Goal: Task Accomplishment & Management: Use online tool/utility

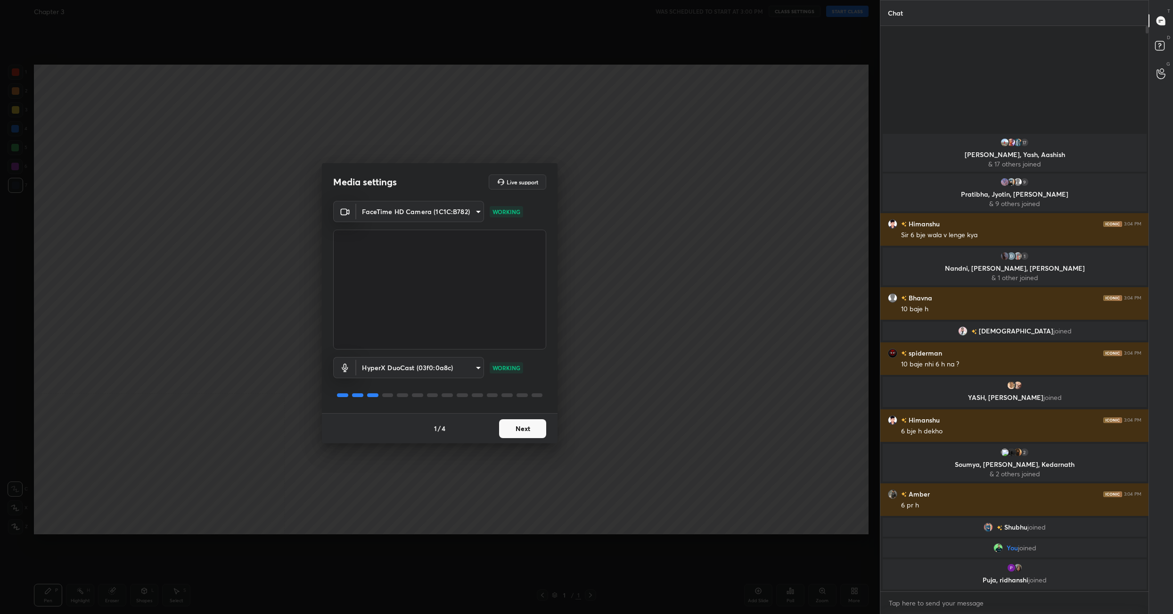
click at [528, 429] on button "Next" at bounding box center [522, 428] width 47 height 19
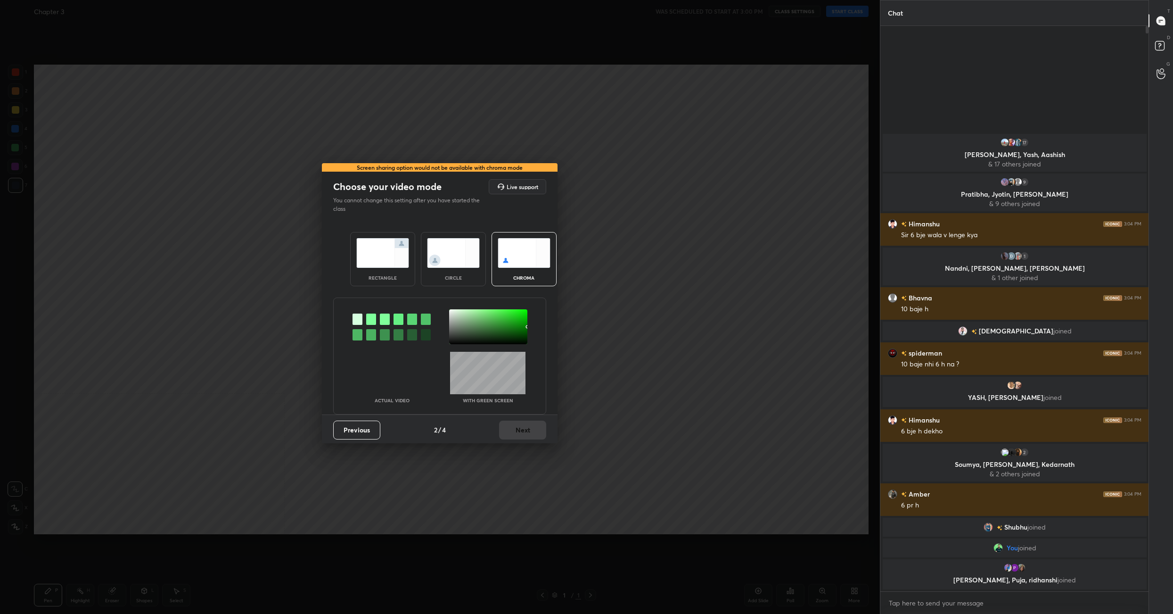
click at [378, 265] on img at bounding box center [382, 253] width 53 height 30
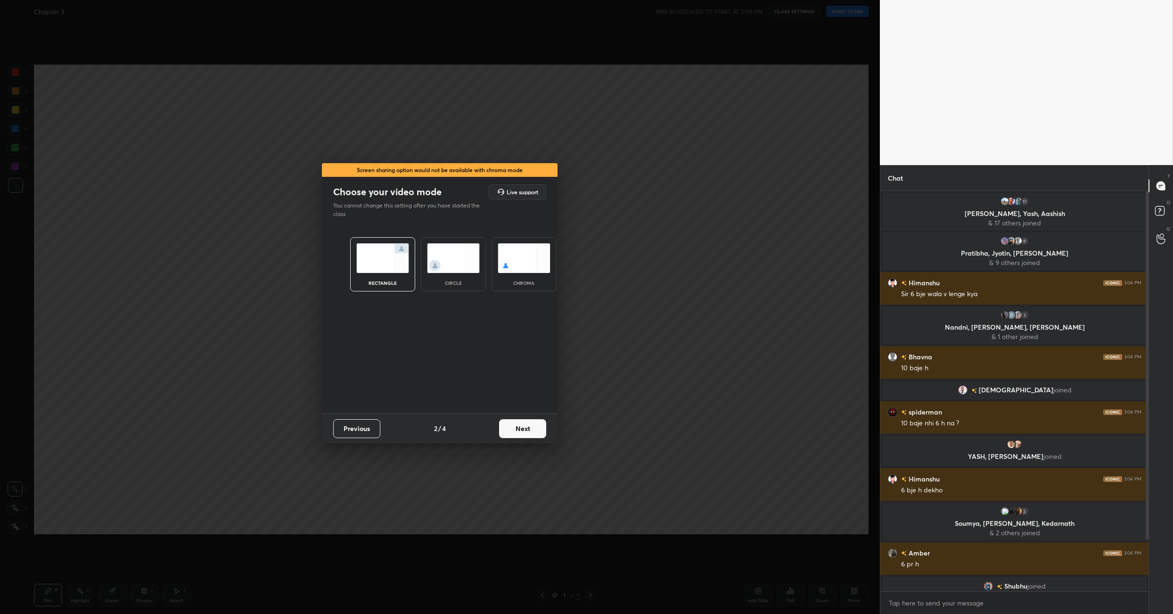
click at [520, 433] on button "Next" at bounding box center [522, 428] width 47 height 19
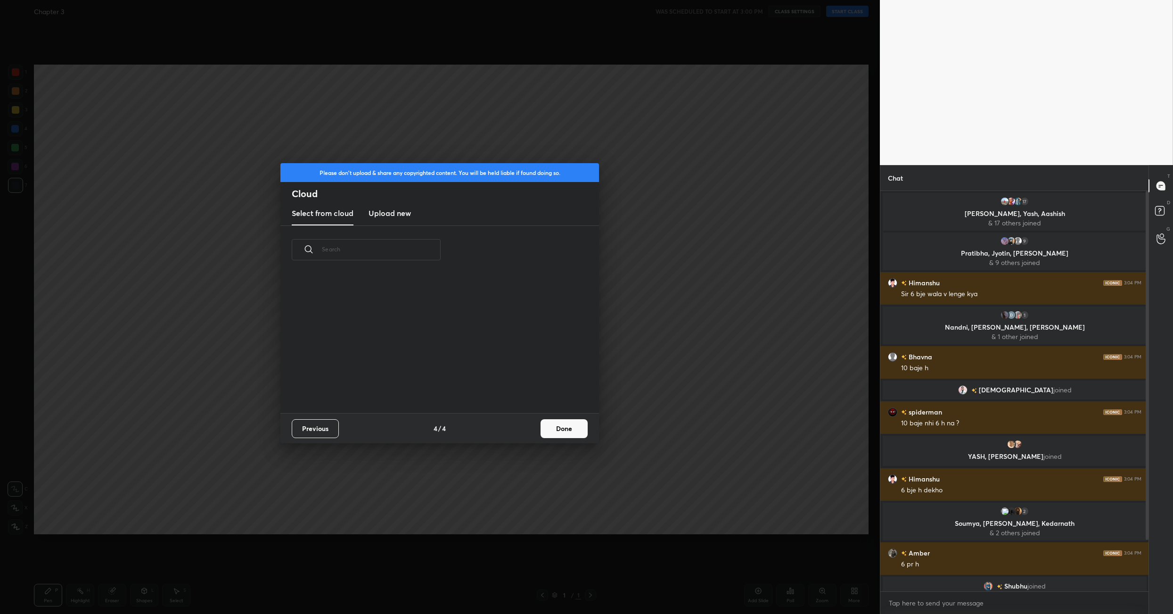
scroll to position [140, 302]
click at [542, 429] on button "Done" at bounding box center [564, 428] width 47 height 19
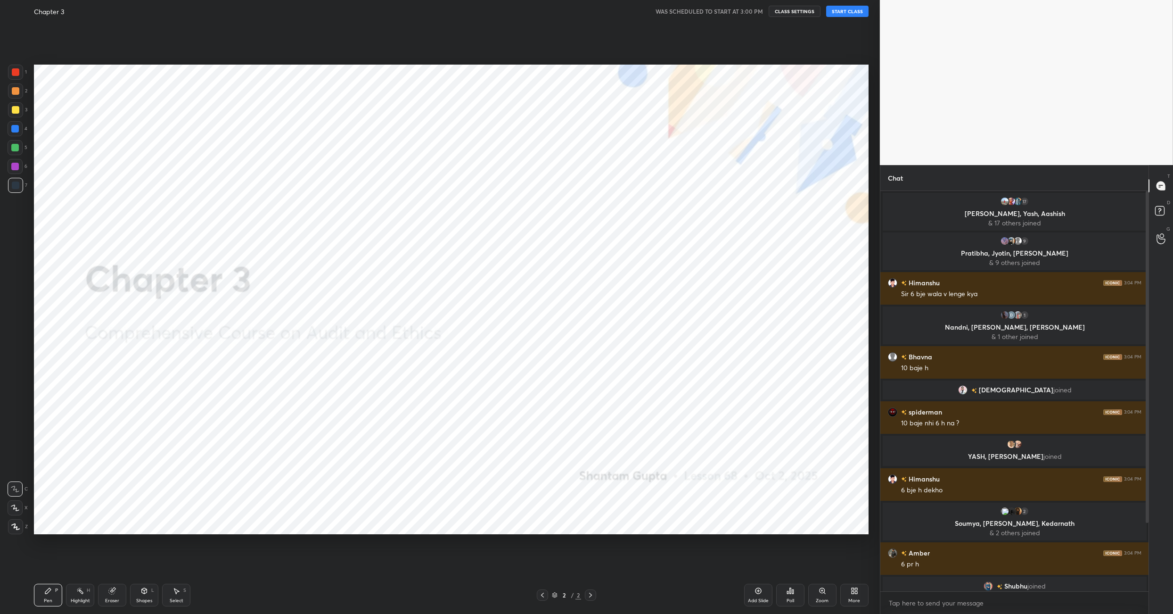
click at [849, 13] on button "START CLASS" at bounding box center [847, 11] width 42 height 11
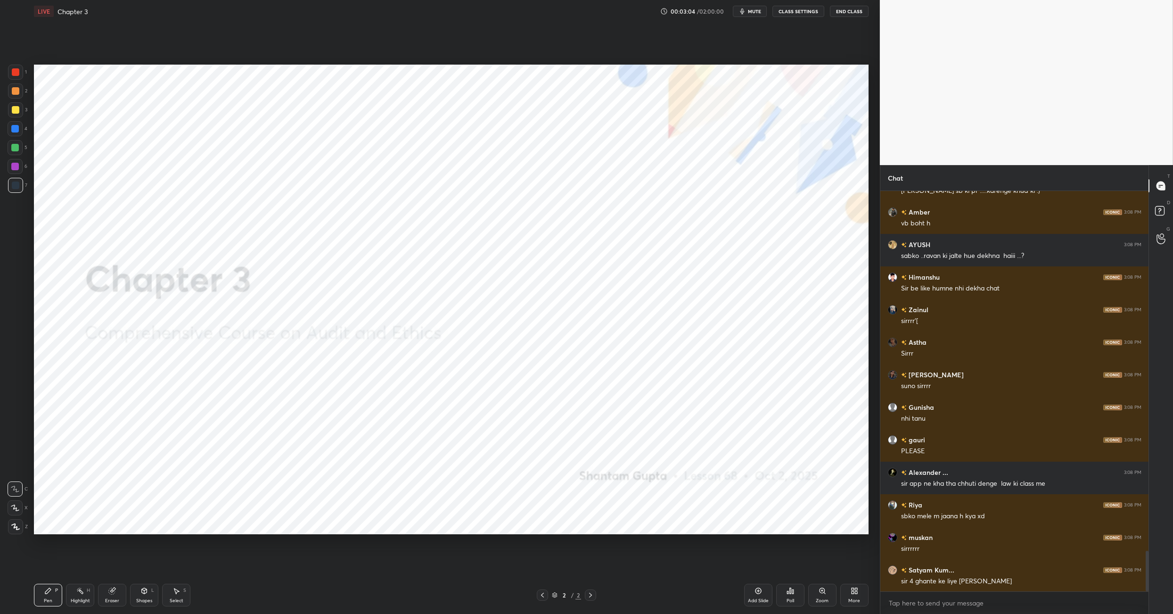
scroll to position [3574, 0]
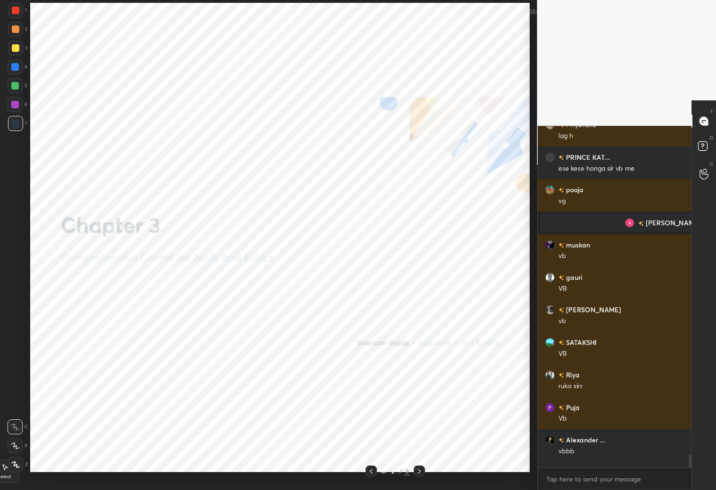
type textarea "x"
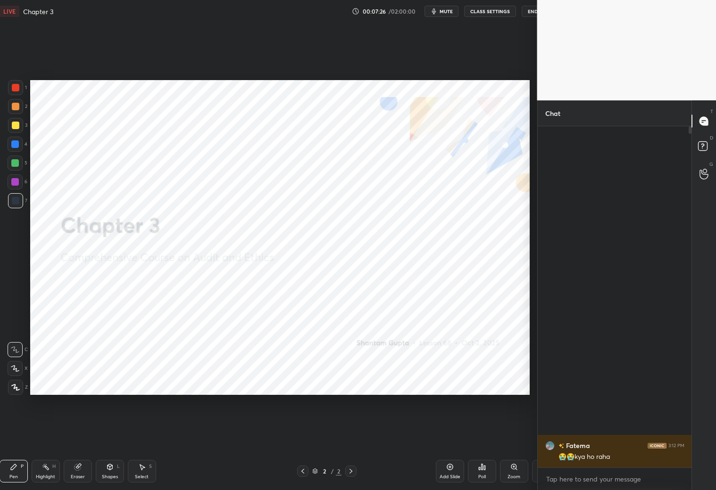
scroll to position [46713, 46644]
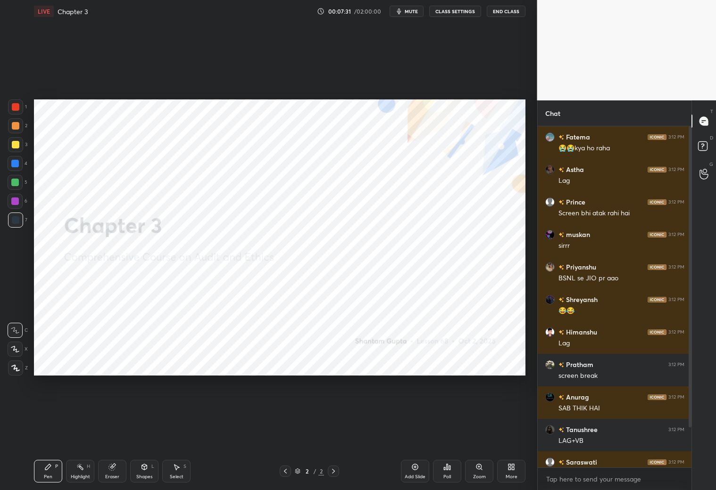
click at [421, 472] on div "Add Slide" at bounding box center [415, 471] width 28 height 23
click at [144, 472] on div "Shapes L" at bounding box center [144, 471] width 28 height 23
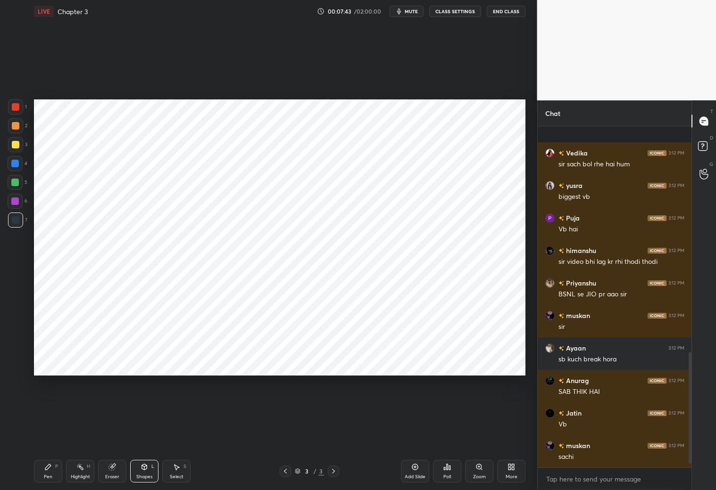
scroll to position [699, 0]
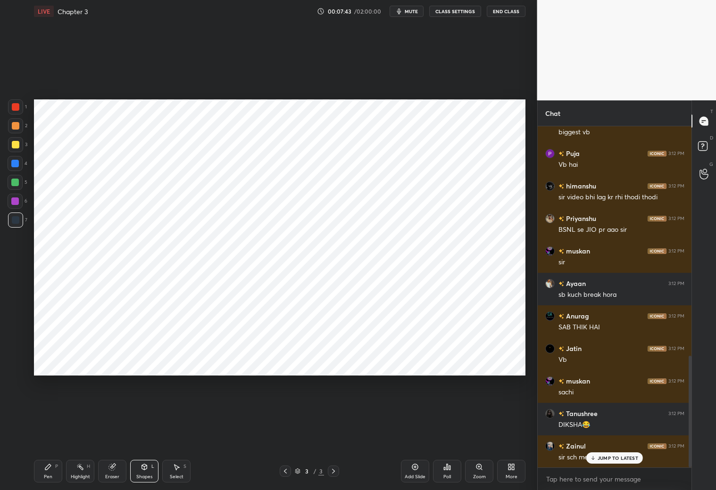
click at [47, 462] on div "Pen P" at bounding box center [48, 471] width 28 height 23
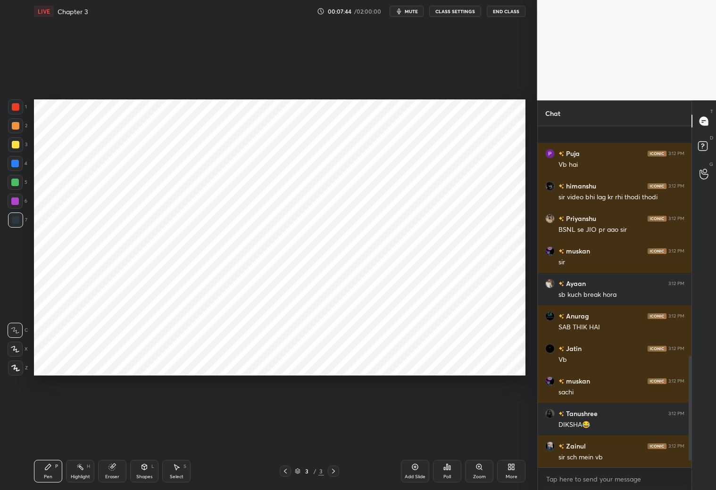
scroll to position [765, 0]
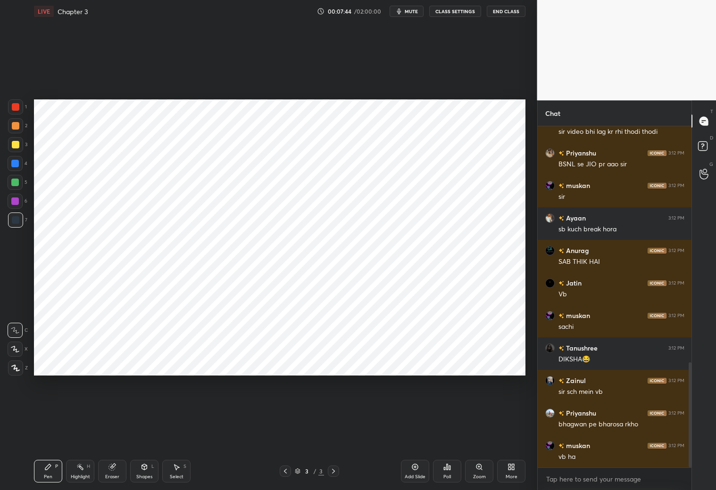
drag, startPoint x: 13, startPoint y: 354, endPoint x: 13, endPoint y: 348, distance: 6.1
click at [13, 355] on div at bounding box center [15, 349] width 15 height 15
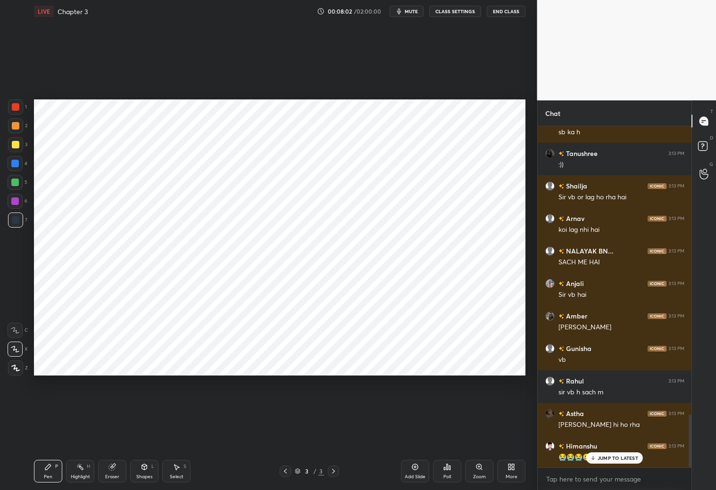
scroll to position [0, 0]
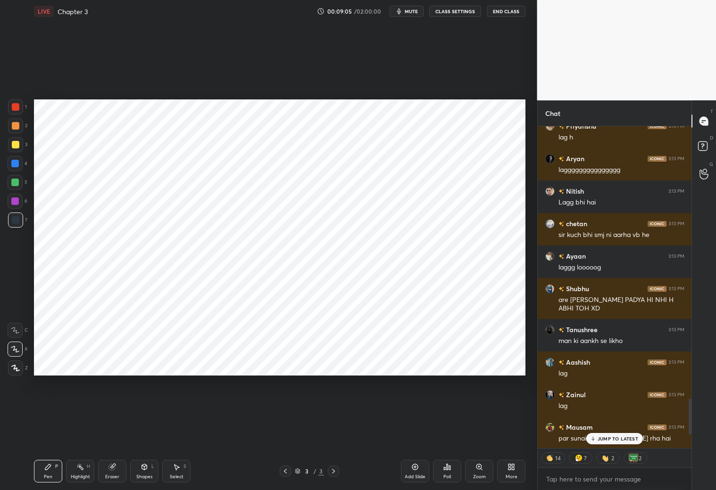
click at [619, 440] on p "JUMP TO LATEST" at bounding box center [617, 439] width 41 height 6
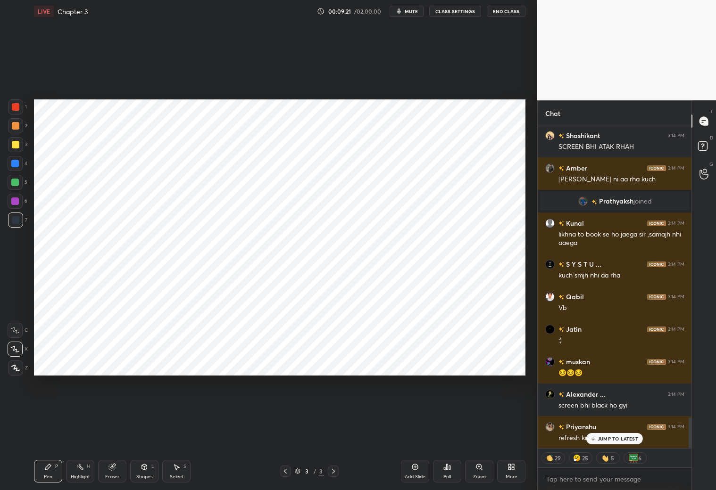
scroll to position [3079, 0]
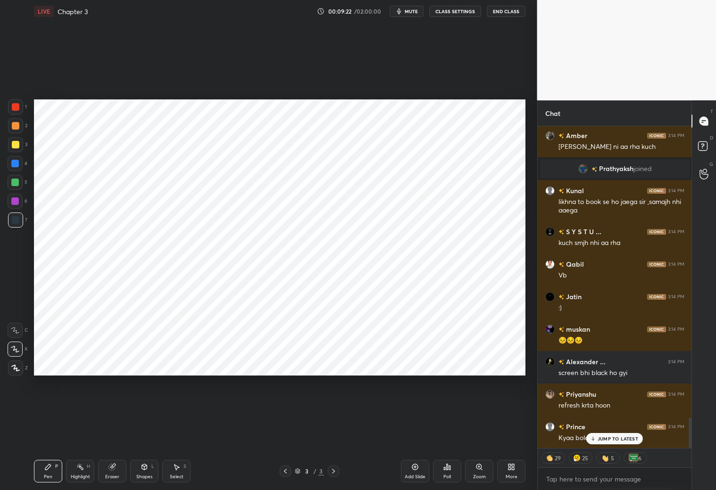
click at [606, 439] on p "JUMP TO LATEST" at bounding box center [617, 439] width 41 height 6
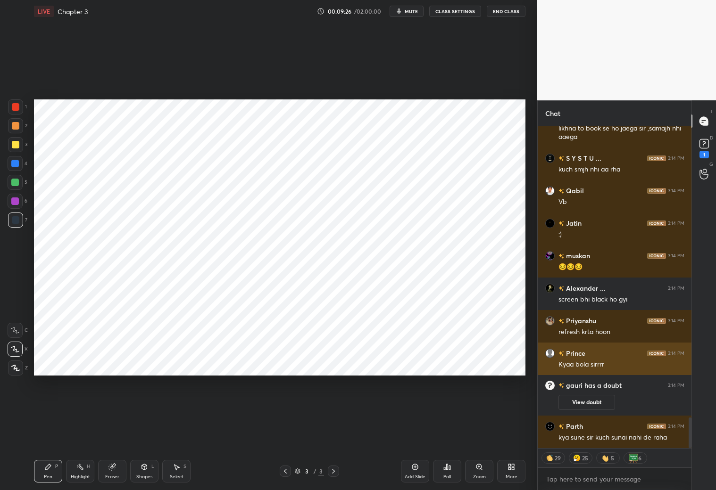
scroll to position [3087, 0]
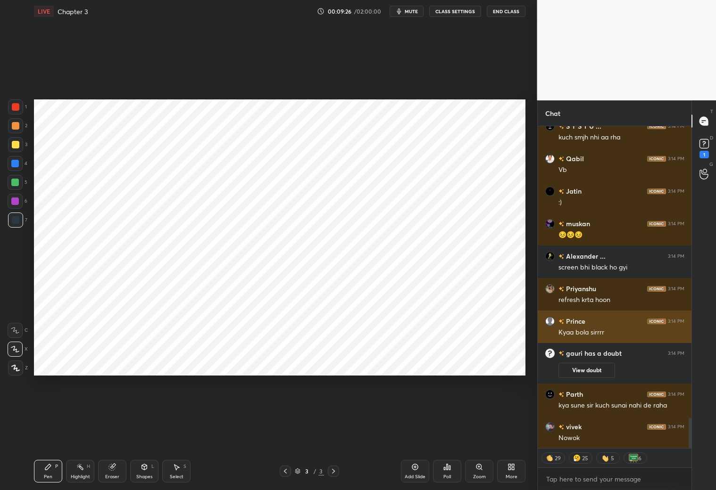
type textarea "x"
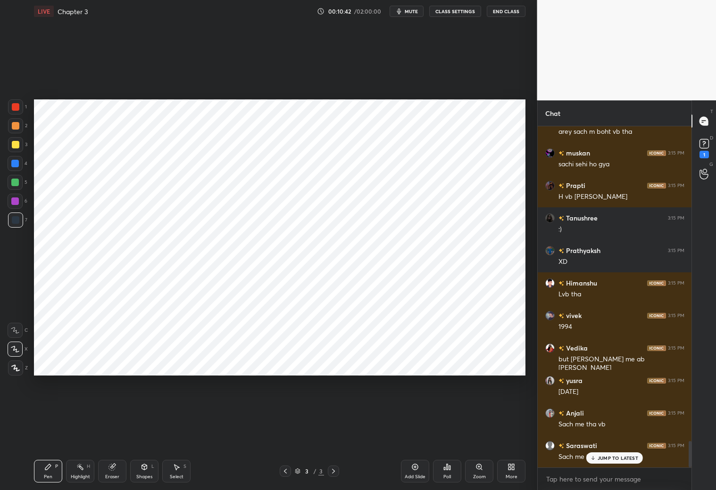
scroll to position [4086, 0]
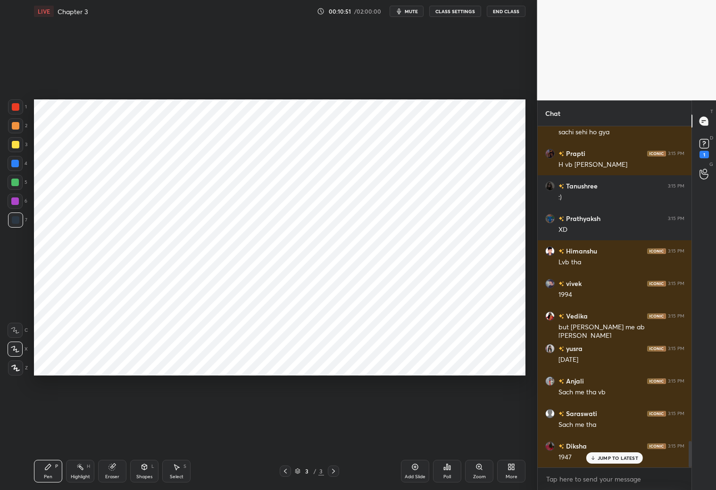
click at [115, 471] on div "Eraser" at bounding box center [112, 471] width 28 height 23
click at [47, 470] on div "Pen P" at bounding box center [48, 471] width 28 height 23
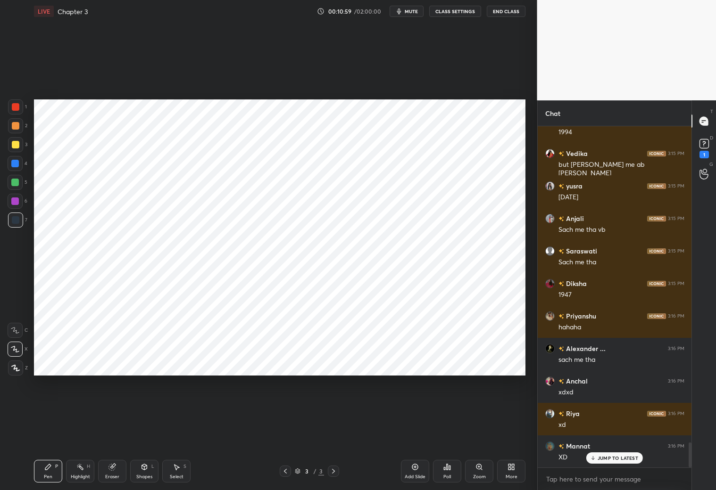
scroll to position [4282, 0]
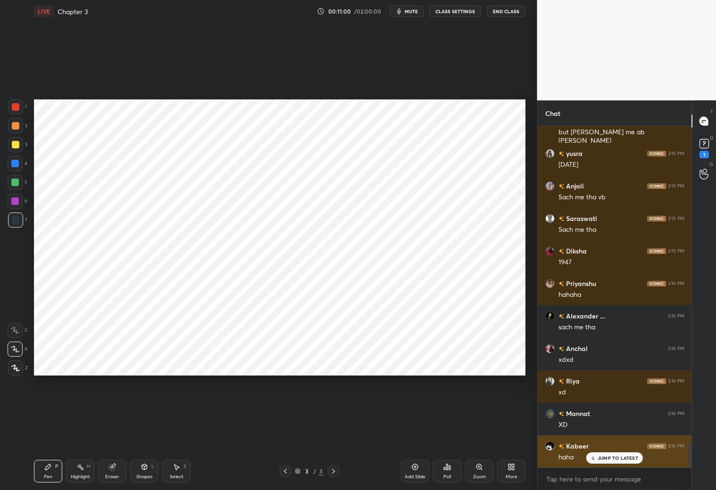
click at [605, 457] on p "JUMP TO LATEST" at bounding box center [617, 458] width 41 height 6
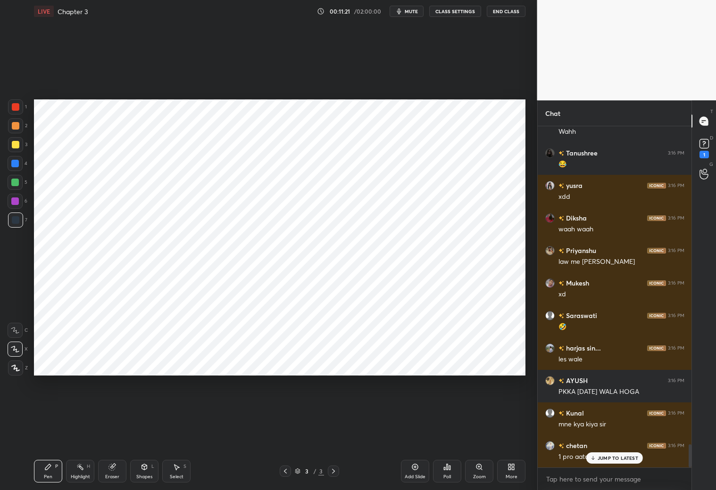
scroll to position [4737, 0]
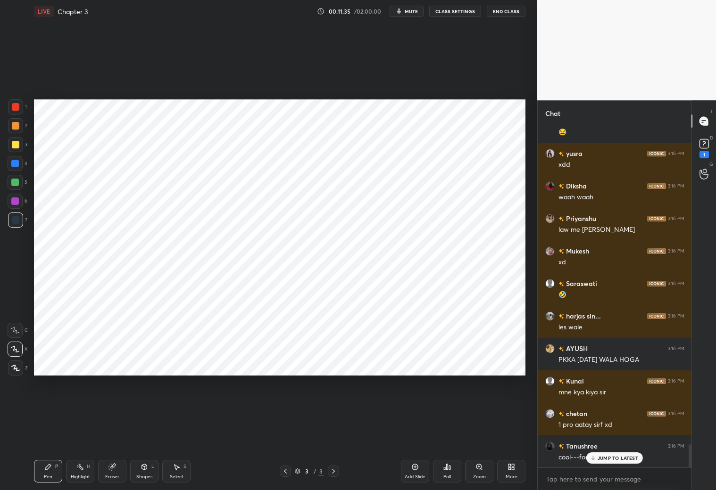
click at [115, 471] on div "Eraser" at bounding box center [112, 471] width 28 height 23
click at [56, 467] on div "Pen P" at bounding box center [48, 471] width 28 height 23
click at [614, 460] on p "JUMP TO LATEST" at bounding box center [617, 458] width 41 height 6
click at [17, 110] on div at bounding box center [16, 107] width 8 height 8
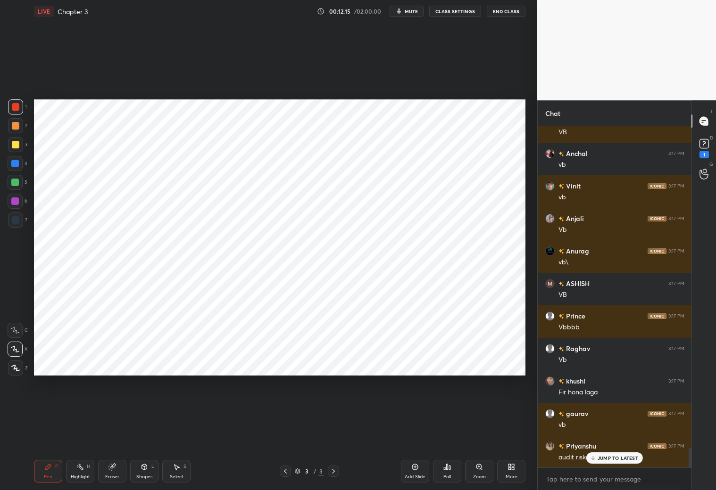
scroll to position [5583, 0]
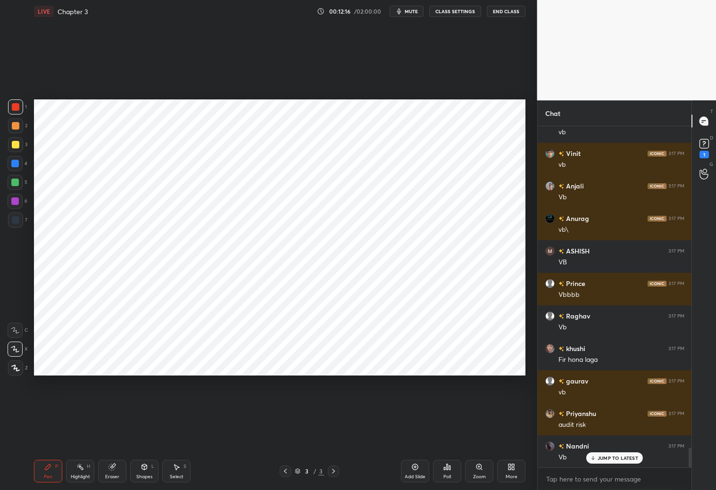
click at [410, 475] on div "Add Slide" at bounding box center [414, 477] width 21 height 5
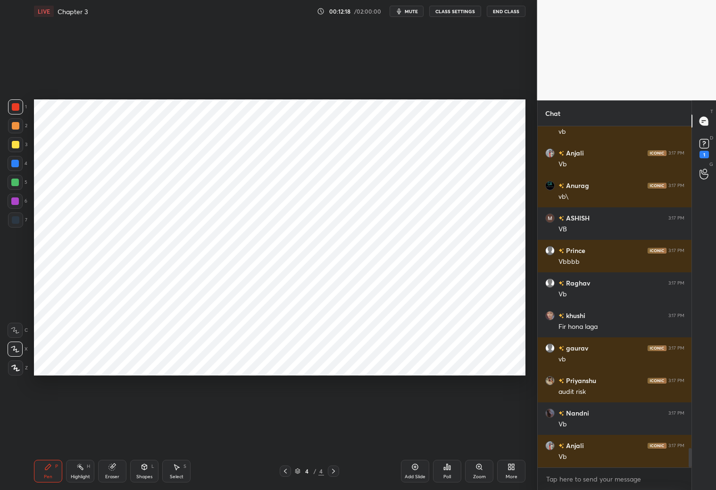
drag, startPoint x: 15, startPoint y: 219, endPoint x: 25, endPoint y: 206, distance: 16.5
click at [16, 217] on div at bounding box center [16, 220] width 8 height 8
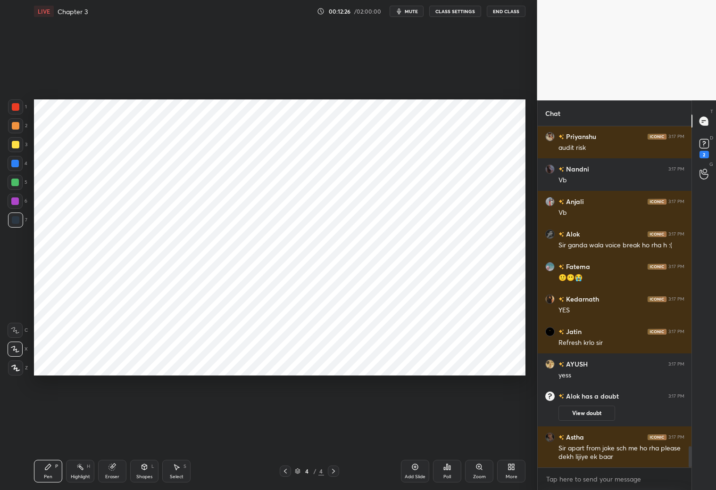
scroll to position [5128, 0]
click at [614, 459] on p "JUMP TO LATEST" at bounding box center [617, 458] width 41 height 6
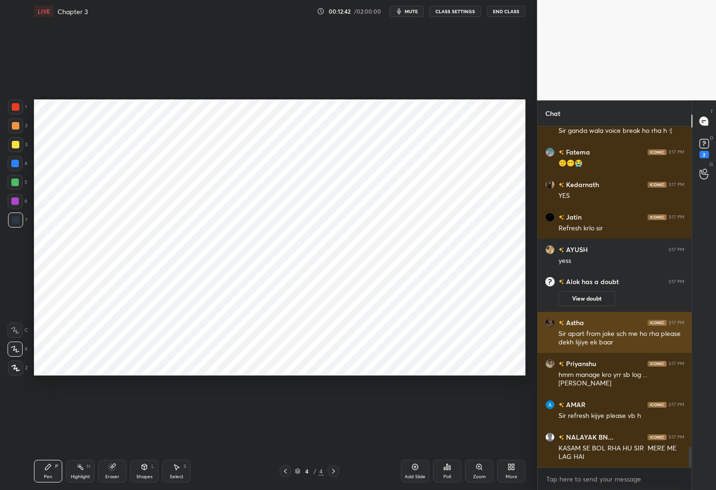
scroll to position [5276, 0]
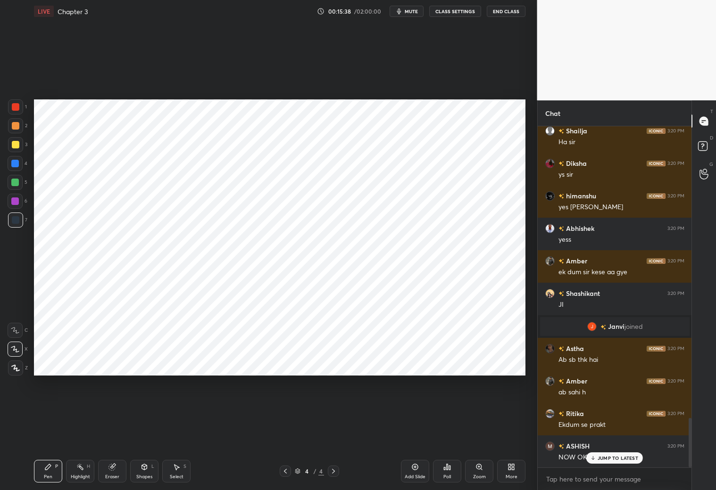
click at [20, 107] on div at bounding box center [15, 106] width 15 height 15
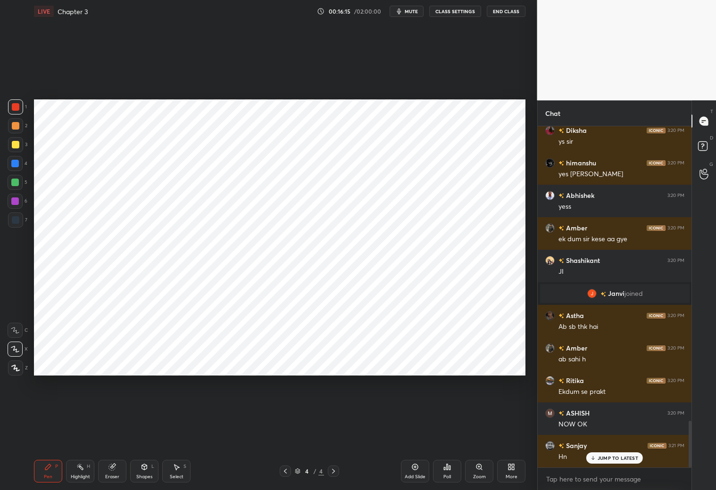
scroll to position [2142, 0]
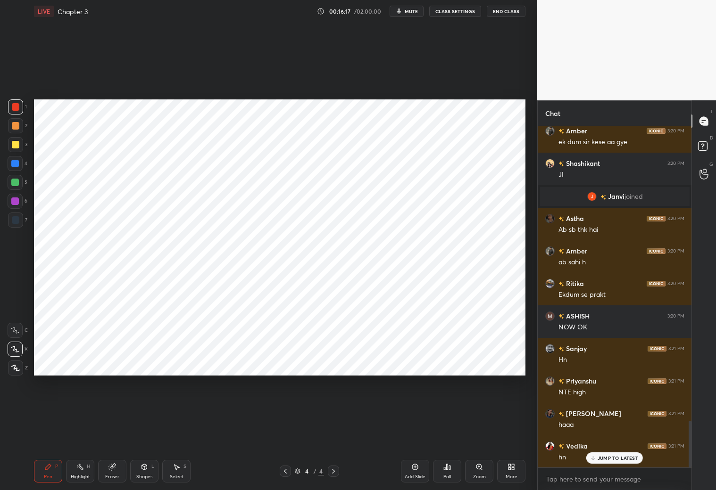
click at [17, 217] on div at bounding box center [16, 220] width 8 height 8
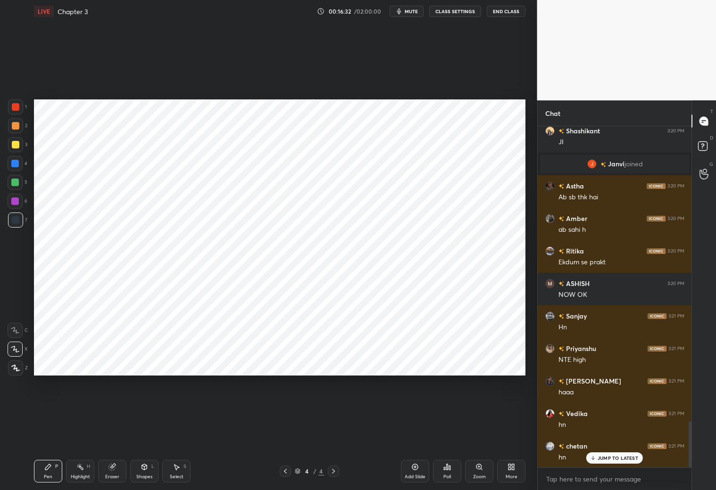
scroll to position [2207, 0]
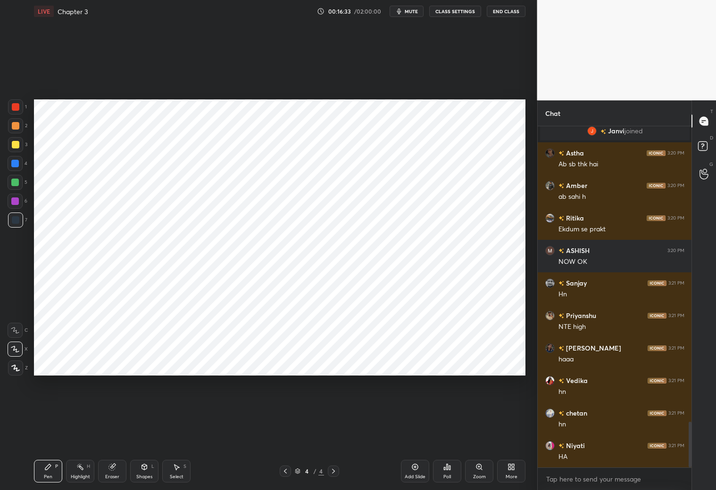
click at [144, 472] on div "Shapes L" at bounding box center [144, 471] width 28 height 23
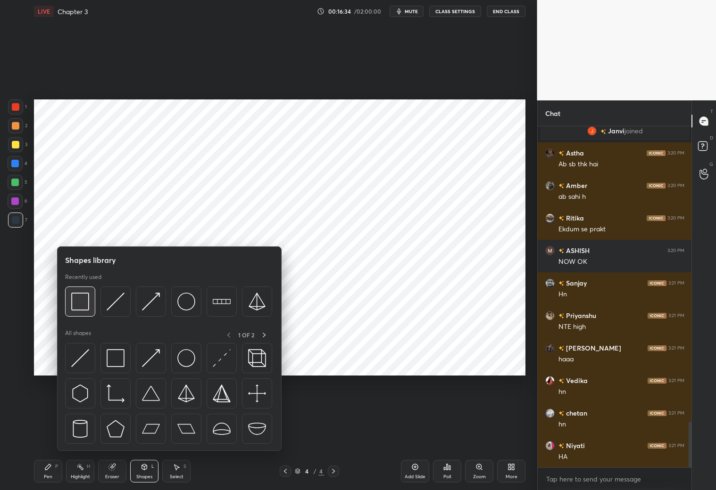
scroll to position [2240, 0]
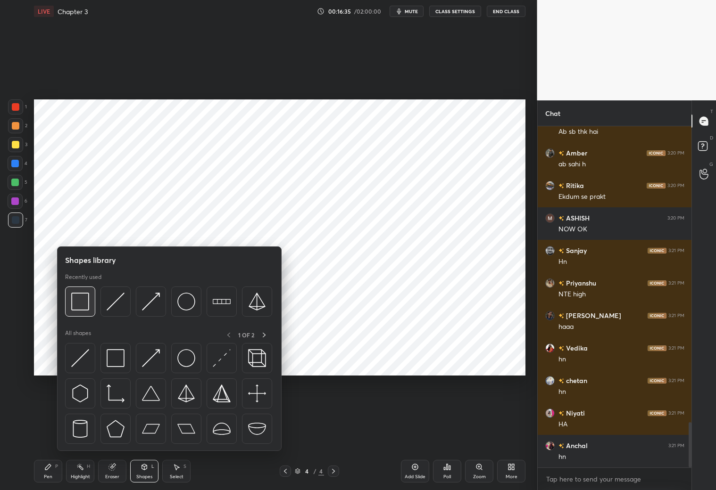
click at [84, 300] on img at bounding box center [80, 302] width 18 height 18
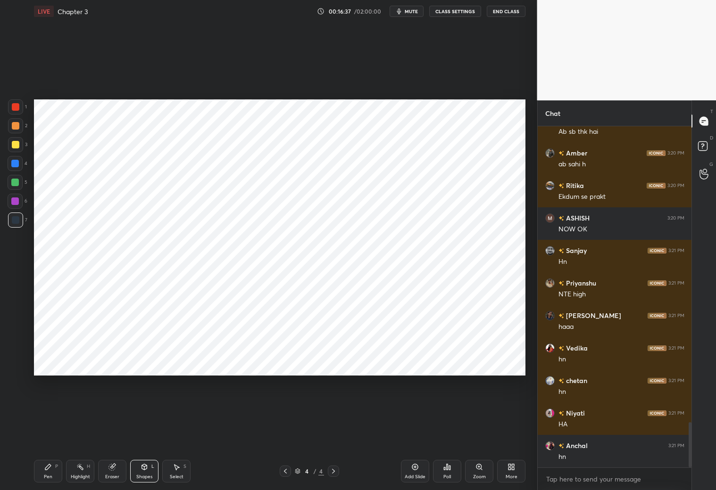
drag, startPoint x: 47, startPoint y: 473, endPoint x: 45, endPoint y: 455, distance: 17.6
click at [47, 471] on div "Pen P" at bounding box center [48, 471] width 28 height 23
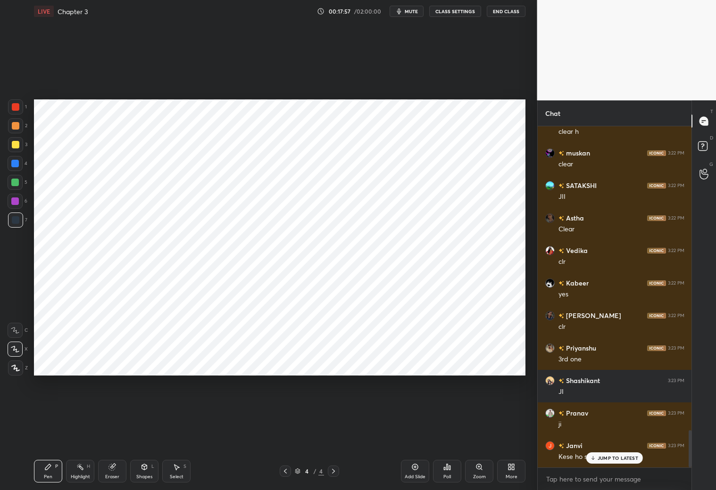
scroll to position [2802, 0]
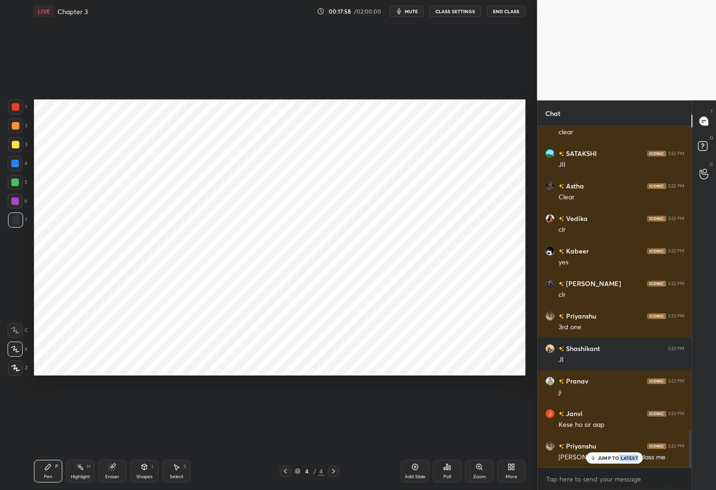
drag, startPoint x: 618, startPoint y: 460, endPoint x: 632, endPoint y: 462, distance: 13.9
click at [617, 462] on div "JUMP TO LATEST" at bounding box center [614, 458] width 57 height 11
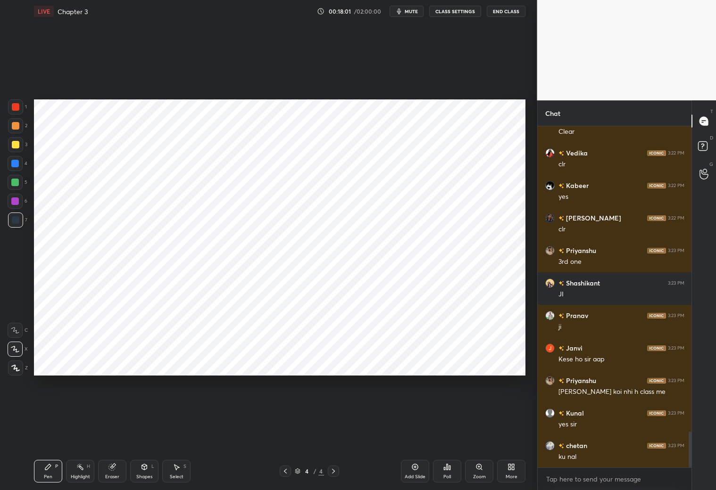
scroll to position [2900, 0]
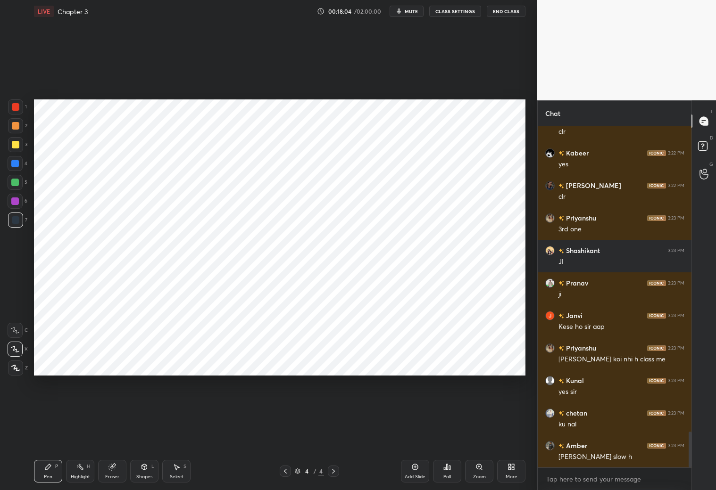
drag, startPoint x: 144, startPoint y: 473, endPoint x: 149, endPoint y: 463, distance: 11.0
click at [145, 473] on div "Shapes L" at bounding box center [144, 471] width 28 height 23
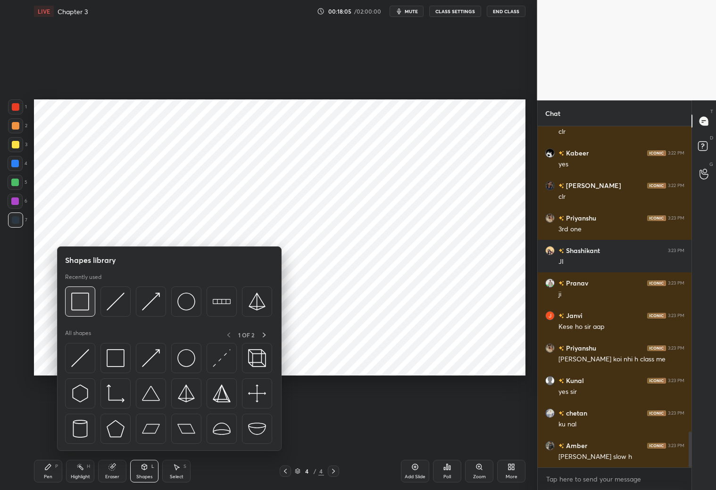
click at [93, 304] on div at bounding box center [80, 302] width 30 height 30
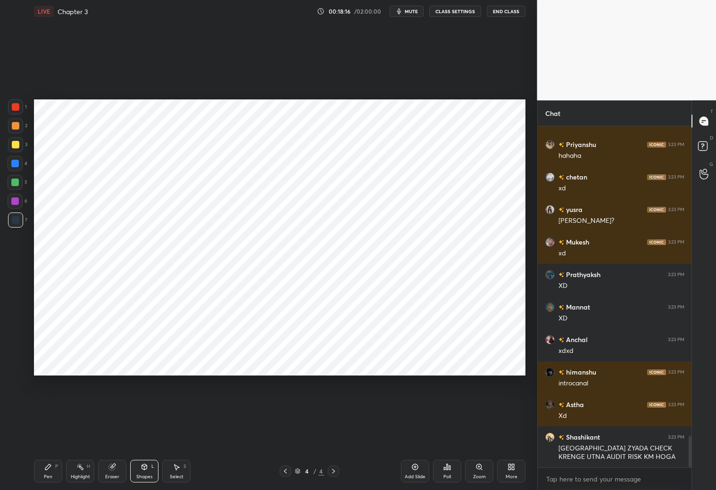
scroll to position [3331, 0]
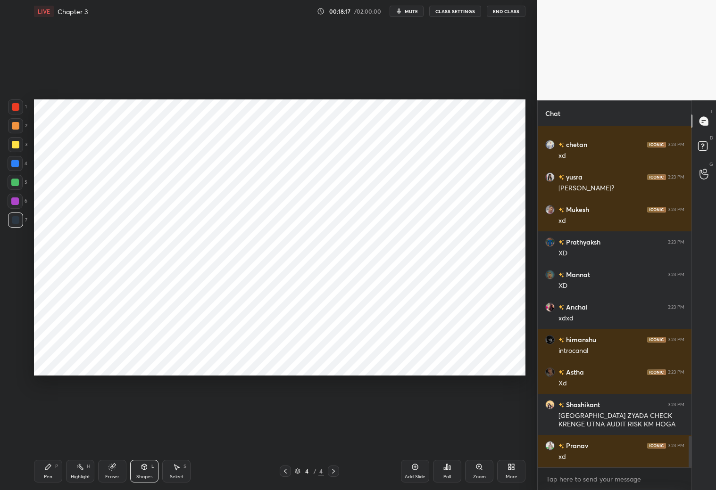
click at [50, 467] on icon at bounding box center [48, 467] width 6 height 6
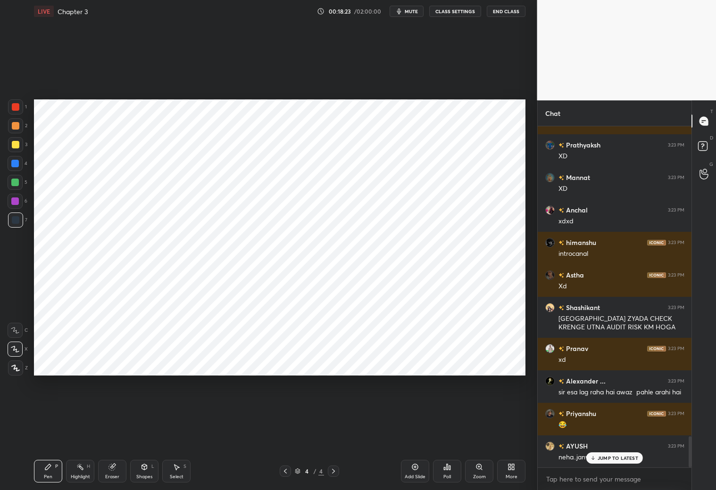
scroll to position [3502, 0]
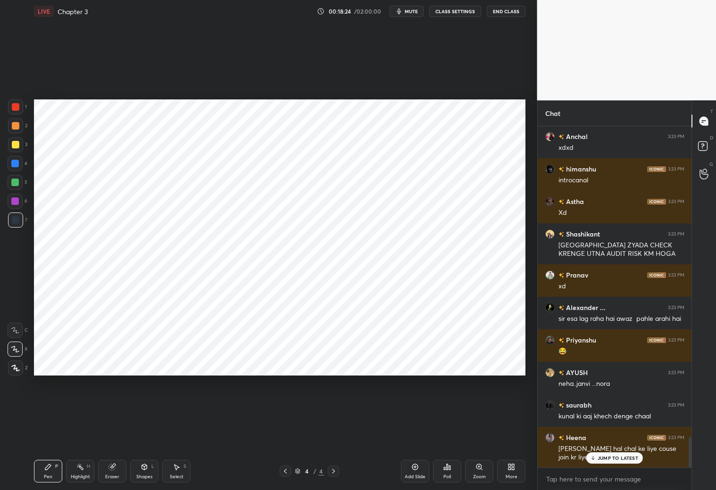
click at [626, 457] on p "JUMP TO LATEST" at bounding box center [617, 458] width 41 height 6
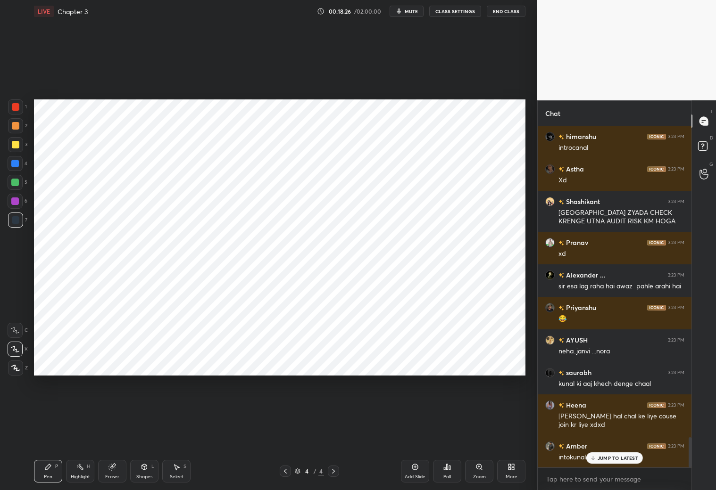
click at [616, 457] on p "JUMP TO LATEST" at bounding box center [617, 458] width 41 height 6
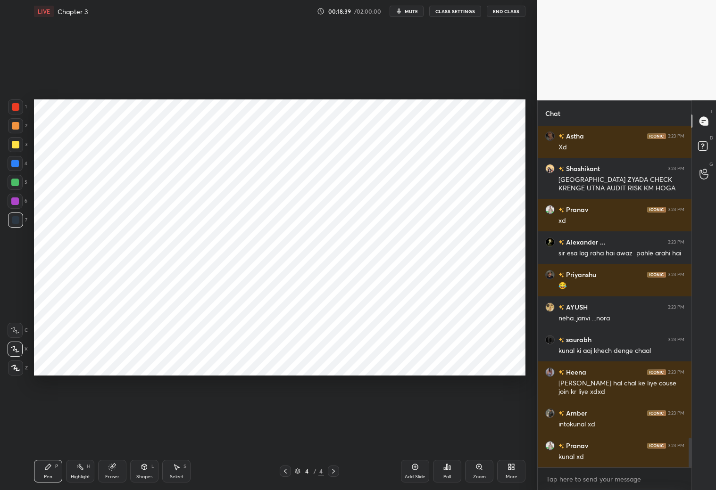
scroll to position [3600, 0]
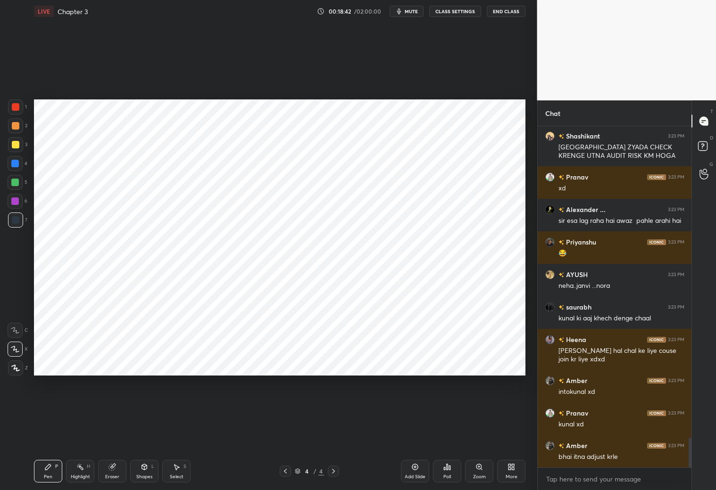
click at [112, 475] on div "Eraser" at bounding box center [112, 477] width 14 height 5
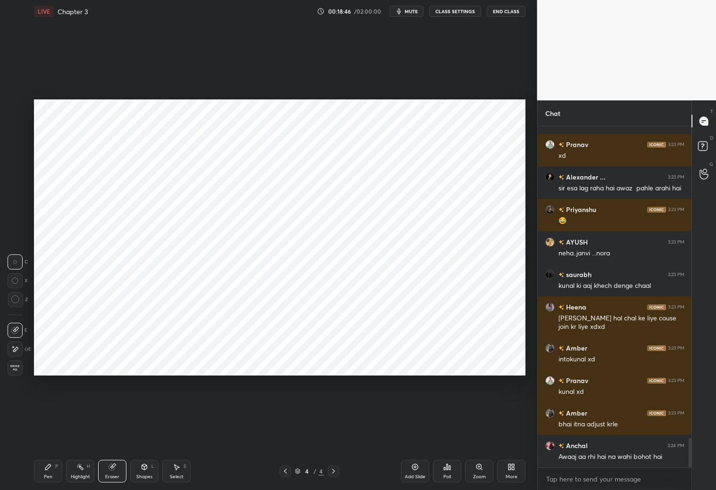
drag, startPoint x: 50, startPoint y: 472, endPoint x: 62, endPoint y: 460, distance: 17.0
click at [52, 470] on div "Pen P" at bounding box center [48, 471] width 28 height 23
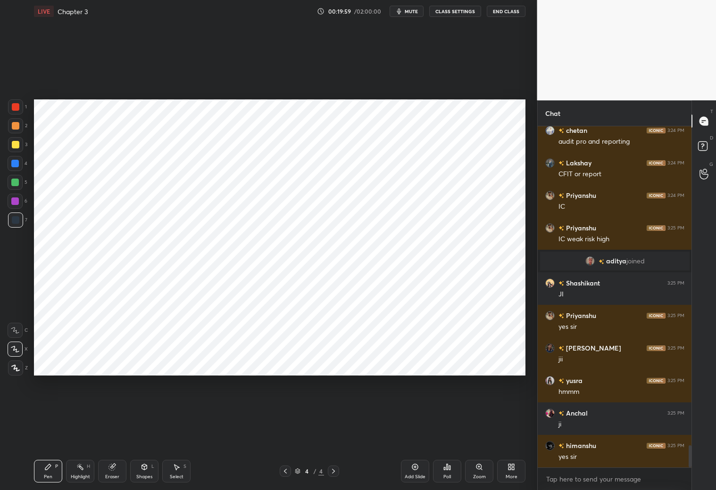
scroll to position [4891, 0]
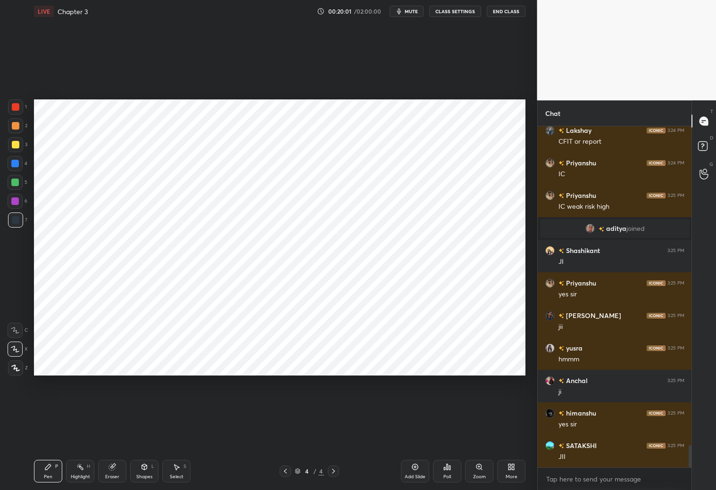
drag, startPoint x: 418, startPoint y: 474, endPoint x: 426, endPoint y: 469, distance: 9.5
click at [418, 473] on div "Add Slide" at bounding box center [415, 471] width 28 height 23
click at [18, 165] on div at bounding box center [15, 164] width 8 height 8
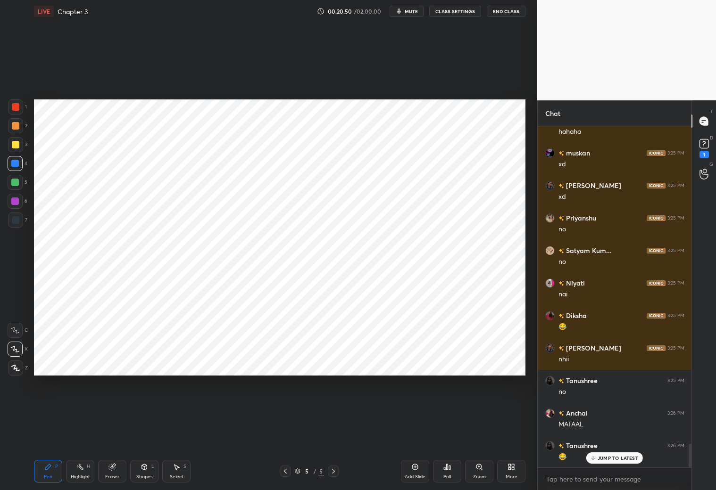
scroll to position [4617, 0]
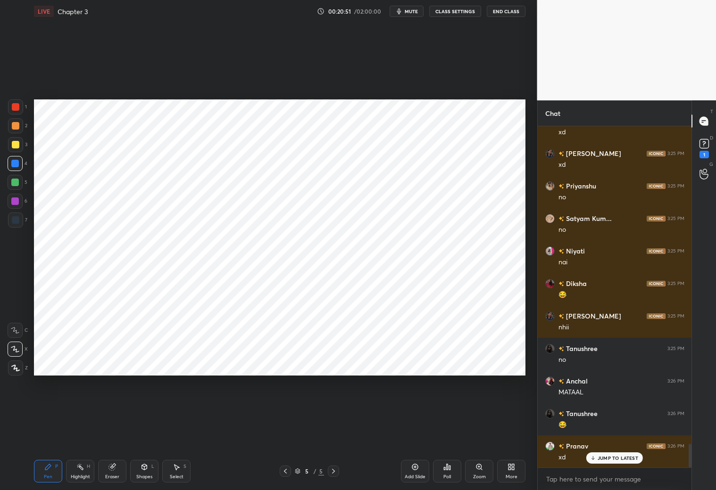
click at [141, 471] on div "Shapes L" at bounding box center [144, 471] width 28 height 23
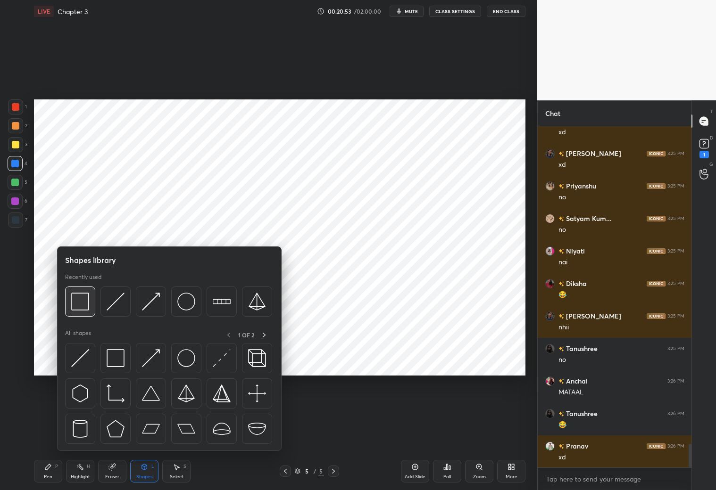
scroll to position [4649, 0]
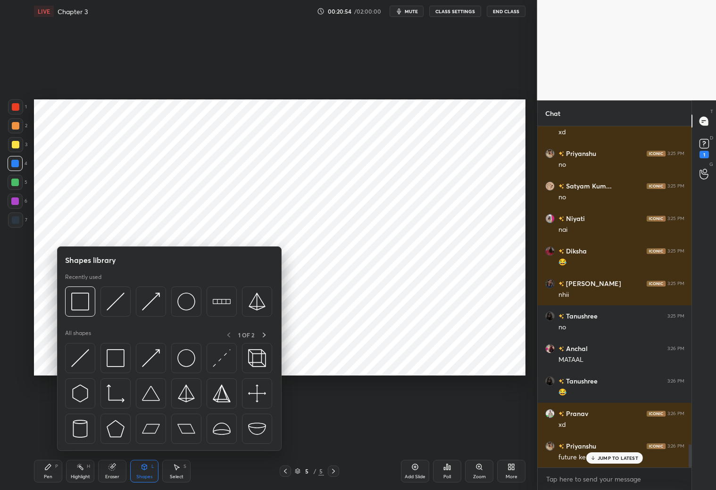
click at [13, 132] on div at bounding box center [15, 125] width 15 height 15
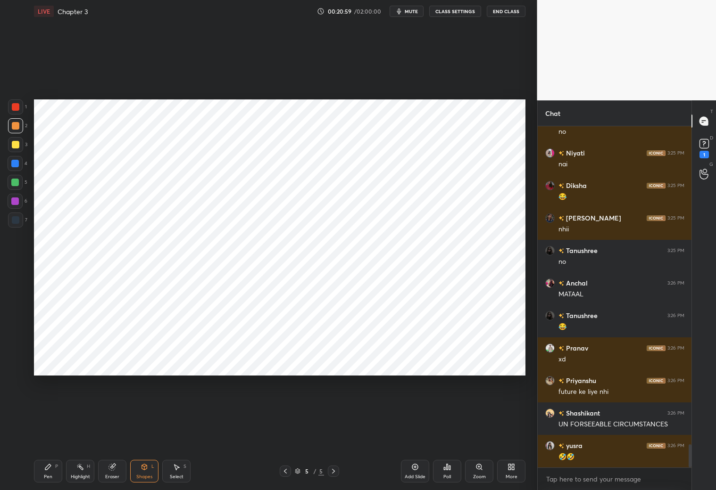
scroll to position [4747, 0]
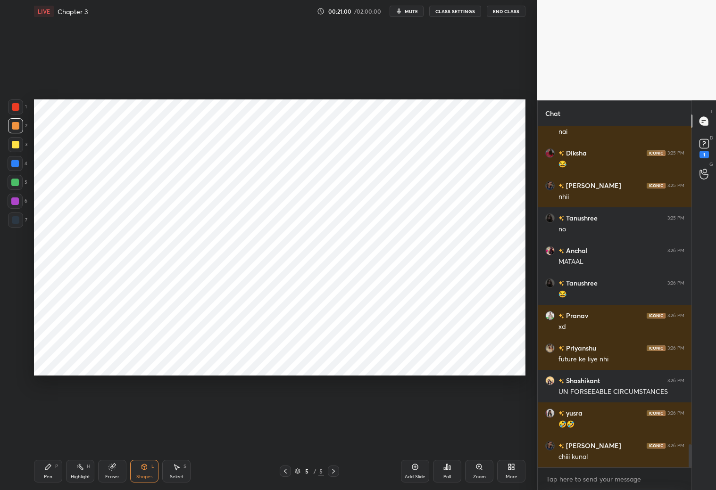
click at [15, 222] on div at bounding box center [16, 220] width 8 height 8
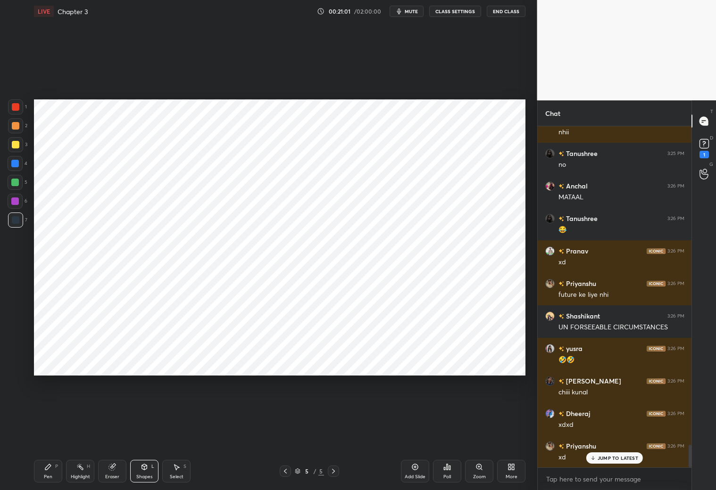
scroll to position [4845, 0]
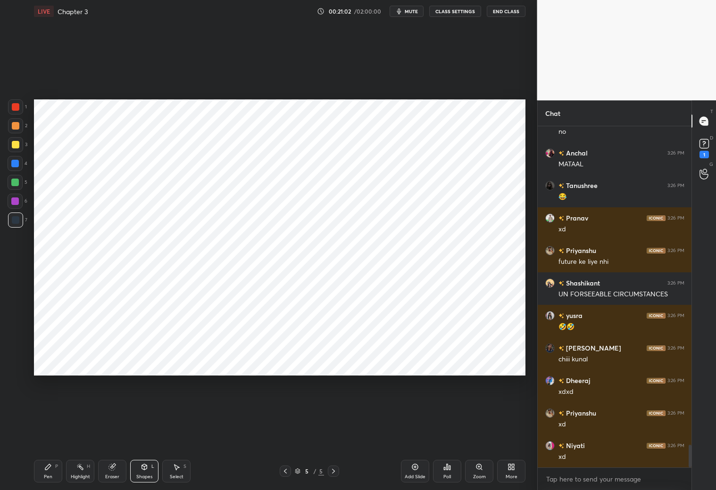
click at [49, 467] on icon at bounding box center [48, 467] width 8 height 8
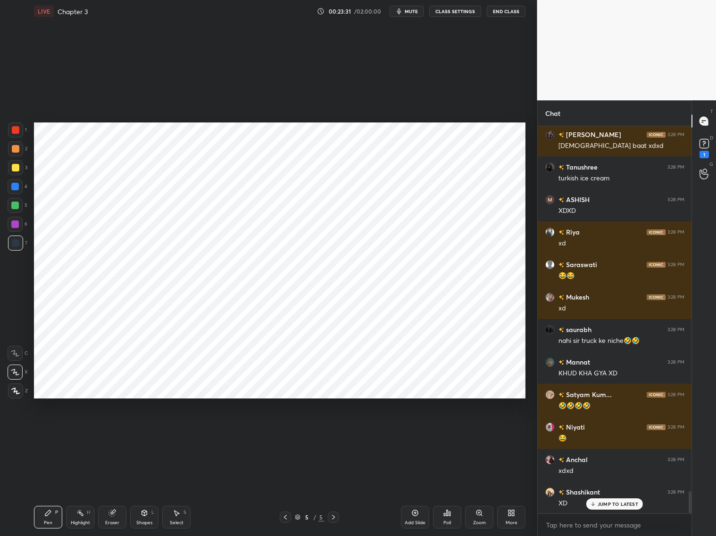
scroll to position [6425, 0]
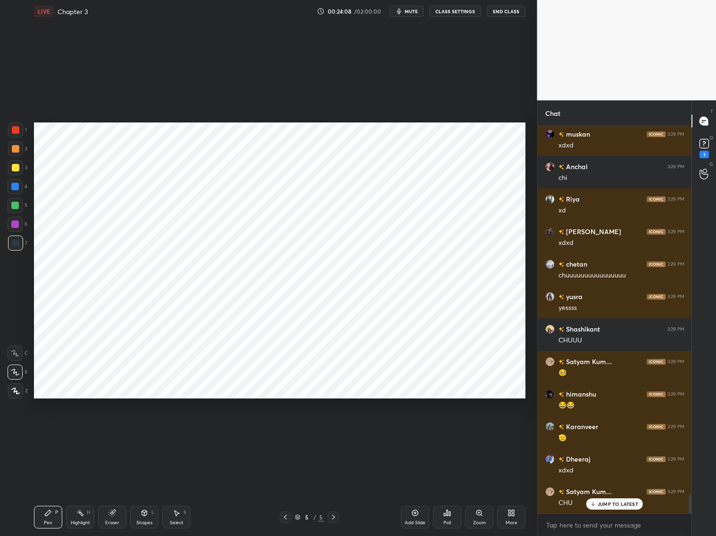
click at [610, 490] on p "JUMP TO LATEST" at bounding box center [617, 505] width 41 height 6
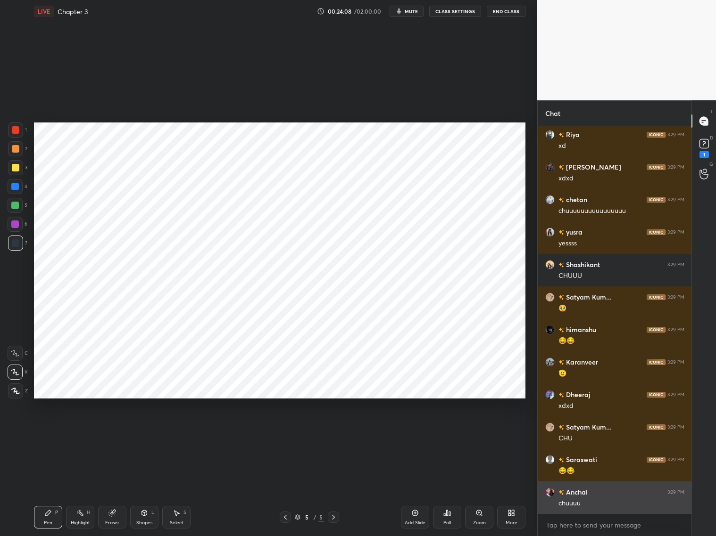
click at [615, 490] on div "chuuuu" at bounding box center [621, 503] width 126 height 9
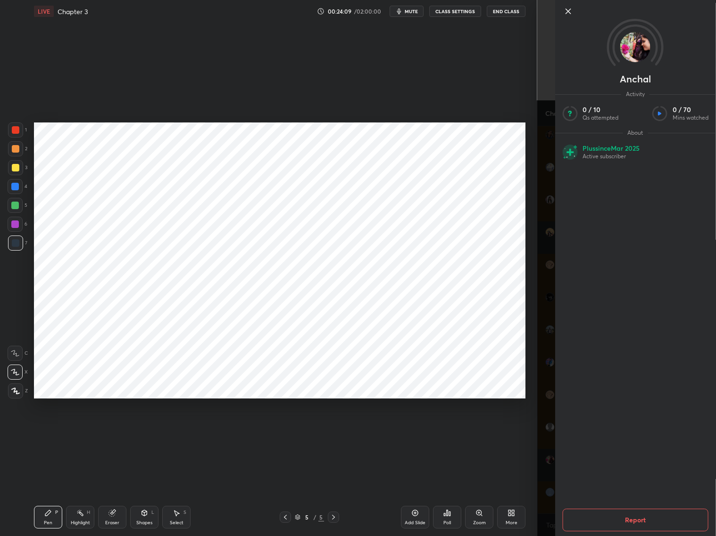
click at [553, 490] on div "Anchal Activity 0 / 10 Qs attempted 0 / 70 Mins watched About Plus since [DATE]…" at bounding box center [626, 268] width 179 height 536
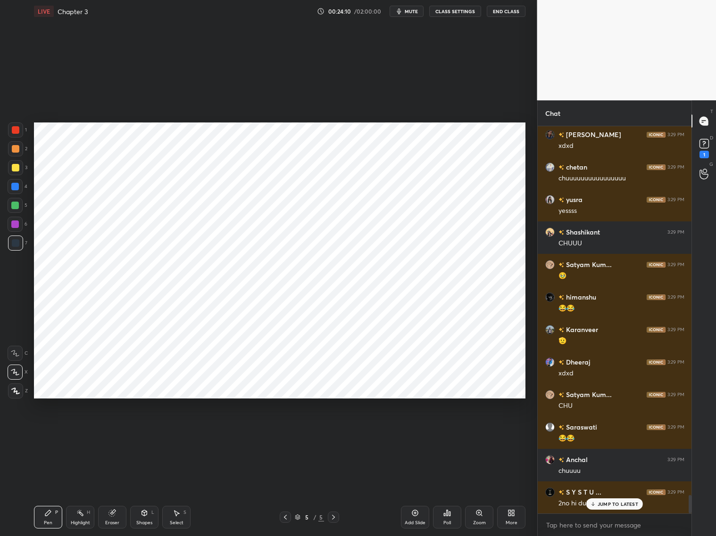
click at [612, 490] on p "JUMP TO LATEST" at bounding box center [617, 505] width 41 height 6
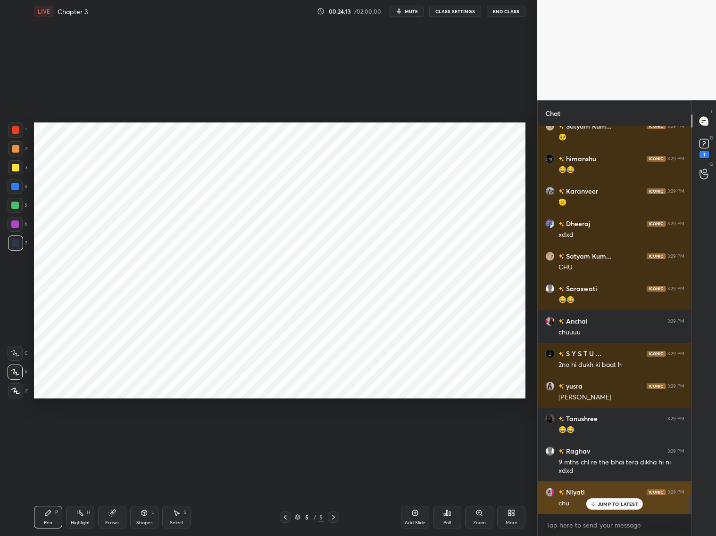
click at [608, 490] on div "JUMP TO LATEST" at bounding box center [614, 504] width 57 height 11
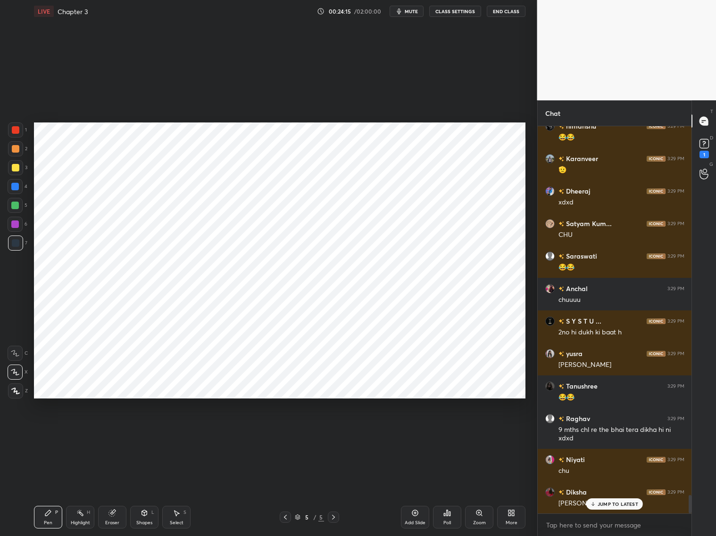
click at [609, 490] on p "JUMP TO LATEST" at bounding box center [617, 505] width 41 height 6
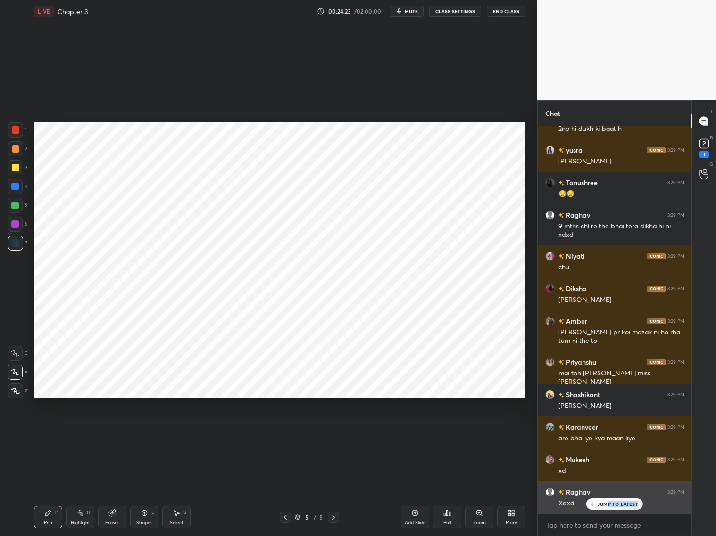
click at [606, 490] on div "JUMP TO LATEST" at bounding box center [614, 504] width 57 height 11
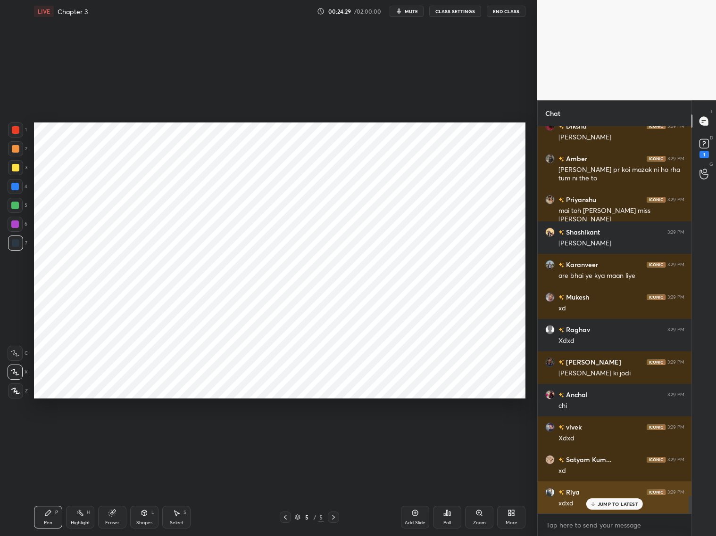
click at [608, 490] on div "JUMP TO LATEST" at bounding box center [614, 504] width 57 height 11
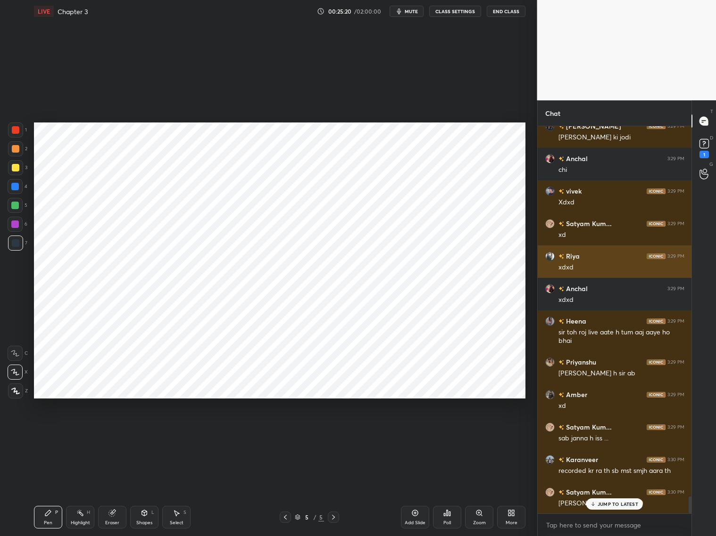
scroll to position [8508, 0]
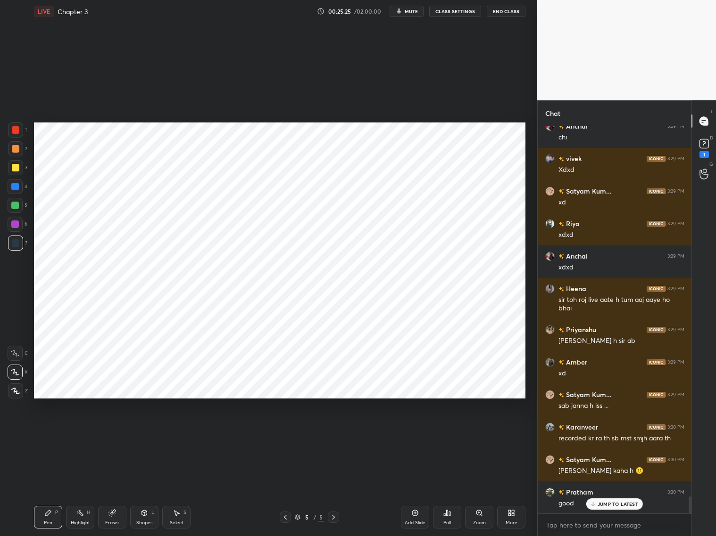
click at [16, 187] on div at bounding box center [15, 187] width 8 height 8
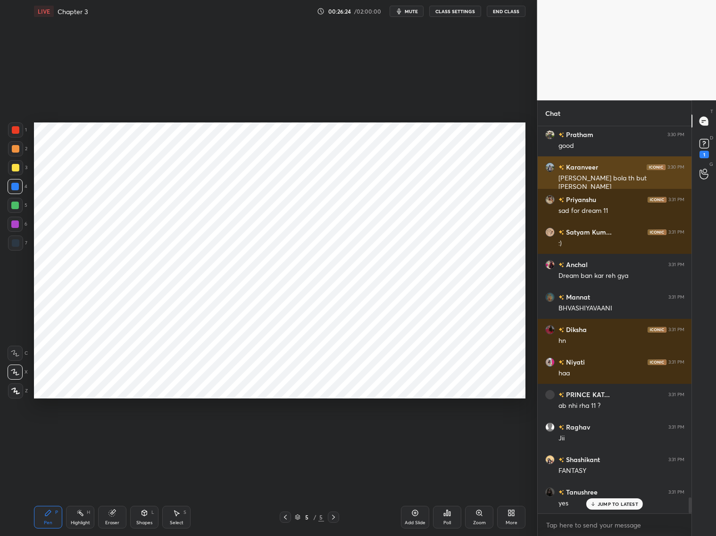
scroll to position [8898, 0]
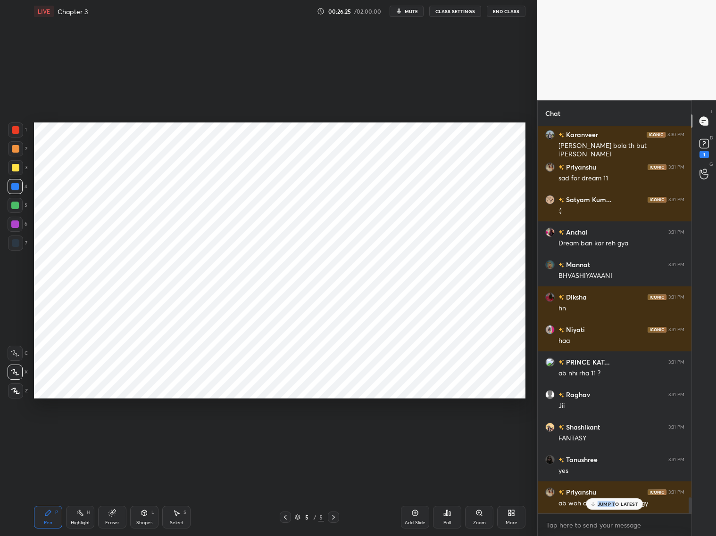
click at [612, 490] on p "JUMP TO LATEST" at bounding box center [617, 505] width 41 height 6
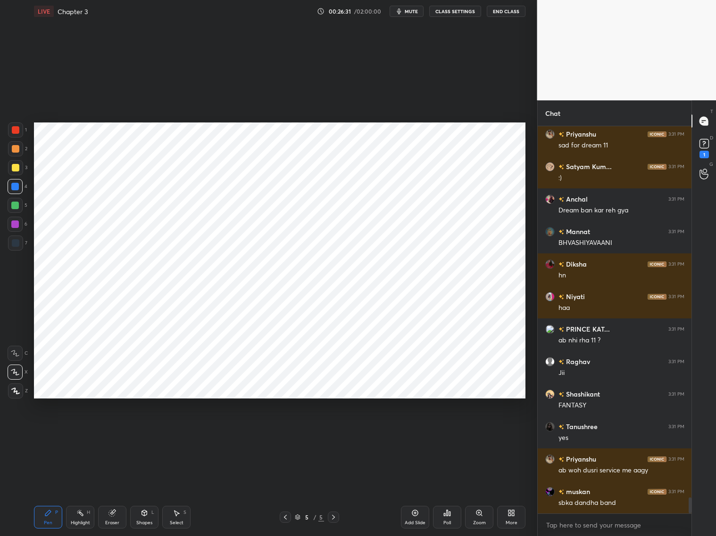
click at [298, 490] on icon at bounding box center [298, 518] width 6 height 6
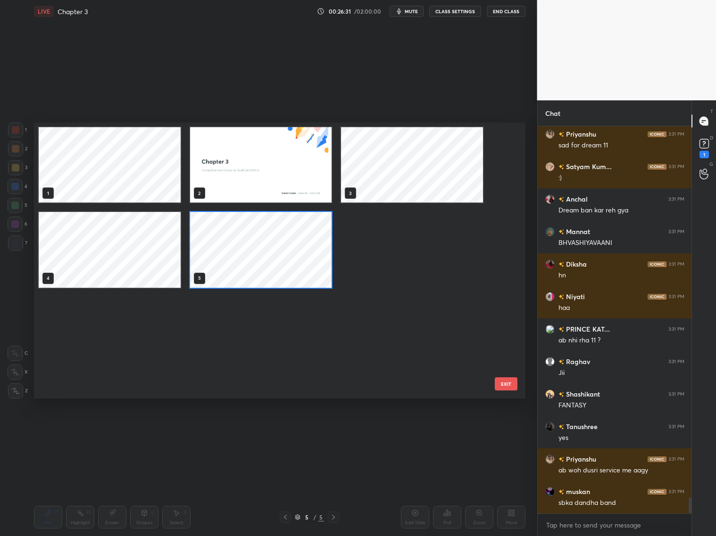
scroll to position [274, 487]
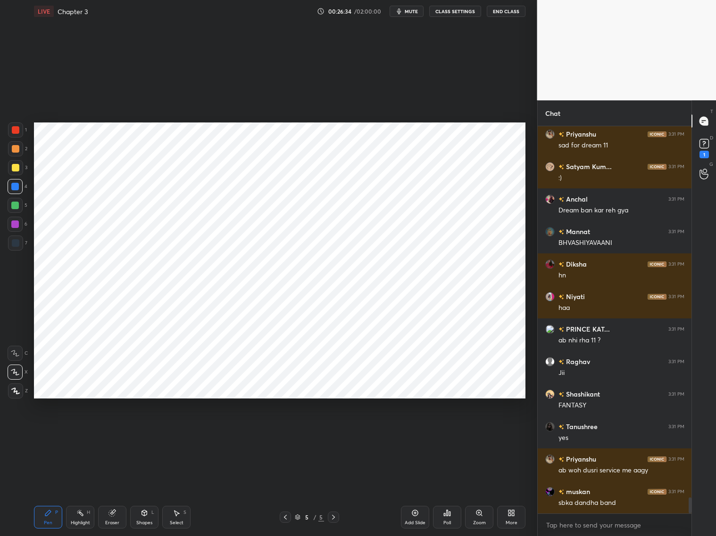
click at [418, 490] on icon at bounding box center [415, 514] width 8 height 8
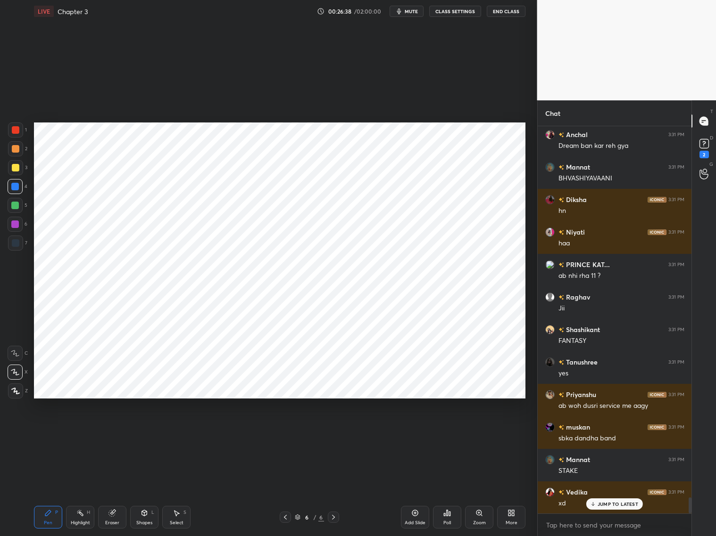
scroll to position [9028, 0]
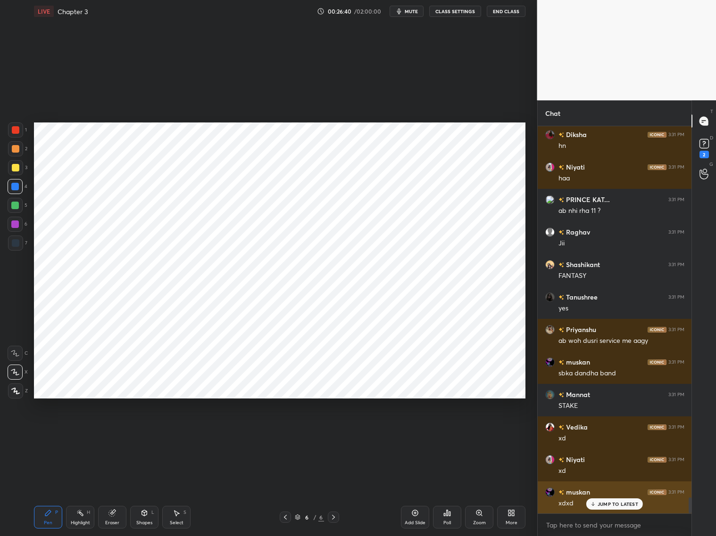
click at [609, 490] on p "JUMP TO LATEST" at bounding box center [617, 505] width 41 height 6
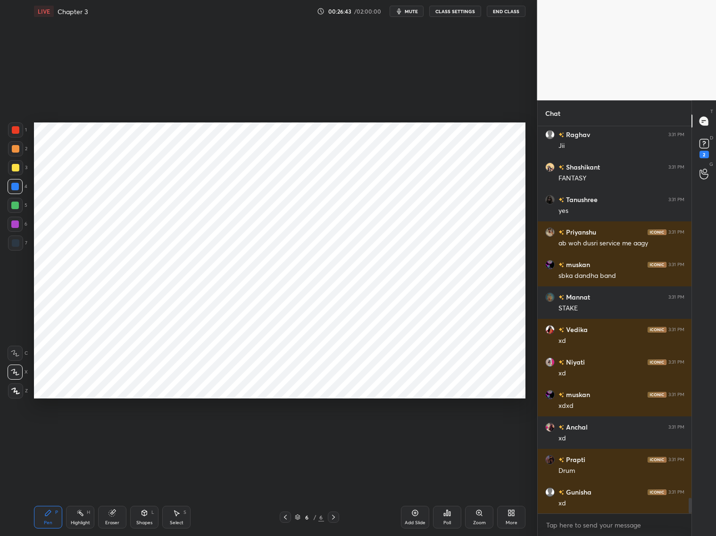
scroll to position [9191, 0]
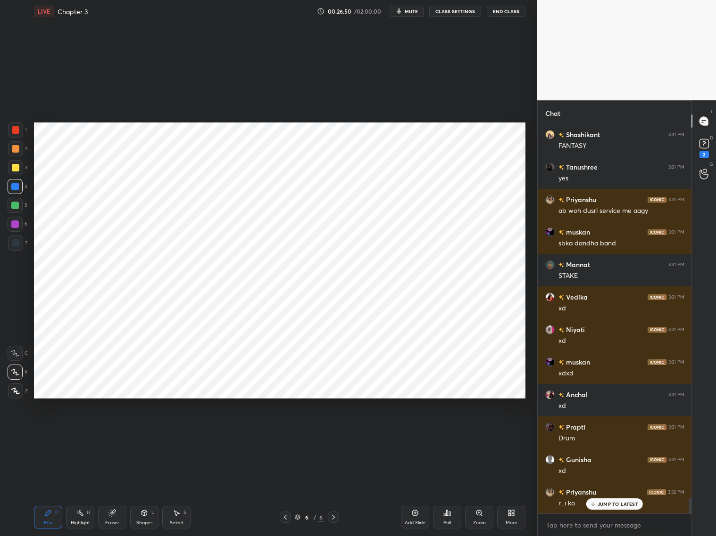
click at [17, 132] on div at bounding box center [16, 130] width 8 height 8
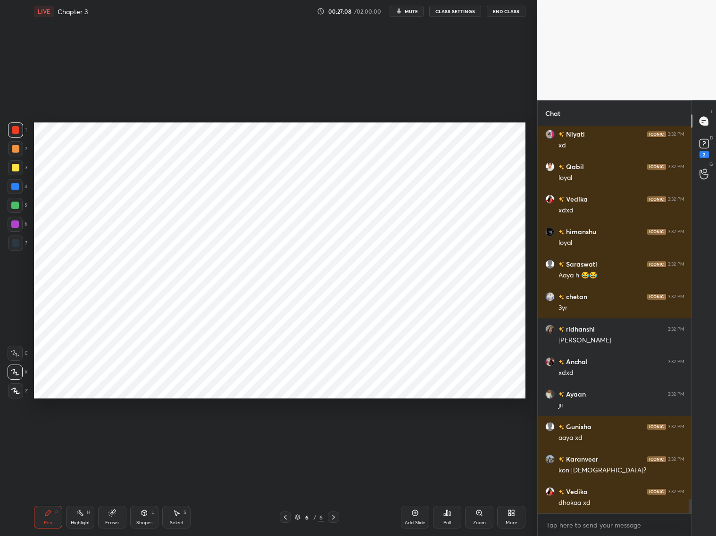
scroll to position [9818, 0]
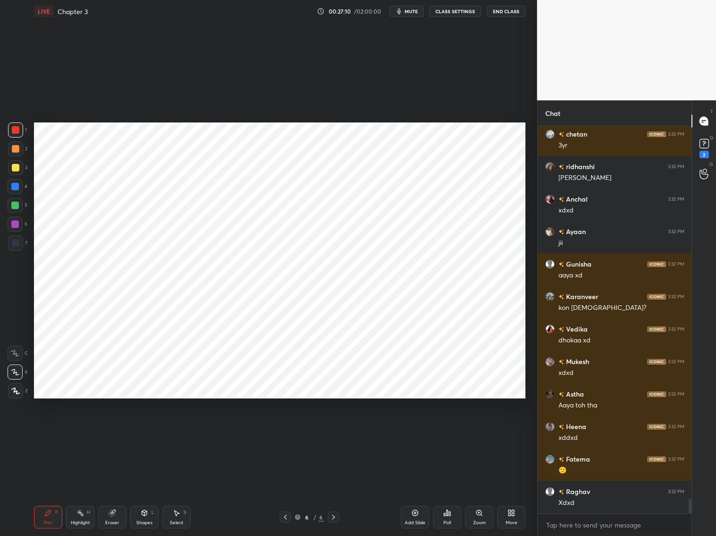
click at [12, 224] on div at bounding box center [15, 225] width 8 height 8
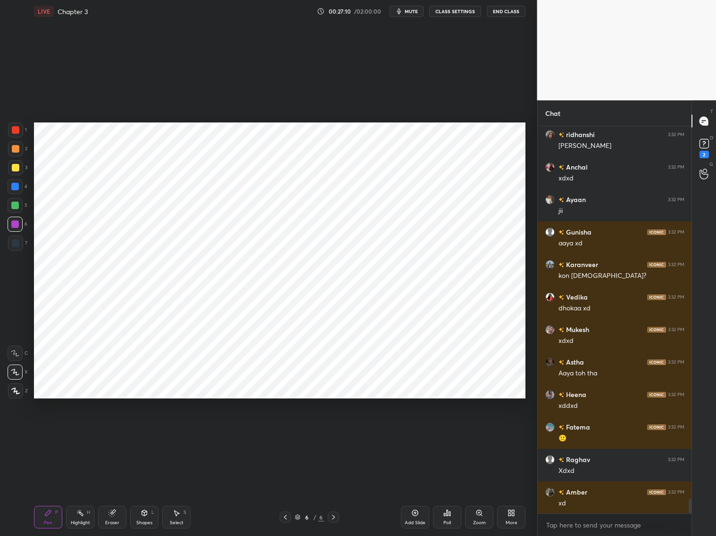
click at [12, 190] on div at bounding box center [15, 186] width 15 height 15
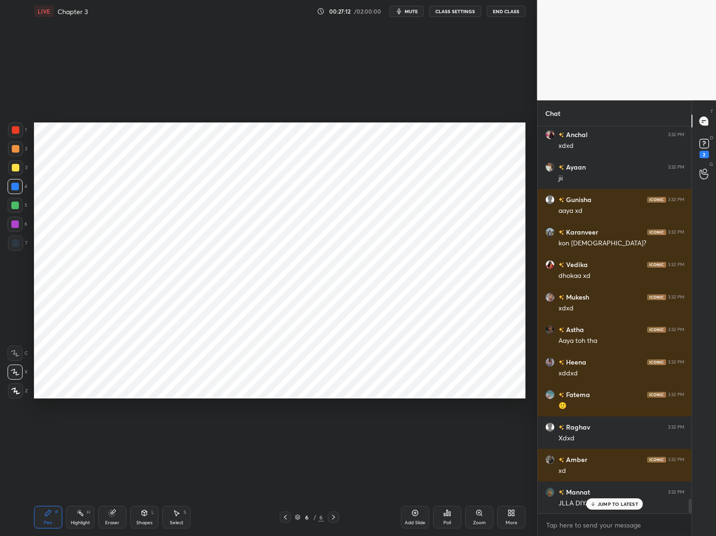
scroll to position [10046, 0]
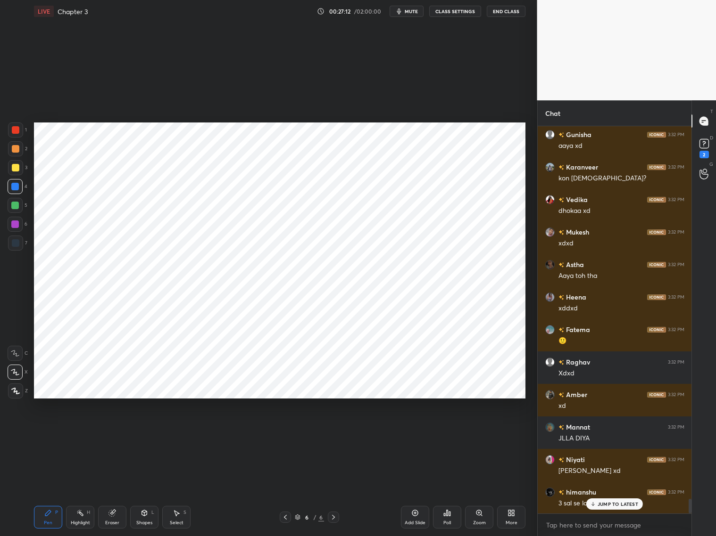
click at [18, 225] on div at bounding box center [15, 225] width 8 height 8
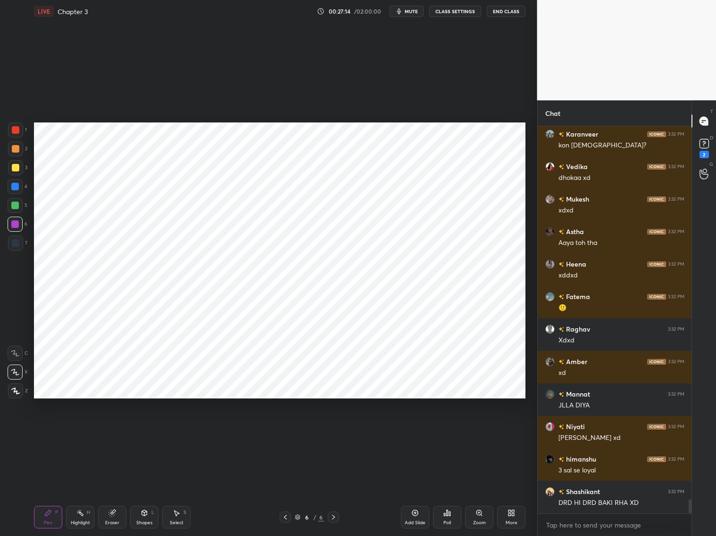
scroll to position [10144, 0]
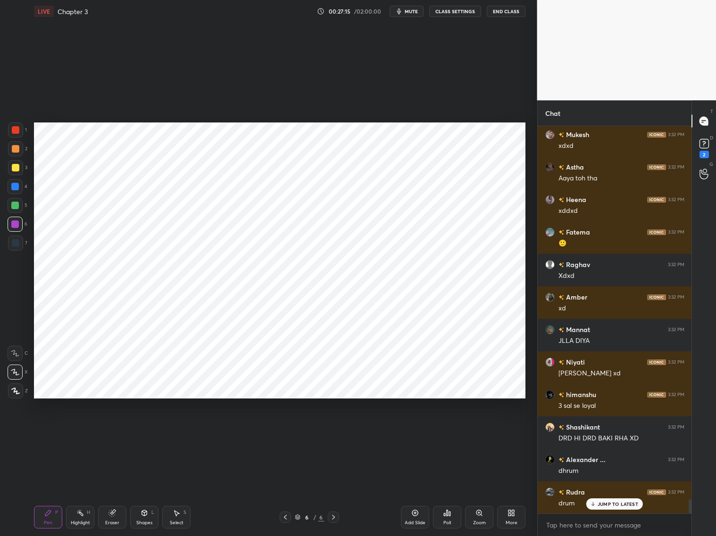
click at [19, 239] on div at bounding box center [15, 243] width 15 height 15
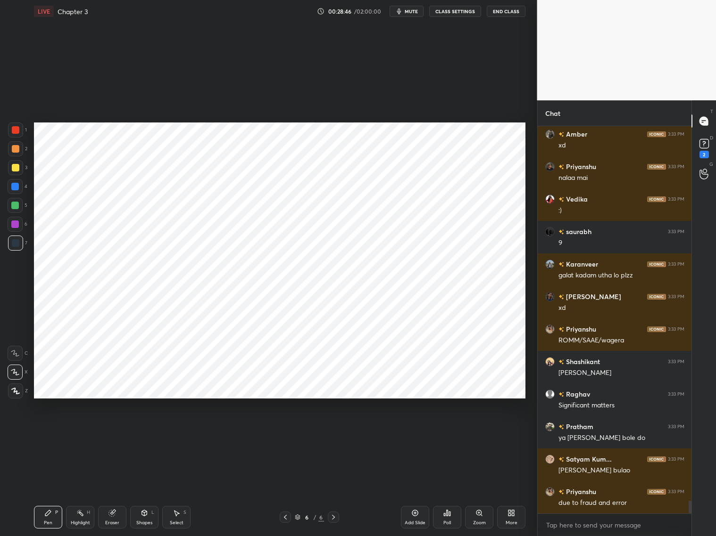
scroll to position [11412, 0]
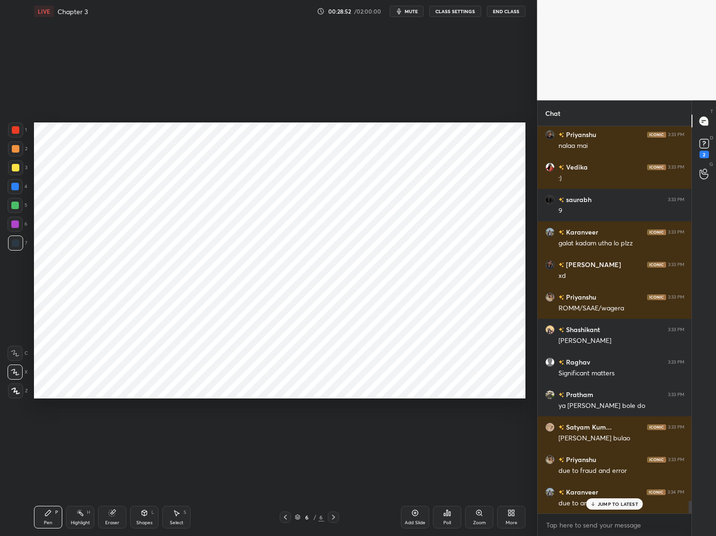
click at [17, 132] on div at bounding box center [16, 130] width 8 height 8
click at [17, 210] on div at bounding box center [15, 205] width 15 height 15
click at [21, 248] on div at bounding box center [15, 243] width 15 height 15
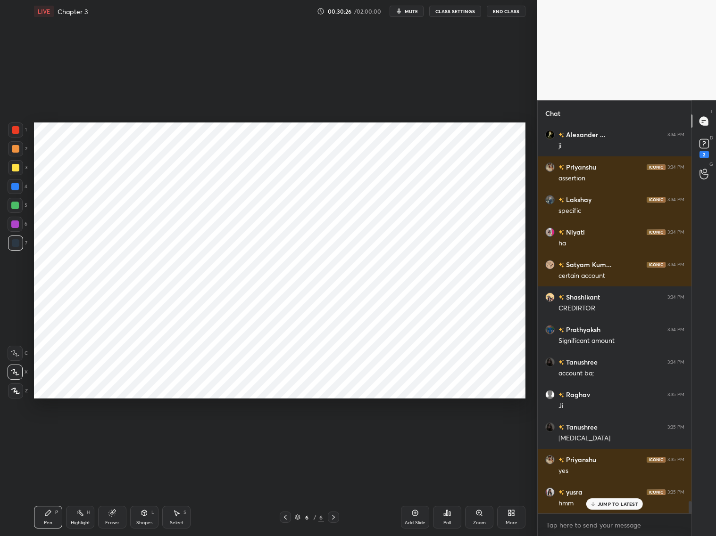
scroll to position [11965, 0]
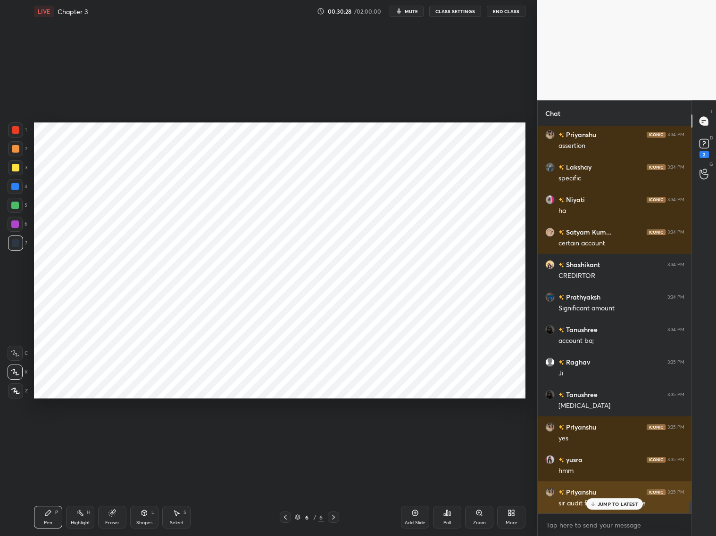
click at [595, 490] on icon at bounding box center [593, 505] width 6 height 6
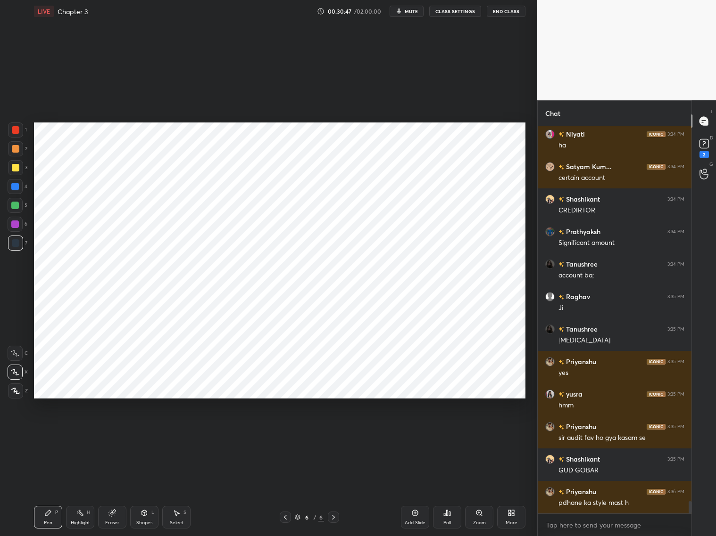
scroll to position [12071, 0]
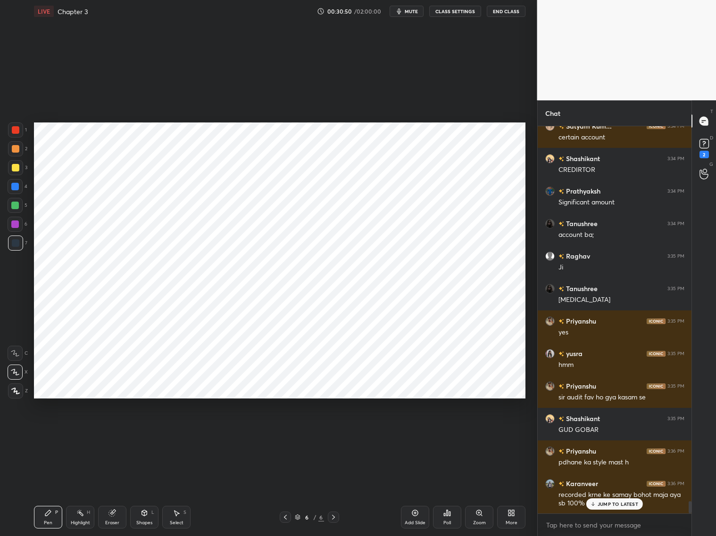
click at [420, 490] on div "Add Slide" at bounding box center [415, 517] width 28 height 23
click at [147, 490] on icon at bounding box center [144, 514] width 8 height 8
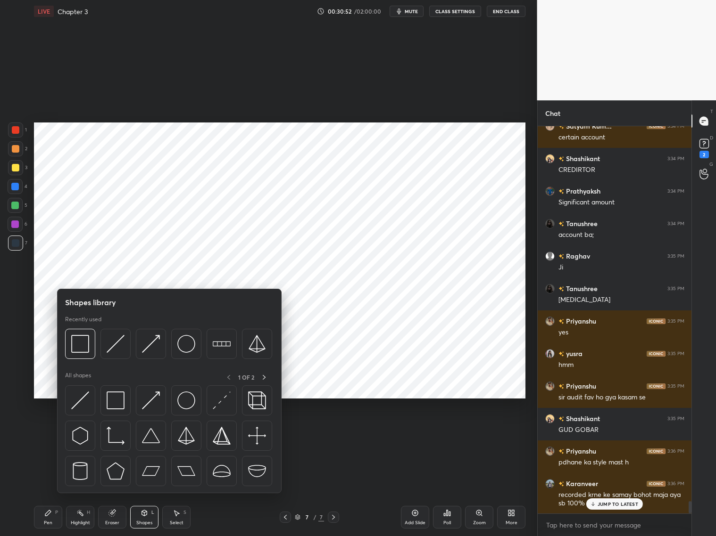
click at [19, 186] on div at bounding box center [15, 186] width 15 height 15
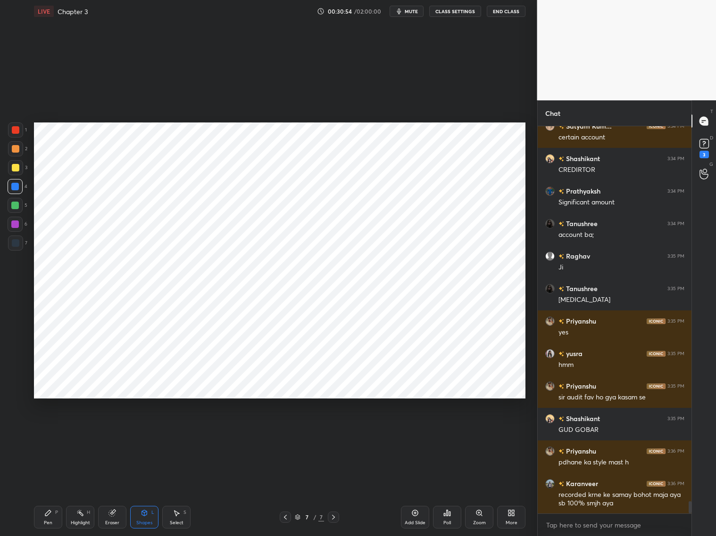
click at [52, 490] on div "Pen P" at bounding box center [48, 517] width 28 height 23
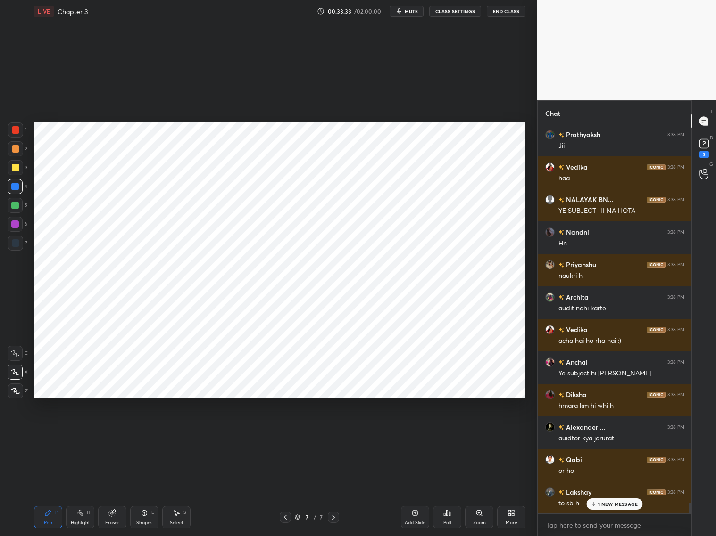
scroll to position [13740, 0]
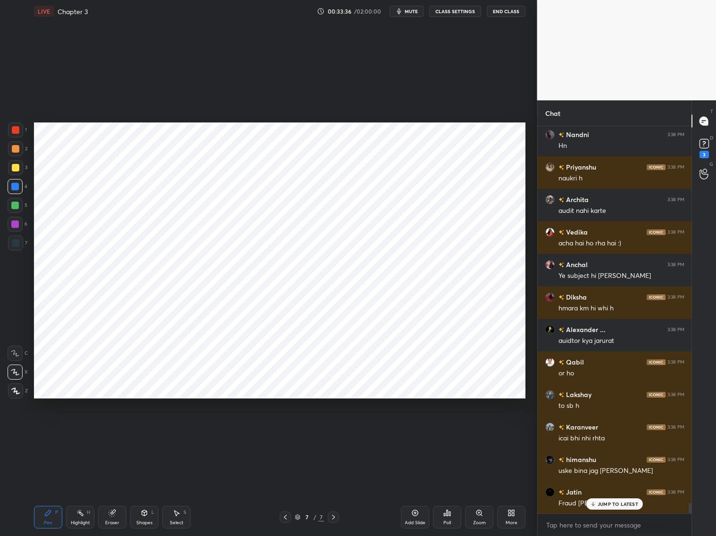
click at [12, 244] on div at bounding box center [16, 243] width 8 height 8
click at [601, 490] on div "himanshu 3:38 PM audit hi kyu krvate Priyanshu 3:38 PM xd Vedika 3:38 PM audit …" at bounding box center [614, 320] width 154 height 388
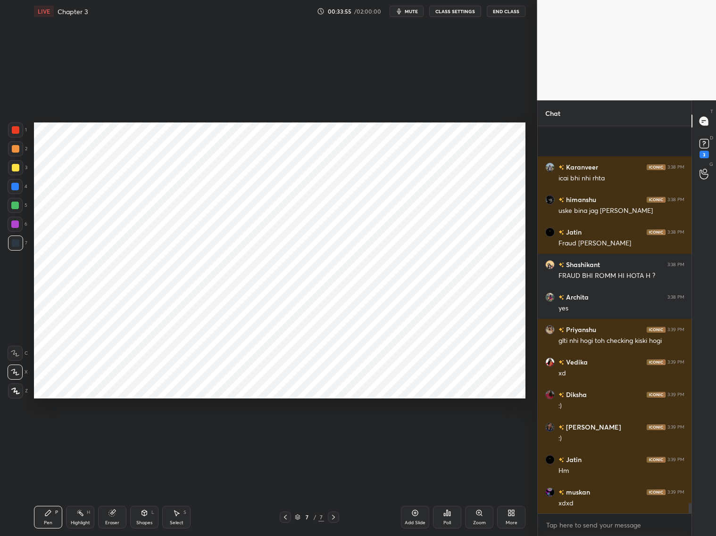
scroll to position [14130, 0]
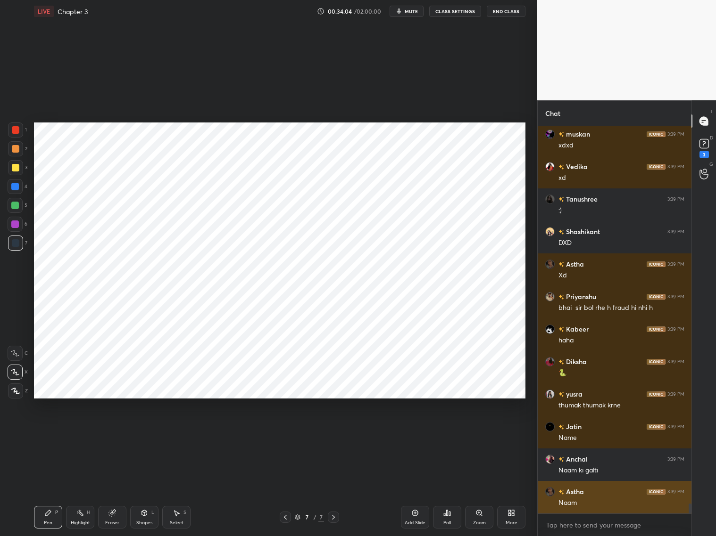
drag, startPoint x: 612, startPoint y: 505, endPoint x: 619, endPoint y: 503, distance: 7.8
click at [613, 490] on div "Jatin 3:39 PM Hm muskan 3:39 PM xdxd Vedika 3:39 PM xd Tanushree 3:39 PM :) Sha…" at bounding box center [614, 320] width 154 height 388
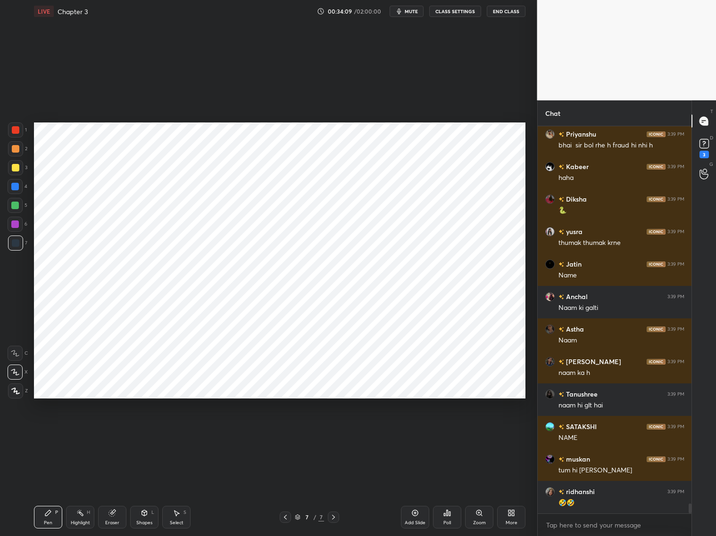
click at [19, 225] on div at bounding box center [15, 224] width 15 height 15
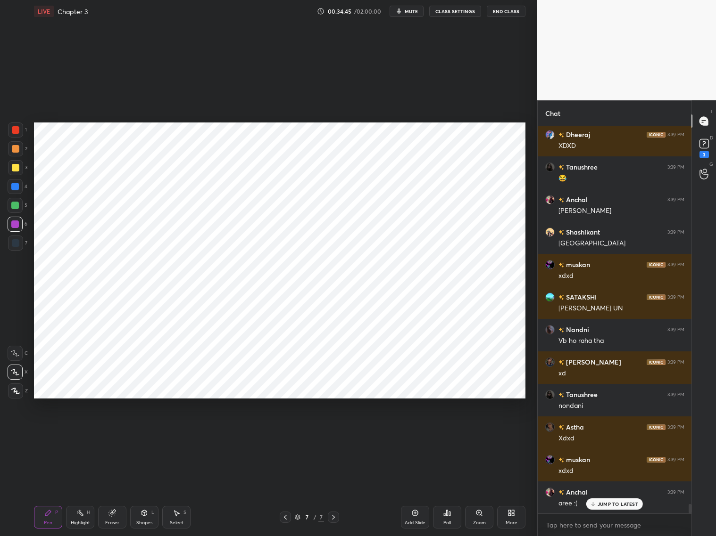
click at [14, 190] on div at bounding box center [15, 186] width 15 height 15
click at [15, 243] on div at bounding box center [16, 243] width 8 height 8
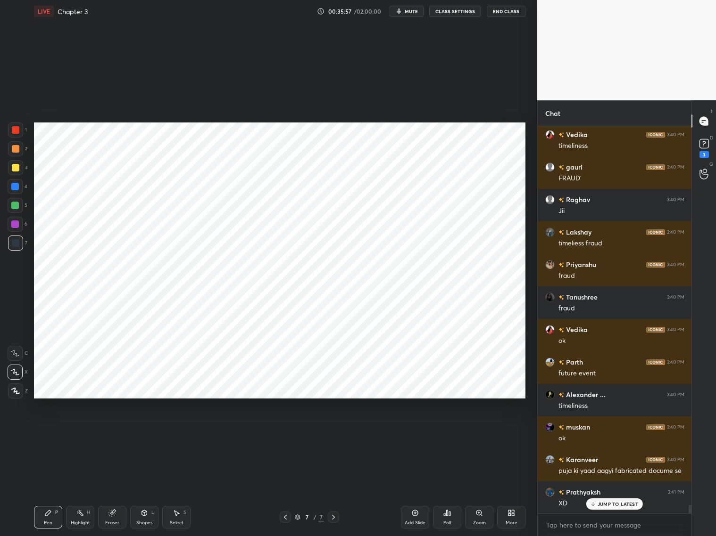
scroll to position [16946, 0]
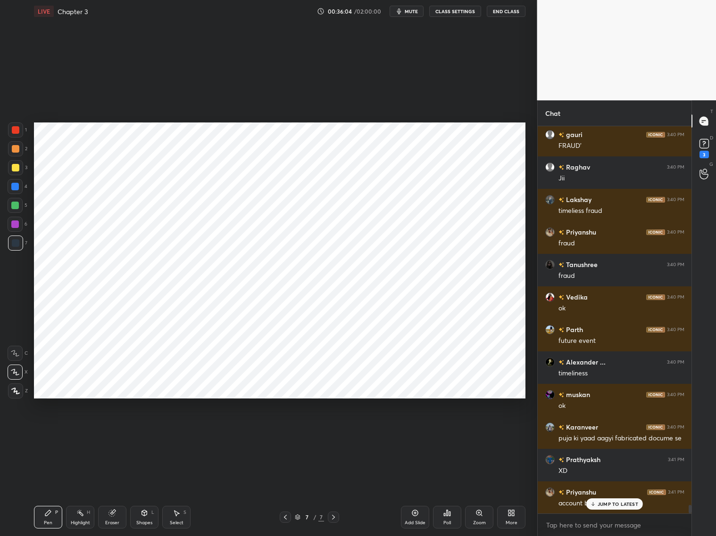
click at [422, 490] on div "Add Slide" at bounding box center [415, 517] width 28 height 23
click at [597, 490] on div "JUMP TO LATEST" at bounding box center [614, 504] width 57 height 11
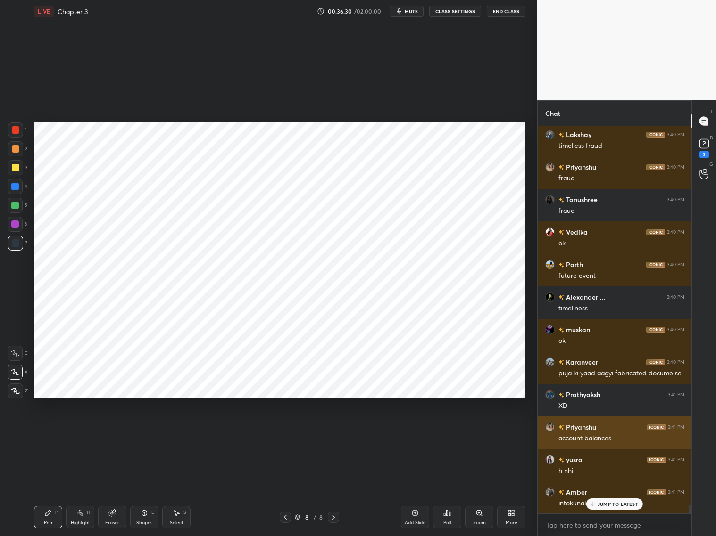
scroll to position [17043, 0]
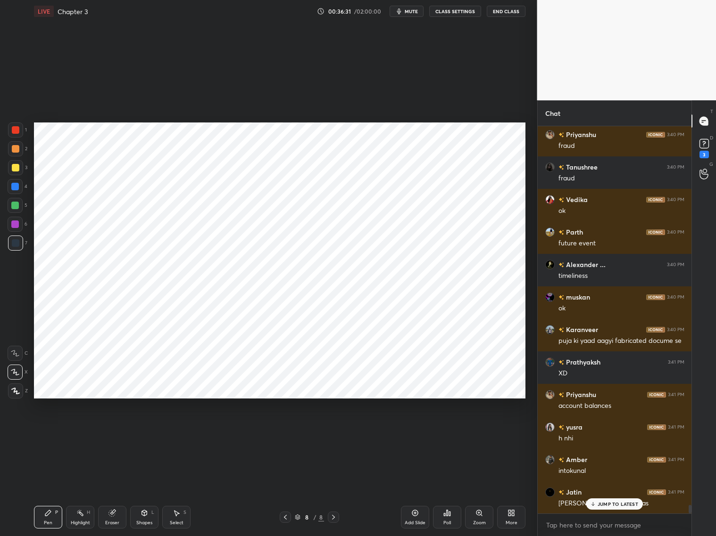
click at [600, 490] on p "JUMP TO LATEST" at bounding box center [617, 505] width 41 height 6
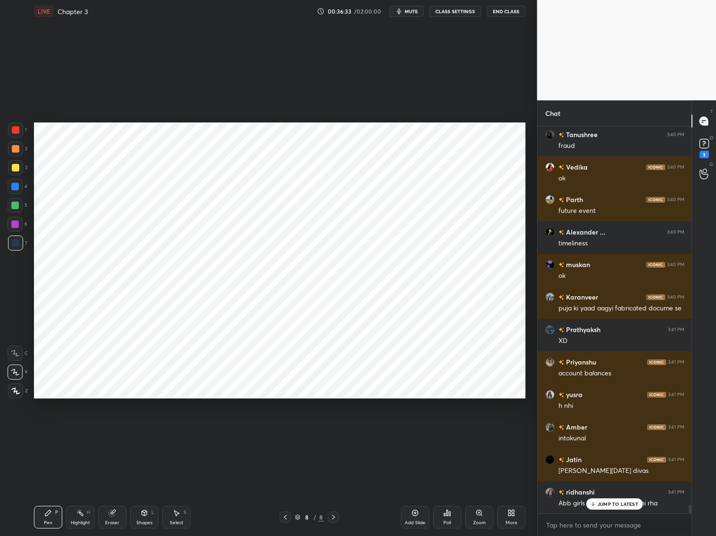
click at [602, 490] on p "JUMP TO LATEST" at bounding box center [617, 505] width 41 height 6
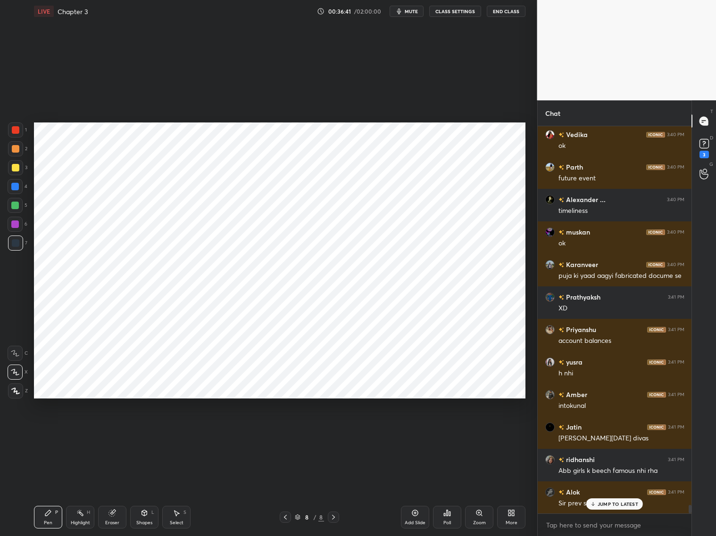
click at [16, 153] on div at bounding box center [15, 148] width 15 height 15
click at [18, 185] on div at bounding box center [15, 187] width 8 height 8
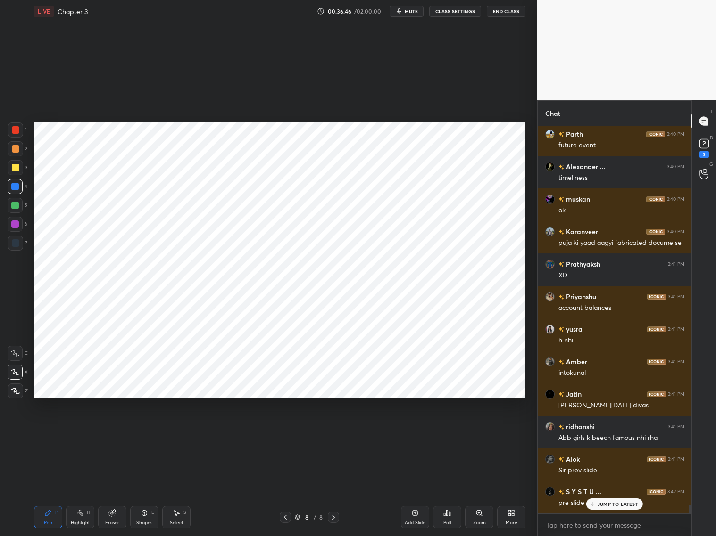
scroll to position [17173, 0]
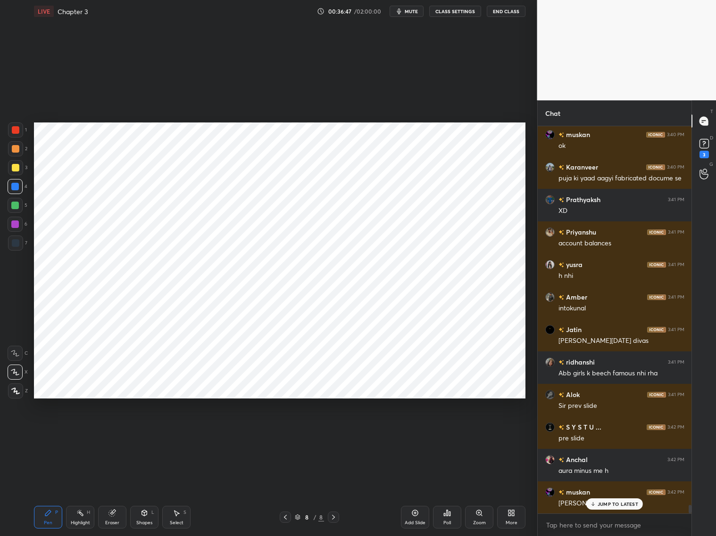
click at [288, 490] on icon at bounding box center [285, 518] width 8 height 8
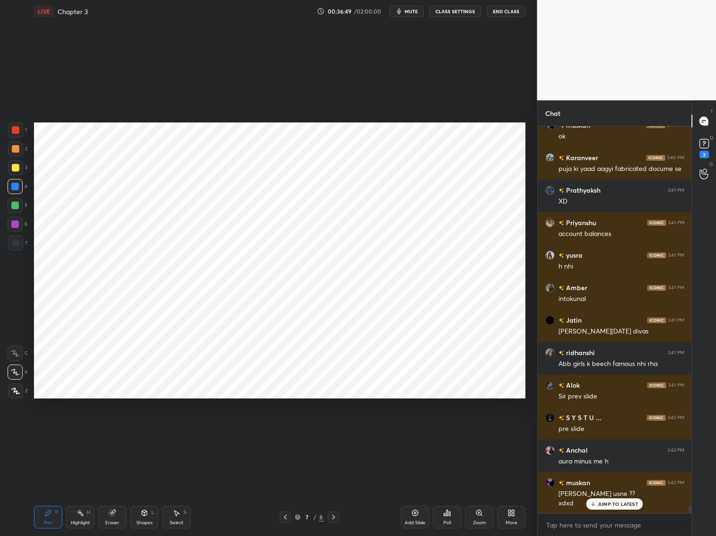
scroll to position [17248, 0]
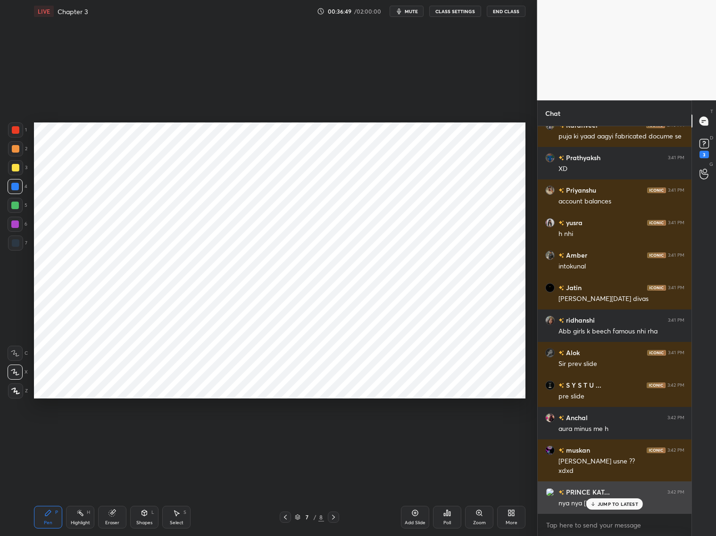
click at [607, 490] on p "JUMP TO LATEST" at bounding box center [617, 505] width 41 height 6
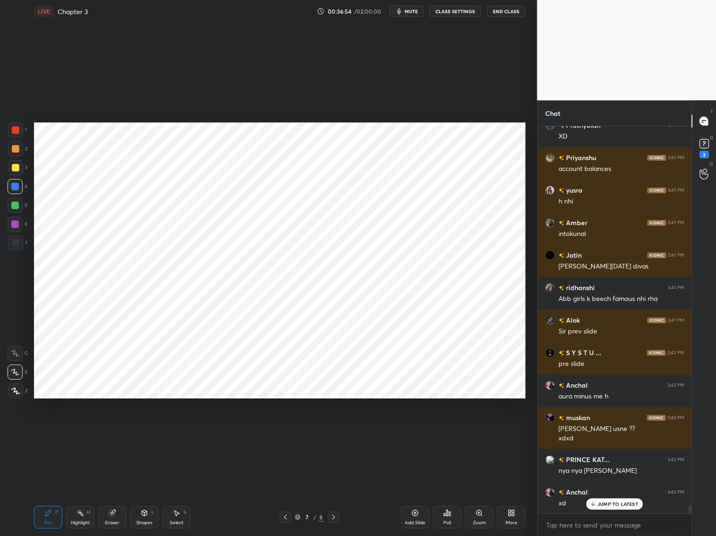
click at [334, 490] on icon at bounding box center [334, 518] width 8 height 8
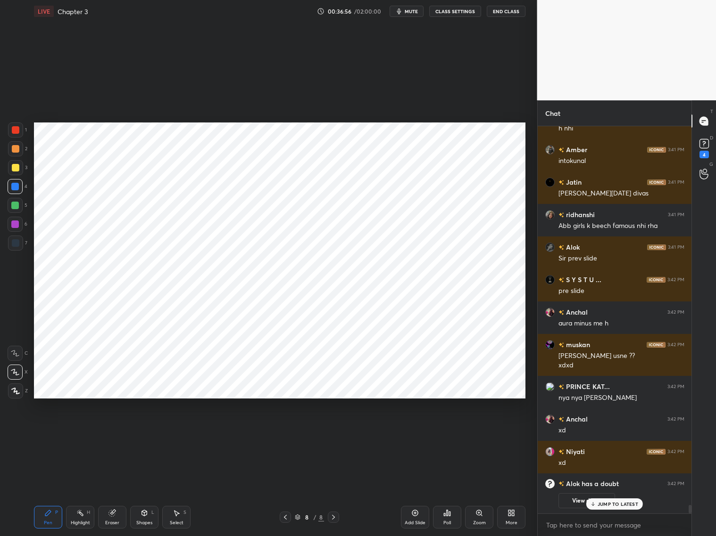
scroll to position [13719, 0]
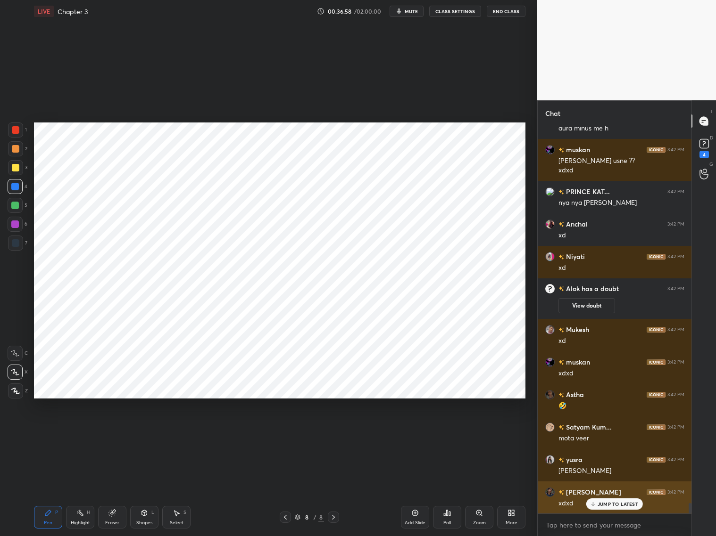
click at [608, 490] on p "JUMP TO LATEST" at bounding box center [617, 505] width 41 height 6
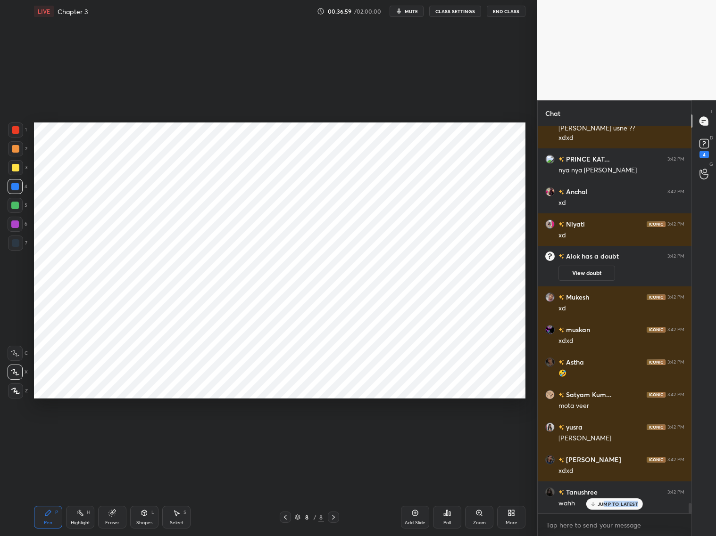
click at [604, 490] on div "JUMP TO LATEST" at bounding box center [614, 504] width 57 height 11
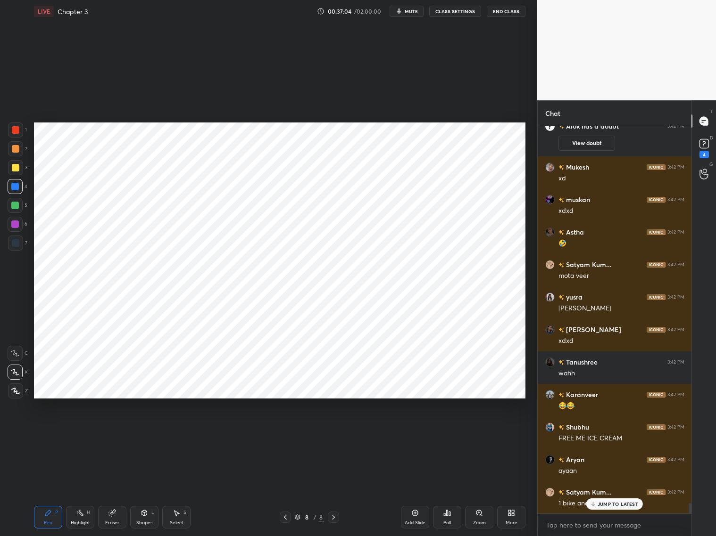
scroll to position [14077, 0]
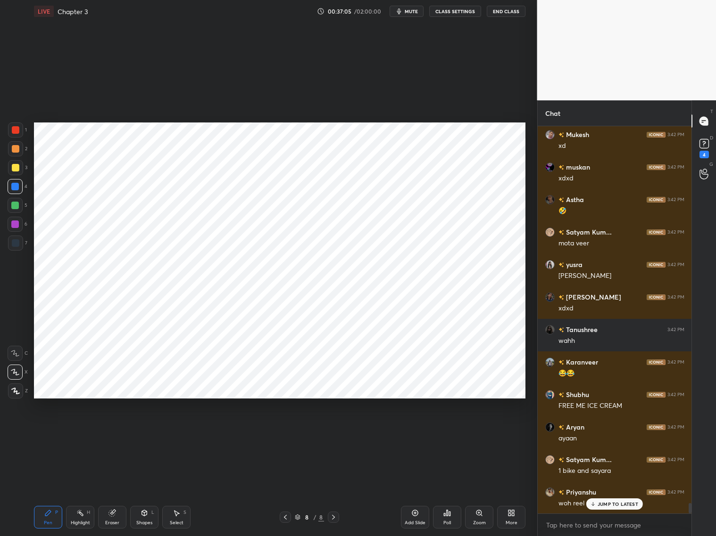
click at [604, 490] on div "Jatin 3:41 PM [PERSON_NAME][DATE] divas ridhanshi 3:41 PM Abb girls k beech fam…" at bounding box center [614, 320] width 154 height 388
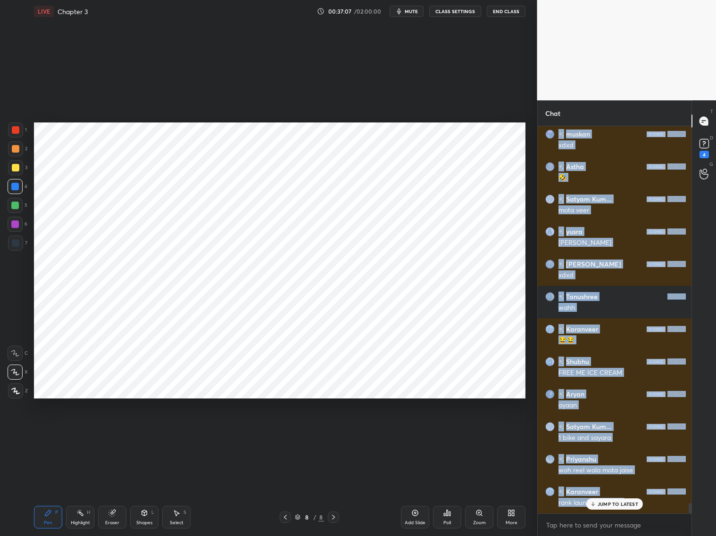
scroll to position [14142, 0]
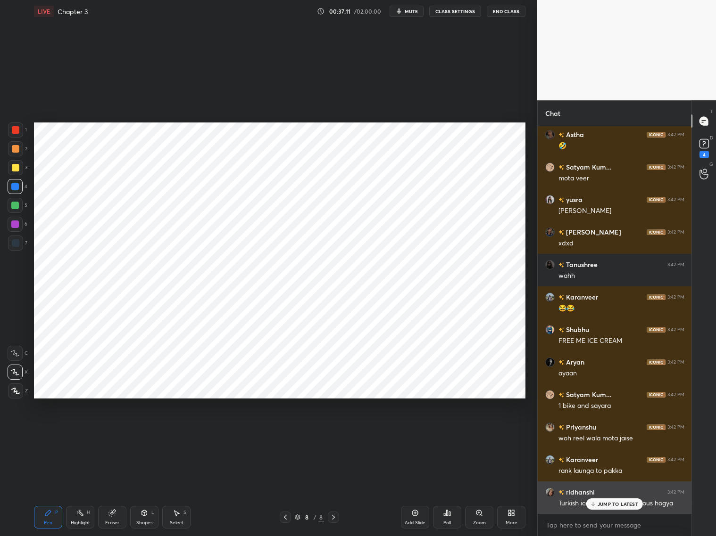
click at [607, 490] on p "JUMP TO LATEST" at bounding box center [617, 505] width 41 height 6
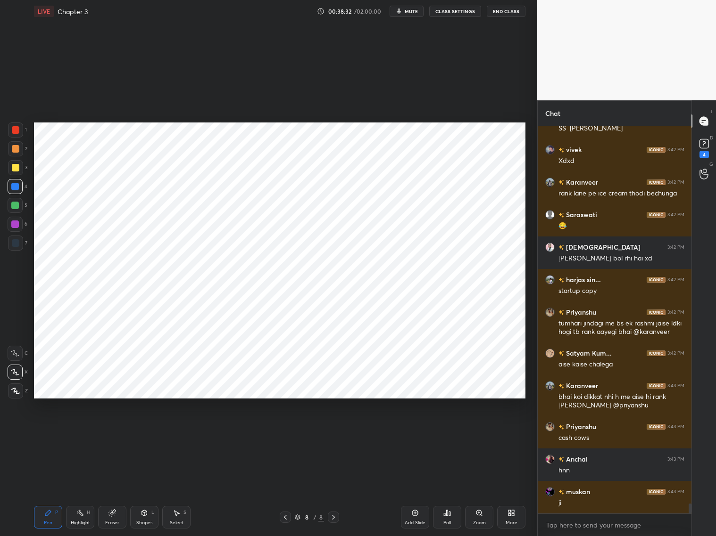
scroll to position [14623, 0]
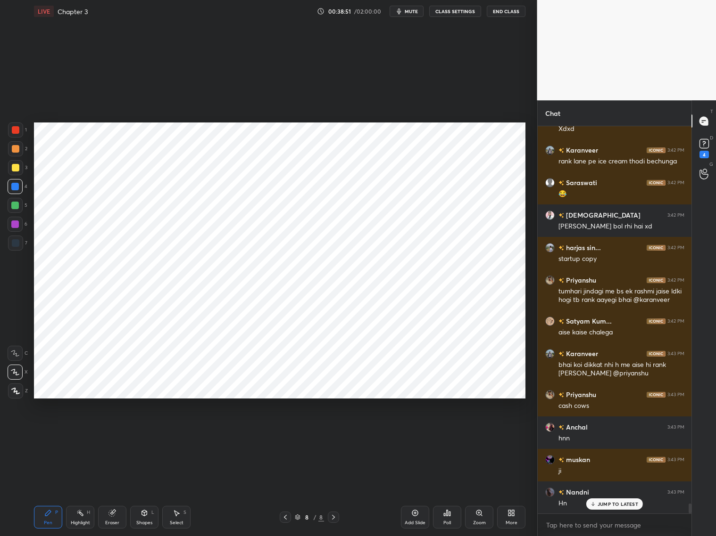
click at [17, 243] on div at bounding box center [16, 243] width 8 height 8
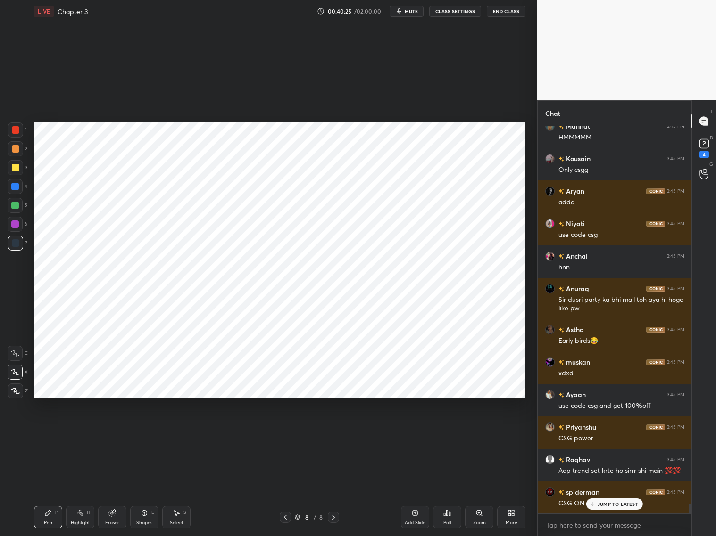
scroll to position [15836, 0]
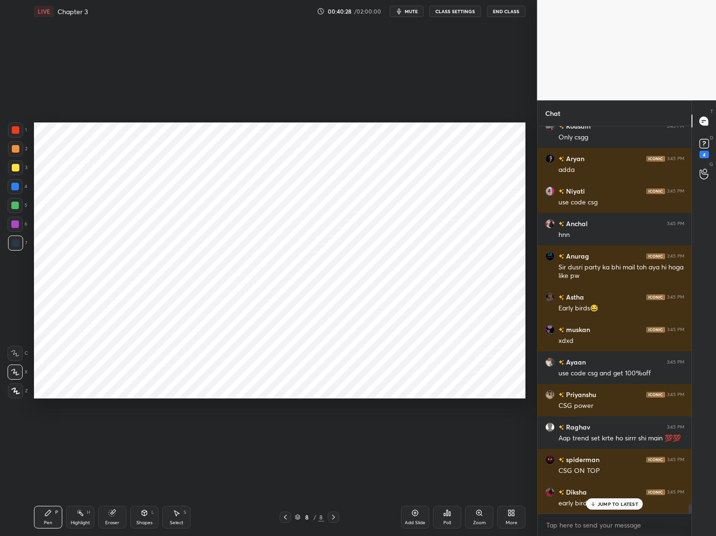
drag, startPoint x: 604, startPoint y: 503, endPoint x: 623, endPoint y: 514, distance: 21.5
click at [605, 490] on p "JUMP TO LATEST" at bounding box center [617, 505] width 41 height 6
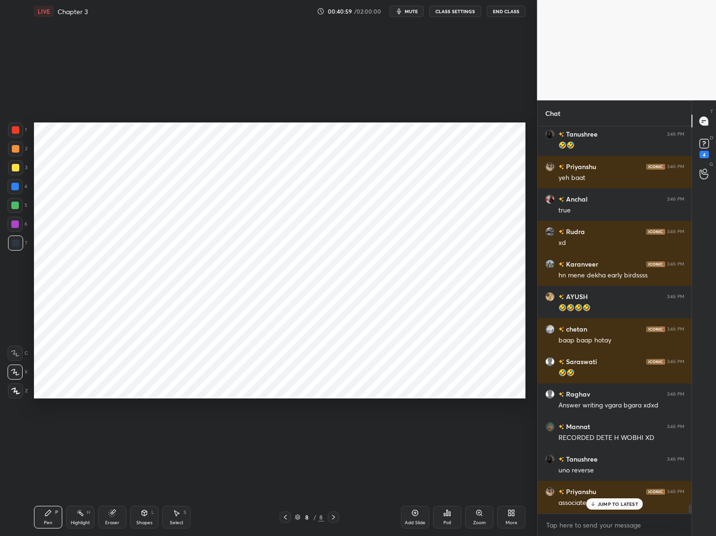
scroll to position [16780, 0]
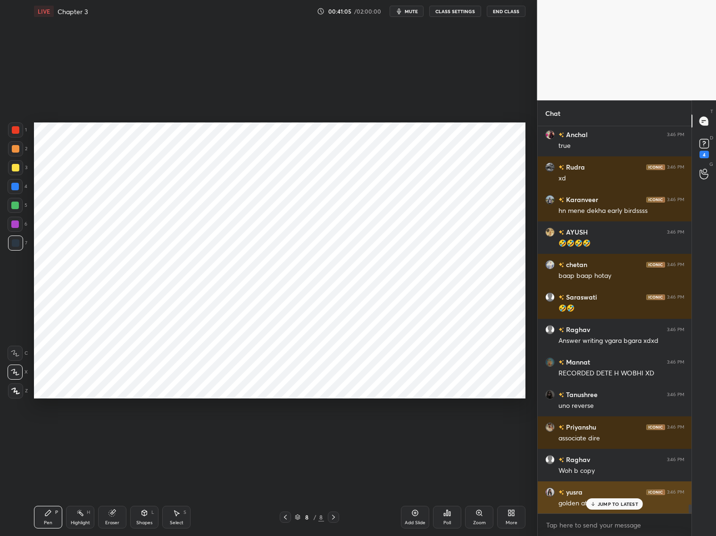
click at [605, 490] on div "JUMP TO LATEST" at bounding box center [614, 504] width 57 height 11
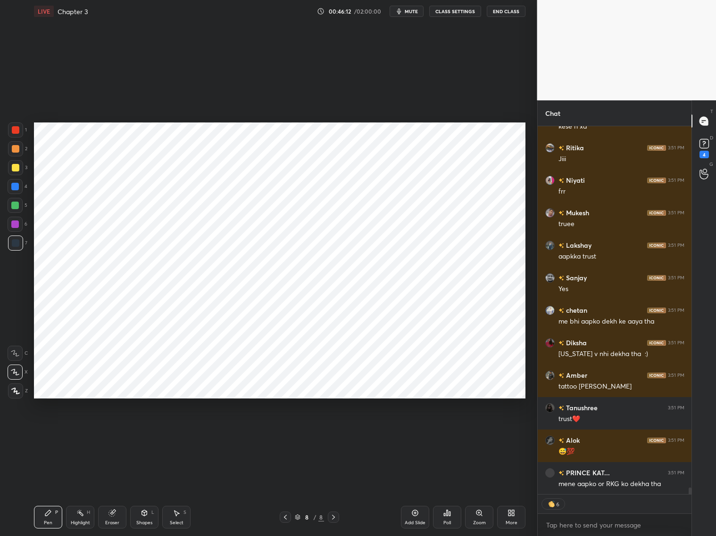
scroll to position [20171, 0]
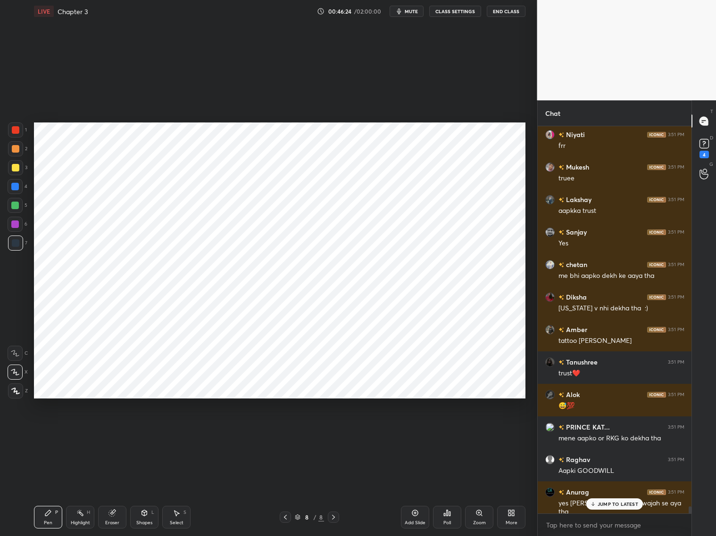
click at [596, 490] on div "JUMP TO LATEST" at bounding box center [614, 504] width 57 height 11
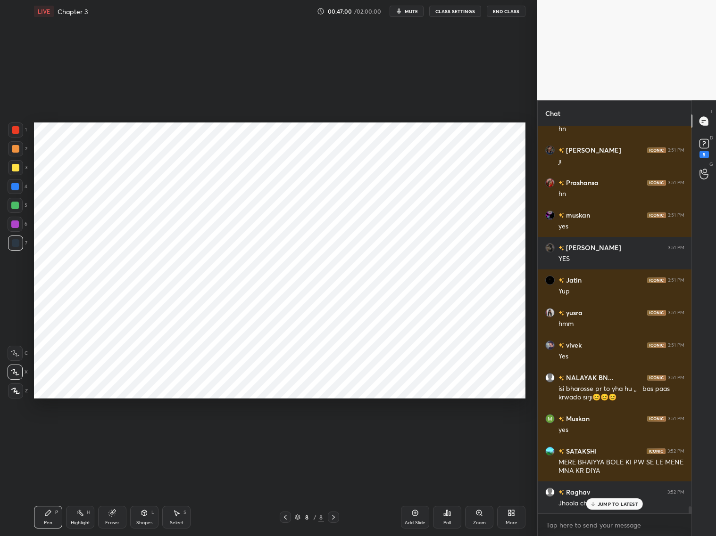
scroll to position [20827, 0]
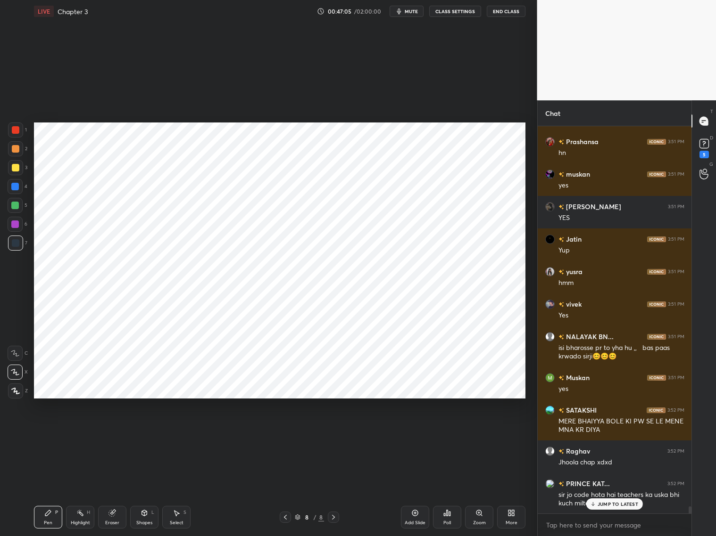
drag, startPoint x: 17, startPoint y: 189, endPoint x: 24, endPoint y: 186, distance: 7.6
click at [19, 187] on div at bounding box center [15, 186] width 15 height 15
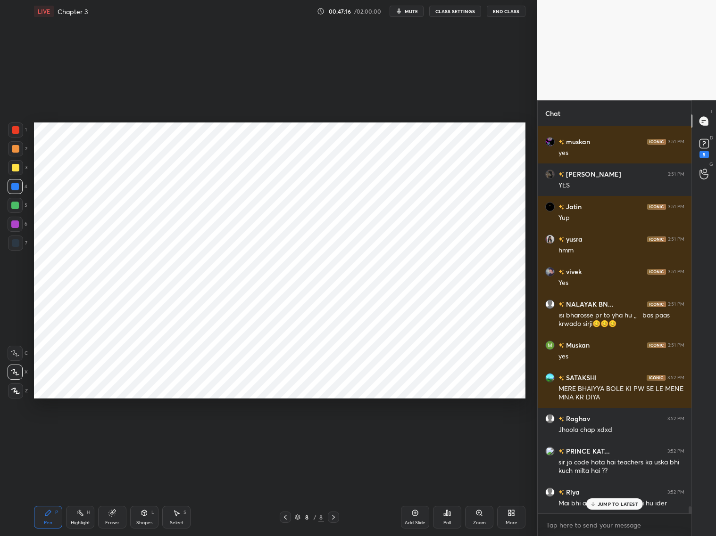
click at [620, 490] on p "JUMP TO LATEST" at bounding box center [617, 505] width 41 height 6
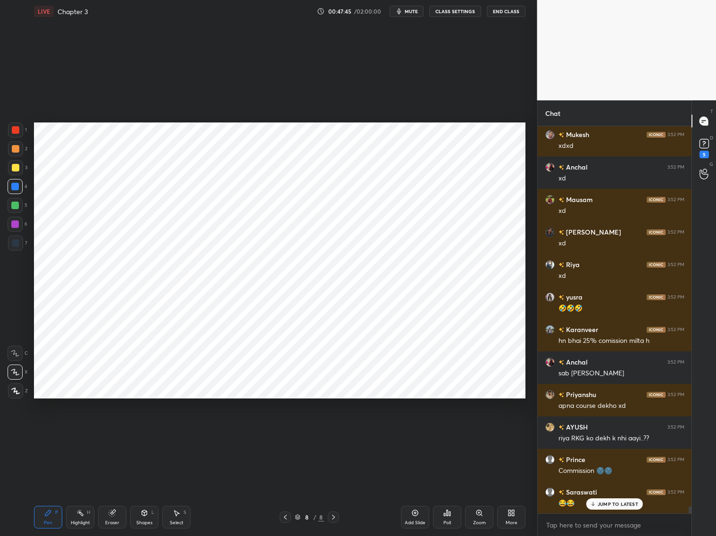
scroll to position [21380, 0]
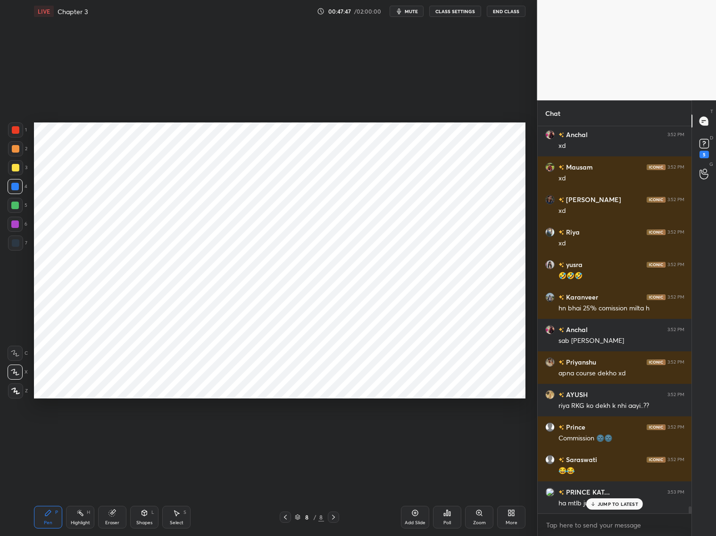
click at [602, 490] on div "x" at bounding box center [614, 525] width 154 height 22
click at [609, 490] on p "JUMP TO LATEST" at bounding box center [617, 505] width 41 height 6
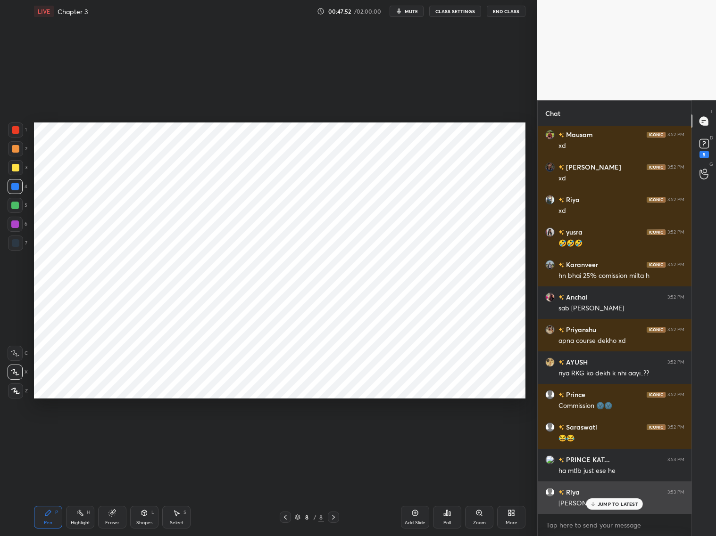
drag, startPoint x: 608, startPoint y: 501, endPoint x: 602, endPoint y: 495, distance: 8.3
click at [609, 490] on p "JUMP TO LATEST" at bounding box center [617, 505] width 41 height 6
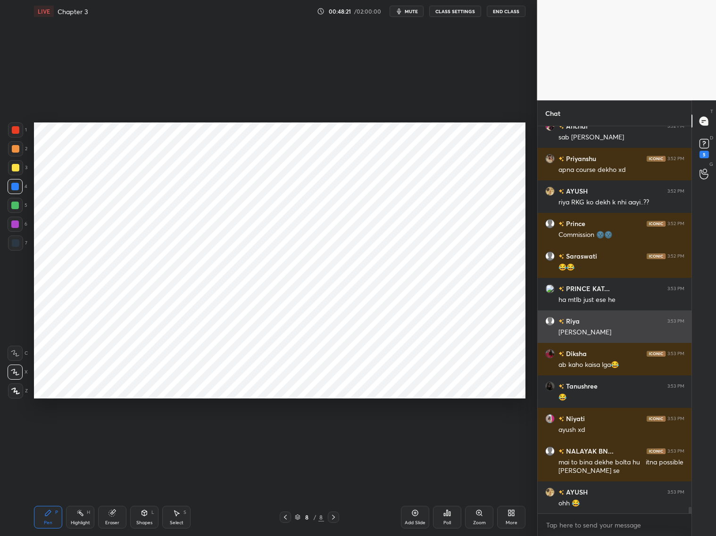
scroll to position [21625, 0]
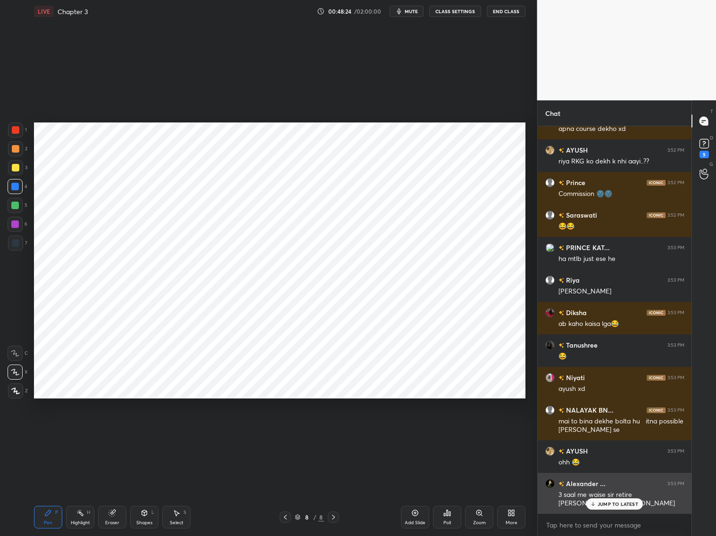
click at [619, 490] on p "JUMP TO LATEST" at bounding box center [617, 505] width 41 height 6
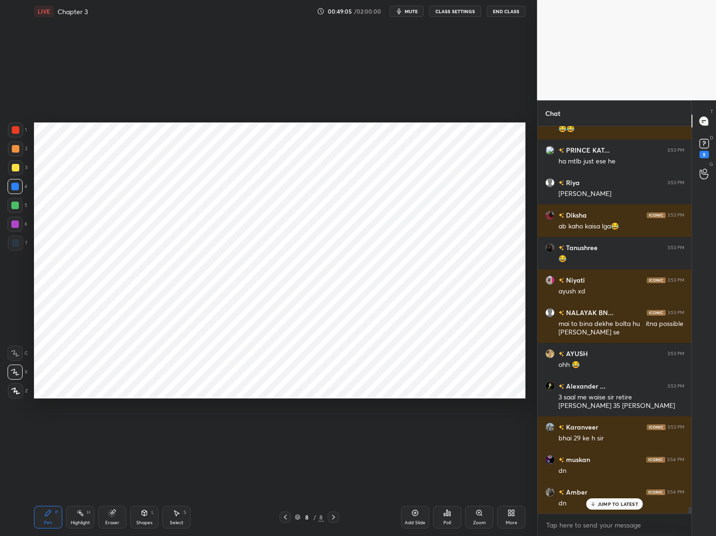
scroll to position [21787, 0]
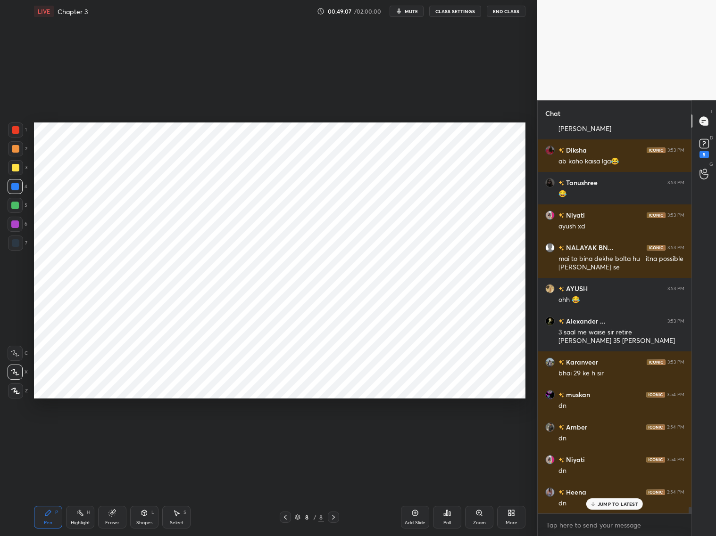
click at [417, 490] on icon at bounding box center [415, 514] width 8 height 8
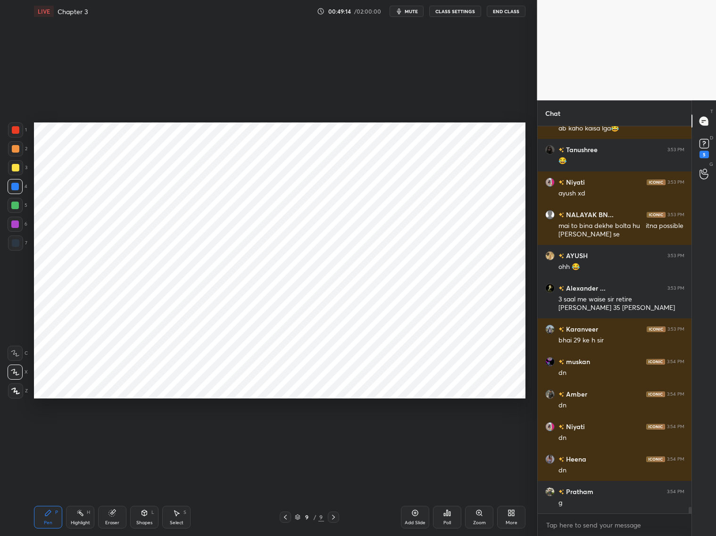
drag, startPoint x: 120, startPoint y: 512, endPoint x: 110, endPoint y: 491, distance: 23.2
click at [118, 490] on div "Eraser" at bounding box center [112, 517] width 28 height 23
drag, startPoint x: 52, startPoint y: 520, endPoint x: 50, endPoint y: 493, distance: 26.9
click at [54, 490] on div "Pen P" at bounding box center [48, 517] width 28 height 23
drag, startPoint x: 109, startPoint y: 517, endPoint x: 110, endPoint y: 512, distance: 4.9
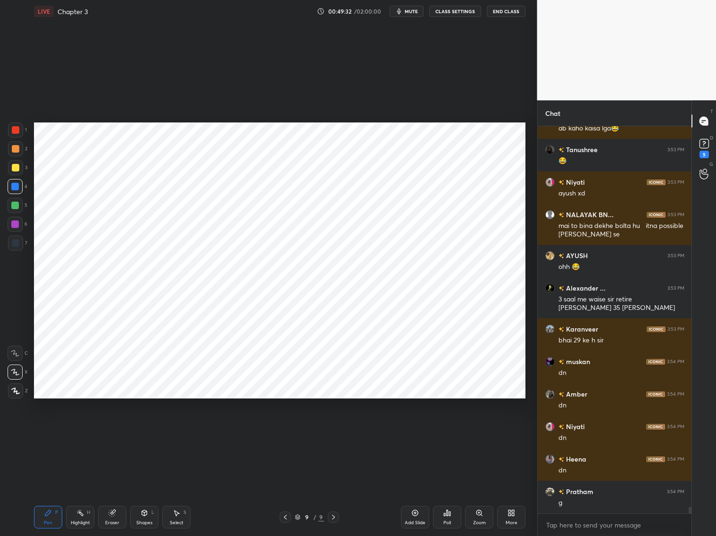
click at [110, 490] on div "Eraser" at bounding box center [112, 517] width 28 height 23
drag, startPoint x: 51, startPoint y: 521, endPoint x: 52, endPoint y: 508, distance: 13.2
click at [50, 490] on div "Pen P" at bounding box center [48, 517] width 28 height 23
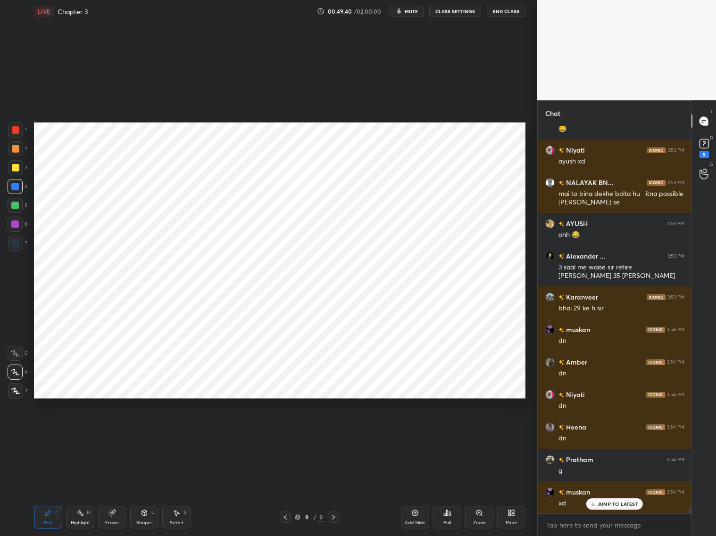
drag, startPoint x: 283, startPoint y: 516, endPoint x: 294, endPoint y: 517, distance: 10.4
click at [285, 490] on icon at bounding box center [285, 518] width 8 height 8
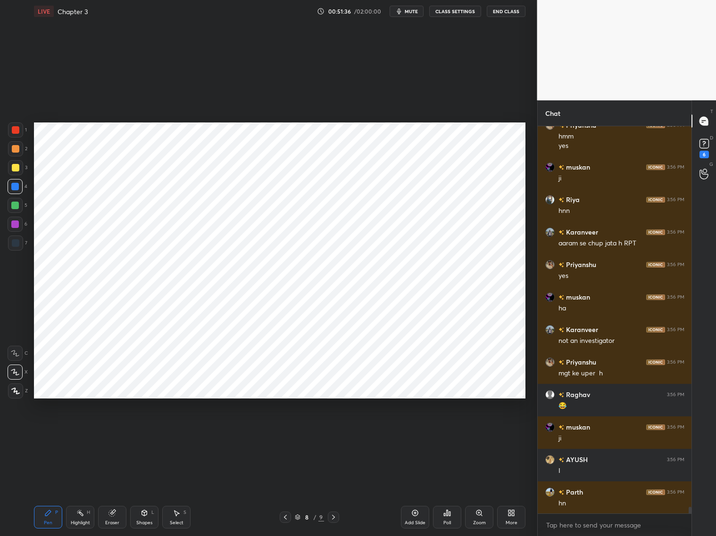
scroll to position [21646, 0]
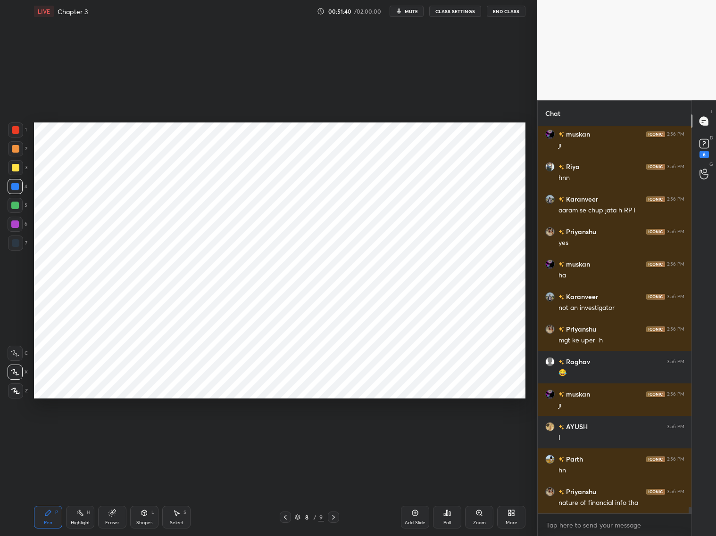
click at [283, 490] on icon at bounding box center [285, 518] width 8 height 8
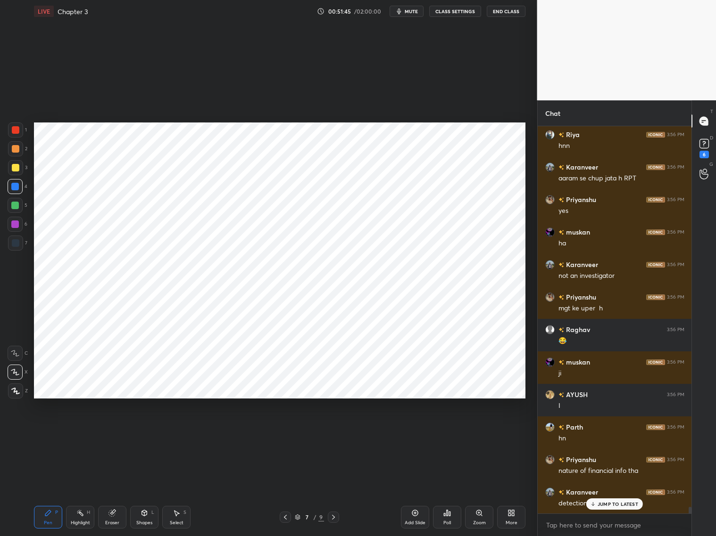
click at [335, 490] on icon at bounding box center [334, 518] width 8 height 8
click at [338, 490] on div at bounding box center [333, 517] width 11 height 11
click at [618, 490] on p "JUMP TO LATEST" at bounding box center [617, 505] width 41 height 6
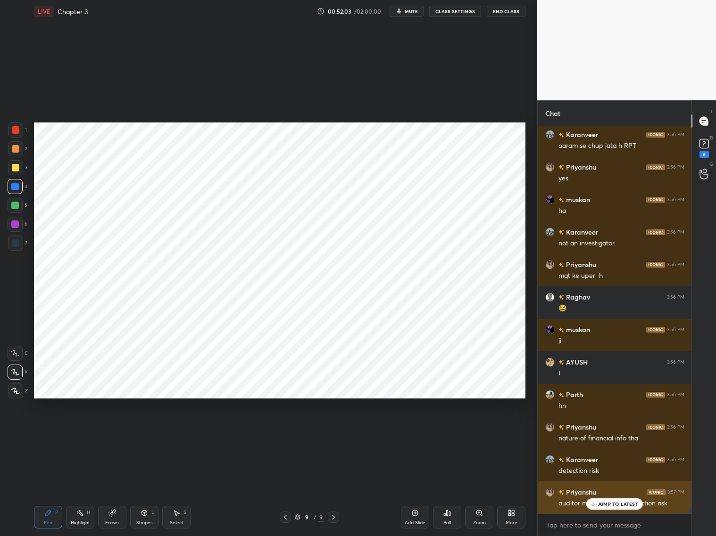
click at [612, 490] on p "JUMP TO LATEST" at bounding box center [617, 505] width 41 height 6
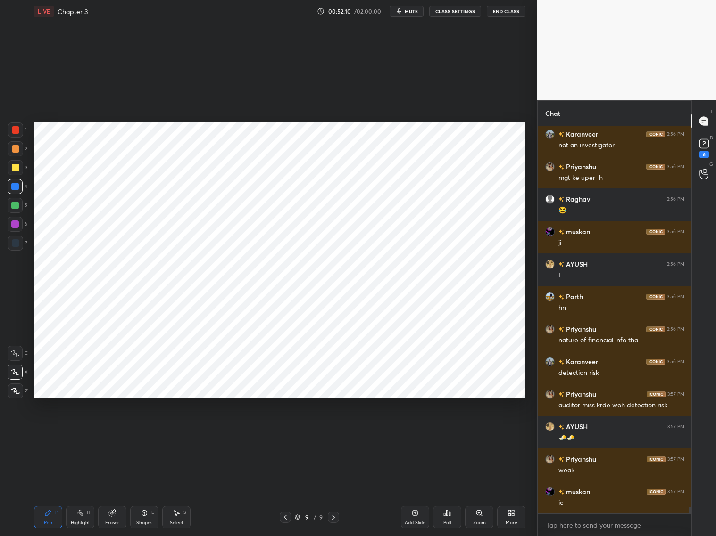
scroll to position [21840, 0]
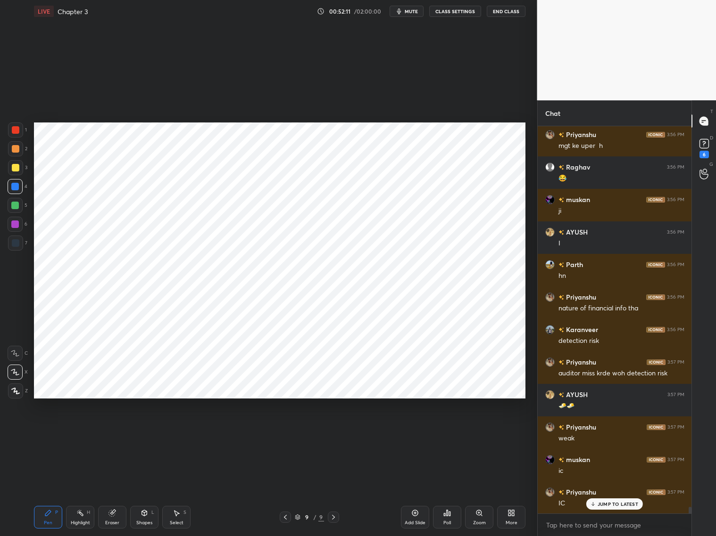
click at [15, 243] on div at bounding box center [16, 243] width 8 height 8
click at [109, 490] on div "Eraser" at bounding box center [112, 517] width 28 height 23
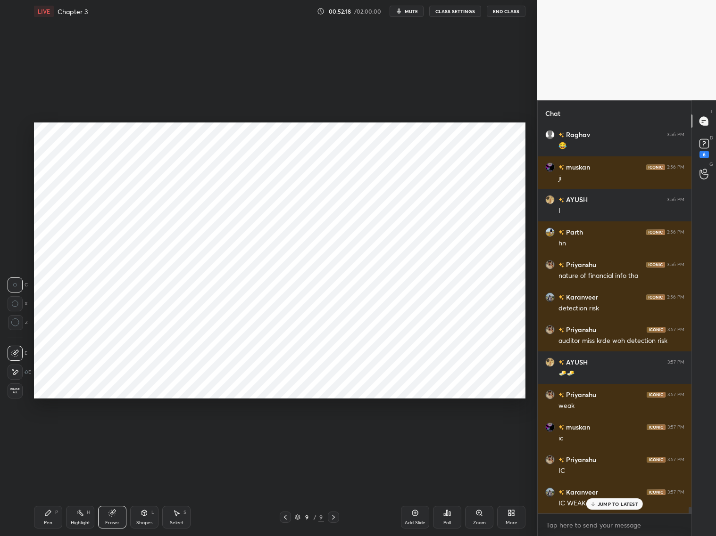
drag, startPoint x: 49, startPoint y: 523, endPoint x: 48, endPoint y: 496, distance: 27.4
click at [50, 490] on div "Pen P" at bounding box center [48, 517] width 28 height 23
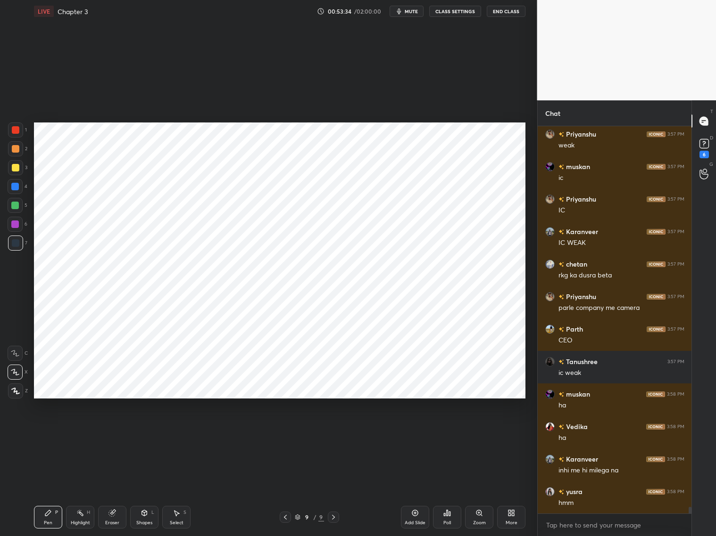
scroll to position [22166, 0]
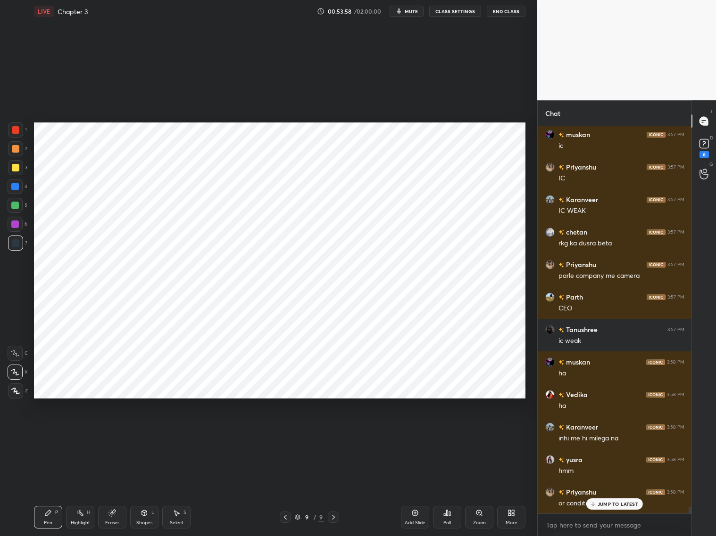
click at [420, 490] on div "Add Slide" at bounding box center [415, 517] width 28 height 23
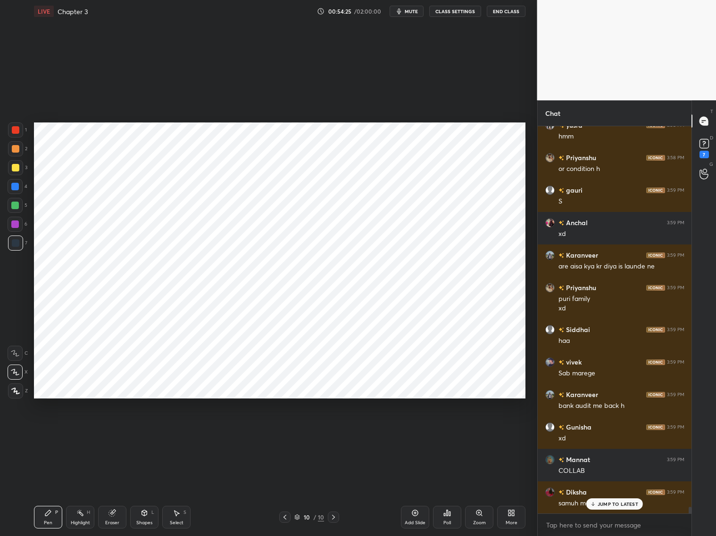
scroll to position [22566, 0]
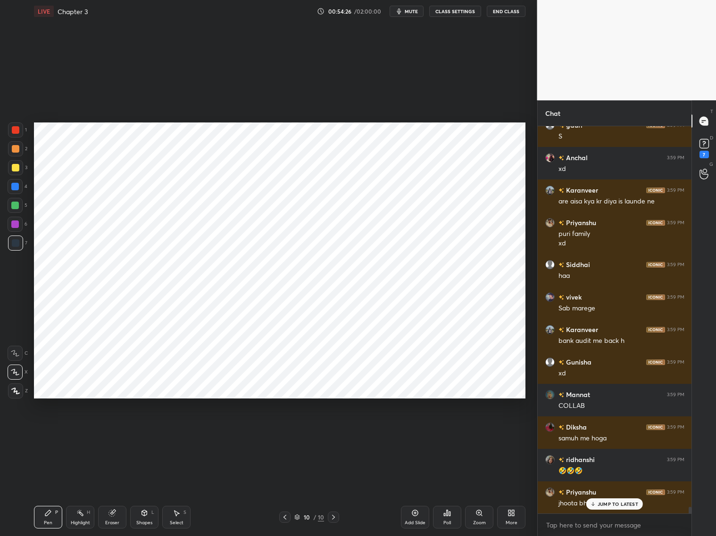
click at [284, 490] on icon at bounding box center [285, 518] width 8 height 8
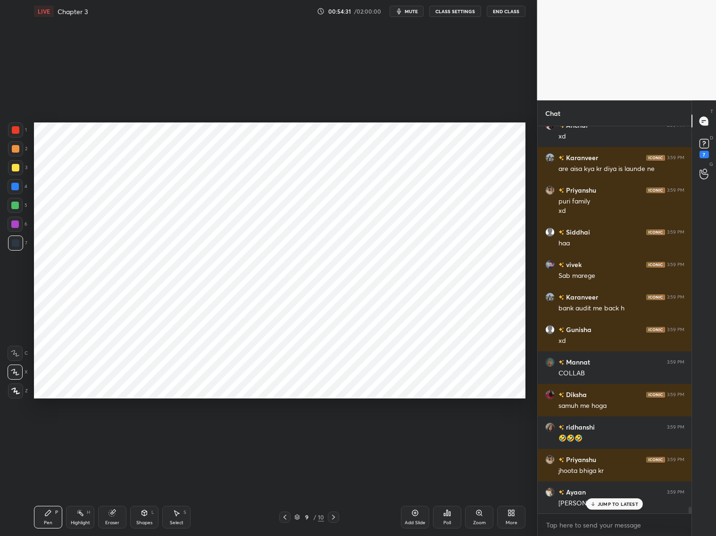
click at [336, 490] on icon at bounding box center [334, 518] width 8 height 8
click at [604, 490] on p "JUMP TO LATEST" at bounding box center [617, 505] width 41 height 6
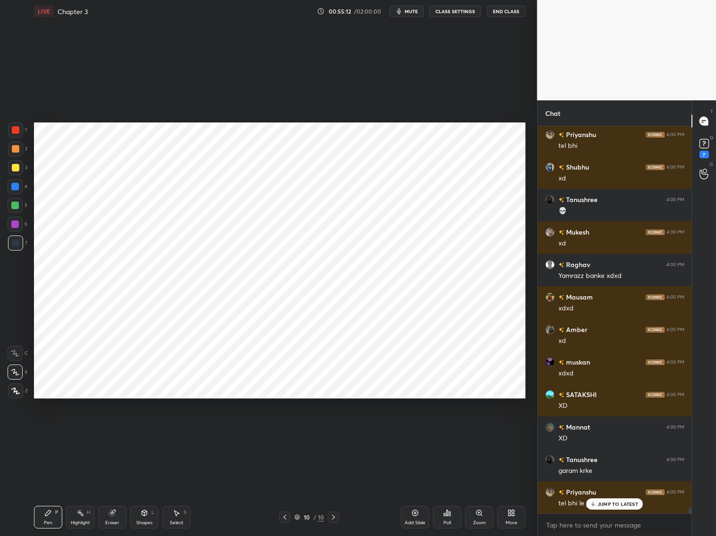
scroll to position [23428, 0]
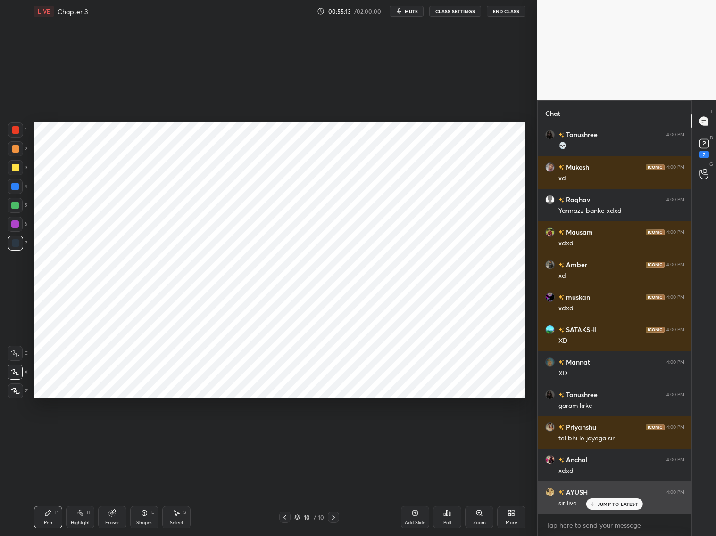
click at [609, 490] on p "JUMP TO LATEST" at bounding box center [617, 505] width 41 height 6
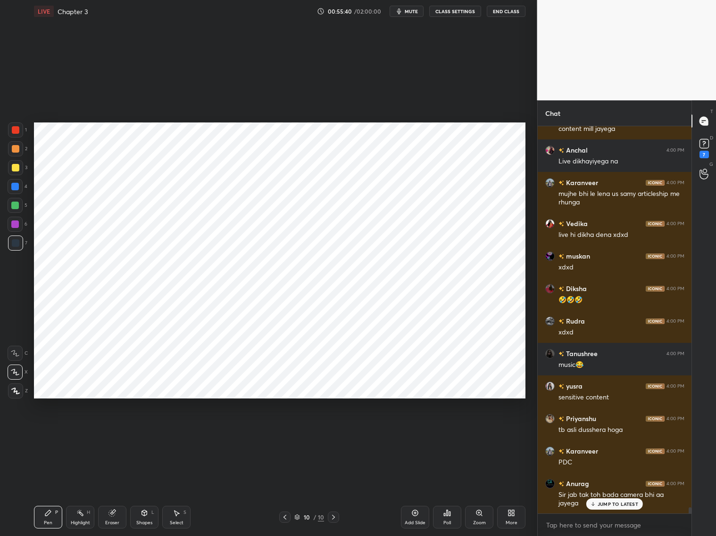
scroll to position [24194, 0]
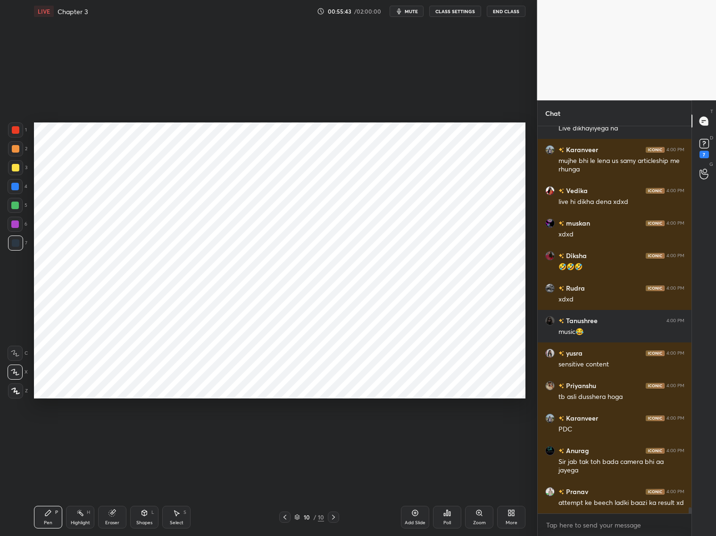
click at [108, 490] on div "Eraser" at bounding box center [112, 523] width 14 height 5
click at [55, 490] on div "Pen P" at bounding box center [48, 517] width 28 height 23
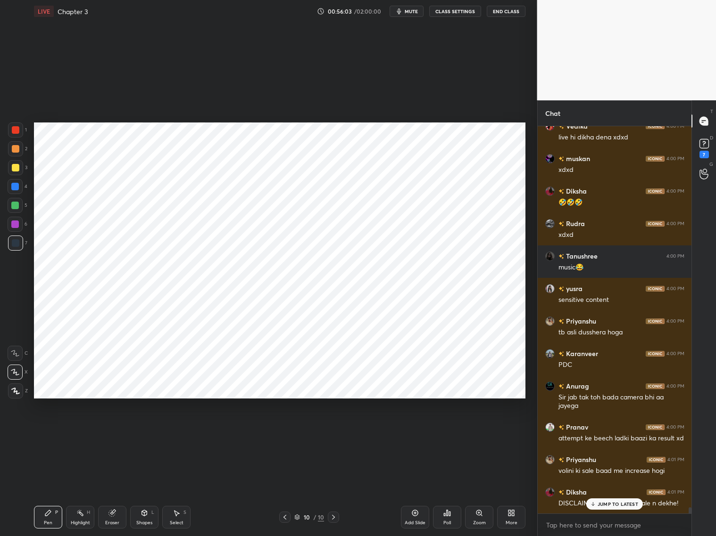
scroll to position [24291, 0]
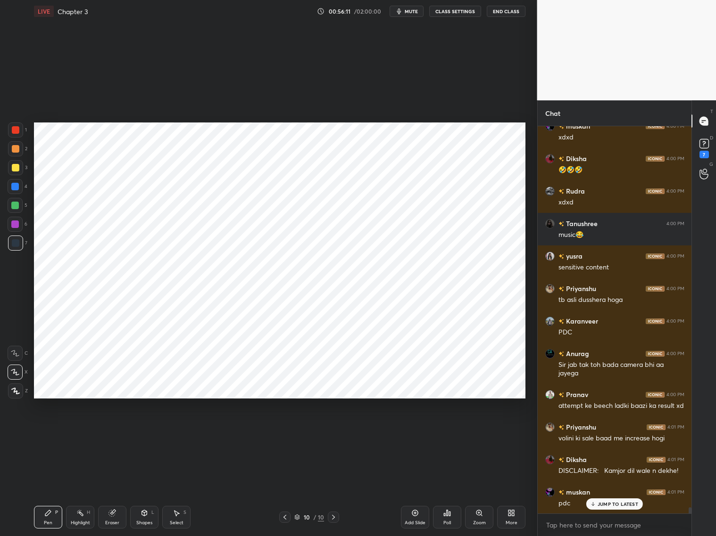
click at [14, 133] on div at bounding box center [15, 130] width 15 height 15
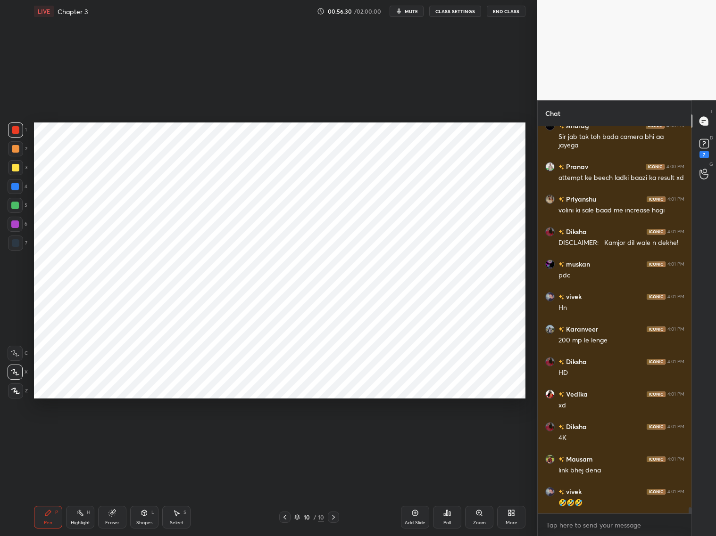
scroll to position [24584, 0]
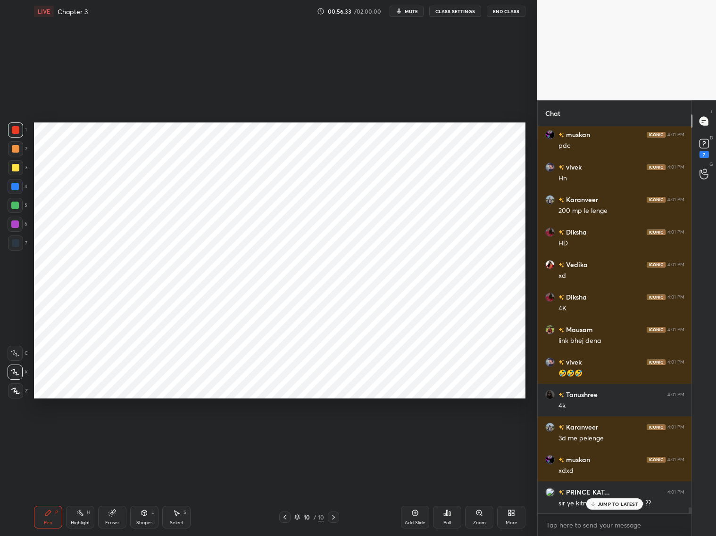
click at [619, 490] on p "JUMP TO LATEST" at bounding box center [617, 505] width 41 height 6
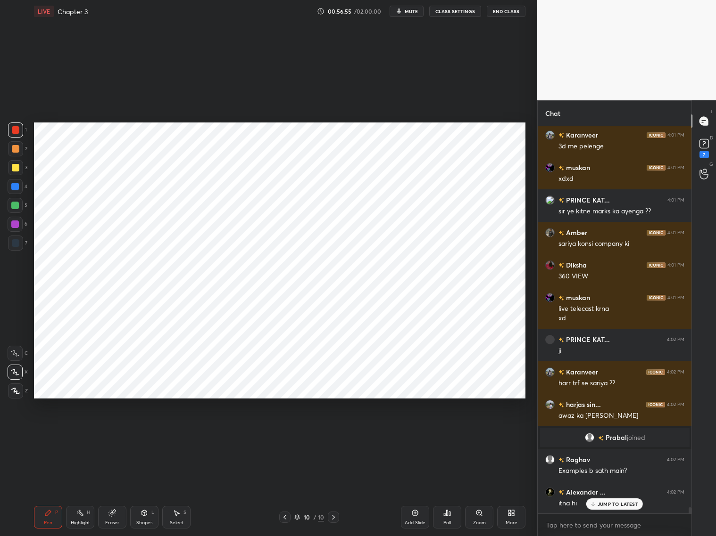
scroll to position [23487, 0]
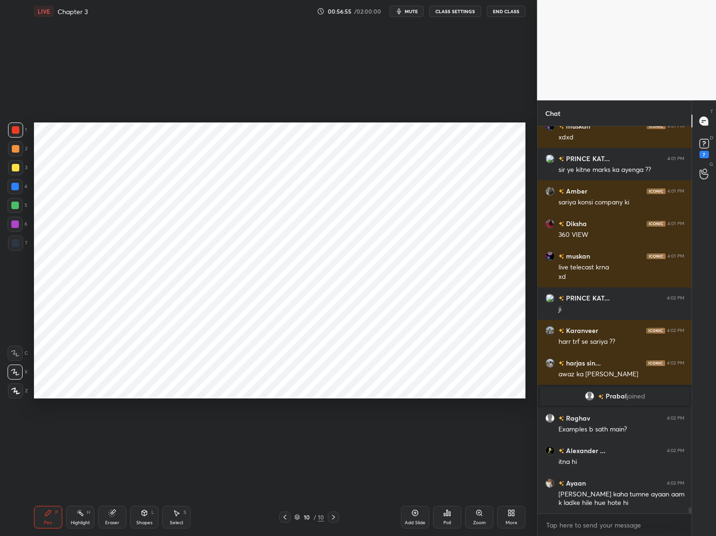
click at [12, 244] on div at bounding box center [16, 243] width 8 height 8
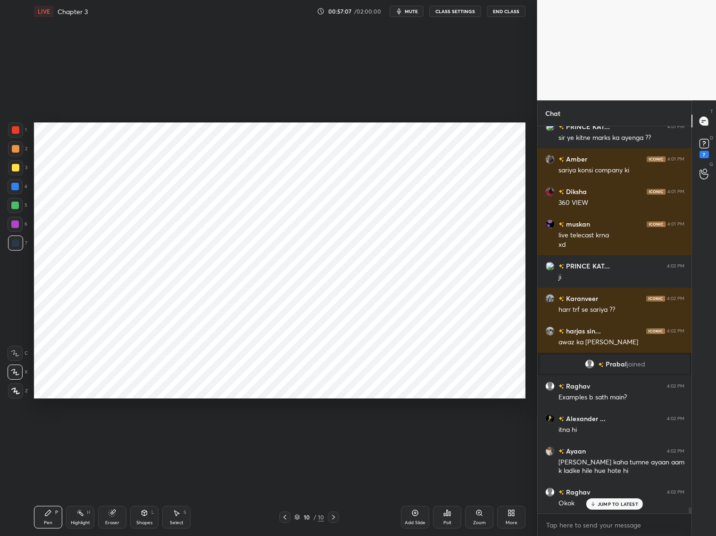
scroll to position [23560, 0]
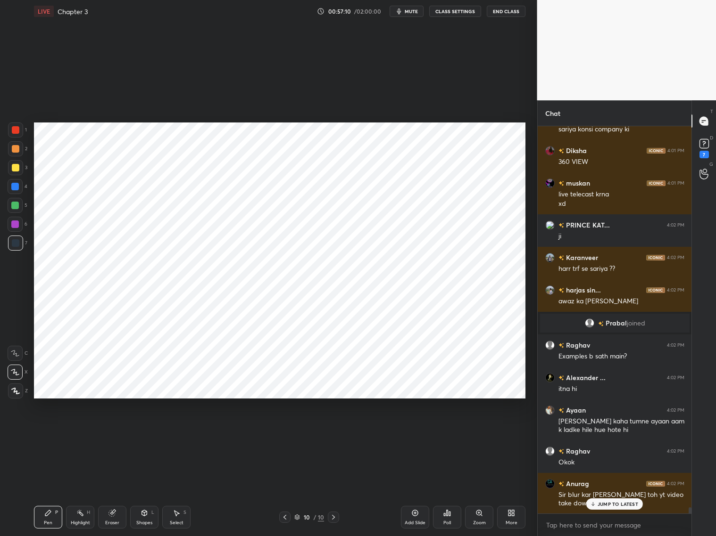
drag, startPoint x: 15, startPoint y: 188, endPoint x: 26, endPoint y: 196, distance: 13.9
click at [17, 188] on div at bounding box center [15, 187] width 8 height 8
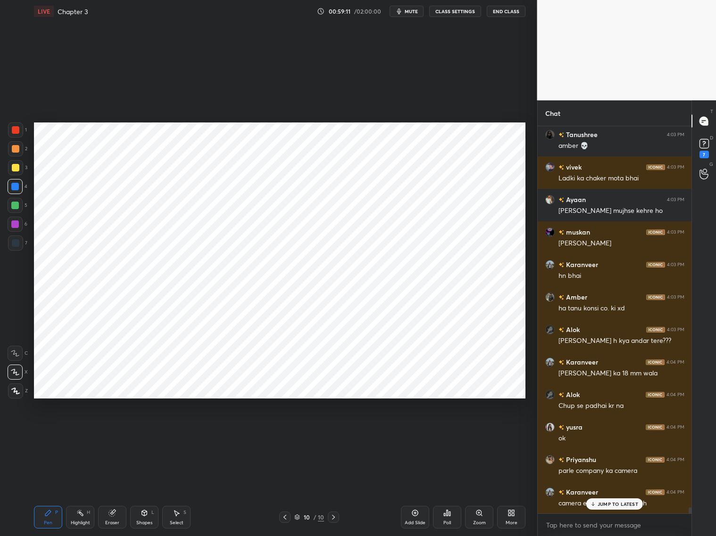
scroll to position [24691, 0]
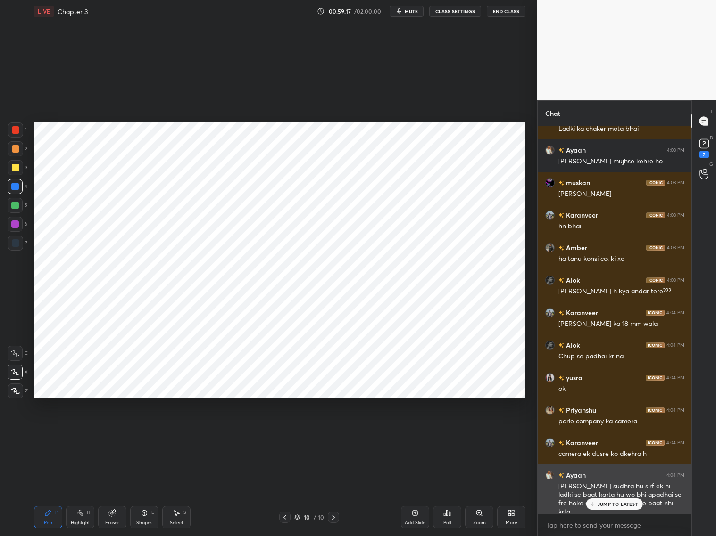
click at [614, 490] on p "JUMP TO LATEST" at bounding box center [617, 505] width 41 height 6
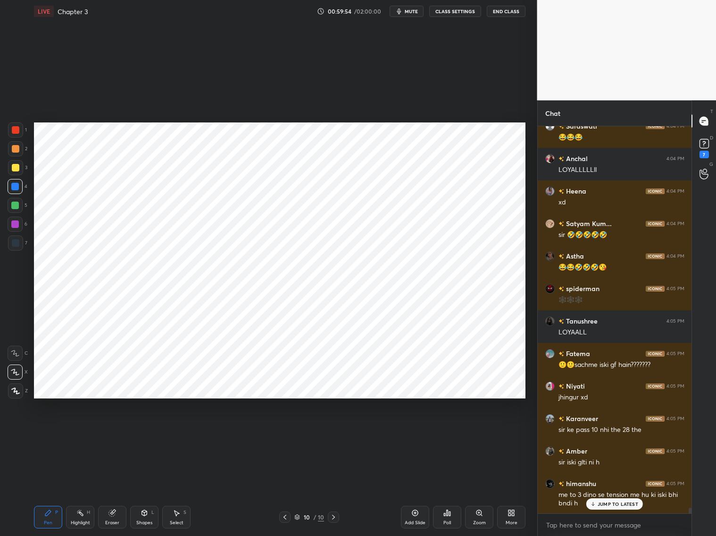
scroll to position [26066, 0]
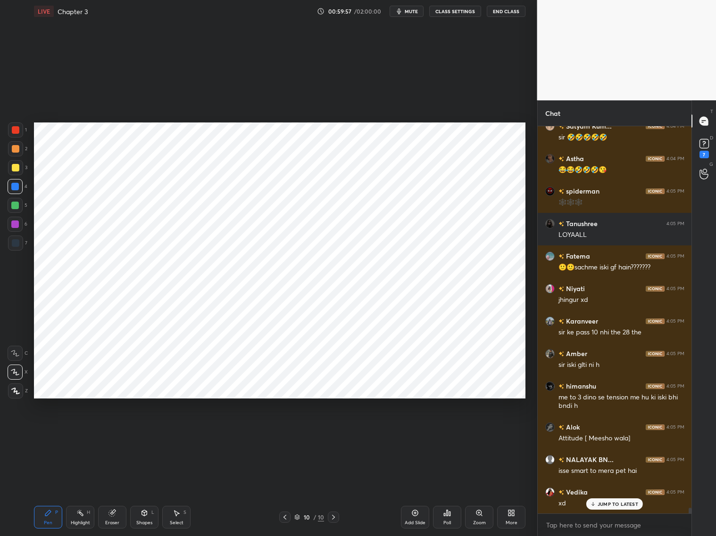
click at [114, 490] on icon at bounding box center [112, 514] width 8 height 8
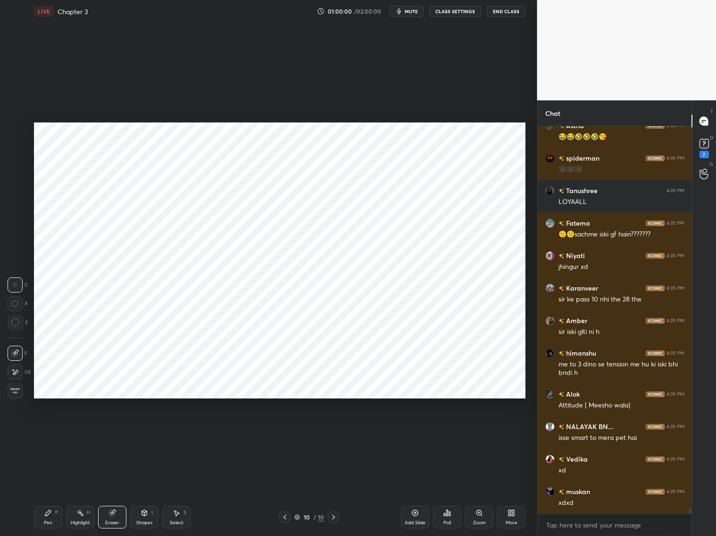
click at [51, 490] on div "Pen P" at bounding box center [48, 517] width 28 height 23
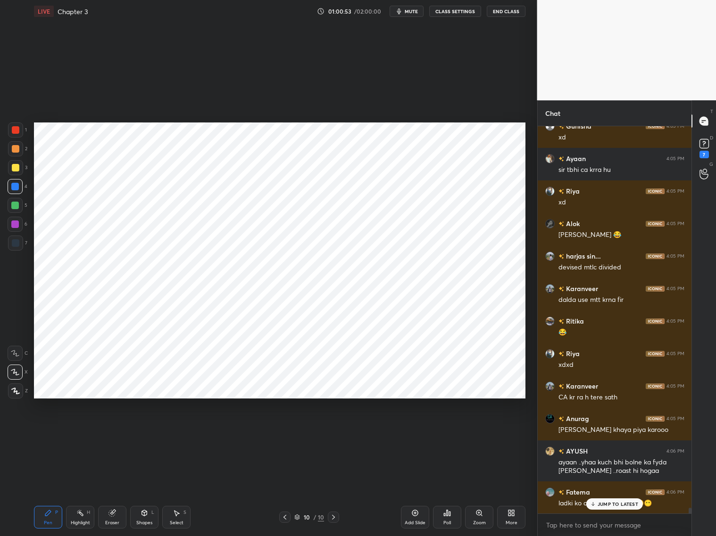
scroll to position [26660, 0]
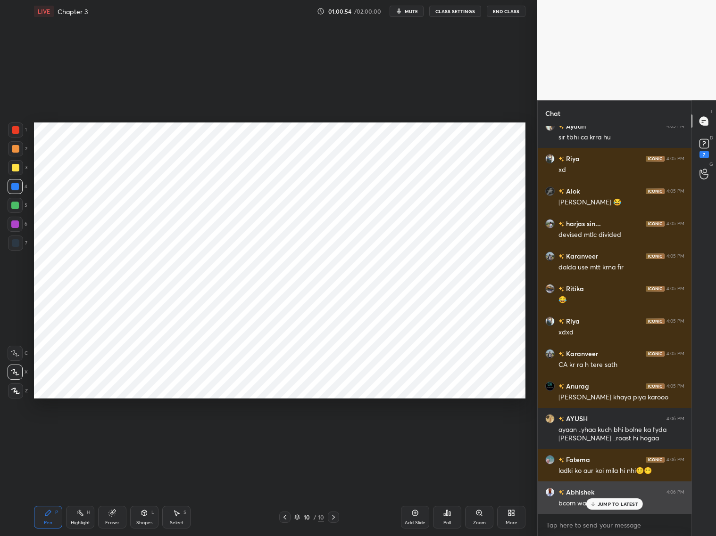
click at [607, 490] on p "JUMP TO LATEST" at bounding box center [617, 505] width 41 height 6
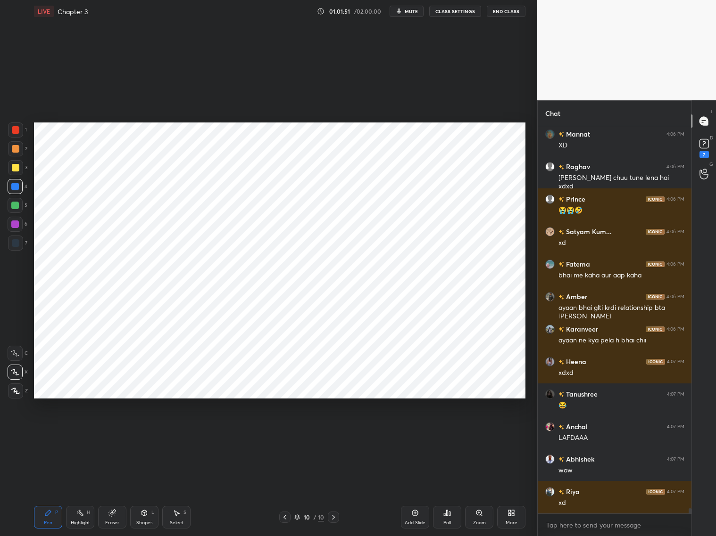
scroll to position [27630, 0]
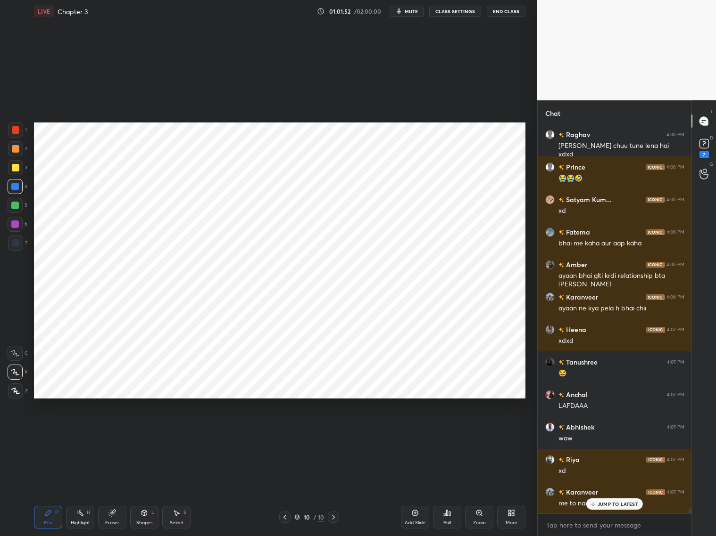
click at [111, 490] on icon at bounding box center [112, 514] width 6 height 6
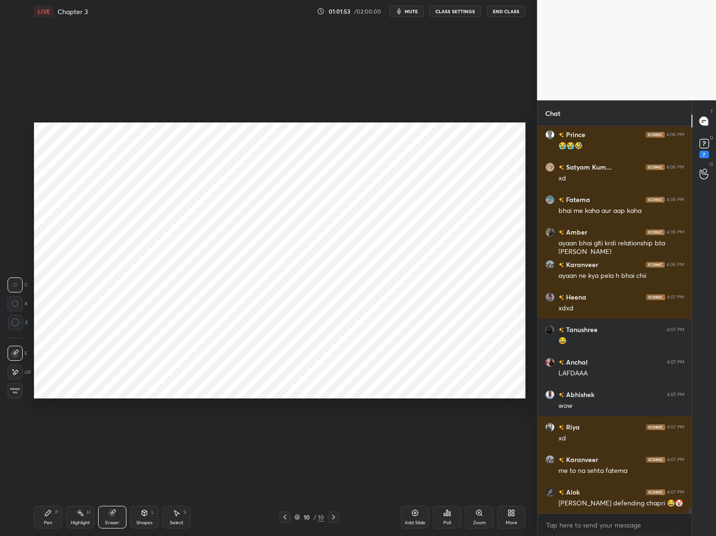
scroll to position [27695, 0]
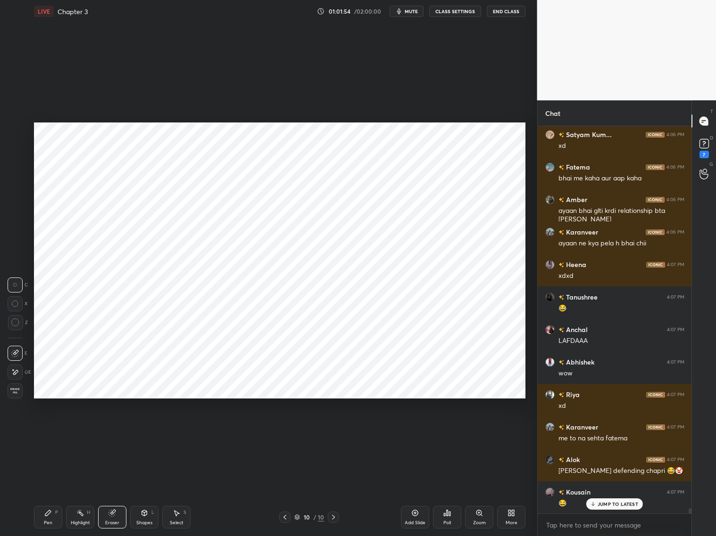
click at [60, 490] on div "Pen P Highlight H Eraser Shapes L Select S 10 / 10 Add Slide Poll Zoom More" at bounding box center [279, 518] width 491 height 38
drag, startPoint x: 51, startPoint y: 517, endPoint x: 64, endPoint y: 478, distance: 40.8
click at [52, 490] on div "Pen P" at bounding box center [48, 517] width 28 height 23
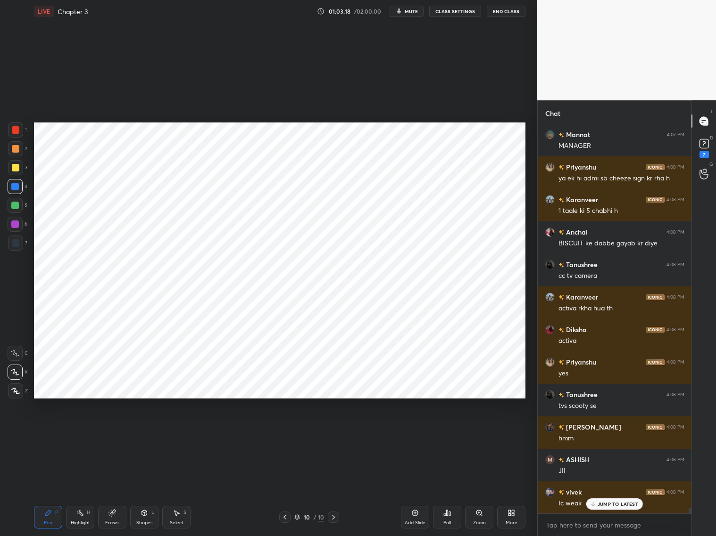
scroll to position [28265, 0]
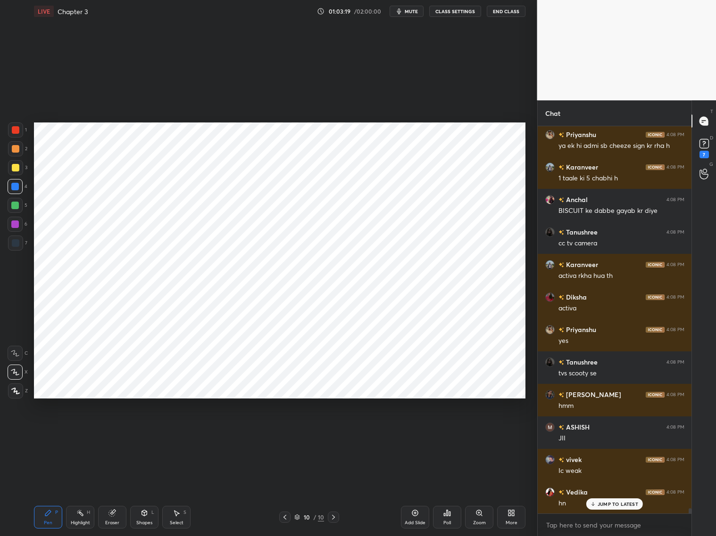
click at [604, 490] on p "JUMP TO LATEST" at bounding box center [617, 505] width 41 height 6
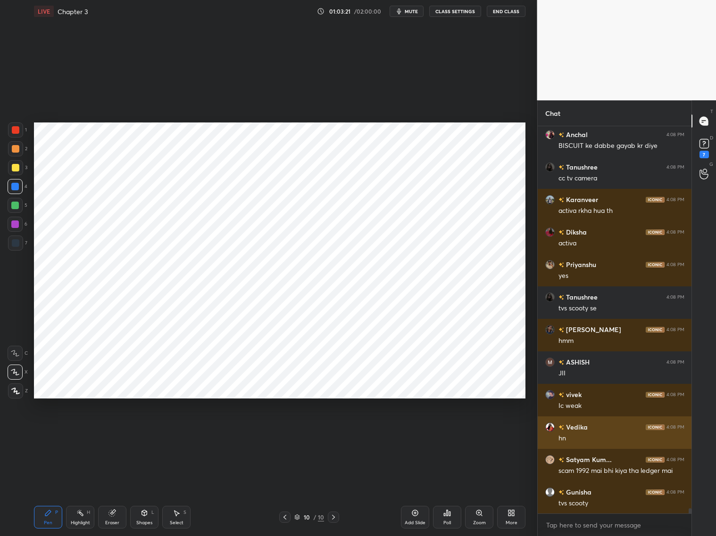
scroll to position [28362, 0]
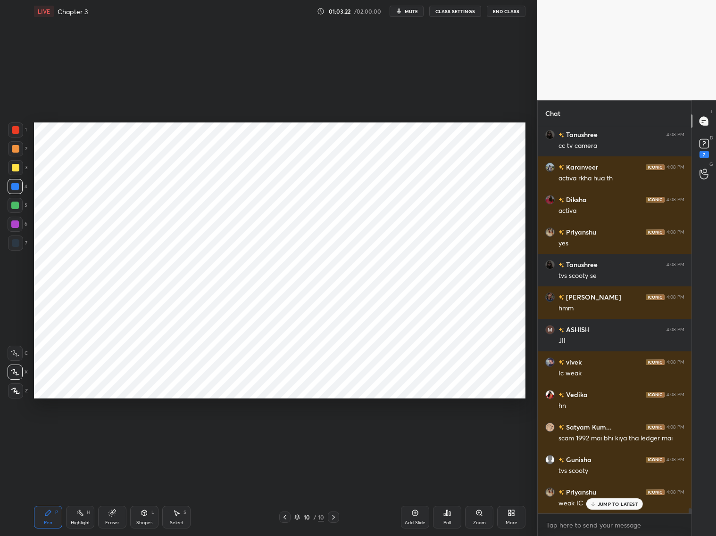
click at [604, 490] on p "JUMP TO LATEST" at bounding box center [617, 505] width 41 height 6
drag, startPoint x: 417, startPoint y: 520, endPoint x: 412, endPoint y: 516, distance: 6.3
click at [416, 490] on div "Add Slide" at bounding box center [414, 523] width 21 height 5
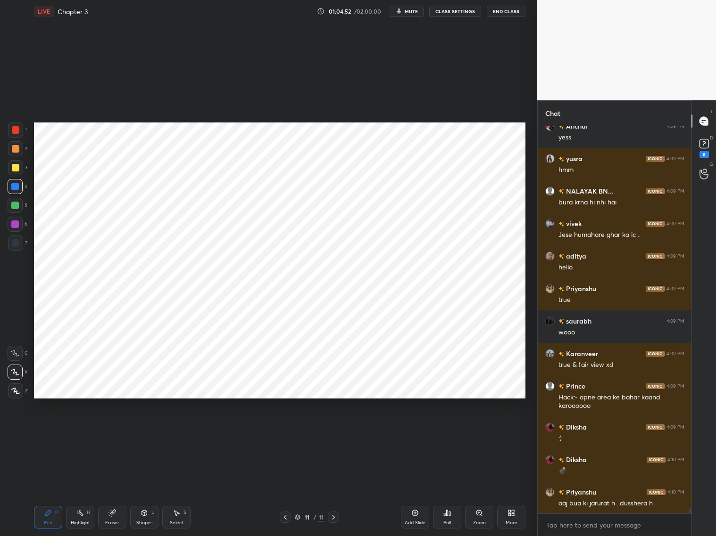
scroll to position [29160, 0]
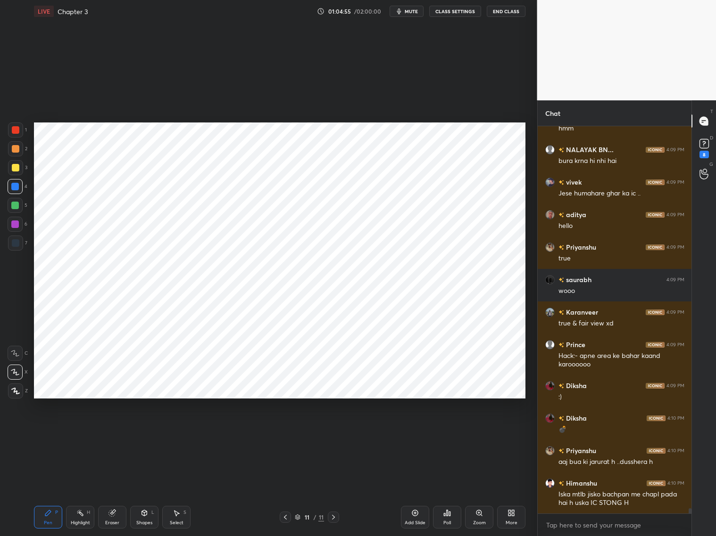
drag, startPoint x: 18, startPoint y: 150, endPoint x: 26, endPoint y: 147, distance: 8.7
click at [19, 150] on div at bounding box center [15, 148] width 15 height 15
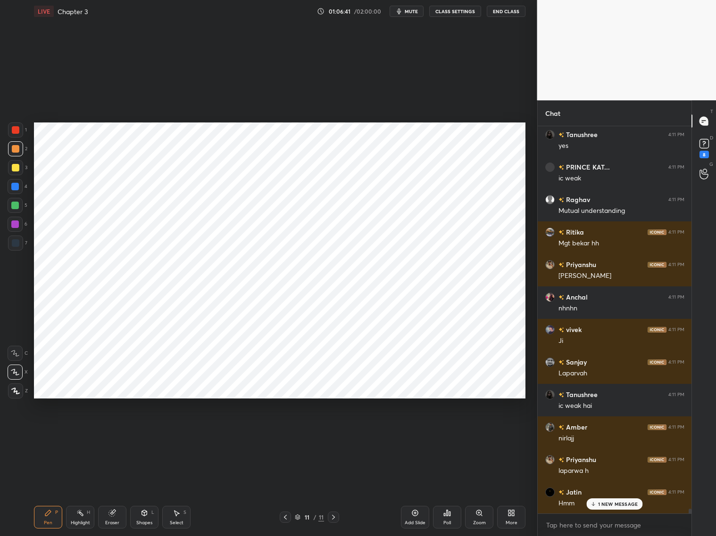
scroll to position [30186, 0]
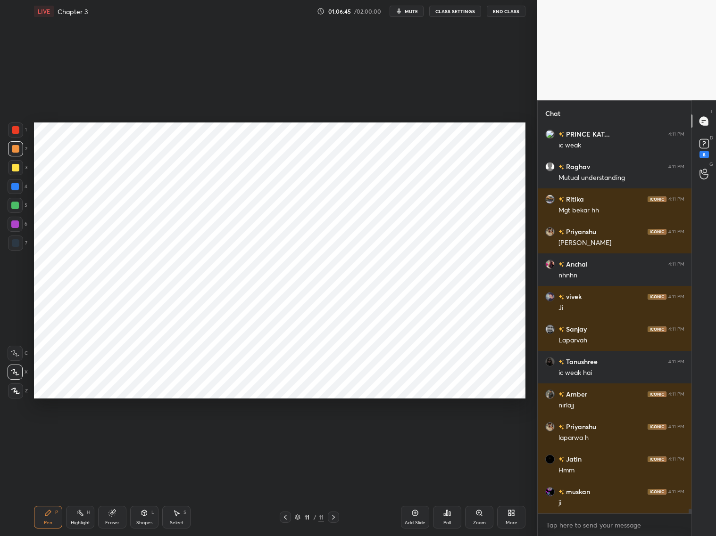
drag, startPoint x: 17, startPoint y: 243, endPoint x: 21, endPoint y: 241, distance: 5.3
click at [18, 244] on div at bounding box center [16, 243] width 8 height 8
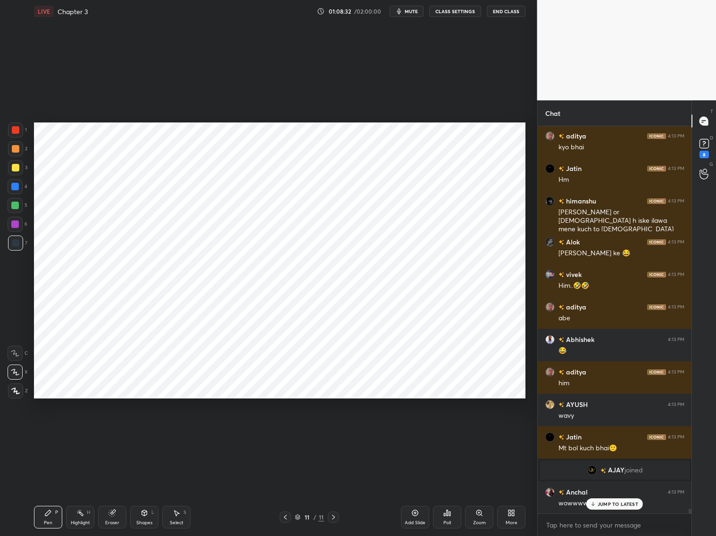
scroll to position [31071, 0]
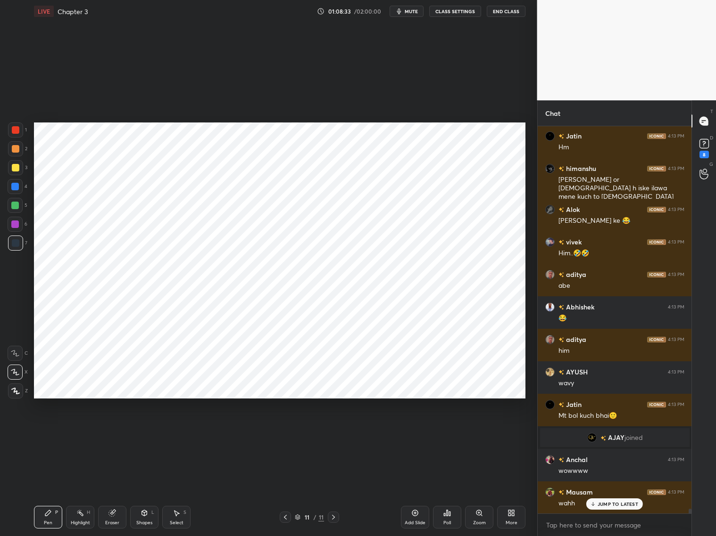
click at [616, 490] on div "JUMP TO LATEST" at bounding box center [614, 504] width 57 height 11
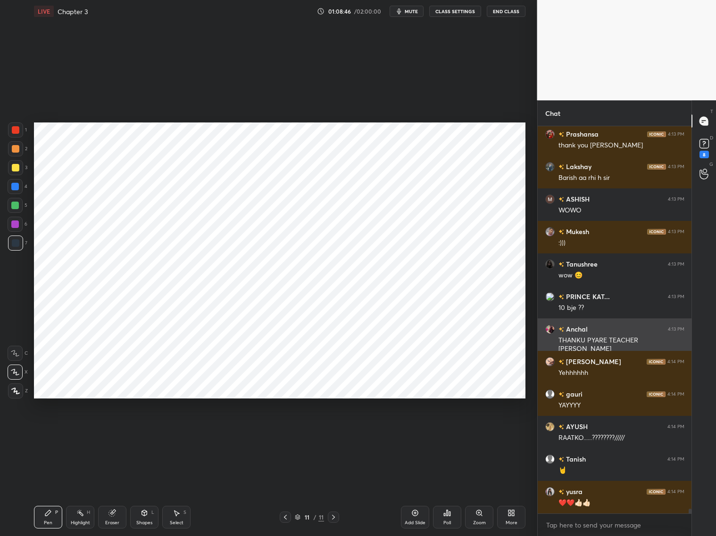
scroll to position [32209, 0]
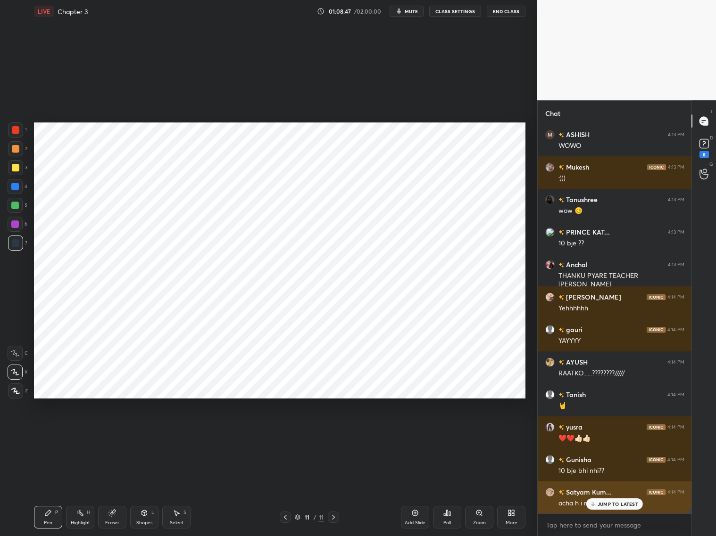
click at [609, 490] on div "Satyam Kum... 4:14 PM acha h i mean very sad" at bounding box center [614, 498] width 154 height 33
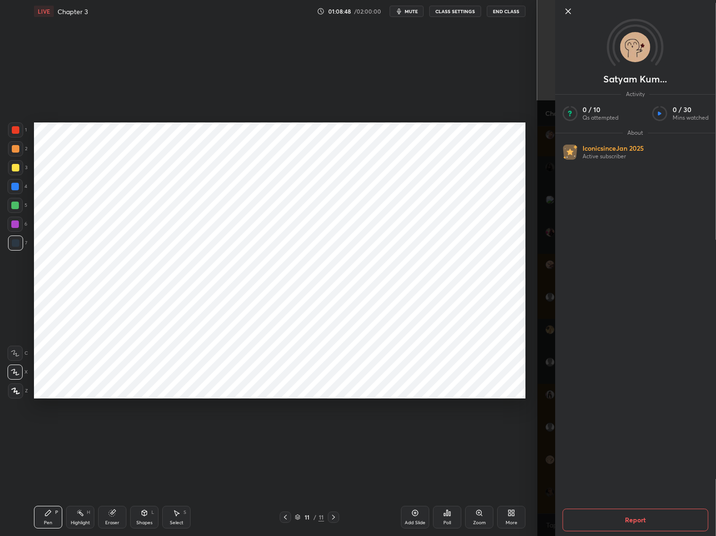
click at [548, 490] on div "Satyam Kum... Activity 0 / 10 Qs attempted 0 / 30 Mins watched About Iconic sin…" at bounding box center [626, 268] width 179 height 536
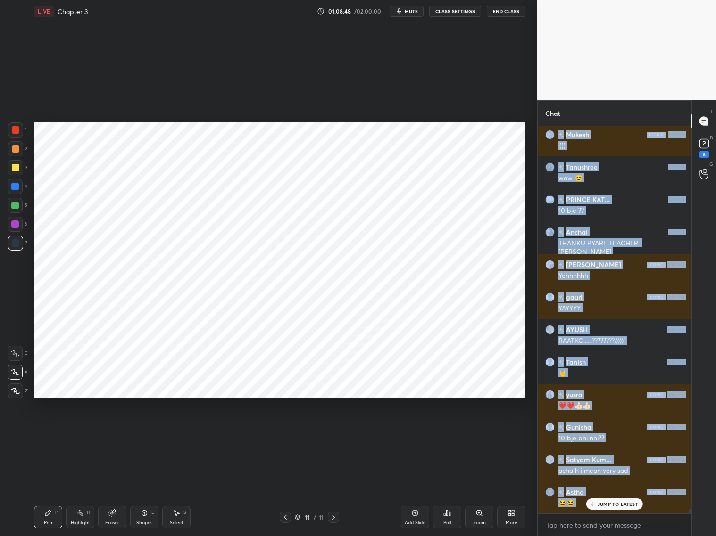
click at [612, 490] on p "JUMP TO LATEST" at bounding box center [617, 505] width 41 height 6
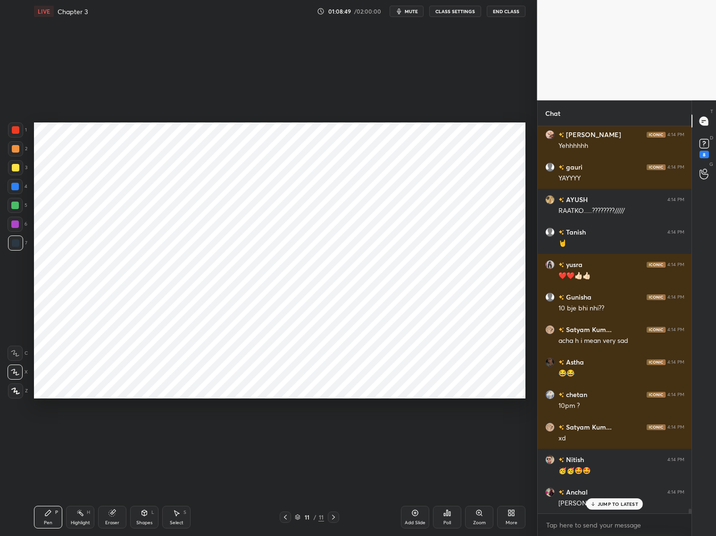
scroll to position [32437, 0]
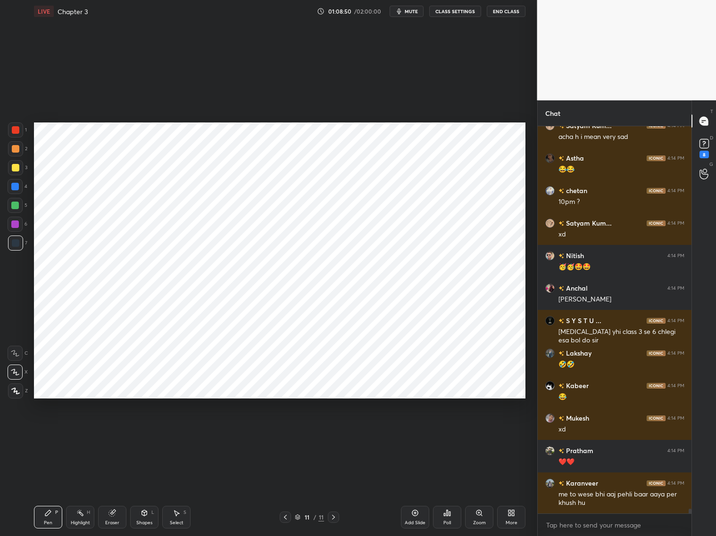
click at [146, 490] on icon at bounding box center [144, 514] width 8 height 8
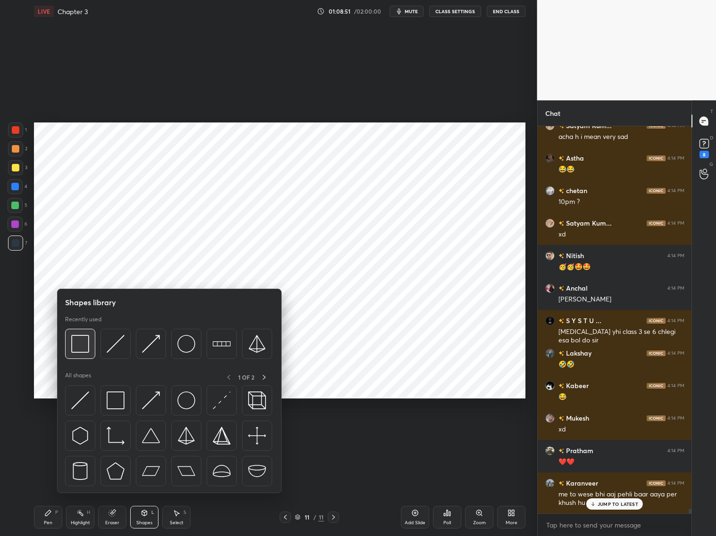
scroll to position [32673, 0]
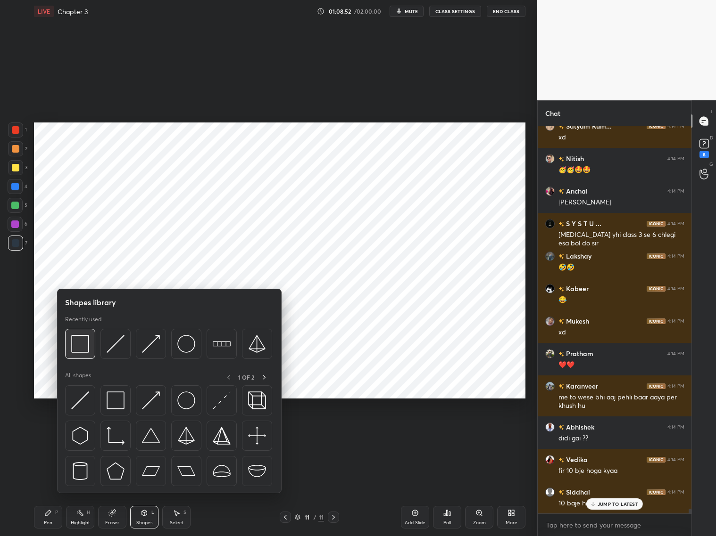
click at [79, 343] on img at bounding box center [80, 344] width 18 height 18
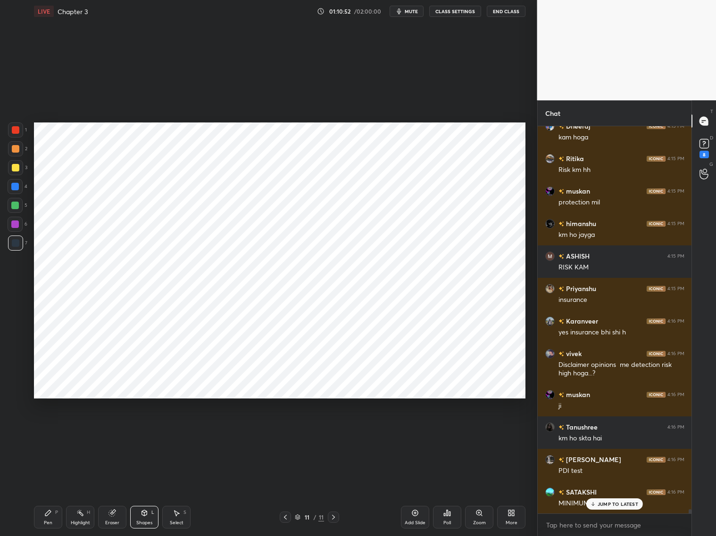
scroll to position [35162, 0]
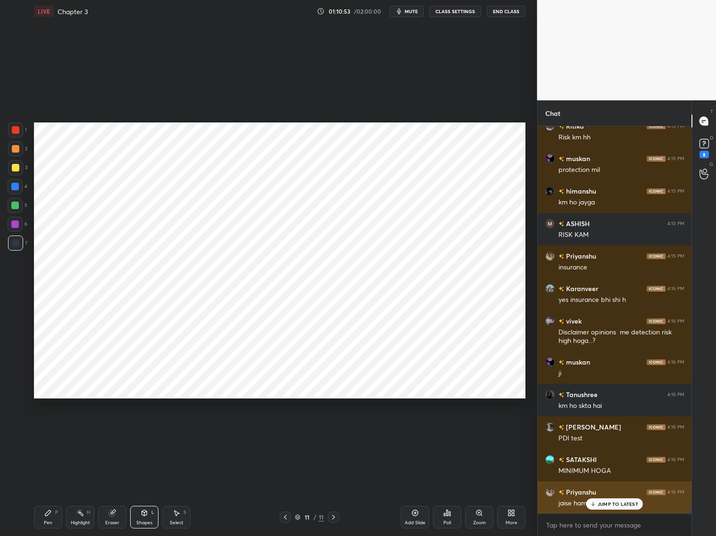
click at [594, 490] on div "JUMP TO LATEST" at bounding box center [614, 504] width 57 height 11
click at [50, 490] on div "Pen P" at bounding box center [48, 517] width 28 height 23
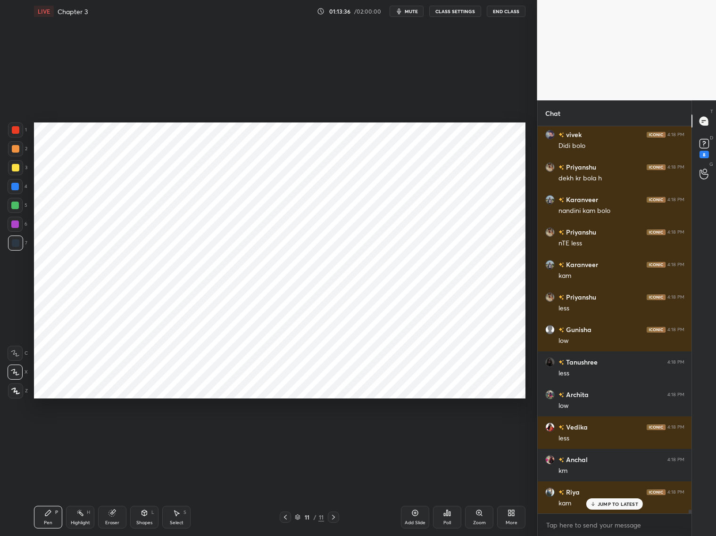
scroll to position [40311, 0]
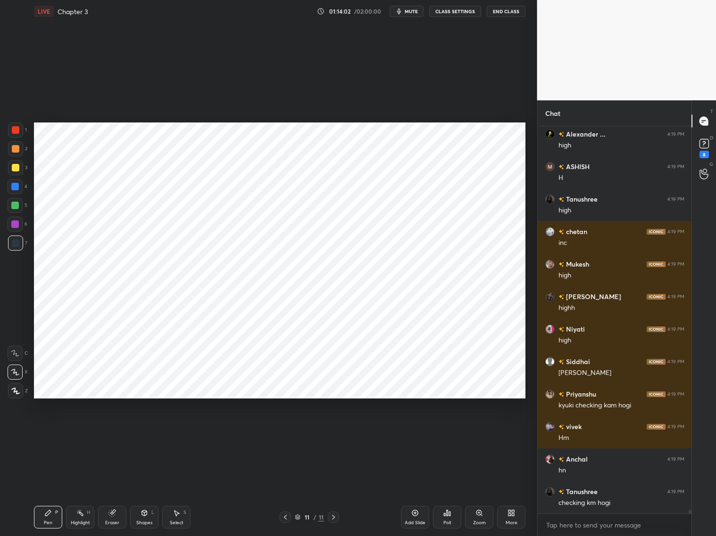
click at [423, 490] on div "Add Slide" at bounding box center [415, 517] width 28 height 23
click at [17, 190] on div at bounding box center [15, 187] width 8 height 8
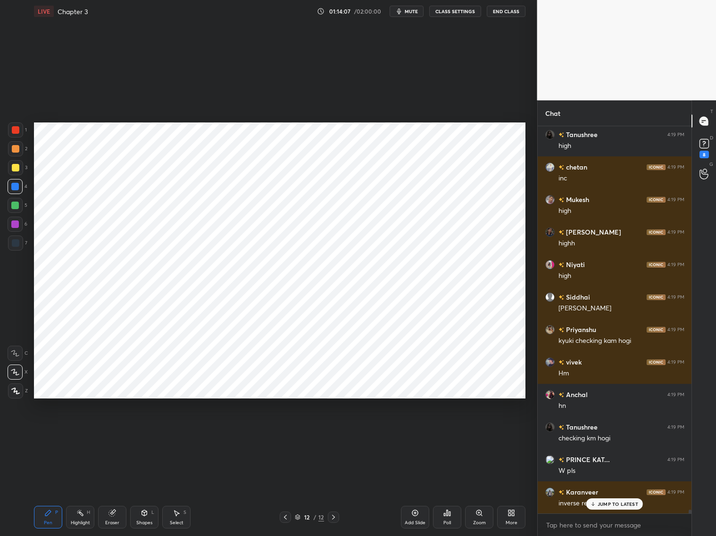
click at [146, 490] on div "Shapes L" at bounding box center [144, 517] width 28 height 23
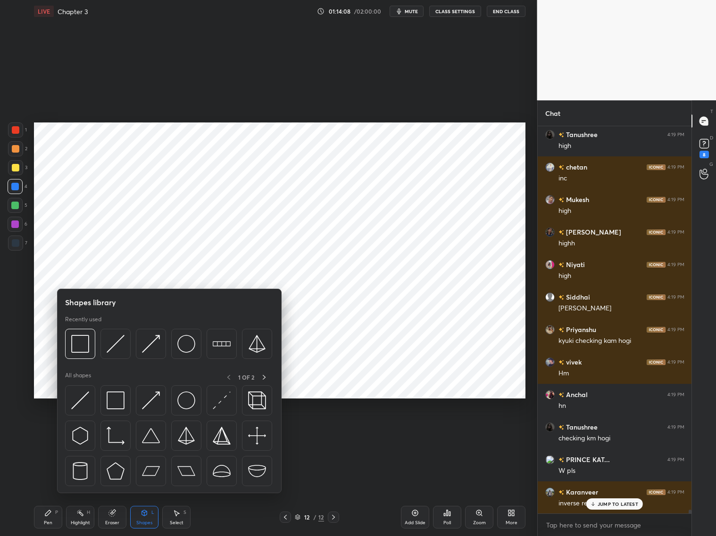
click at [120, 490] on div "Eraser" at bounding box center [112, 517] width 28 height 23
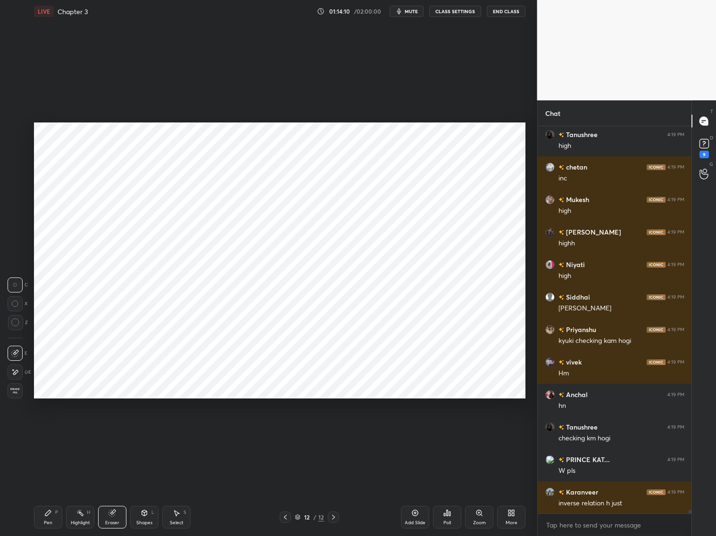
click at [287, 490] on icon at bounding box center [285, 518] width 8 height 8
click at [333, 490] on icon at bounding box center [334, 518] width 8 height 8
drag, startPoint x: 148, startPoint y: 517, endPoint x: 151, endPoint y: 496, distance: 21.1
click at [149, 490] on div "Shapes L" at bounding box center [144, 517] width 28 height 23
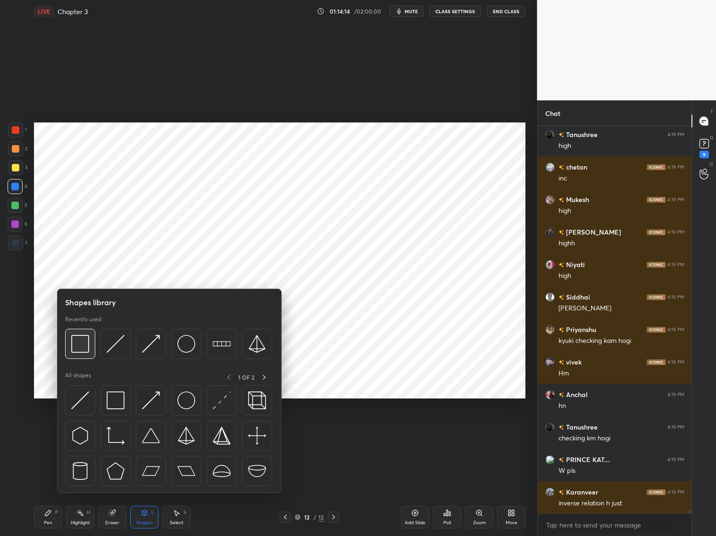
click at [90, 342] on div at bounding box center [80, 344] width 30 height 30
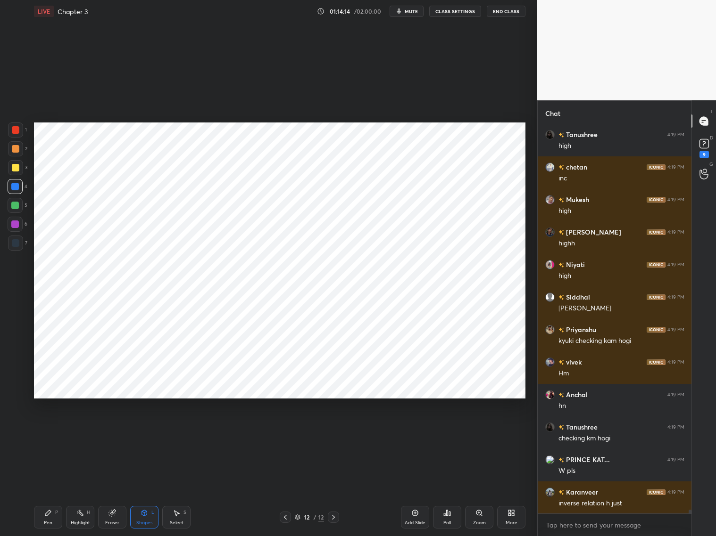
scroll to position [41677, 0]
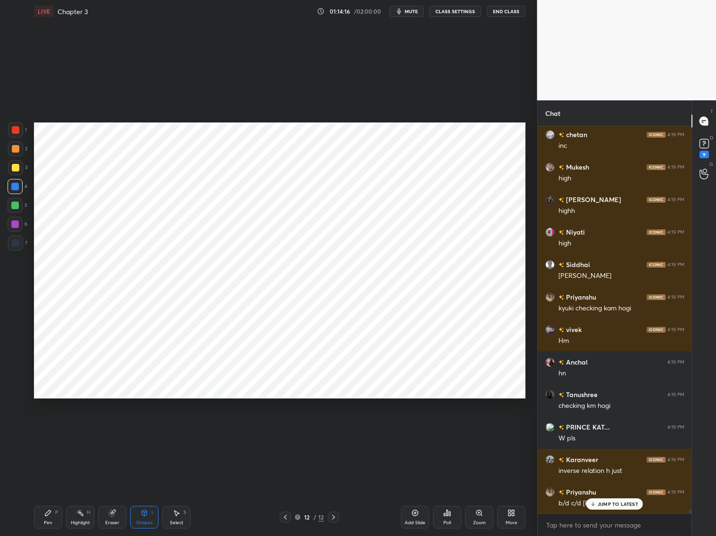
click at [51, 490] on div "Pen P" at bounding box center [48, 517] width 28 height 23
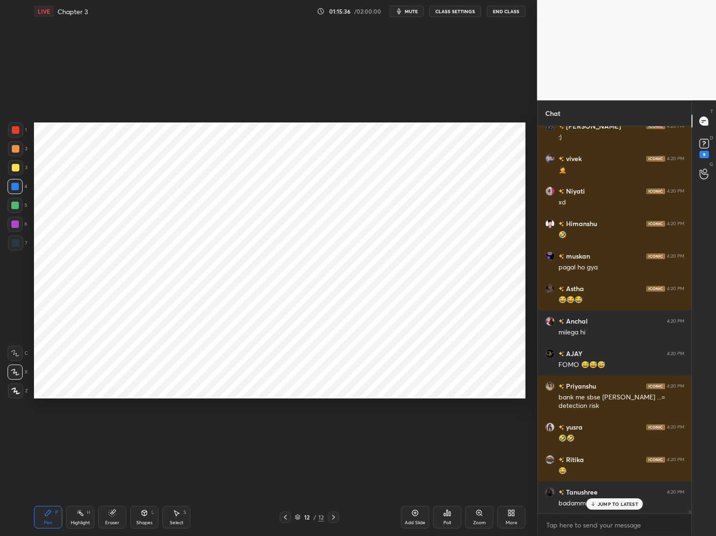
scroll to position [42703, 0]
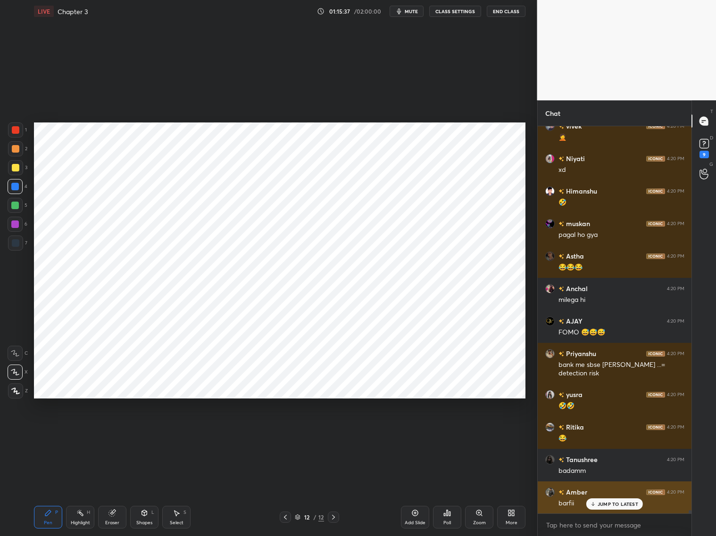
drag, startPoint x: 607, startPoint y: 506, endPoint x: 619, endPoint y: 501, distance: 13.3
click at [610, 490] on p "JUMP TO LATEST" at bounding box center [617, 505] width 41 height 6
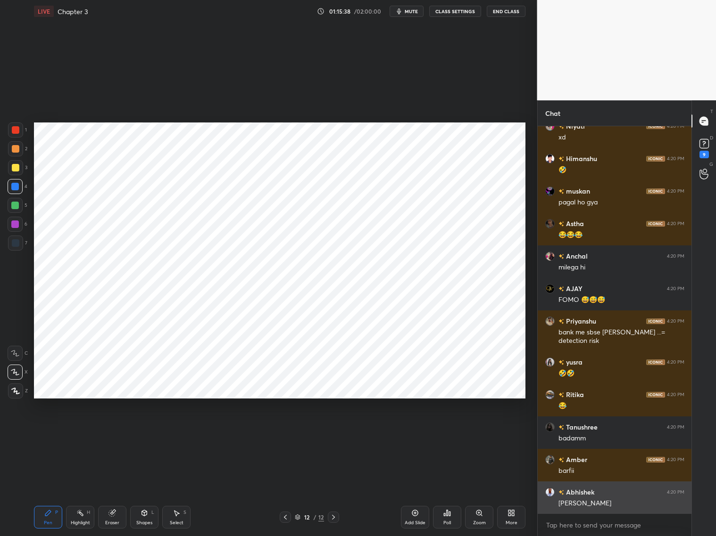
scroll to position [42768, 0]
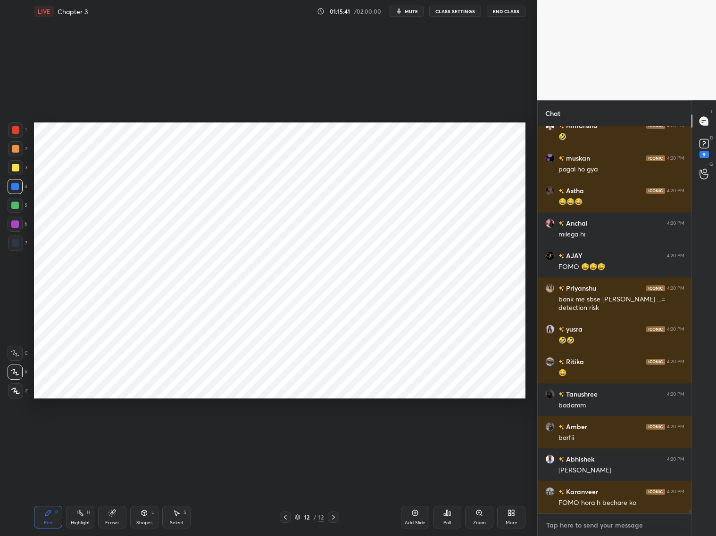
click at [622, 490] on textarea at bounding box center [614, 525] width 139 height 15
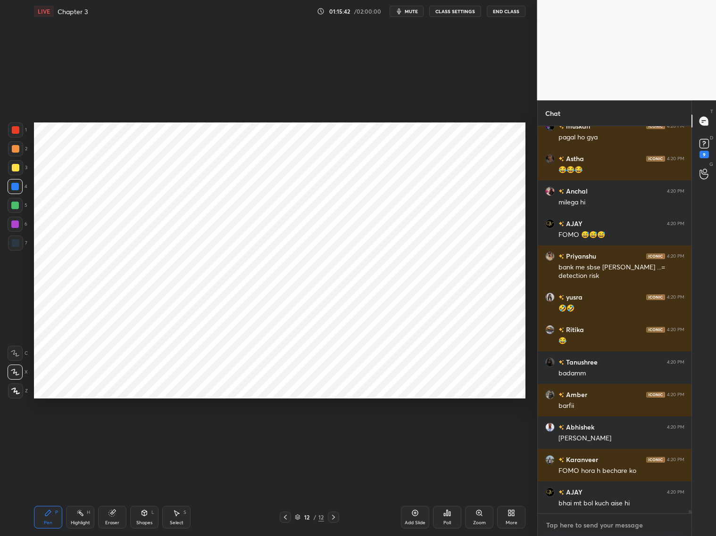
scroll to position [42833, 0]
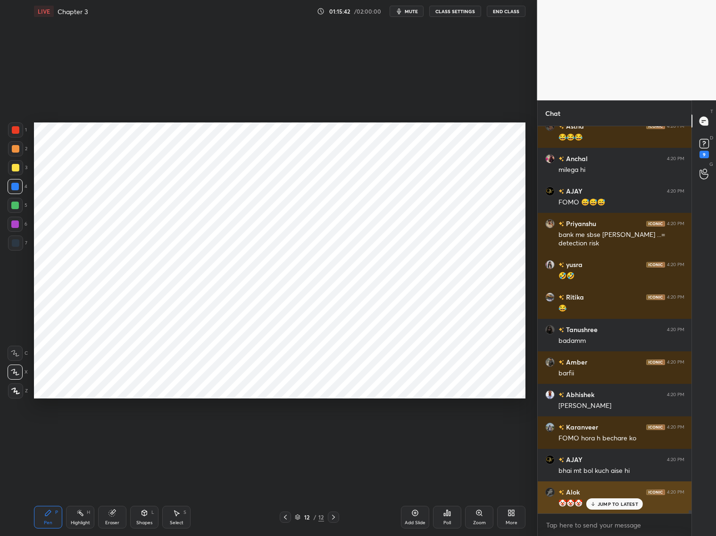
click at [606, 490] on p "JUMP TO LATEST" at bounding box center [617, 505] width 41 height 6
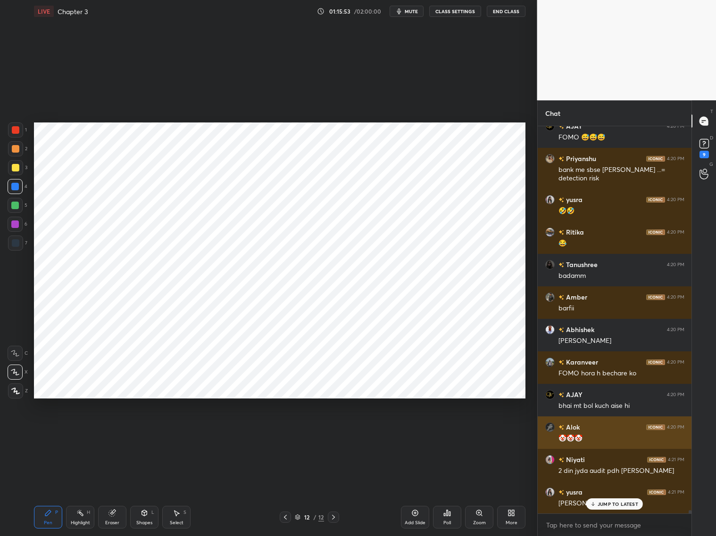
scroll to position [42931, 0]
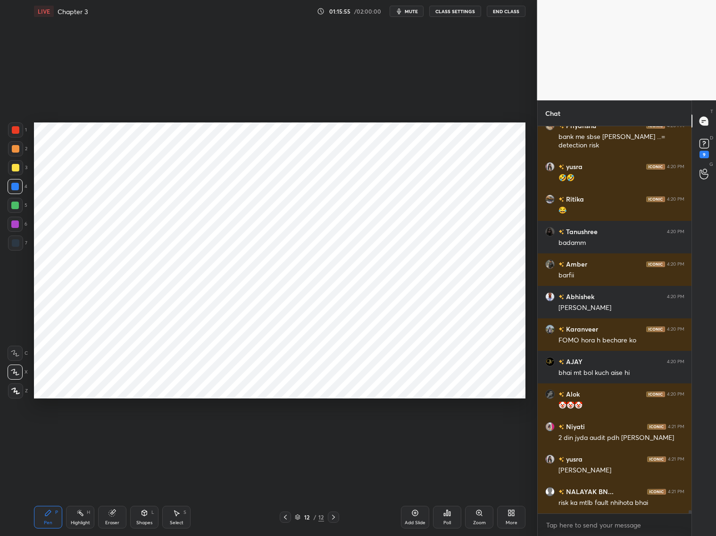
drag, startPoint x: 279, startPoint y: 515, endPoint x: 285, endPoint y: 516, distance: 6.7
click at [281, 490] on div "12 / 12" at bounding box center [308, 517] width 183 height 11
click at [292, 490] on div "12 / 12" at bounding box center [309, 517] width 59 height 11
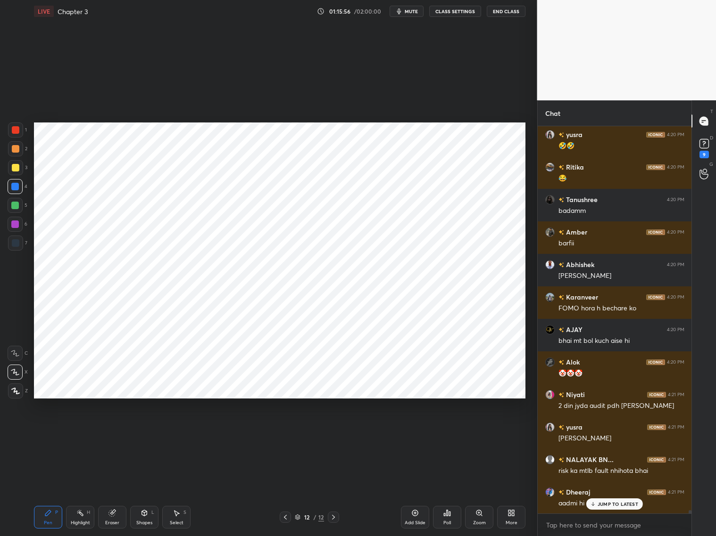
click at [285, 490] on icon at bounding box center [285, 518] width 8 height 8
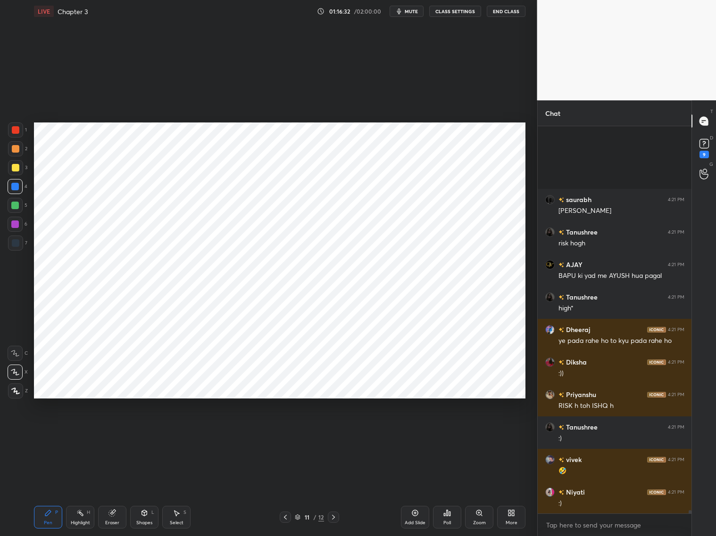
scroll to position [43419, 0]
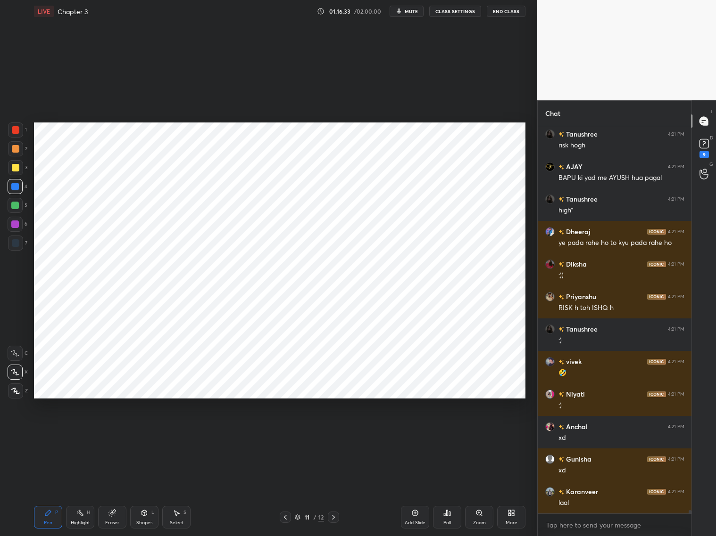
click at [333, 490] on icon at bounding box center [334, 518] width 8 height 8
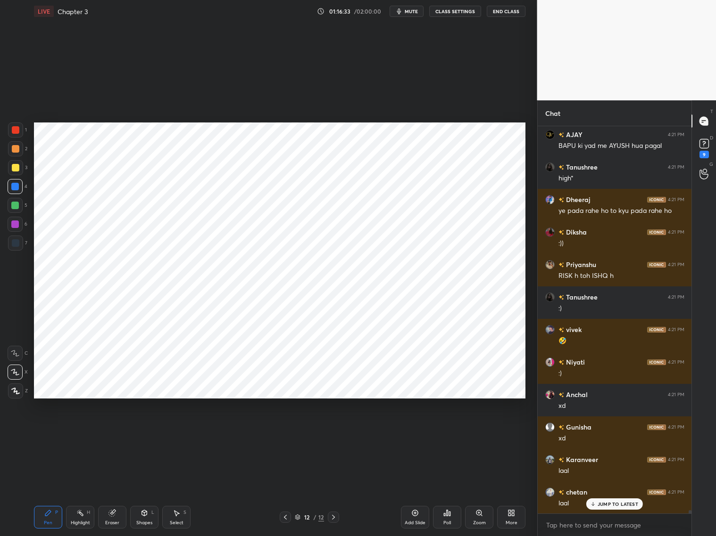
scroll to position [43483, 0]
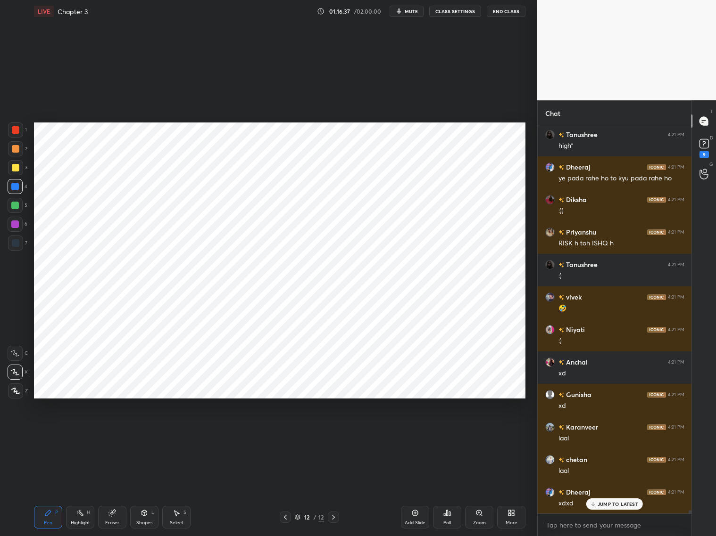
drag, startPoint x: 12, startPoint y: 168, endPoint x: 17, endPoint y: 164, distance: 6.7
click at [14, 168] on div at bounding box center [16, 168] width 8 height 8
click at [15, 153] on div at bounding box center [15, 148] width 15 height 15
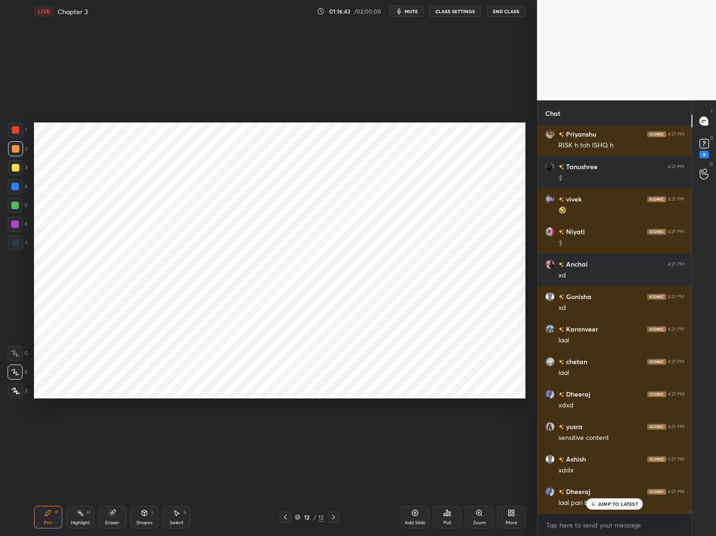
scroll to position [43614, 0]
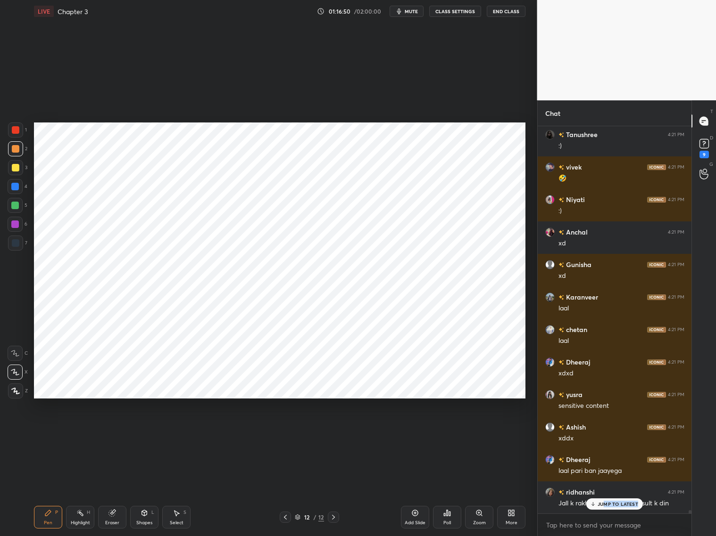
click at [605, 490] on div "JUMP TO LATEST" at bounding box center [614, 504] width 57 height 11
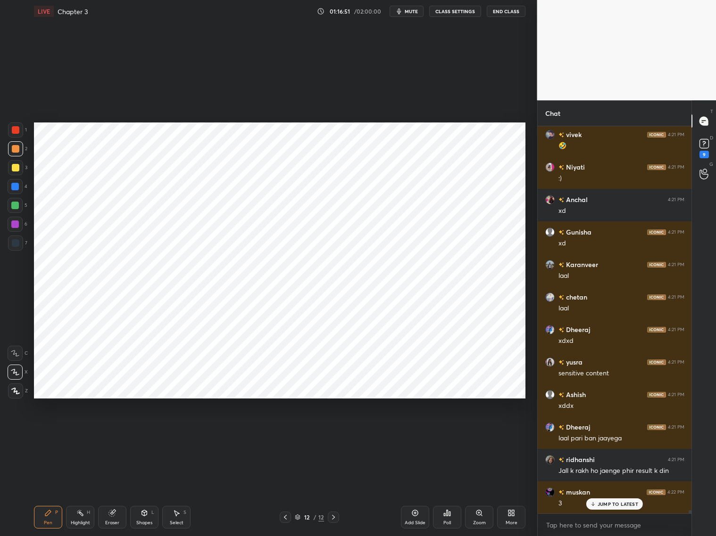
scroll to position [43679, 0]
click at [611, 490] on div "JUMP TO LATEST" at bounding box center [614, 504] width 57 height 11
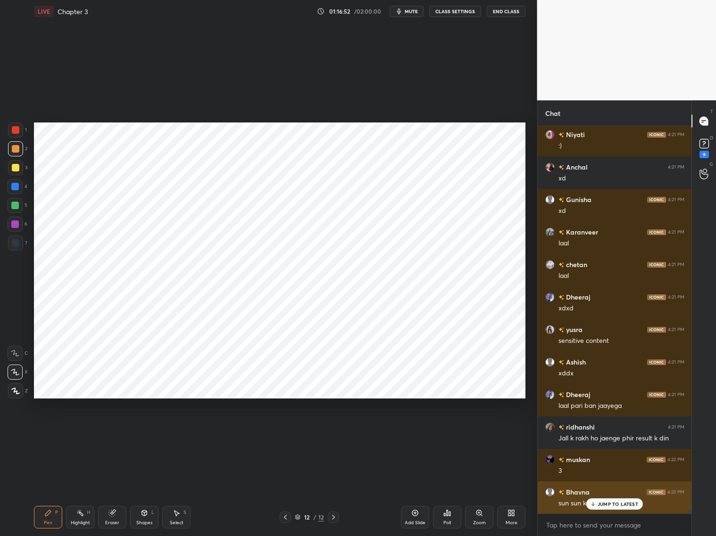
scroll to position [43711, 0]
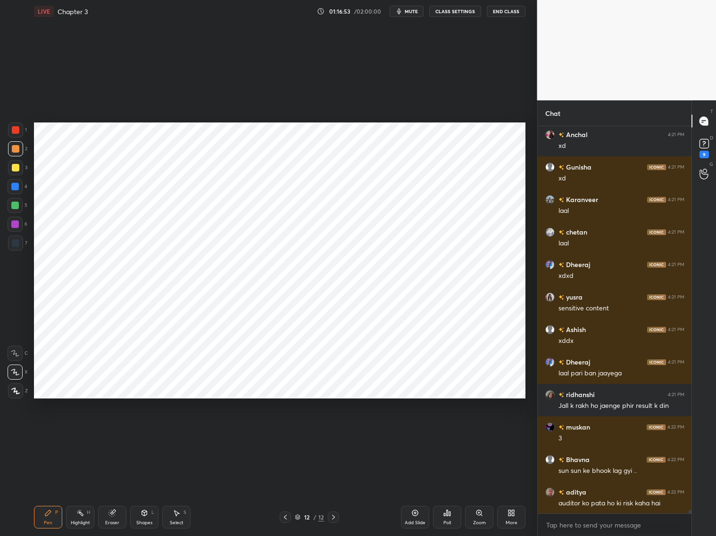
click at [284, 490] on icon at bounding box center [285, 518] width 8 height 8
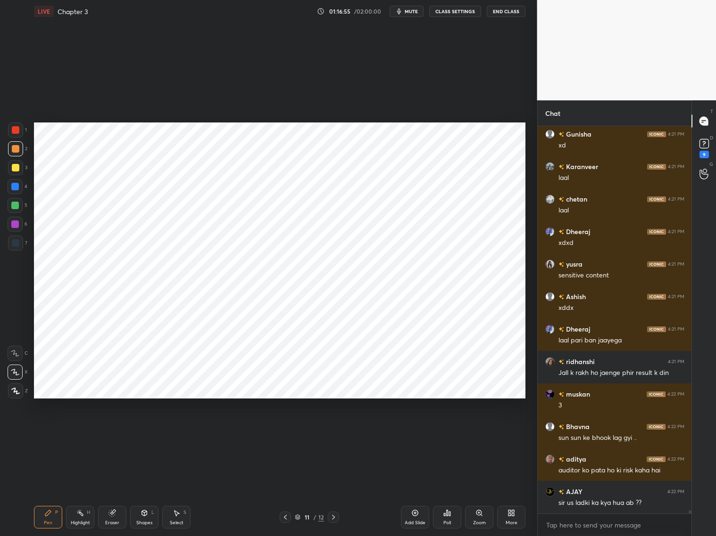
click at [334, 490] on icon at bounding box center [334, 518] width 8 height 8
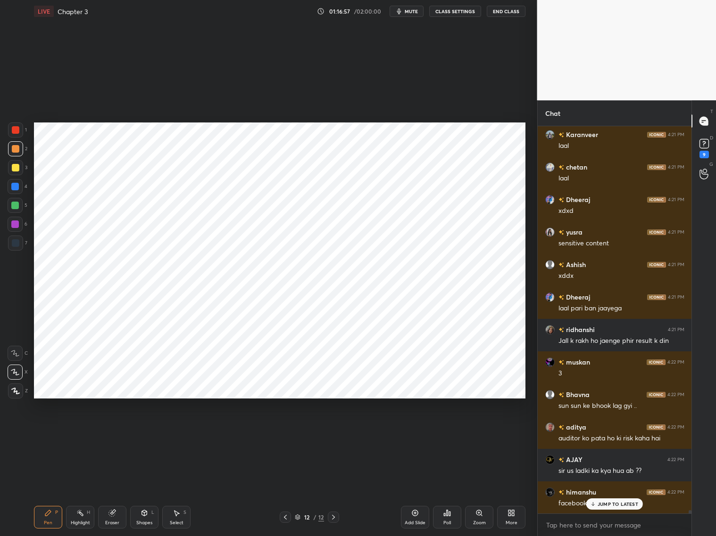
scroll to position [43809, 0]
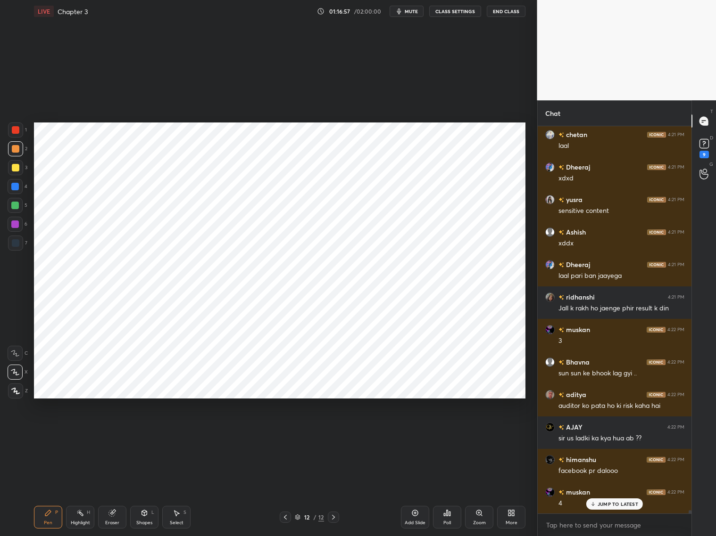
click at [117, 490] on div "Eraser" at bounding box center [112, 517] width 28 height 23
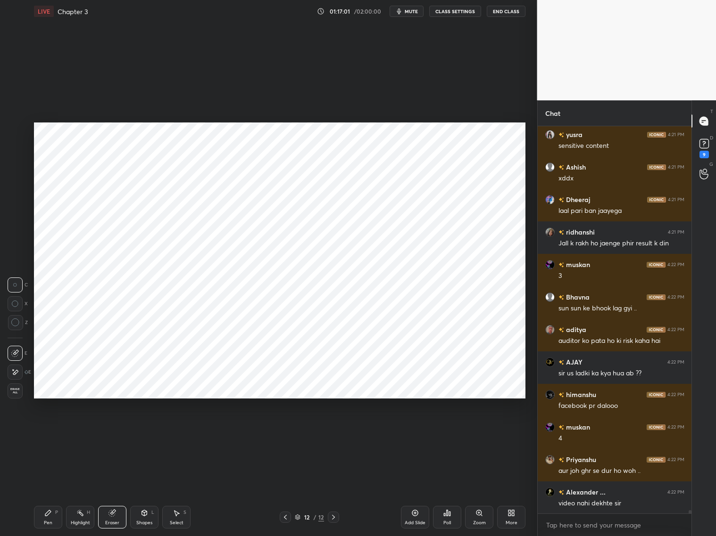
scroll to position [43907, 0]
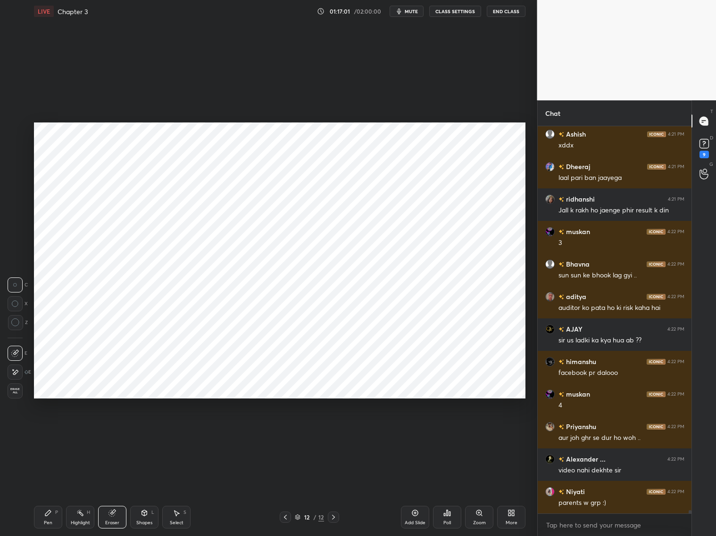
click at [66, 490] on div "Pen P Highlight H Eraser Shapes L Select S" at bounding box center [125, 517] width 183 height 23
click at [48, 490] on div "Pen P" at bounding box center [48, 517] width 28 height 23
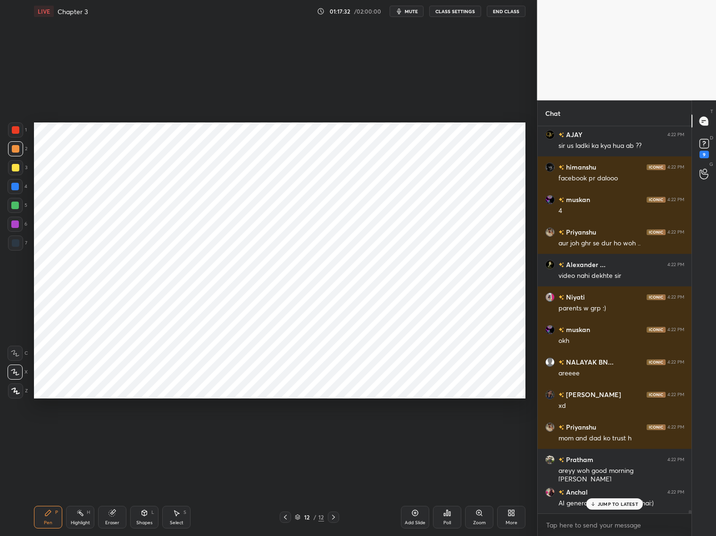
scroll to position [44142, 0]
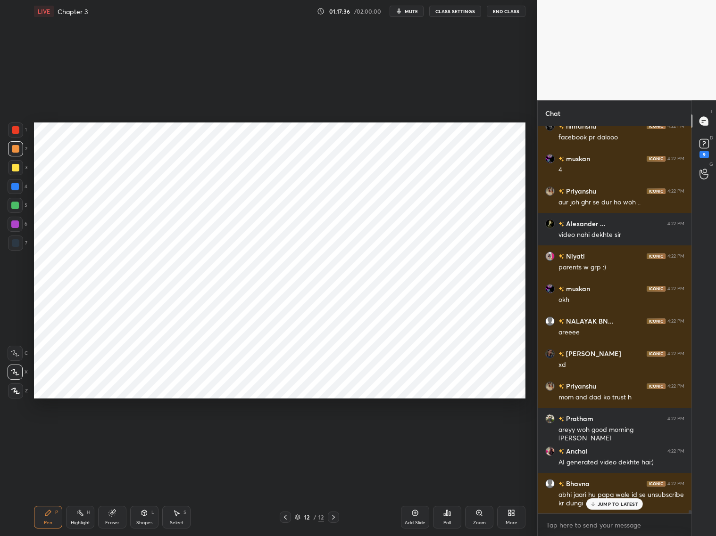
click at [9, 191] on div at bounding box center [15, 186] width 15 height 15
click at [18, 249] on div at bounding box center [15, 243] width 15 height 15
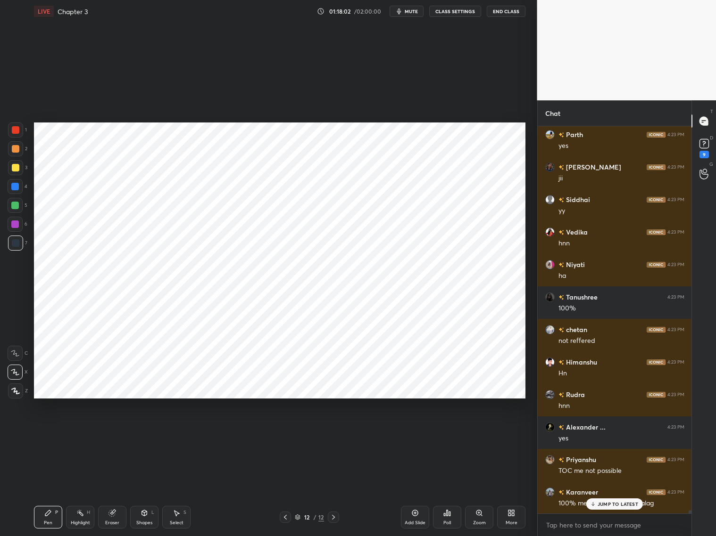
scroll to position [44923, 0]
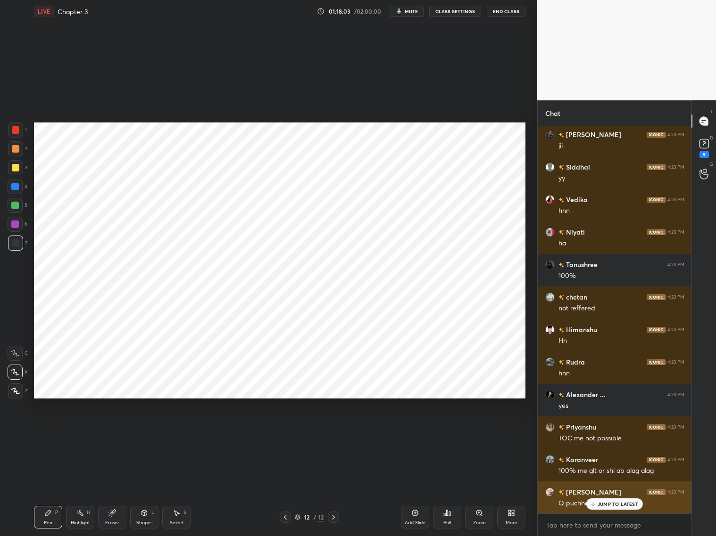
drag, startPoint x: 601, startPoint y: 504, endPoint x: 605, endPoint y: 502, distance: 4.9
click at [604, 490] on p "JUMP TO LATEST" at bounding box center [617, 505] width 41 height 6
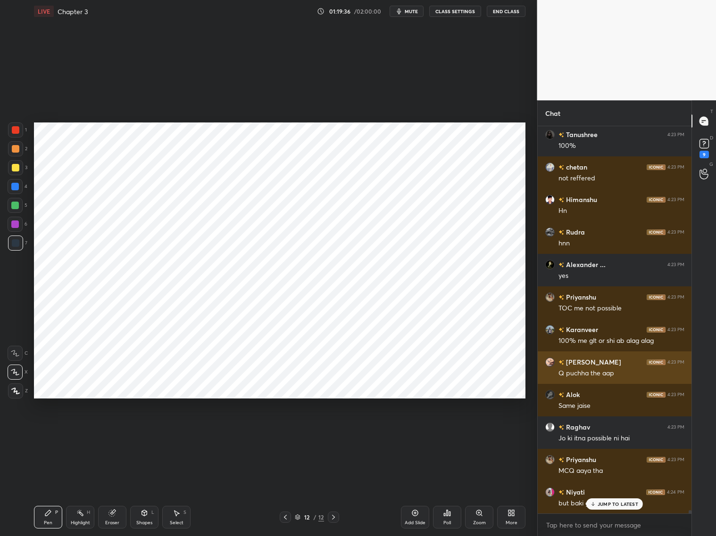
scroll to position [45086, 0]
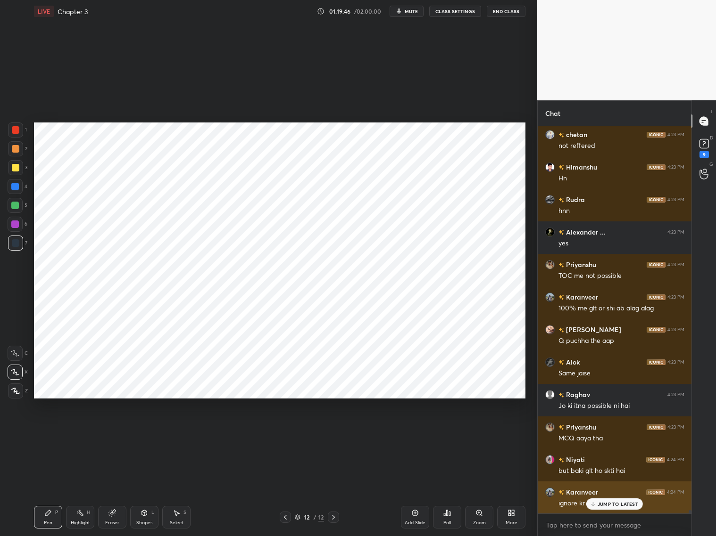
click at [598, 490] on p "JUMP TO LATEST" at bounding box center [617, 505] width 41 height 6
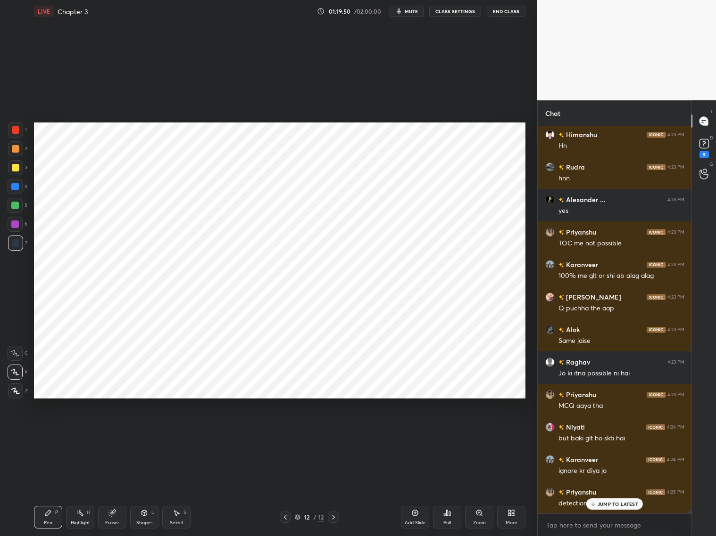
click at [422, 490] on div "Add Slide" at bounding box center [415, 517] width 28 height 23
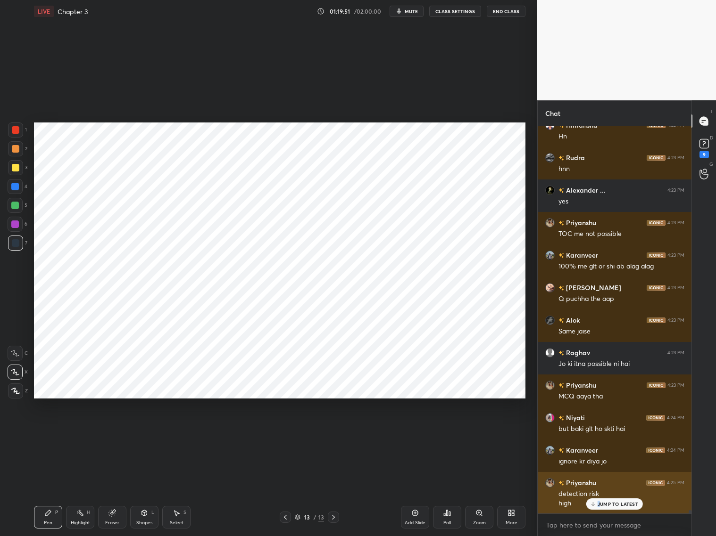
click at [596, 490] on div "JUMP TO LATEST" at bounding box center [614, 504] width 57 height 11
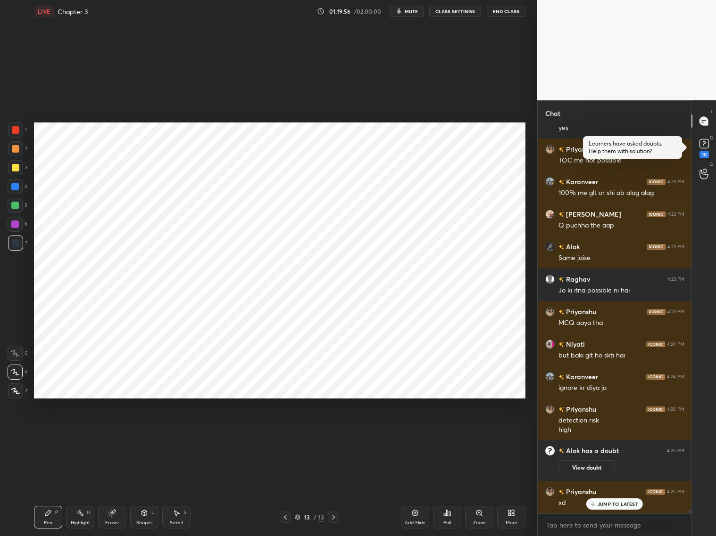
scroll to position [39106, 0]
drag, startPoint x: 286, startPoint y: 516, endPoint x: 290, endPoint y: 514, distance: 5.1
click at [286, 490] on icon at bounding box center [285, 518] width 8 height 8
click at [333, 490] on icon at bounding box center [334, 518] width 8 height 8
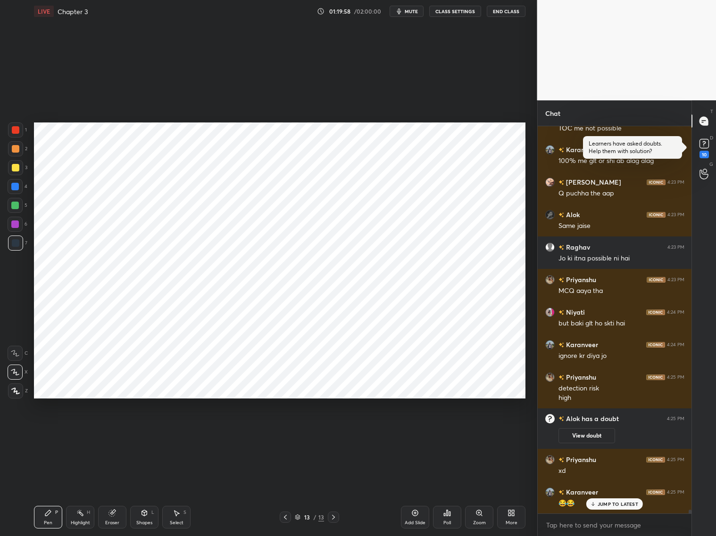
drag, startPoint x: 17, startPoint y: 149, endPoint x: 33, endPoint y: 143, distance: 16.8
click at [21, 148] on div at bounding box center [15, 148] width 15 height 15
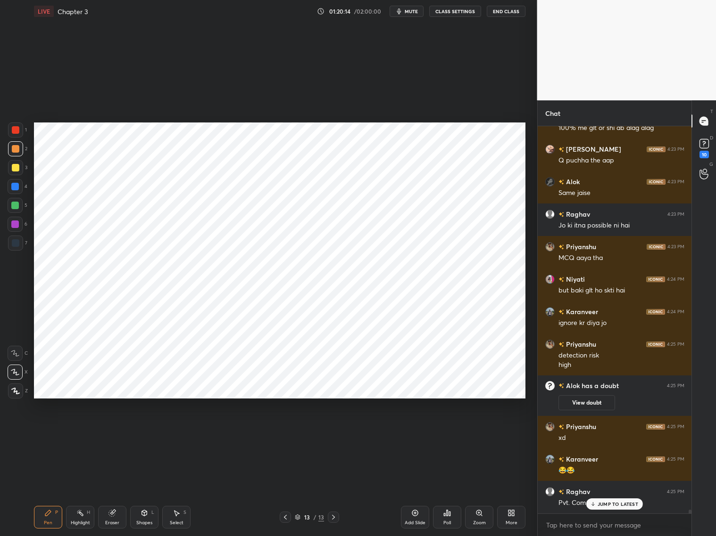
scroll to position [39203, 0]
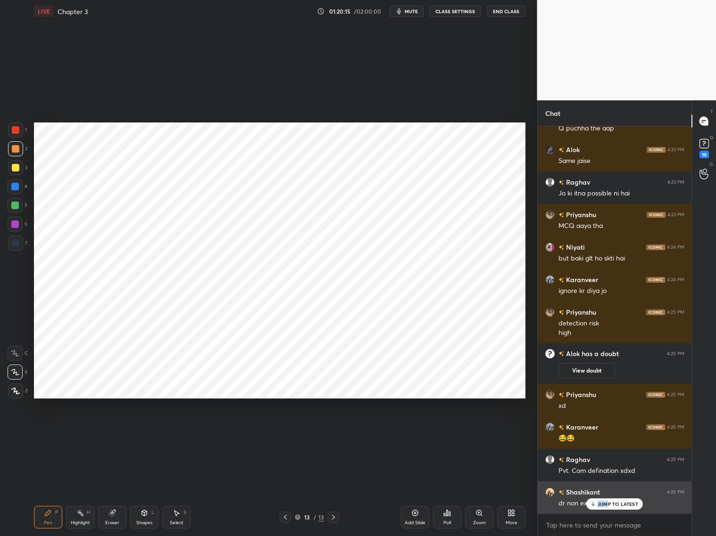
click at [606, 490] on p "JUMP TO LATEST" at bounding box center [617, 505] width 41 height 6
click at [20, 186] on div at bounding box center [15, 186] width 15 height 15
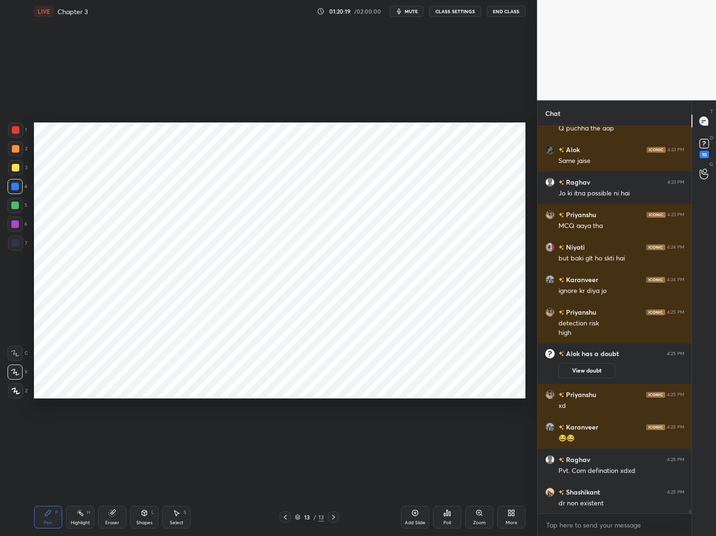
click at [287, 490] on icon at bounding box center [285, 518] width 8 height 8
drag, startPoint x: 335, startPoint y: 515, endPoint x: 331, endPoint y: 511, distance: 5.0
click at [337, 490] on icon at bounding box center [334, 518] width 8 height 8
drag, startPoint x: 17, startPoint y: 244, endPoint x: 26, endPoint y: 230, distance: 17.4
click at [19, 243] on div at bounding box center [15, 243] width 15 height 15
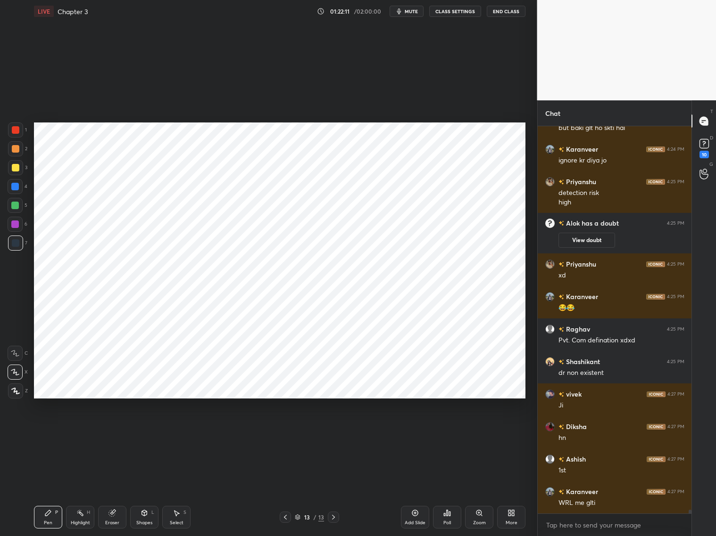
scroll to position [39366, 0]
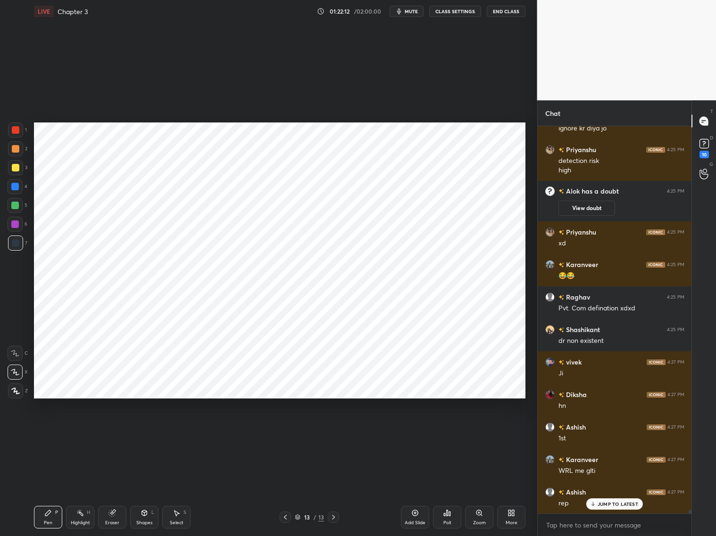
click at [16, 202] on div at bounding box center [15, 206] width 8 height 8
click at [14, 187] on div at bounding box center [15, 187] width 8 height 8
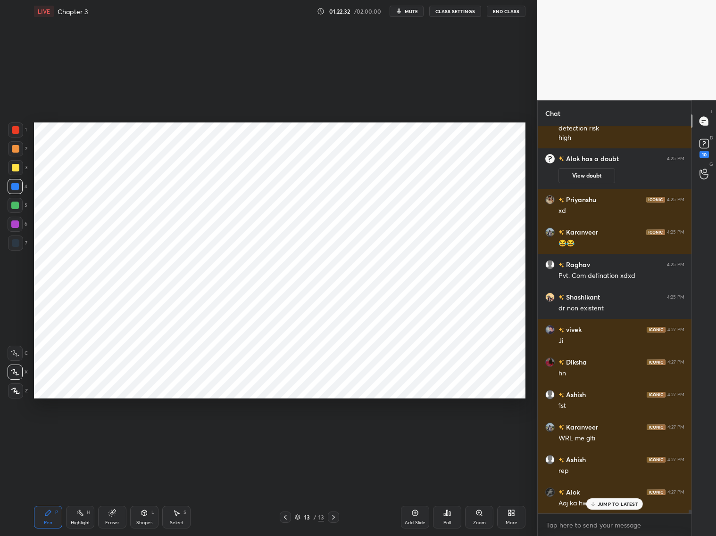
click at [601, 490] on div "JUMP TO LATEST" at bounding box center [614, 504] width 57 height 11
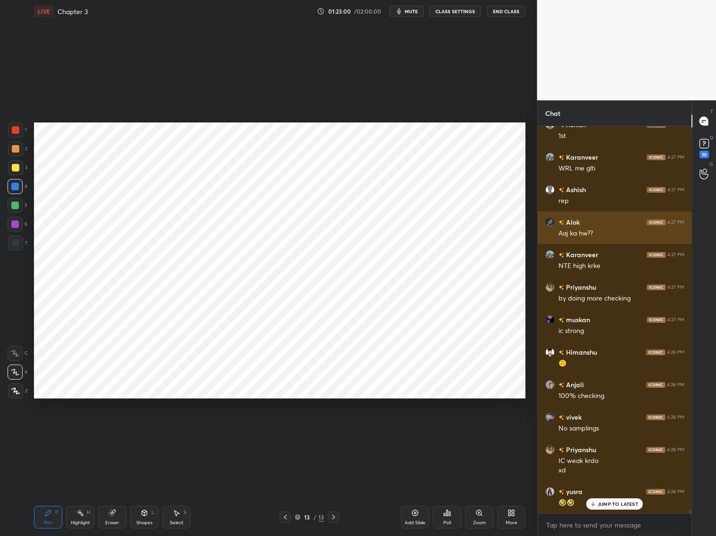
scroll to position [39701, 0]
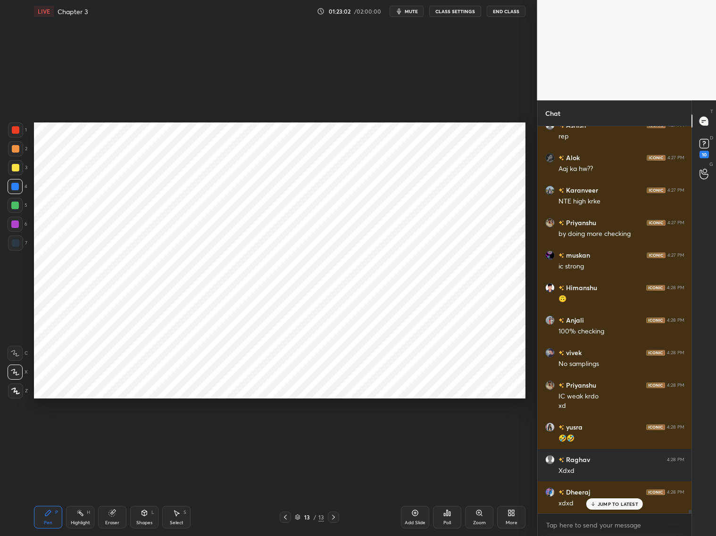
drag, startPoint x: 18, startPoint y: 209, endPoint x: 24, endPoint y: 204, distance: 8.0
click at [20, 207] on div at bounding box center [15, 205] width 15 height 15
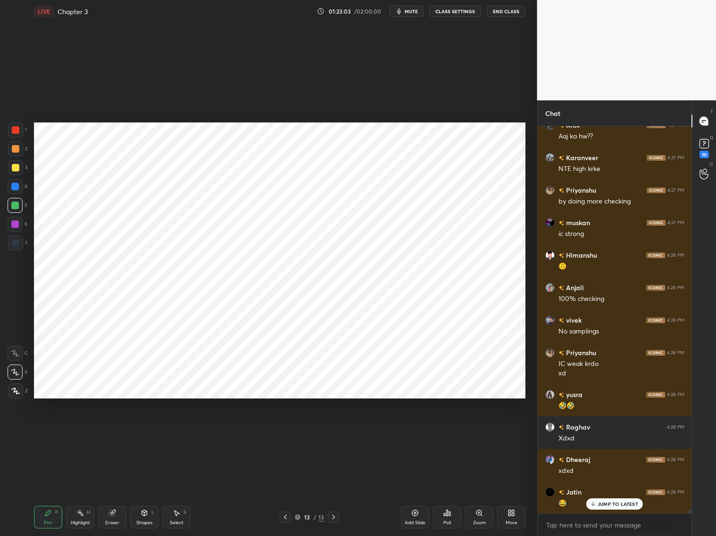
drag, startPoint x: 18, startPoint y: 244, endPoint x: 22, endPoint y: 236, distance: 8.9
click at [21, 244] on div at bounding box center [15, 243] width 15 height 15
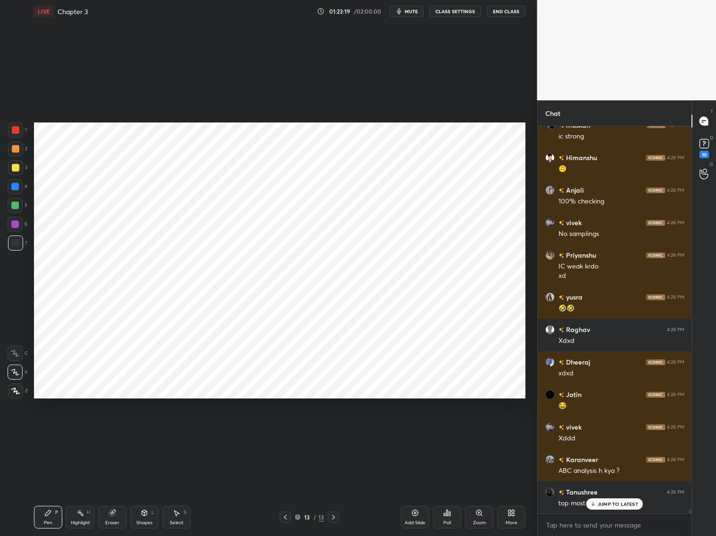
scroll to position [39896, 0]
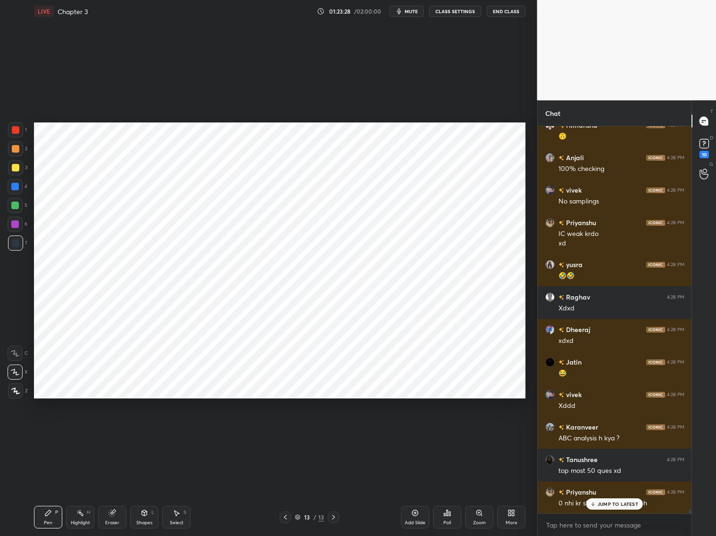
drag, startPoint x: 412, startPoint y: 514, endPoint x: 416, endPoint y: 505, distance: 9.9
click at [413, 490] on icon at bounding box center [415, 514] width 8 height 8
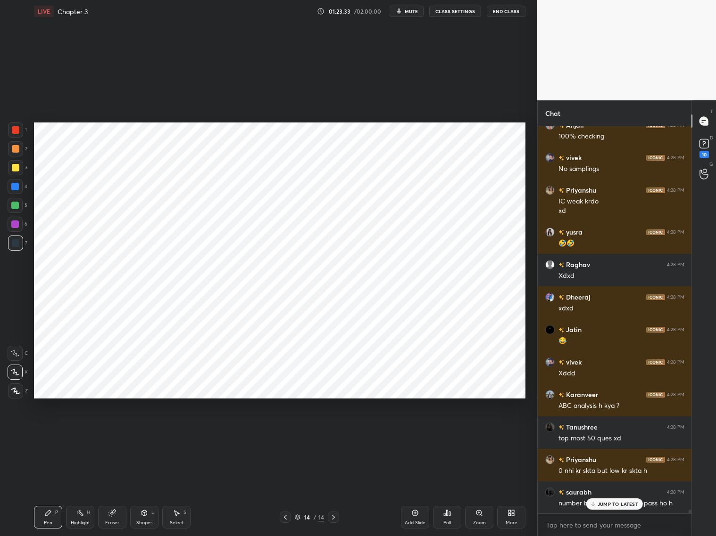
scroll to position [39961, 0]
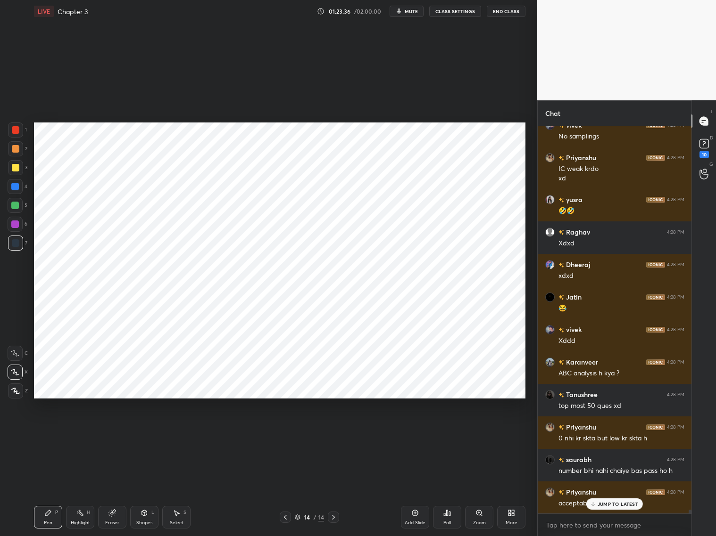
drag, startPoint x: 288, startPoint y: 517, endPoint x: 293, endPoint y: 509, distance: 9.3
click at [292, 490] on div "14 / 14" at bounding box center [309, 517] width 59 height 11
drag, startPoint x: 285, startPoint y: 513, endPoint x: 291, endPoint y: 514, distance: 5.7
click at [287, 490] on icon at bounding box center [285, 518] width 8 height 8
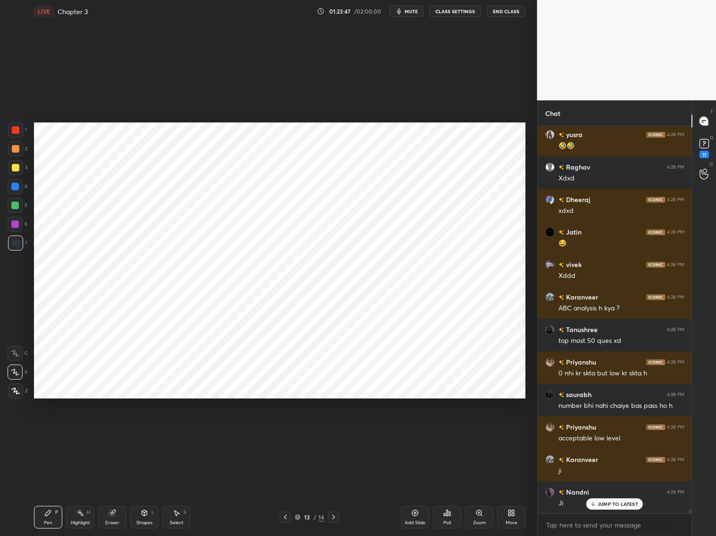
scroll to position [40058, 0]
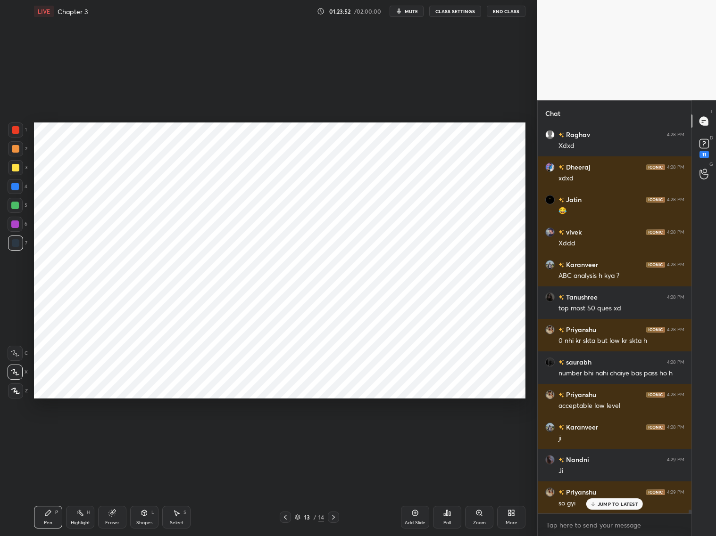
click at [694, 464] on div "Chat Ashish 4:27 PM rep Alok 4:27 PM Aaj ka hw?? Karanveer 4:27 PM NTE high krk…" at bounding box center [626, 318] width 179 height 436
drag, startPoint x: 331, startPoint y: 519, endPoint x: 327, endPoint y: 514, distance: 6.3
click at [330, 490] on icon at bounding box center [334, 518] width 8 height 8
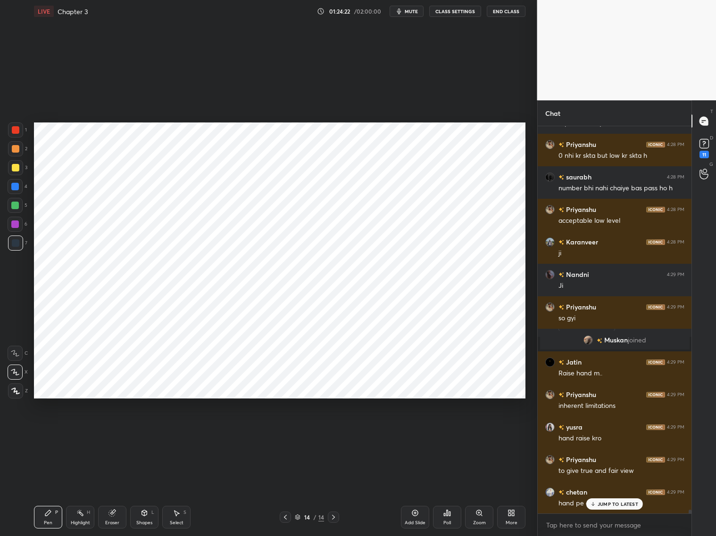
scroll to position [40285, 0]
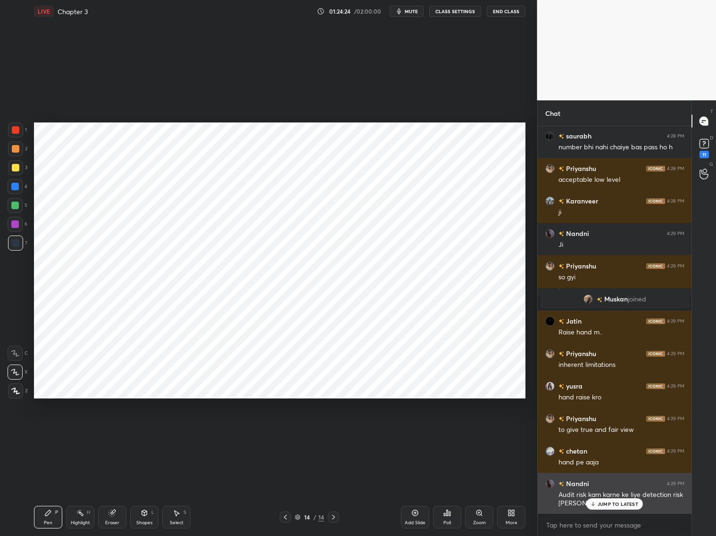
drag, startPoint x: 600, startPoint y: 505, endPoint x: 606, endPoint y: 508, distance: 7.4
click at [599, 490] on p "JUMP TO LATEST" at bounding box center [617, 505] width 41 height 6
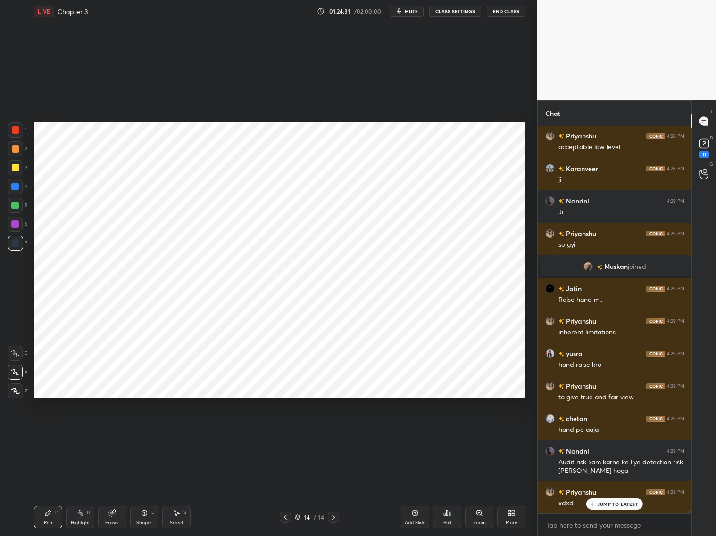
scroll to position [40350, 0]
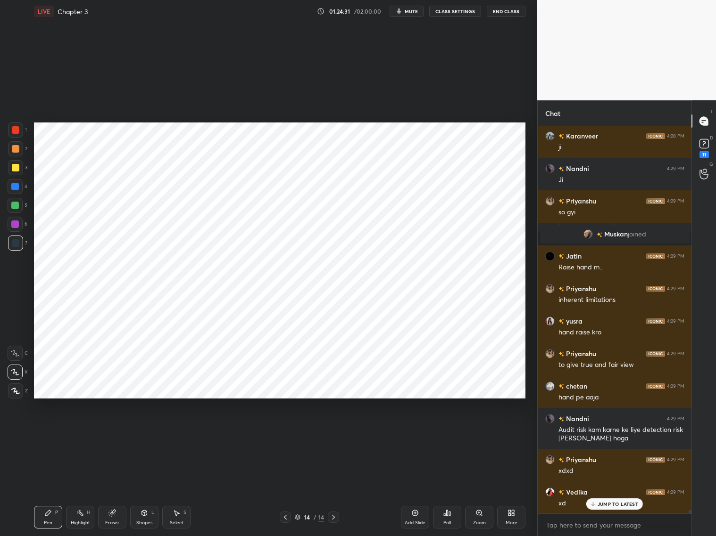
click at [287, 490] on icon at bounding box center [285, 518] width 8 height 8
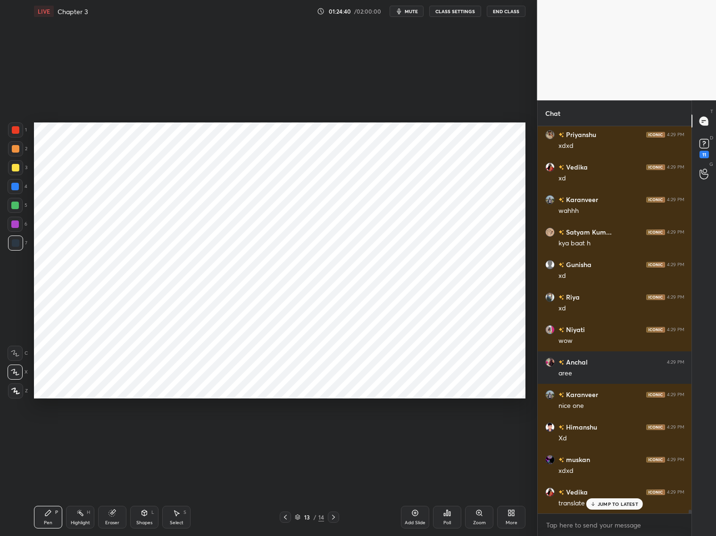
scroll to position [40708, 0]
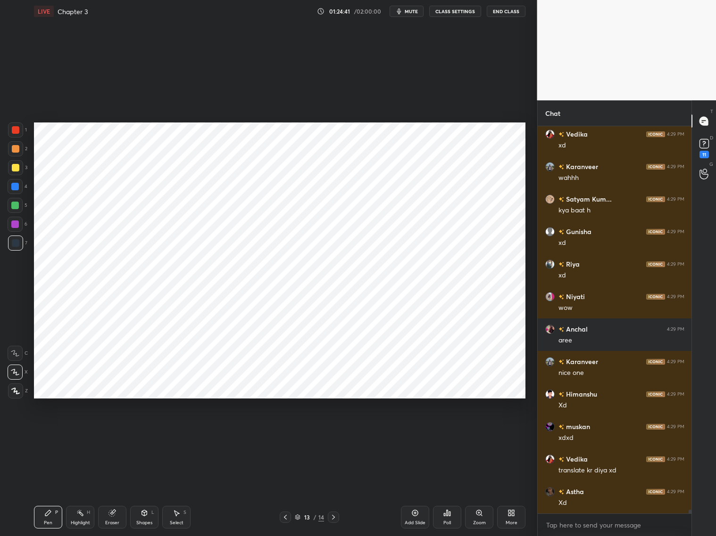
click at [333, 490] on icon at bounding box center [334, 518] width 8 height 8
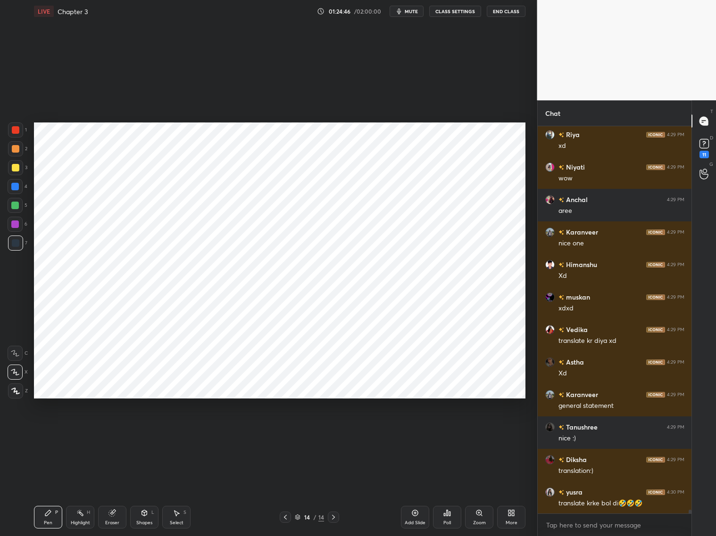
scroll to position [40871, 0]
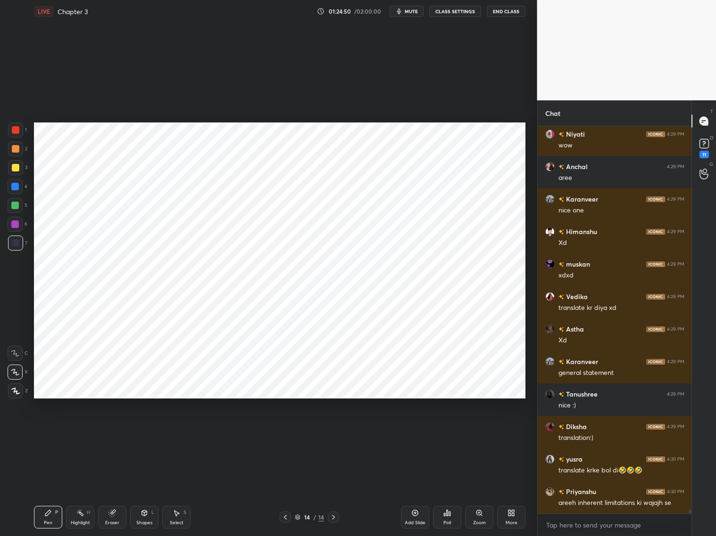
click at [286, 490] on icon at bounding box center [285, 518] width 8 height 8
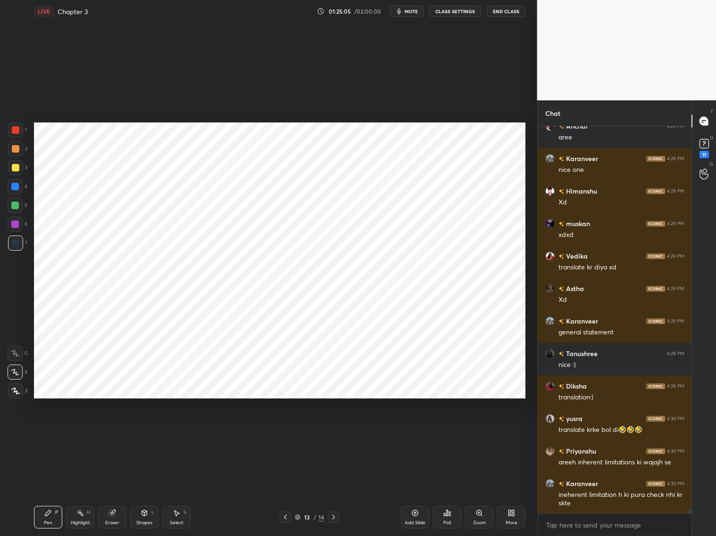
scroll to position [40944, 0]
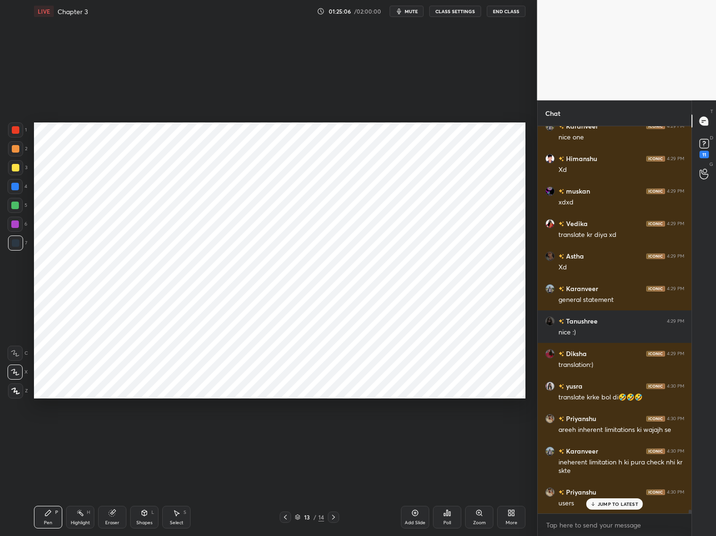
click at [333, 490] on icon at bounding box center [334, 518] width 8 height 8
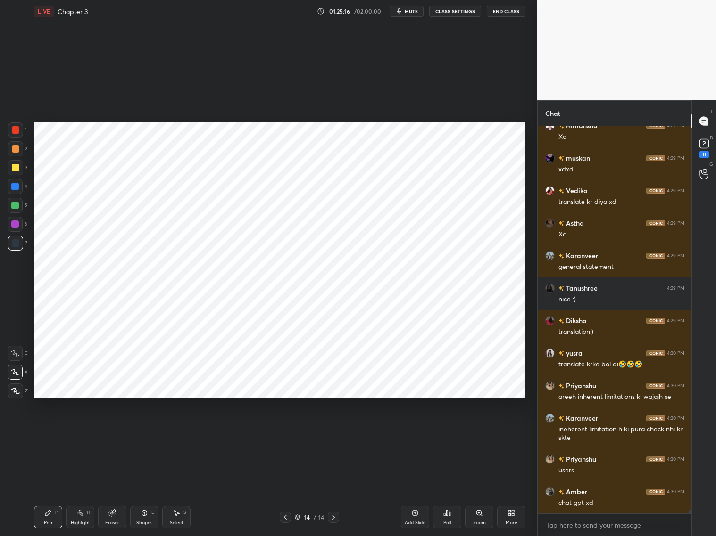
click at [15, 192] on div at bounding box center [15, 186] width 15 height 15
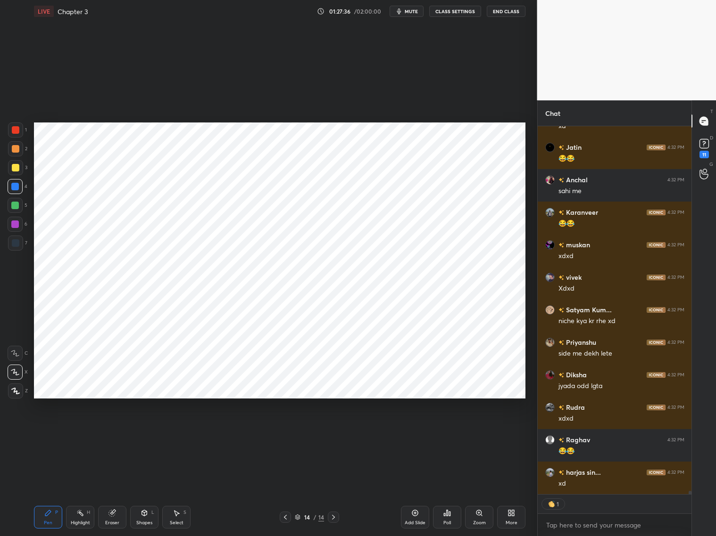
scroll to position [43022, 0]
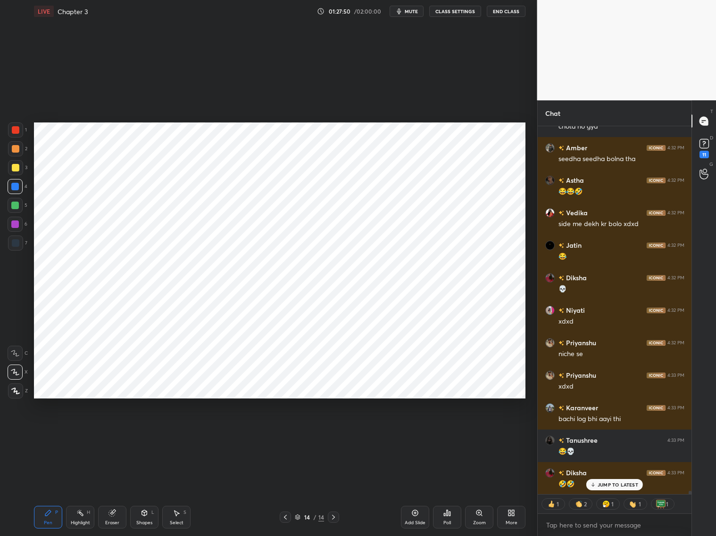
click at [415, 490] on div "Add Slide" at bounding box center [415, 517] width 28 height 23
click at [619, 484] on p "JUMP TO LATEST" at bounding box center [617, 485] width 41 height 6
click at [286, 490] on icon at bounding box center [285, 518] width 8 height 8
click at [287, 490] on icon at bounding box center [285, 518] width 8 height 8
click at [288, 490] on icon at bounding box center [285, 518] width 8 height 8
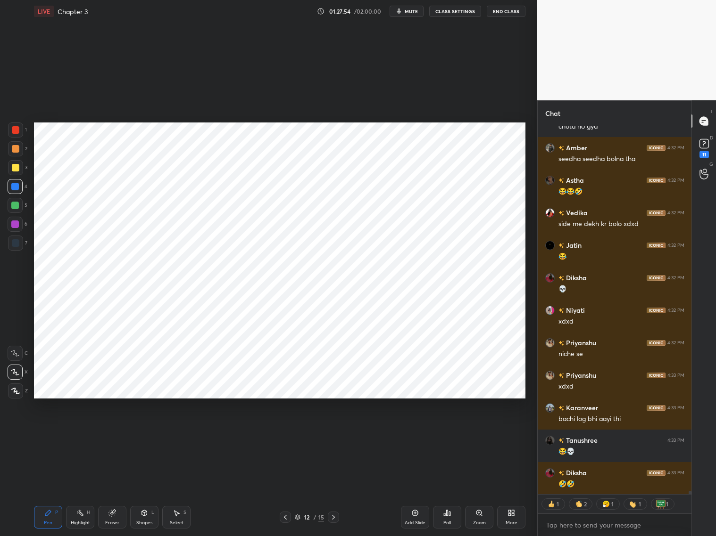
click at [335, 490] on icon at bounding box center [334, 518] width 8 height 8
click at [334, 490] on icon at bounding box center [334, 518] width 8 height 8
click at [336, 490] on icon at bounding box center [334, 518] width 8 height 8
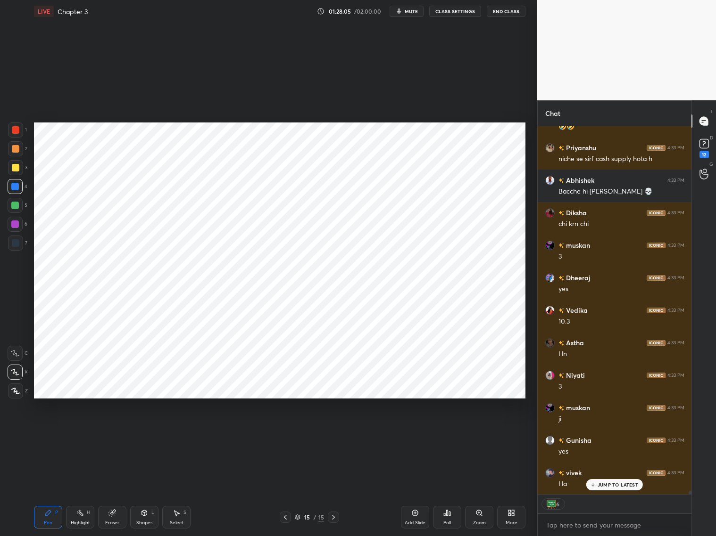
click at [15, 246] on div at bounding box center [16, 243] width 8 height 8
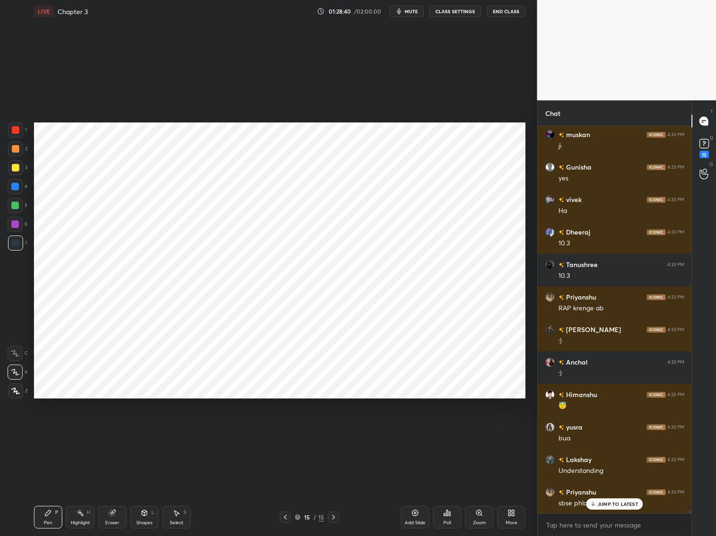
scroll to position [44020, 0]
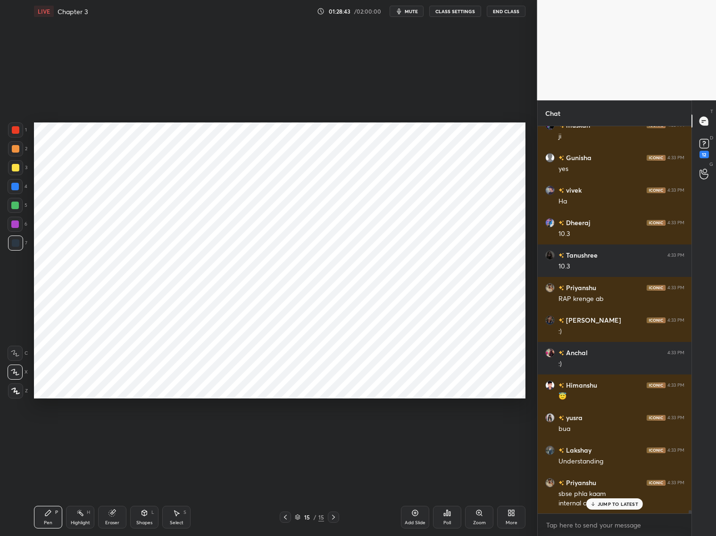
click at [115, 490] on div "Eraser" at bounding box center [112, 517] width 28 height 23
click at [57, 490] on div "Pen P" at bounding box center [48, 517] width 28 height 23
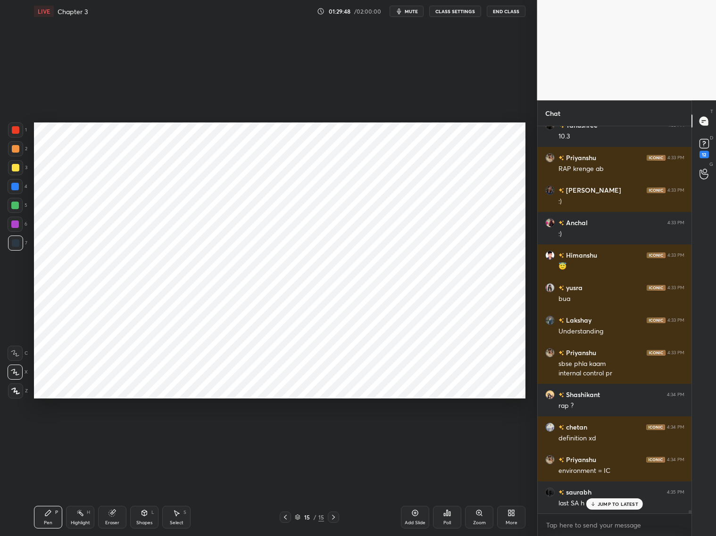
scroll to position [44183, 0]
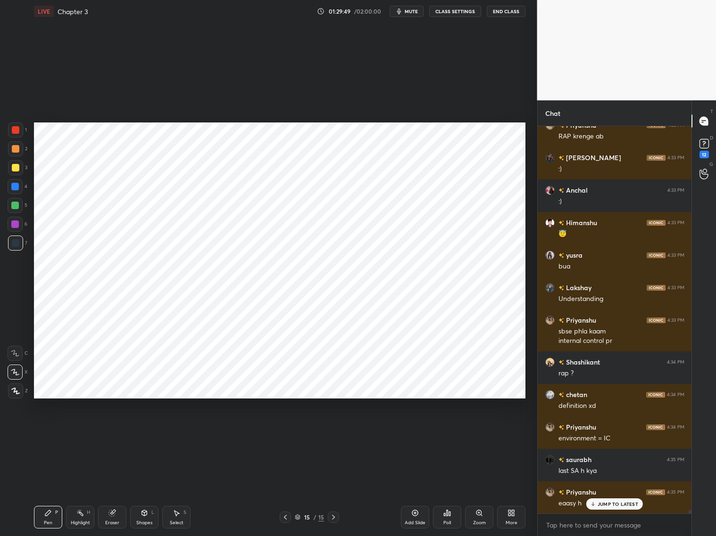
drag, startPoint x: 17, startPoint y: 190, endPoint x: 30, endPoint y: 182, distance: 15.4
click at [19, 188] on div at bounding box center [15, 186] width 15 height 15
click at [17, 132] on div at bounding box center [16, 130] width 8 height 8
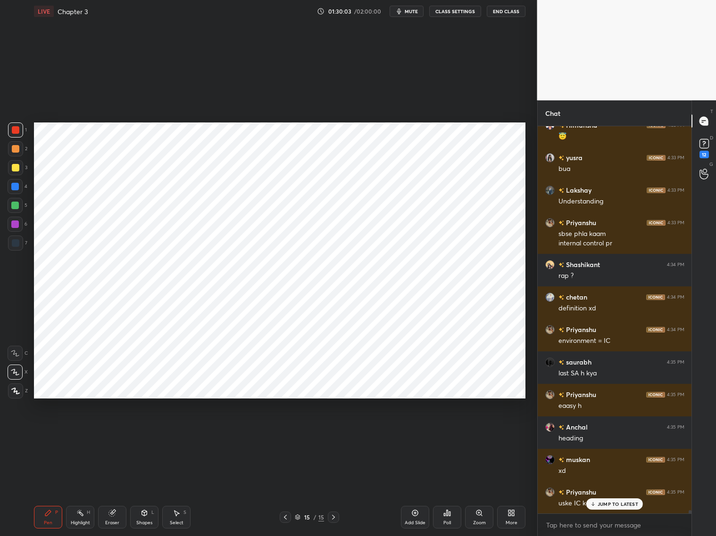
scroll to position [44313, 0]
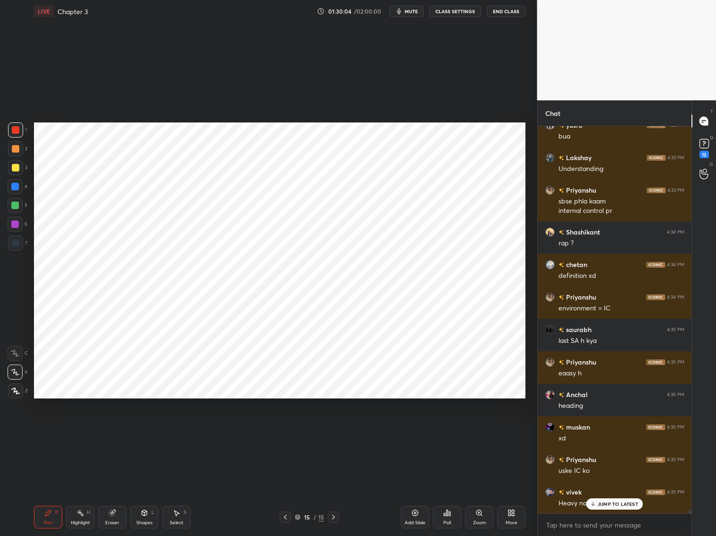
click at [139, 490] on div "Shapes L" at bounding box center [144, 517] width 28 height 23
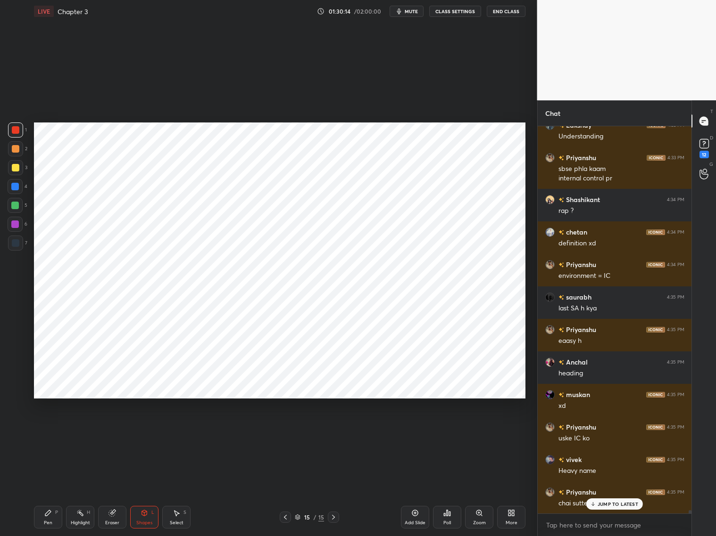
scroll to position [44378, 0]
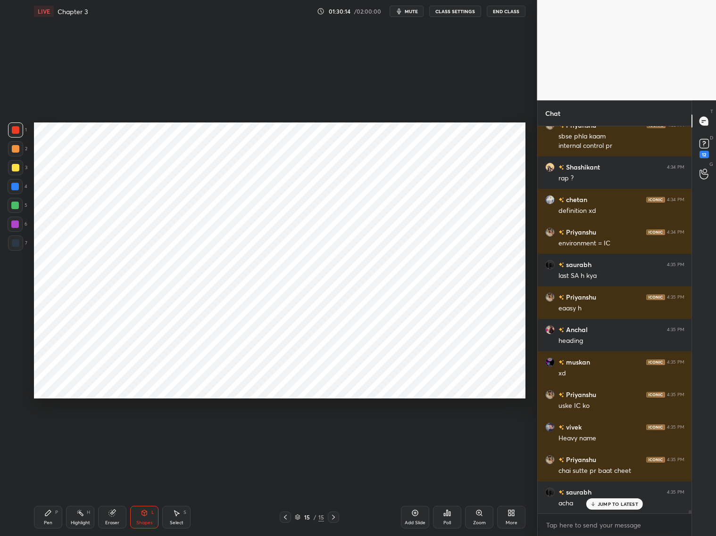
click at [13, 184] on div at bounding box center [15, 187] width 8 height 8
click at [45, 490] on icon at bounding box center [48, 514] width 8 height 8
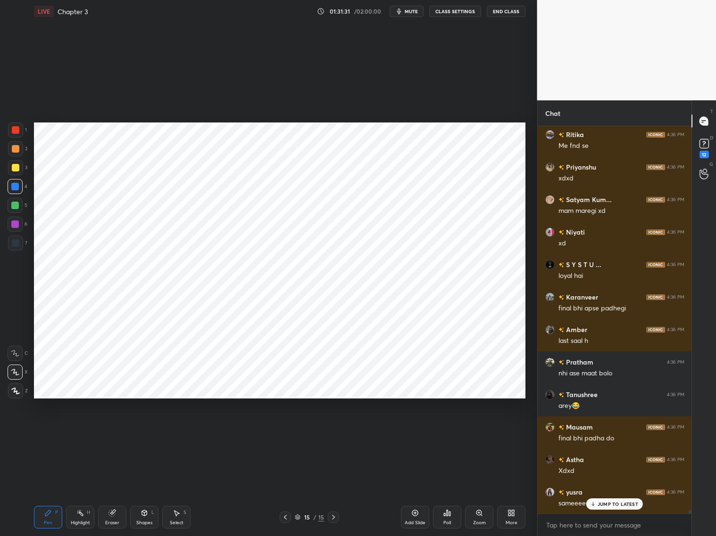
scroll to position [45842, 0]
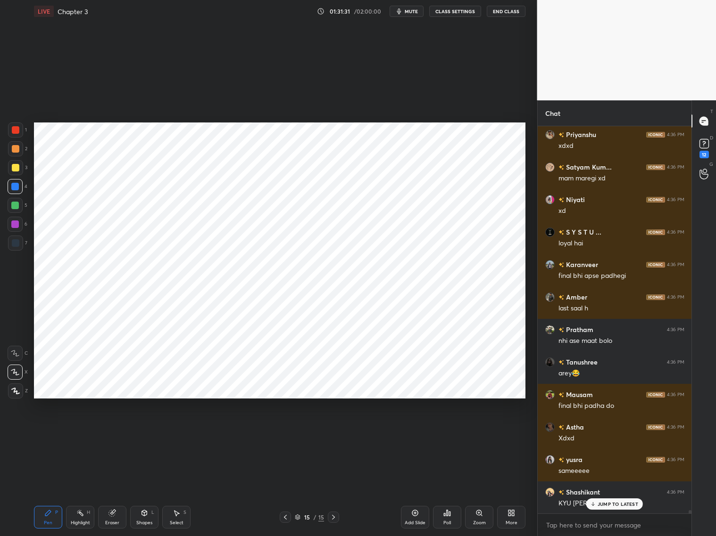
click at [611, 490] on p "JUMP TO LATEST" at bounding box center [617, 505] width 41 height 6
click at [612, 490] on div "KYU [PERSON_NAME]" at bounding box center [621, 503] width 126 height 9
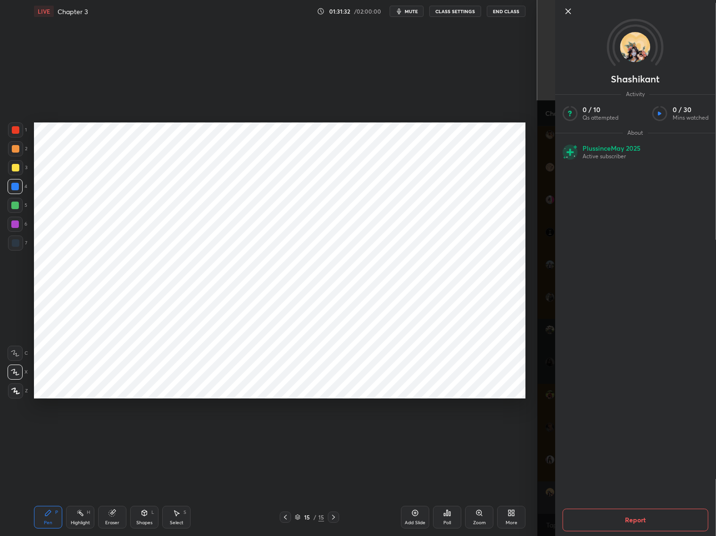
scroll to position [45875, 0]
click at [545, 490] on div "Shashikant Activity 0 / 10 Qs attempted 0 / 30 Mins watched About Plus since [D…" at bounding box center [626, 268] width 179 height 536
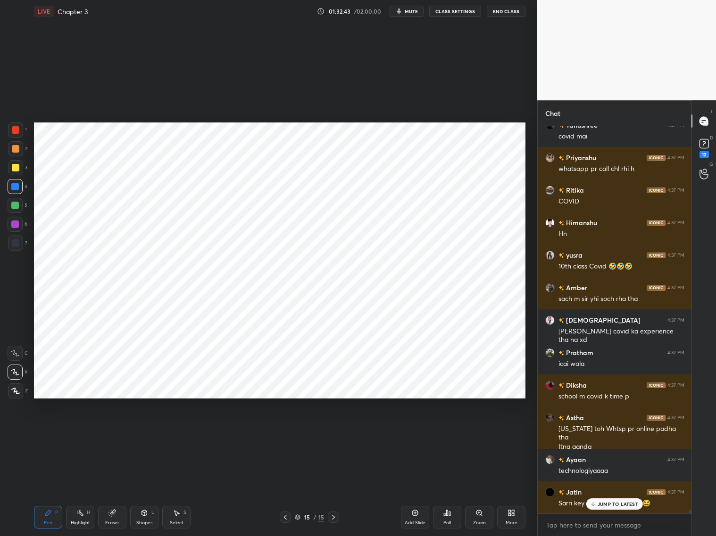
scroll to position [47283, 0]
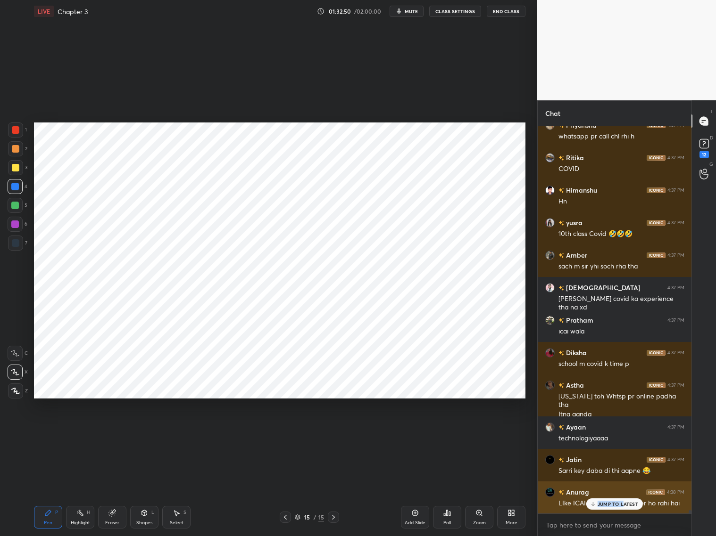
click at [621, 490] on p "JUMP TO LATEST" at bounding box center [617, 505] width 41 height 6
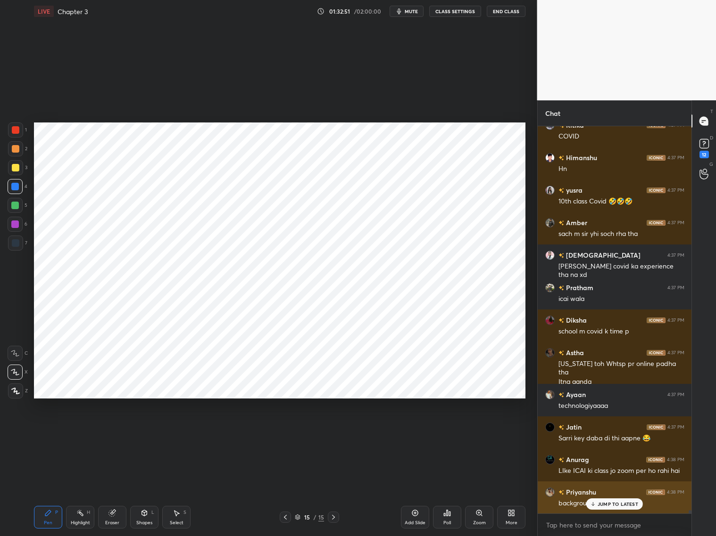
click at [624, 490] on div "JUMP TO LATEST" at bounding box center [614, 504] width 57 height 11
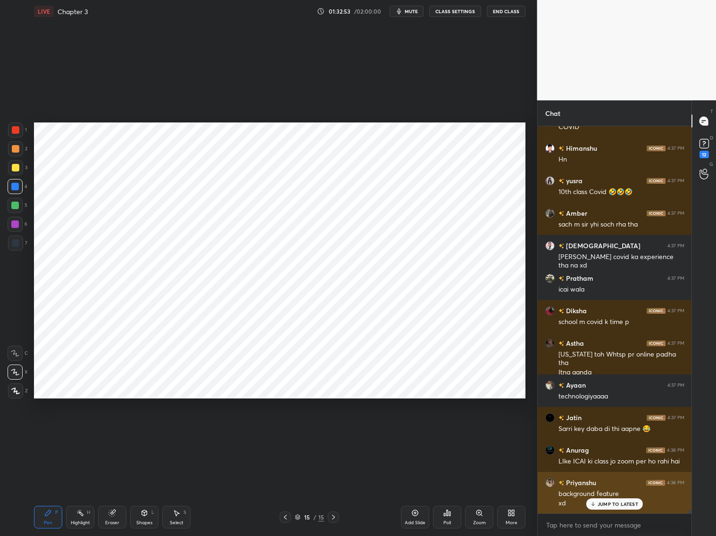
click at [603, 490] on div "JUMP TO LATEST" at bounding box center [614, 504] width 57 height 11
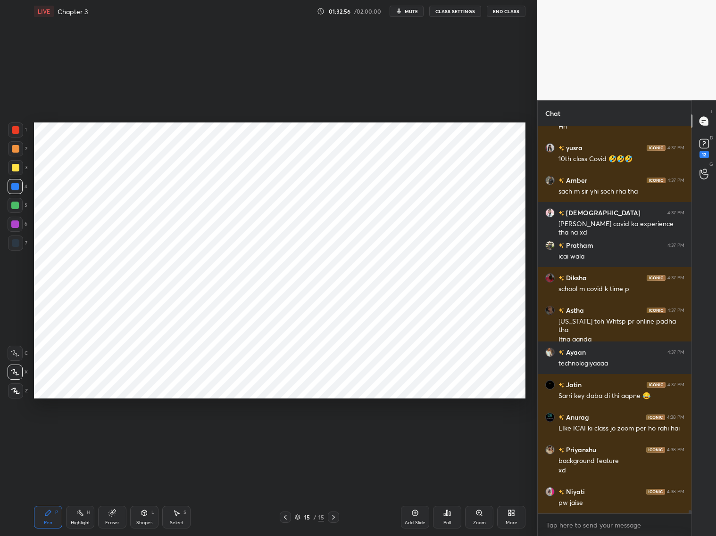
scroll to position [47390, 0]
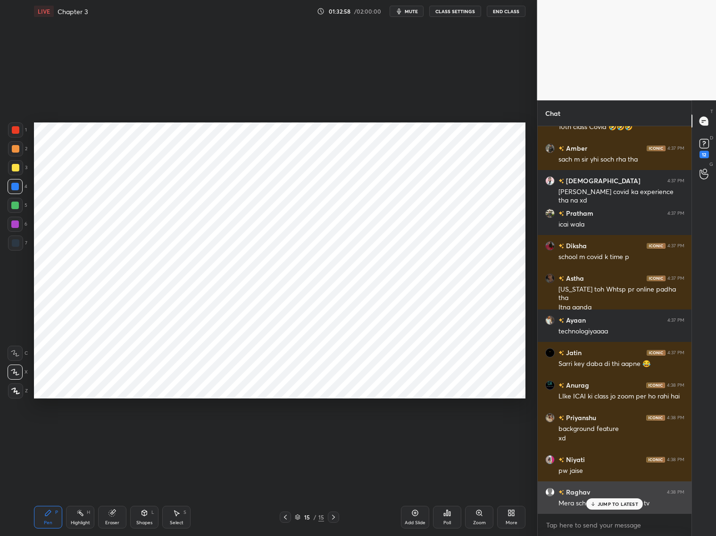
click at [605, 490] on p "JUMP TO LATEST" at bounding box center [617, 505] width 41 height 6
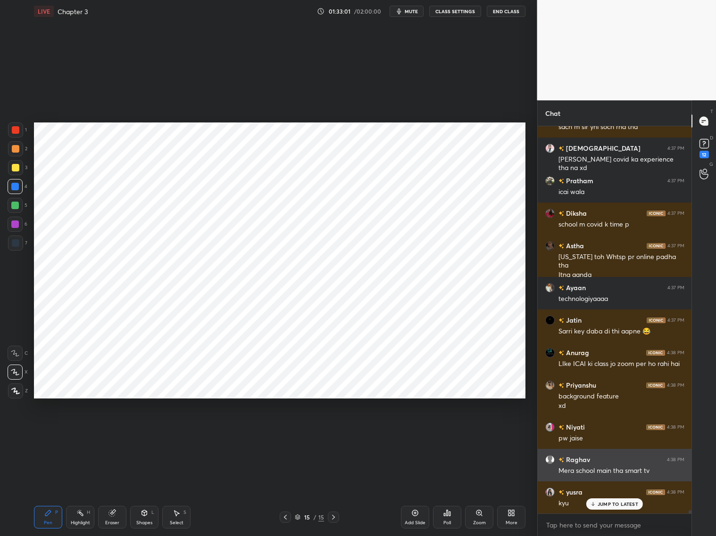
scroll to position [47455, 0]
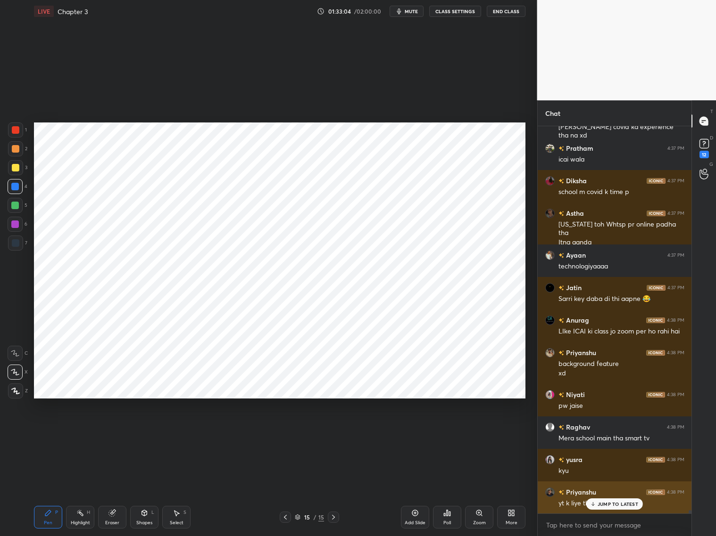
click at [614, 490] on p "JUMP TO LATEST" at bounding box center [617, 505] width 41 height 6
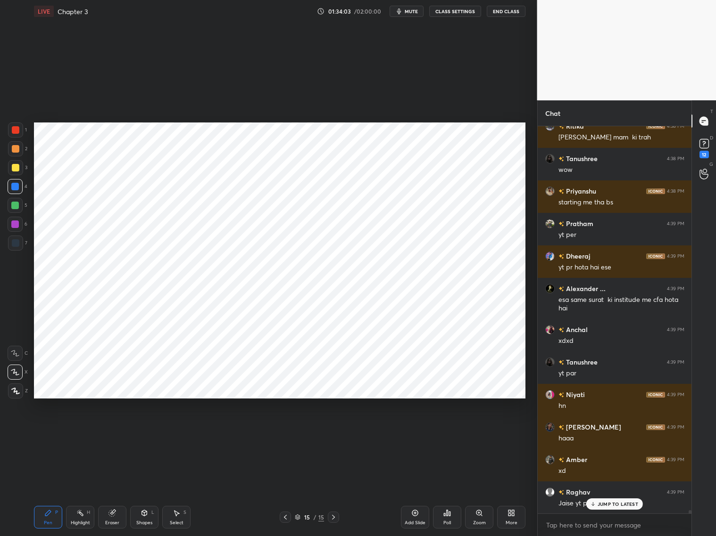
scroll to position [48244, 0]
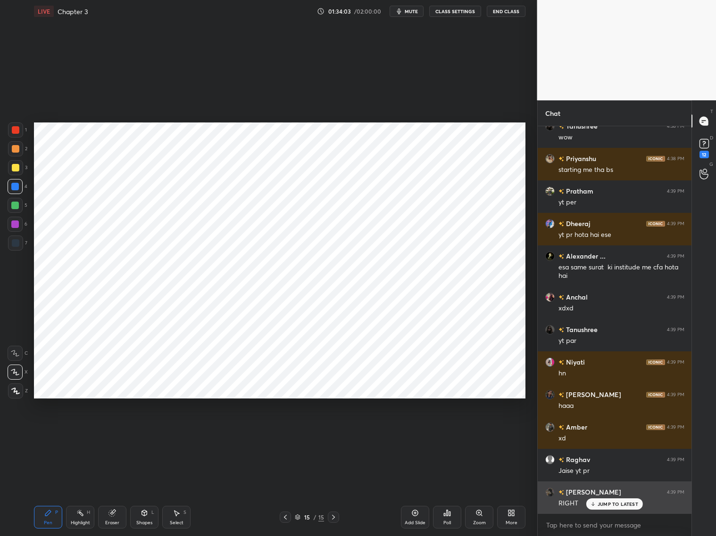
click at [611, 490] on p "JUMP TO LATEST" at bounding box center [617, 505] width 41 height 6
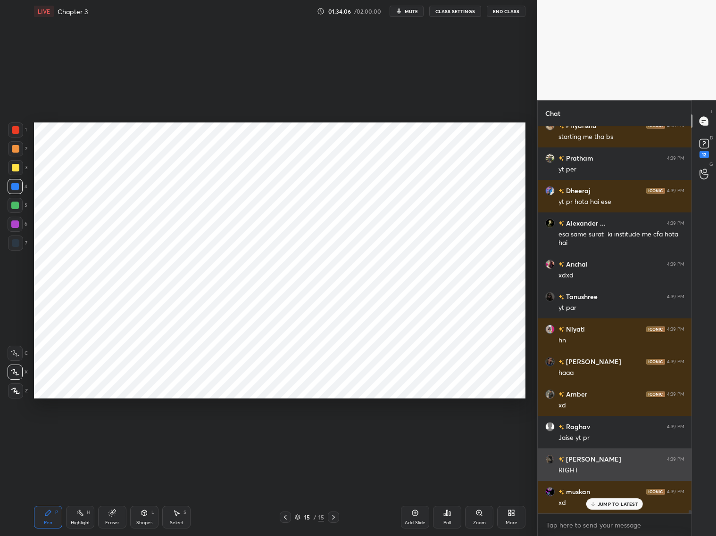
scroll to position [48309, 0]
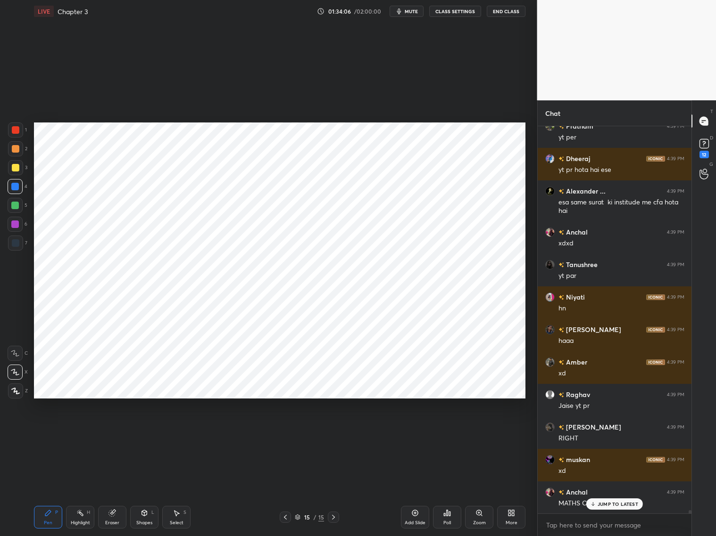
click at [609, 490] on p "JUMP TO LATEST" at bounding box center [617, 505] width 41 height 6
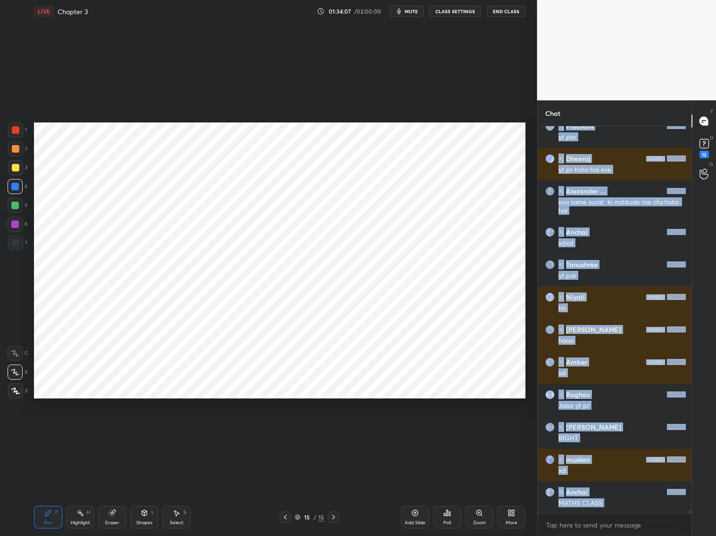
scroll to position [48341, 0]
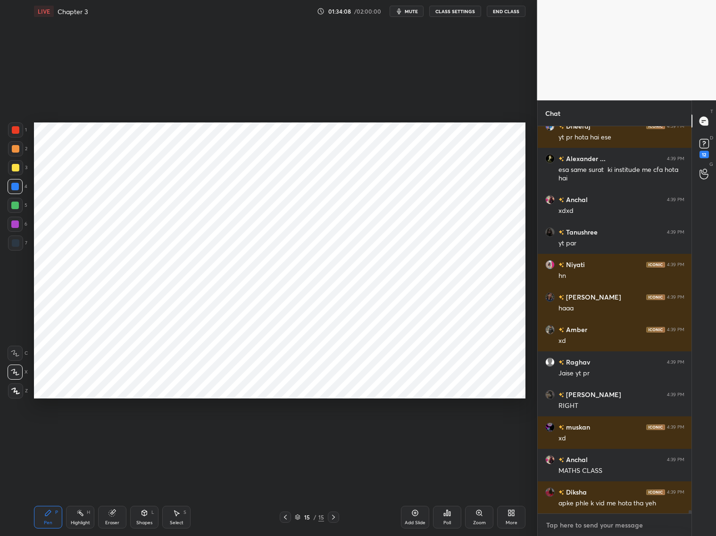
click at [594, 490] on textarea at bounding box center [614, 525] width 139 height 15
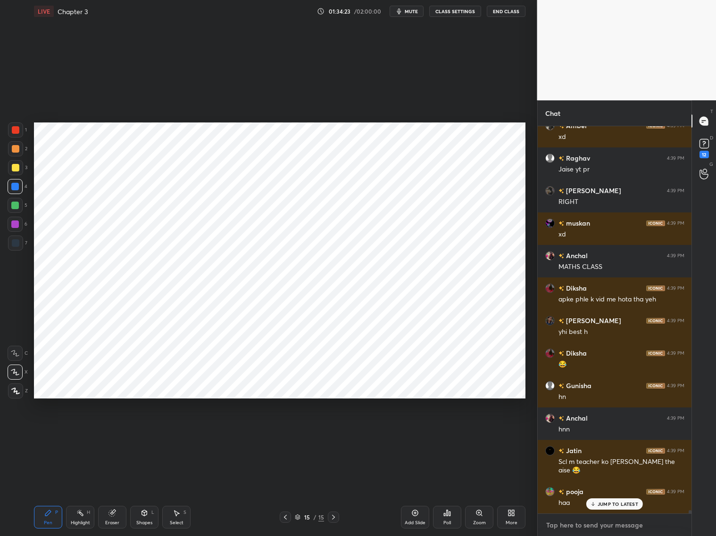
scroll to position [48578, 0]
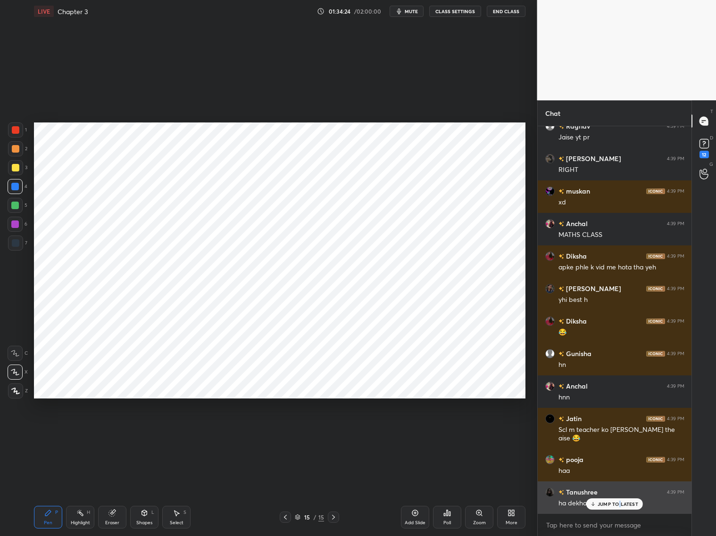
click at [620, 490] on p "JUMP TO LATEST" at bounding box center [617, 505] width 41 height 6
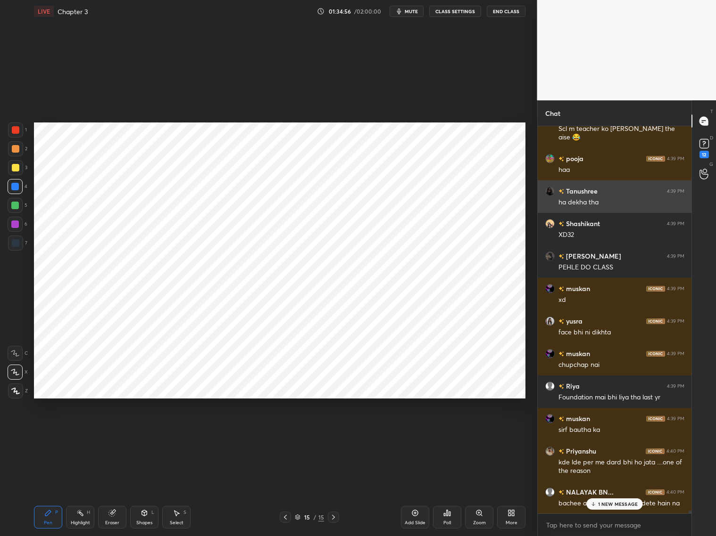
scroll to position [48920, 0]
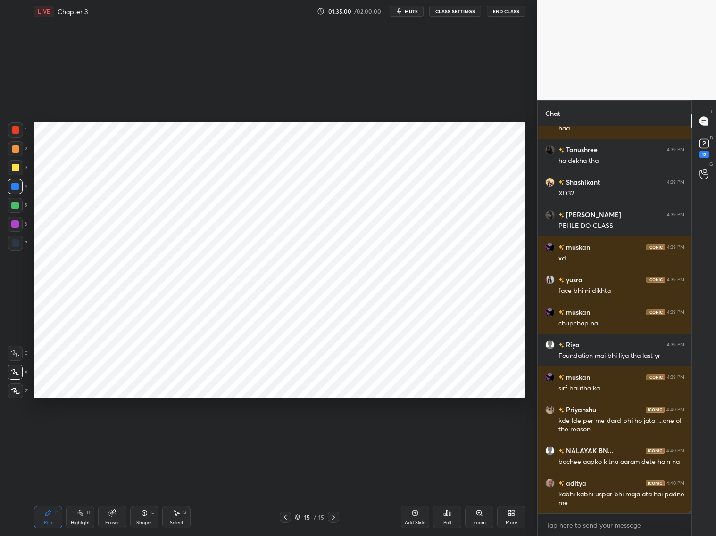
click at [416, 490] on div "Add Slide" at bounding box center [414, 523] width 21 height 5
drag, startPoint x: 141, startPoint y: 515, endPoint x: 141, endPoint y: 505, distance: 10.4
click at [142, 490] on icon at bounding box center [144, 514] width 8 height 8
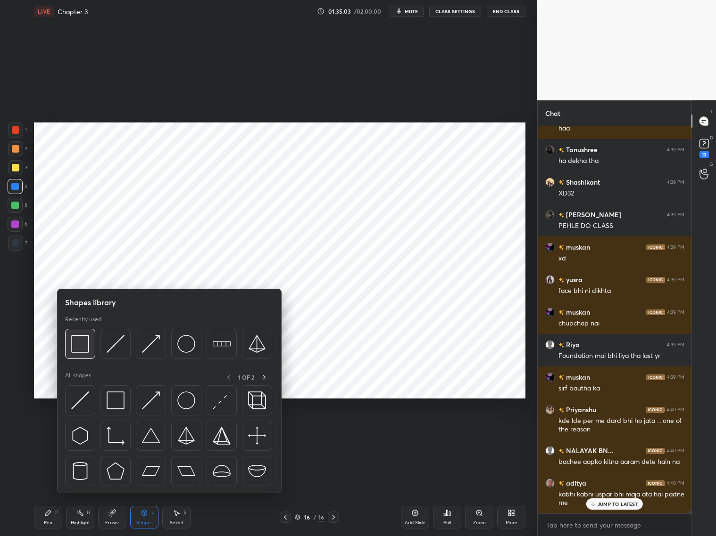
scroll to position [48960, 0]
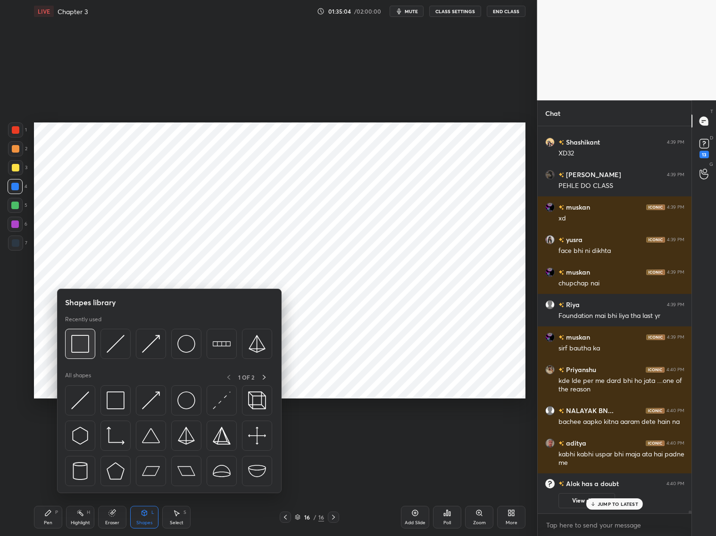
click at [77, 338] on img at bounding box center [80, 344] width 18 height 18
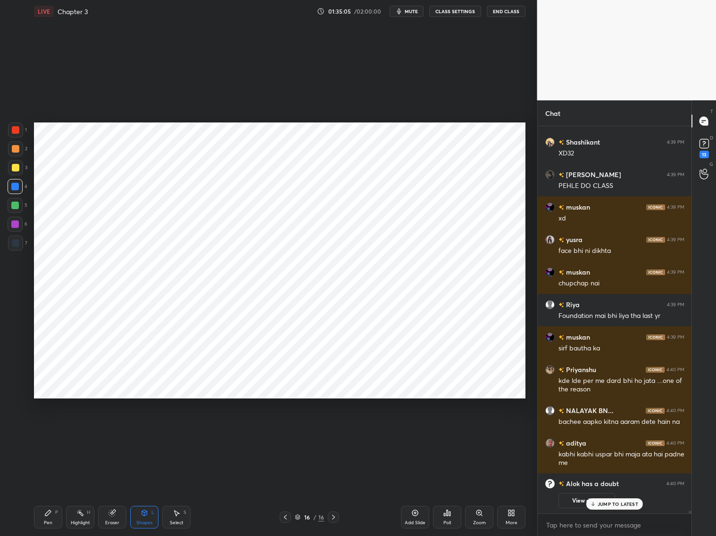
drag, startPoint x: 15, startPoint y: 241, endPoint x: 26, endPoint y: 225, distance: 19.6
click at [16, 244] on div at bounding box center [16, 243] width 8 height 8
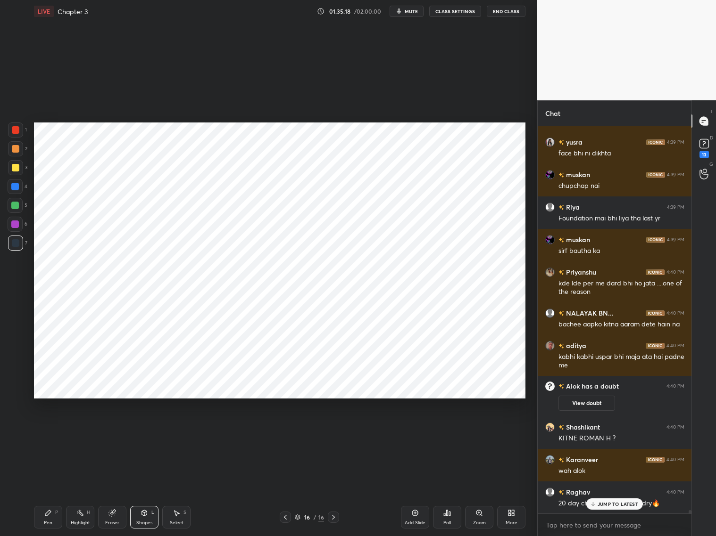
scroll to position [46361, 0]
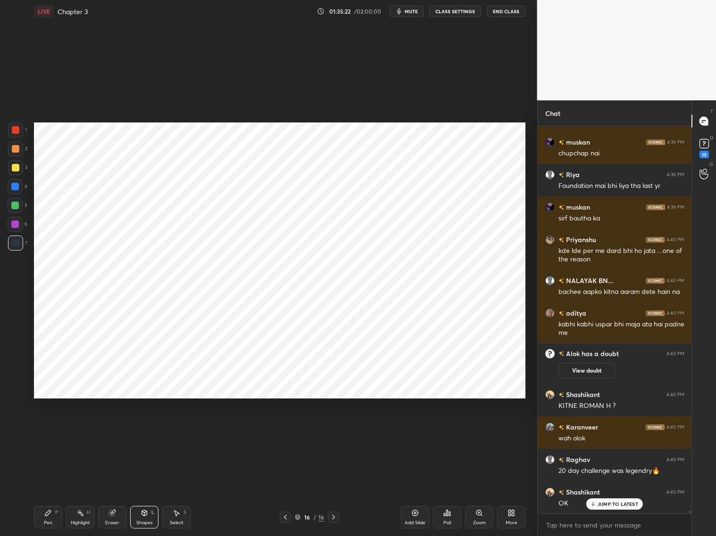
click at [606, 490] on p "JUMP TO LATEST" at bounding box center [617, 505] width 41 height 6
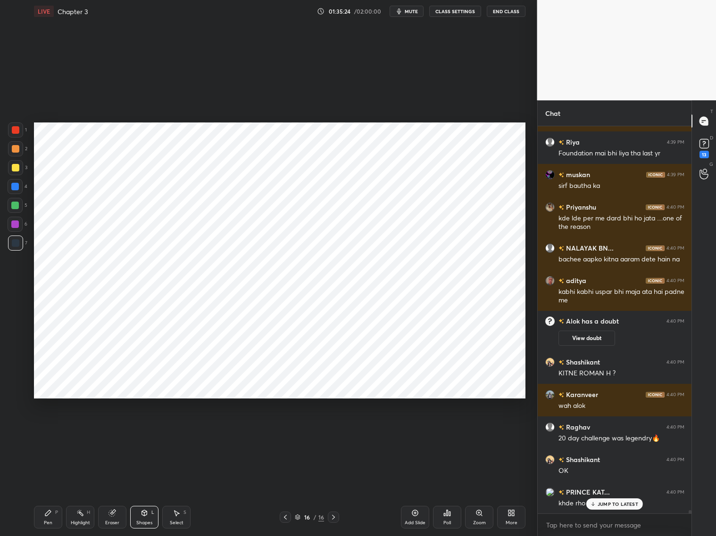
drag, startPoint x: 55, startPoint y: 520, endPoint x: 44, endPoint y: 507, distance: 16.4
click at [55, 490] on div "Pen P" at bounding box center [48, 517] width 28 height 23
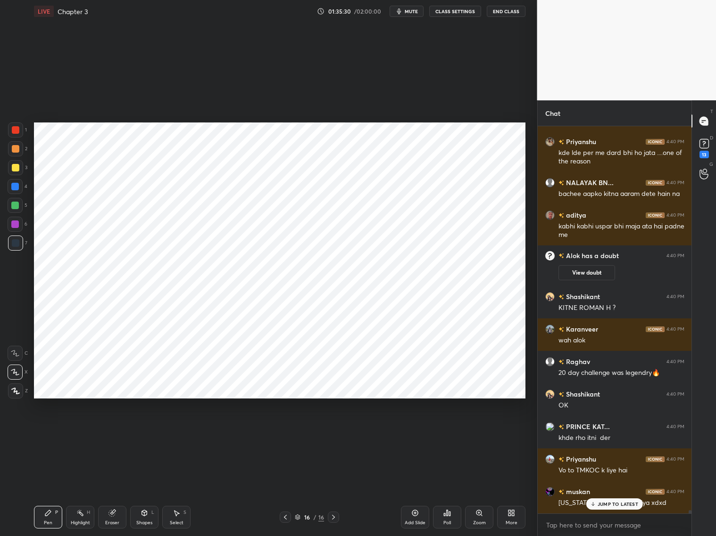
scroll to position [46492, 0]
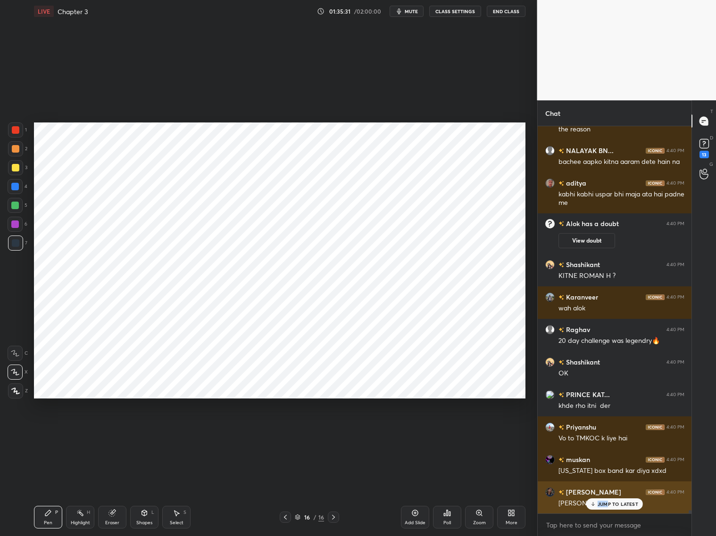
click at [607, 490] on p "JUMP TO LATEST" at bounding box center [617, 505] width 41 height 6
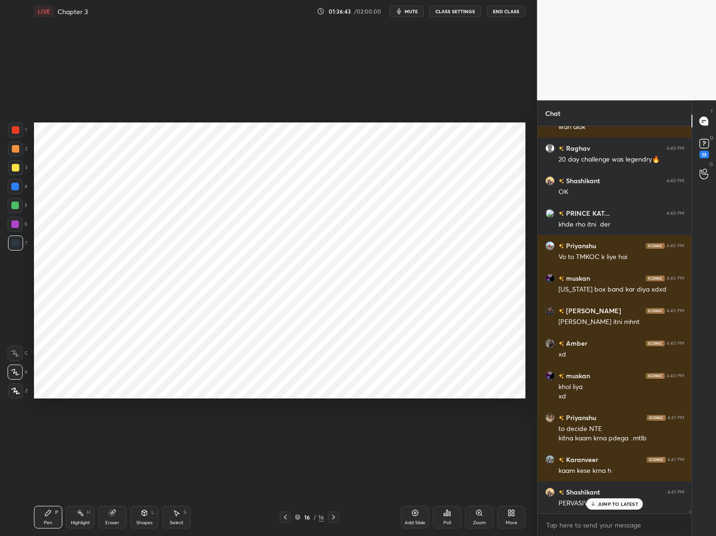
scroll to position [46706, 0]
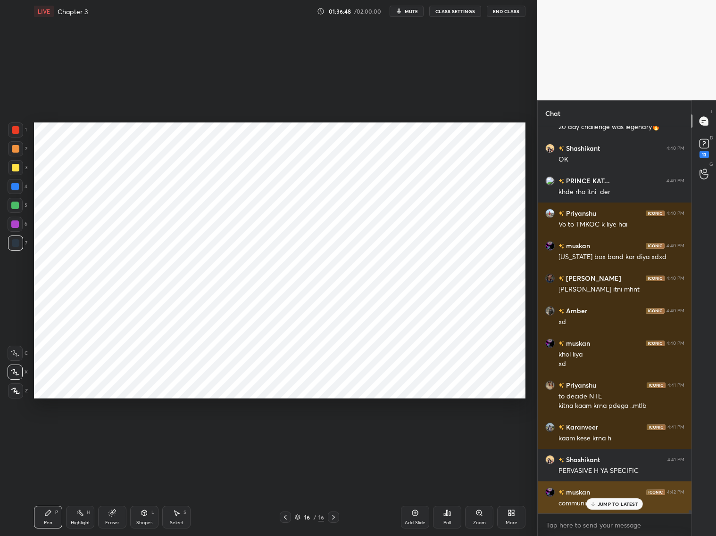
drag, startPoint x: 600, startPoint y: 500, endPoint x: 613, endPoint y: 501, distance: 13.7
click at [602, 490] on p "JUMP TO LATEST" at bounding box center [617, 505] width 41 height 6
drag, startPoint x: 14, startPoint y: 137, endPoint x: 18, endPoint y: 133, distance: 5.7
click at [13, 136] on div at bounding box center [15, 130] width 15 height 15
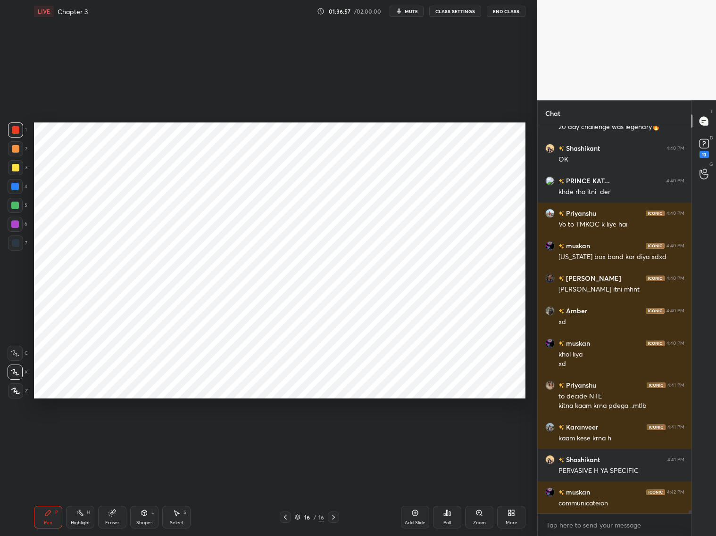
click at [111, 490] on icon at bounding box center [112, 514] width 6 height 6
click at [49, 490] on div "Pen P" at bounding box center [48, 517] width 28 height 23
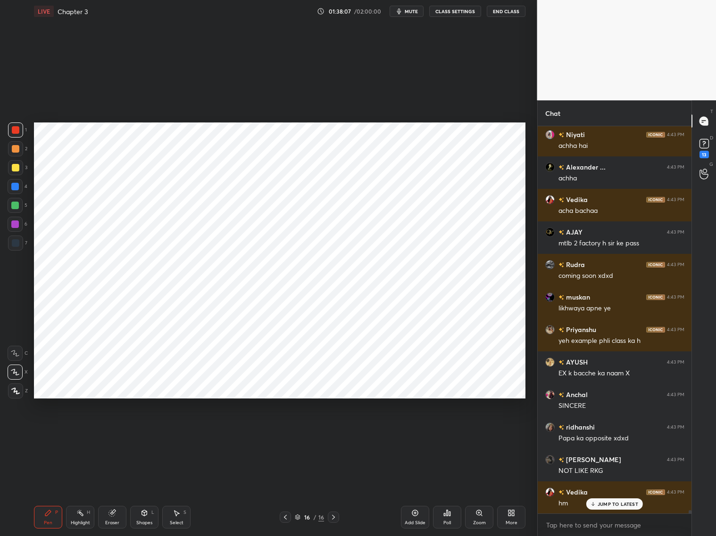
scroll to position [48219, 0]
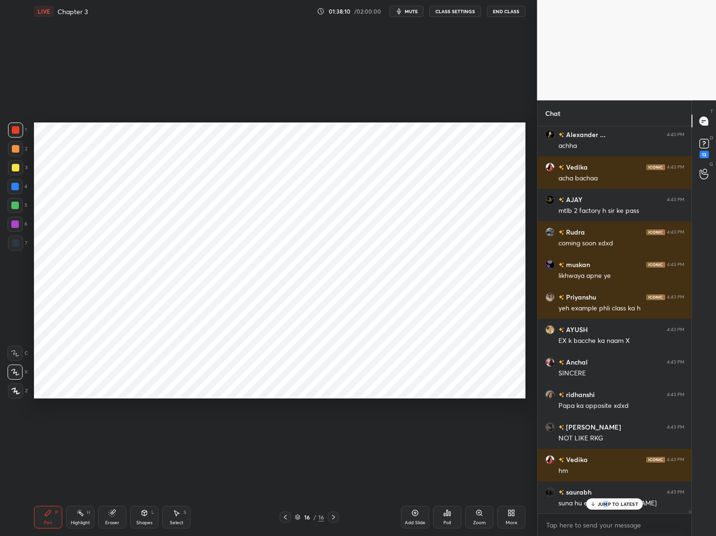
click at [607, 490] on p "JUMP TO LATEST" at bounding box center [617, 505] width 41 height 6
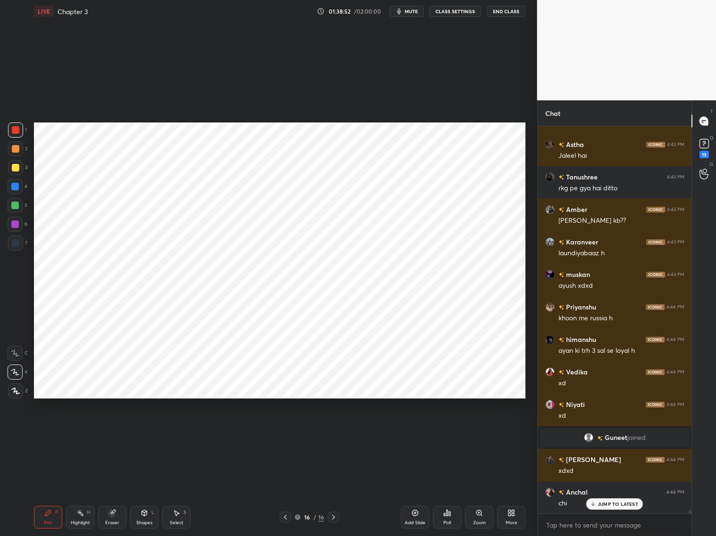
scroll to position [48487, 0]
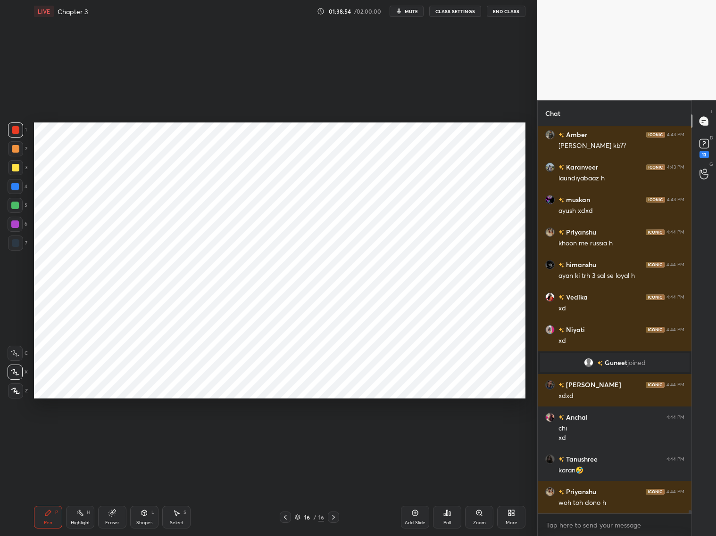
click at [15, 193] on div at bounding box center [15, 186] width 15 height 15
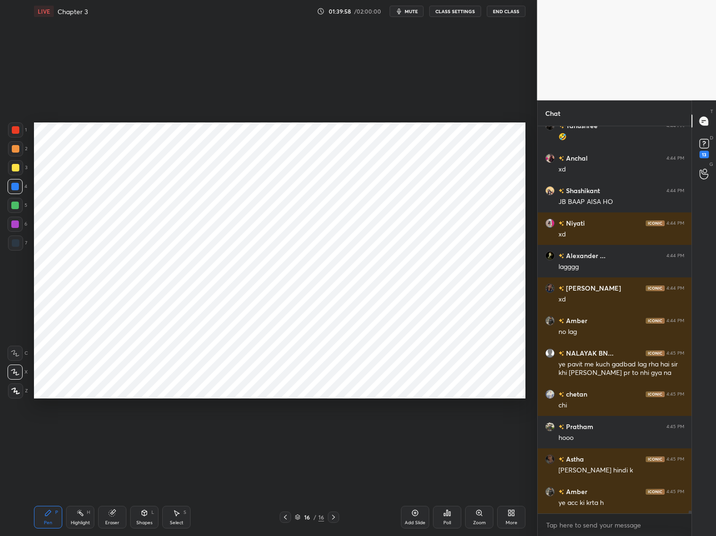
scroll to position [49447, 0]
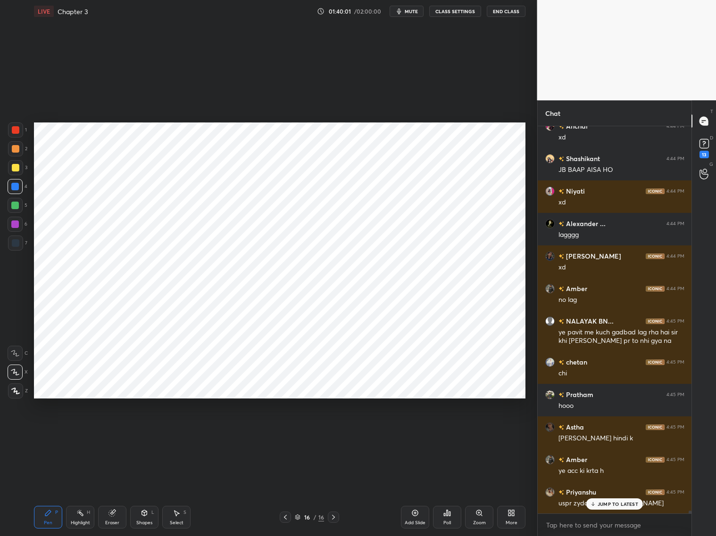
click at [17, 134] on div at bounding box center [15, 130] width 15 height 15
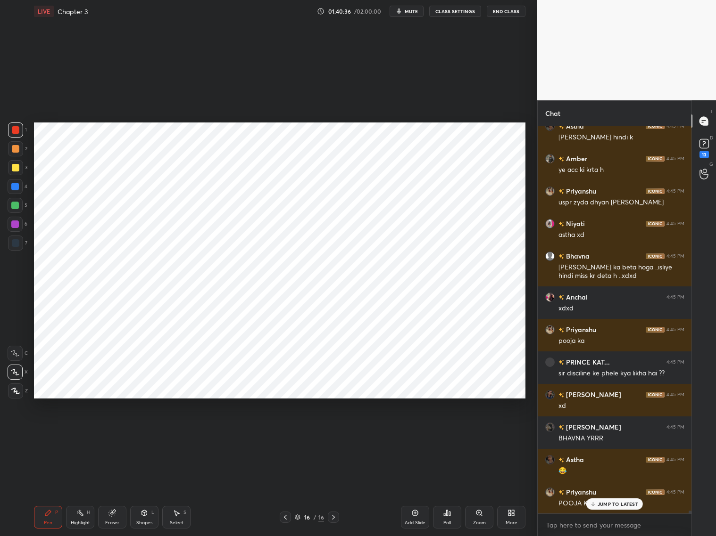
scroll to position [49814, 0]
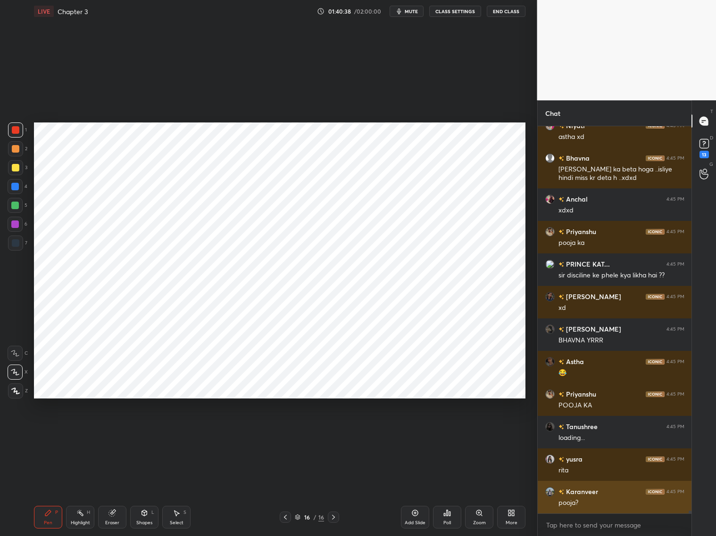
click at [609, 490] on div "pooja?" at bounding box center [621, 503] width 126 height 9
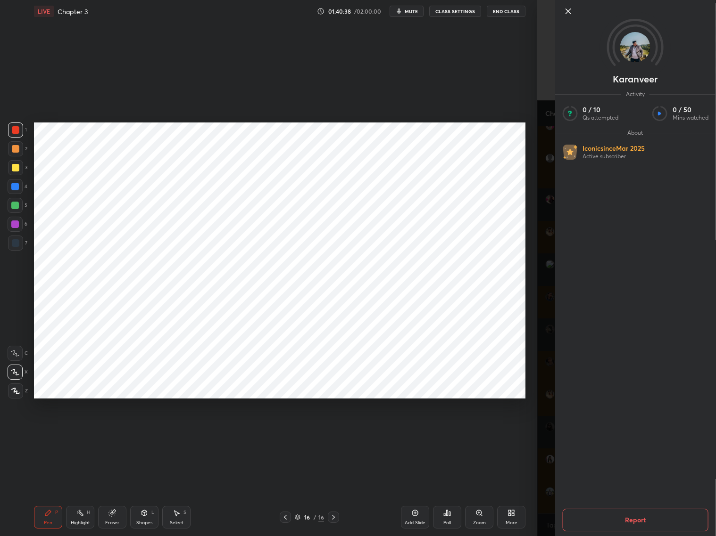
scroll to position [49879, 0]
click at [457, 397] on div "Setting up your live class Poll for secs No correct answer Start poll" at bounding box center [279, 261] width 499 height 476
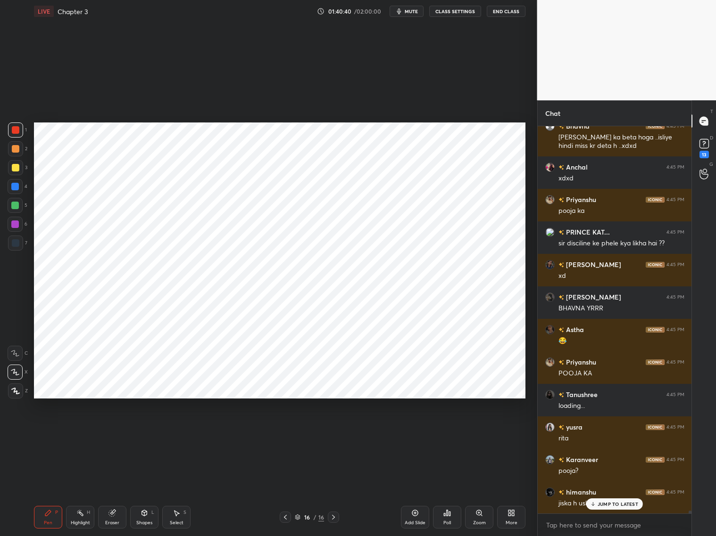
click at [601, 490] on p "JUMP TO LATEST" at bounding box center [617, 505] width 41 height 6
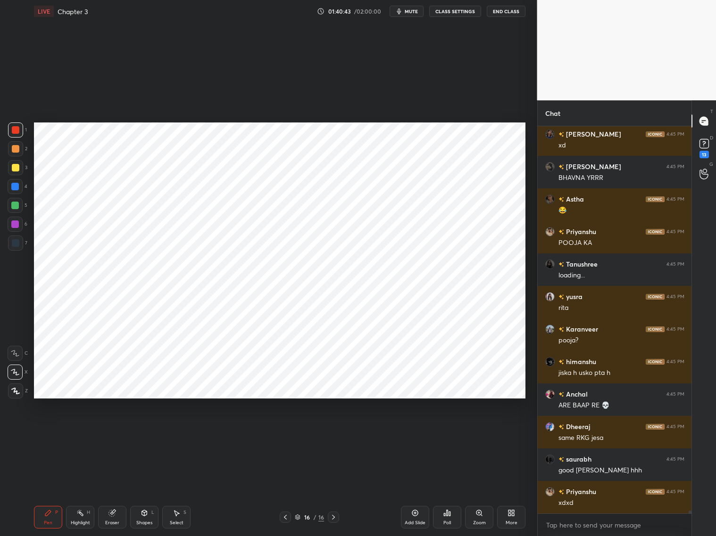
scroll to position [50041, 0]
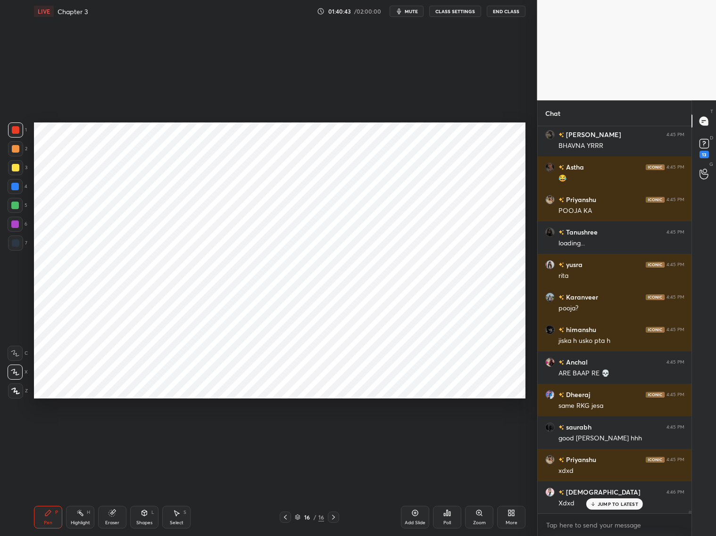
drag, startPoint x: 416, startPoint y: 517, endPoint x: 425, endPoint y: 516, distance: 9.0
click at [415, 490] on div "Add Slide" at bounding box center [414, 523] width 21 height 5
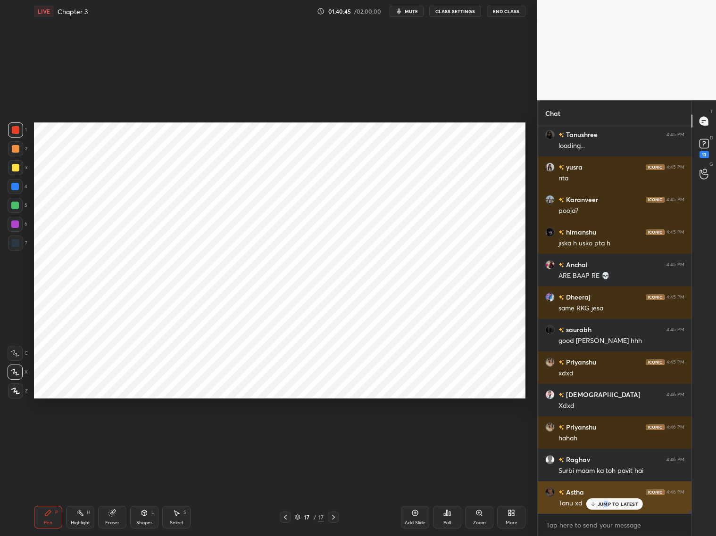
click at [604, 490] on p "JUMP TO LATEST" at bounding box center [617, 505] width 41 height 6
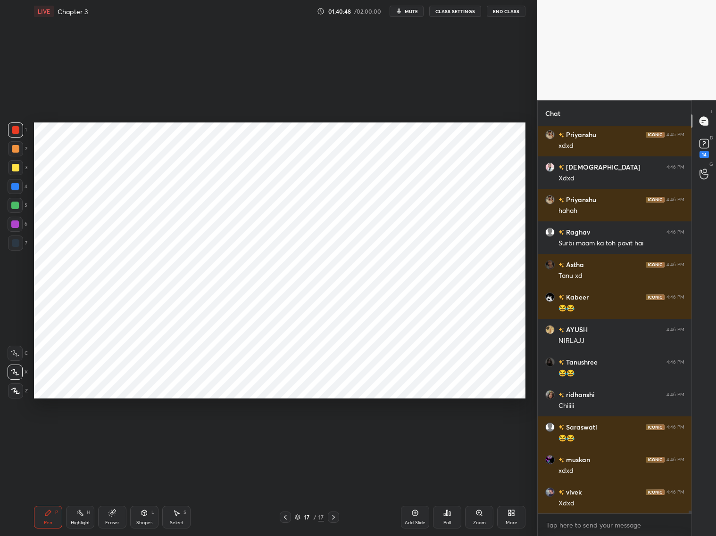
scroll to position [50399, 0]
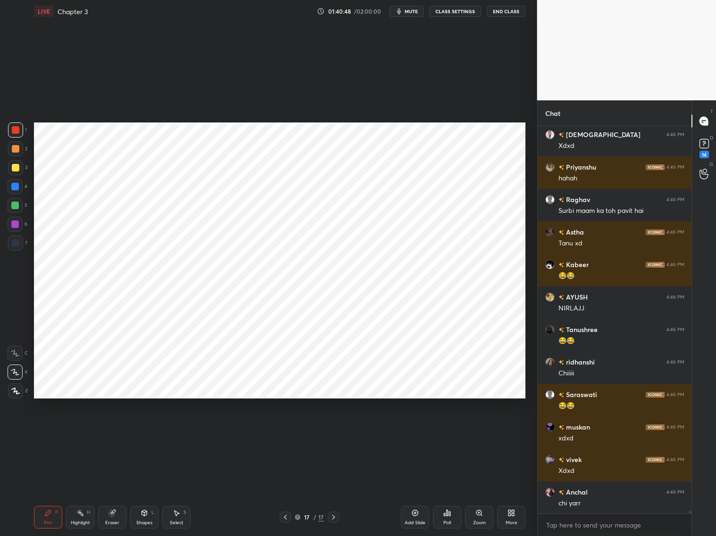
drag, startPoint x: 12, startPoint y: 244, endPoint x: 16, endPoint y: 230, distance: 14.6
click at [15, 244] on div at bounding box center [16, 243] width 8 height 8
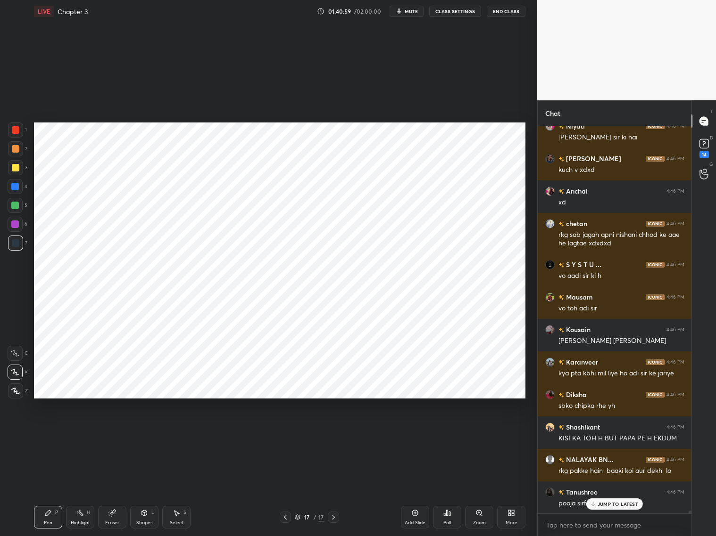
scroll to position [50863, 0]
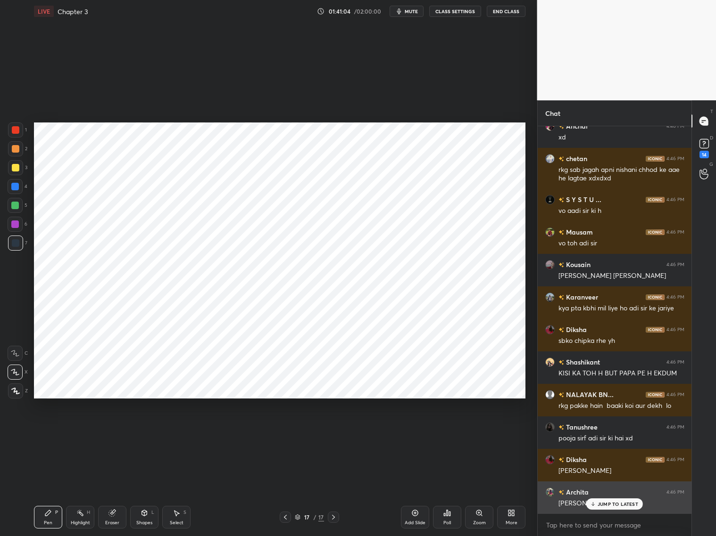
click at [609, 490] on div "JUMP TO LATEST" at bounding box center [614, 504] width 57 height 11
drag, startPoint x: 15, startPoint y: 204, endPoint x: 15, endPoint y: 189, distance: 15.1
click at [15, 202] on div at bounding box center [15, 206] width 8 height 8
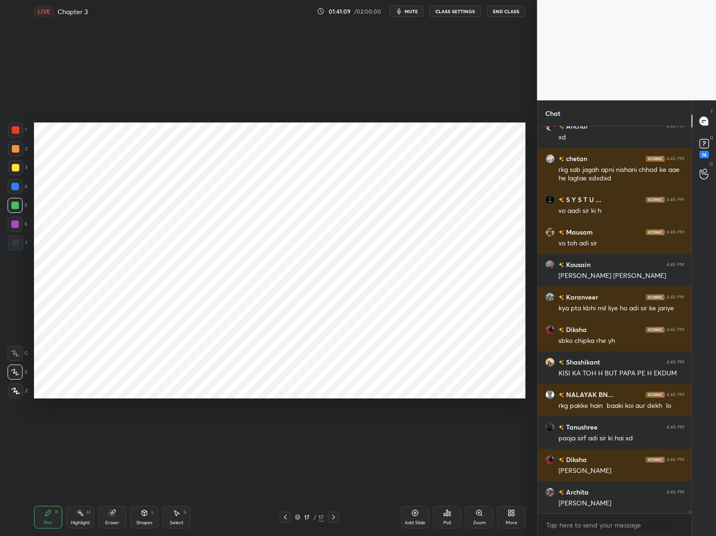
click at [14, 190] on div at bounding box center [15, 187] width 8 height 8
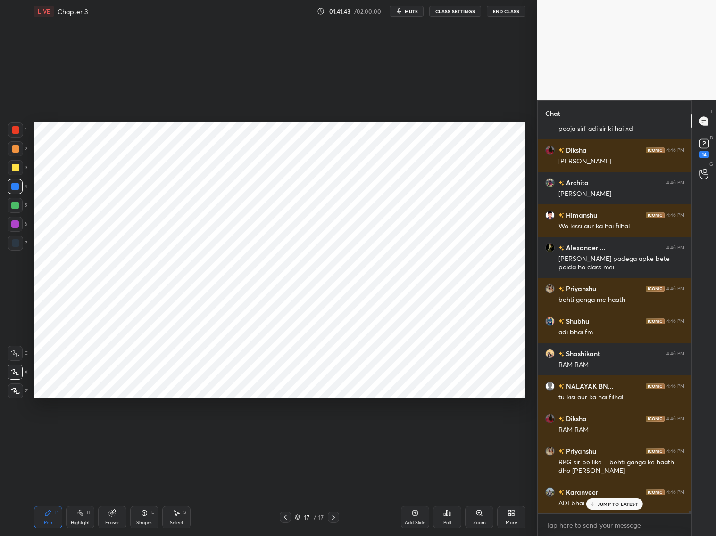
scroll to position [51214, 0]
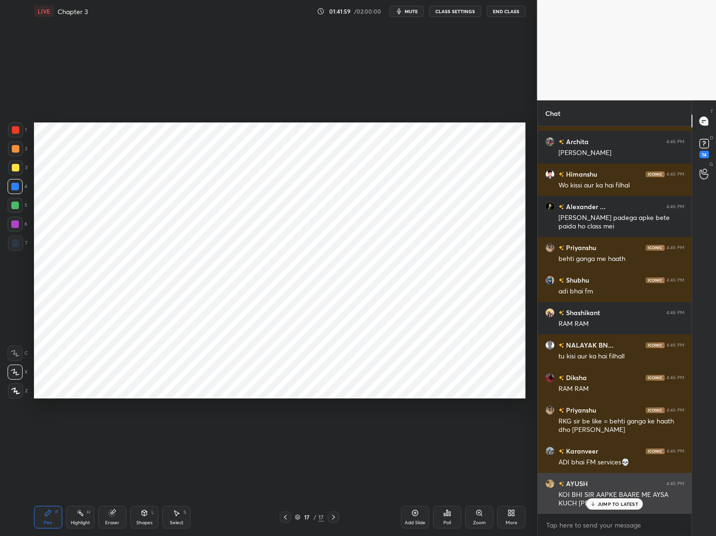
click at [614, 490] on div "AYUSH 4:46 PM KOI BHI SIR AAPKE BAARE ME AYSA KUCH [PERSON_NAME]" at bounding box center [614, 493] width 154 height 41
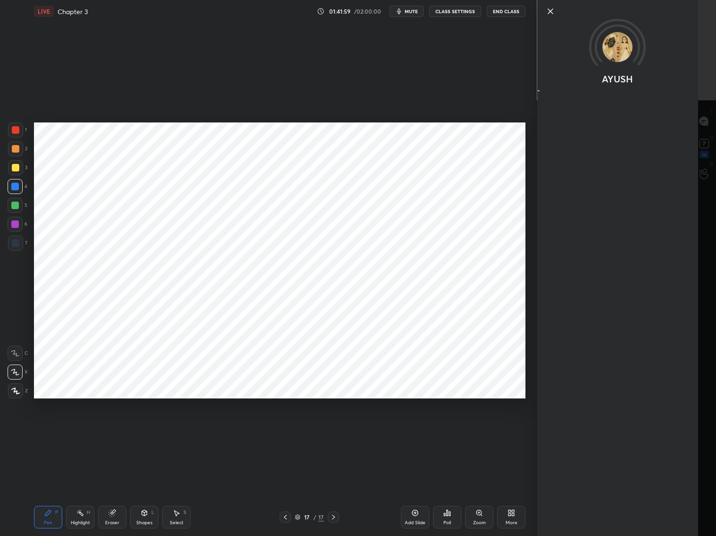
scroll to position [51247, 0]
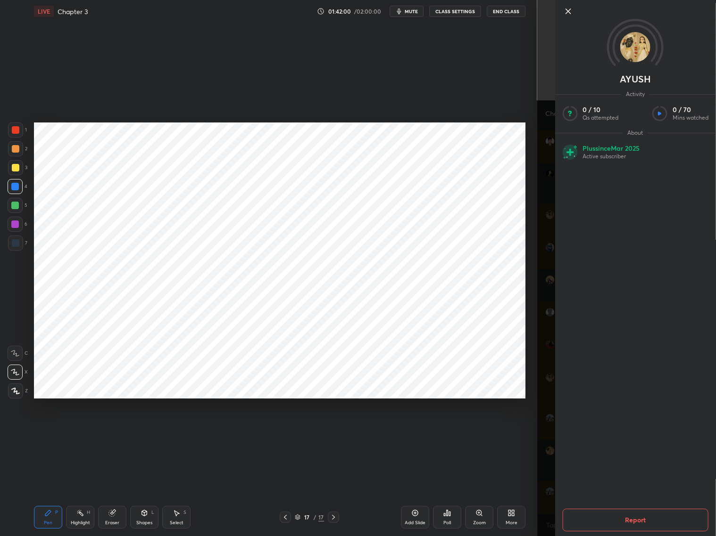
click at [549, 490] on div "AYUSH Activity 0 / 10 Qs attempted 0 / 70 Mins watched About Plus since [DATE] …" at bounding box center [626, 268] width 179 height 536
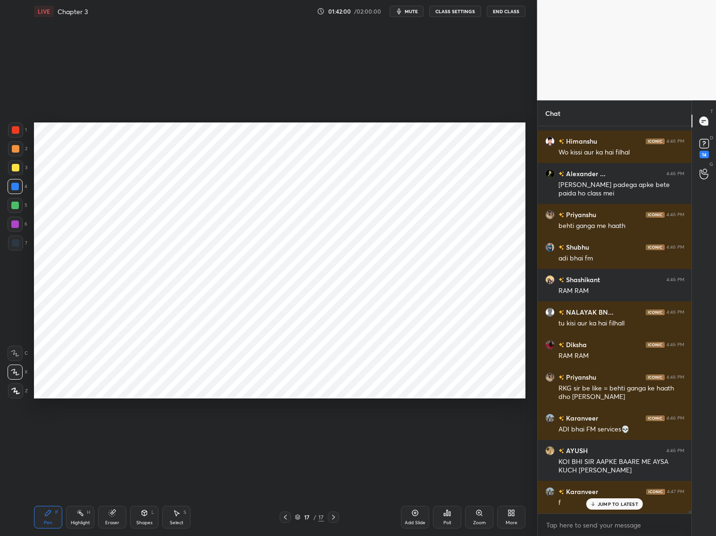
scroll to position [51312, 0]
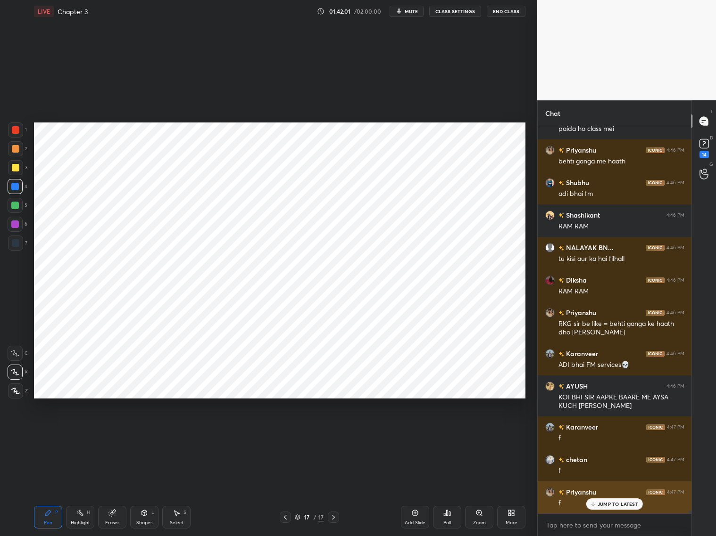
drag, startPoint x: 602, startPoint y: 505, endPoint x: 613, endPoint y: 507, distance: 11.6
click at [602, 490] on p "JUMP TO LATEST" at bounding box center [617, 505] width 41 height 6
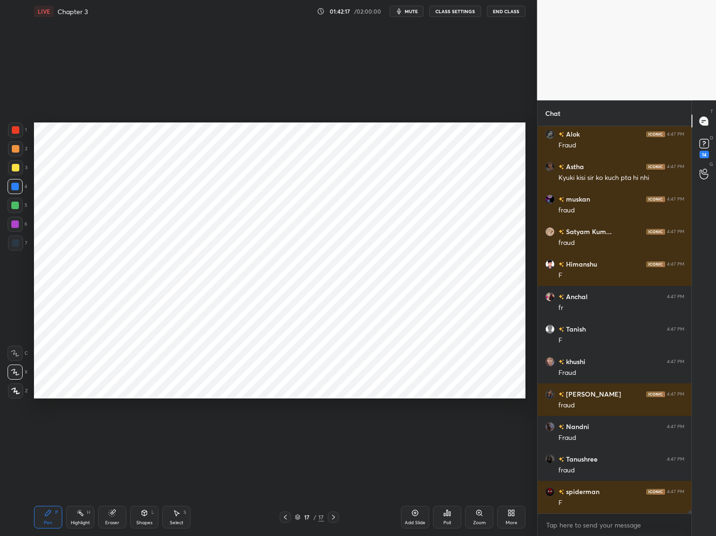
scroll to position [51930, 0]
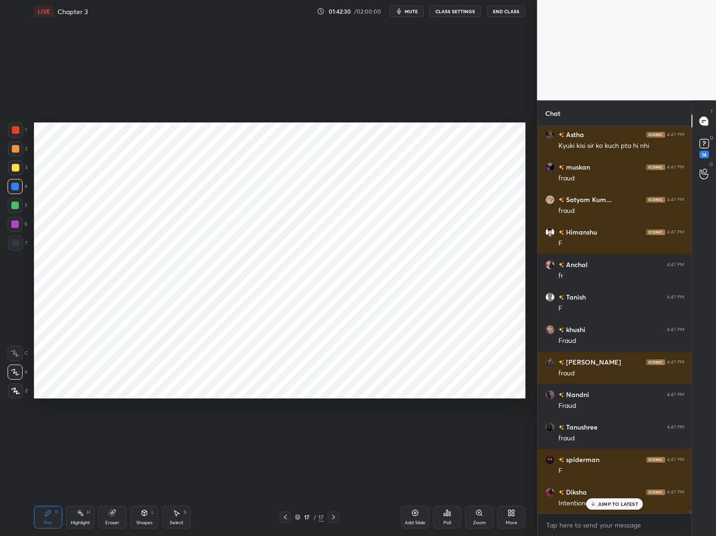
click at [116, 490] on div "Eraser" at bounding box center [112, 517] width 28 height 23
drag, startPoint x: 45, startPoint y: 513, endPoint x: 49, endPoint y: 499, distance: 14.8
click at [46, 490] on icon at bounding box center [48, 514] width 6 height 6
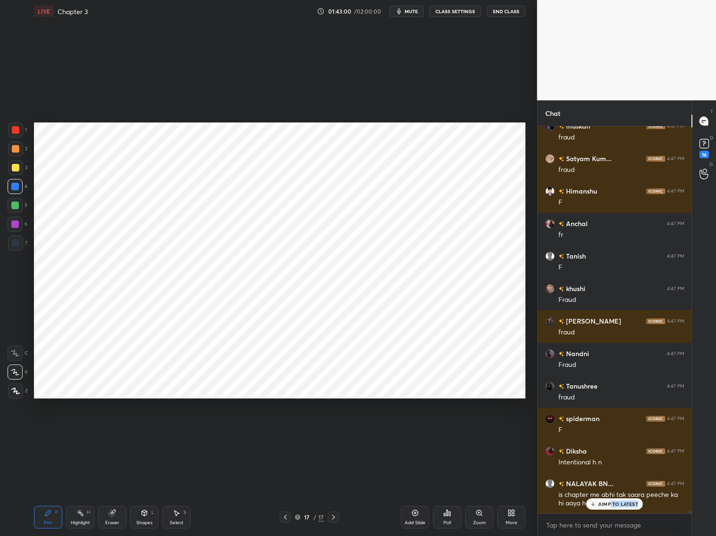
click at [610, 490] on div "JUMP TO LATEST" at bounding box center [614, 504] width 57 height 11
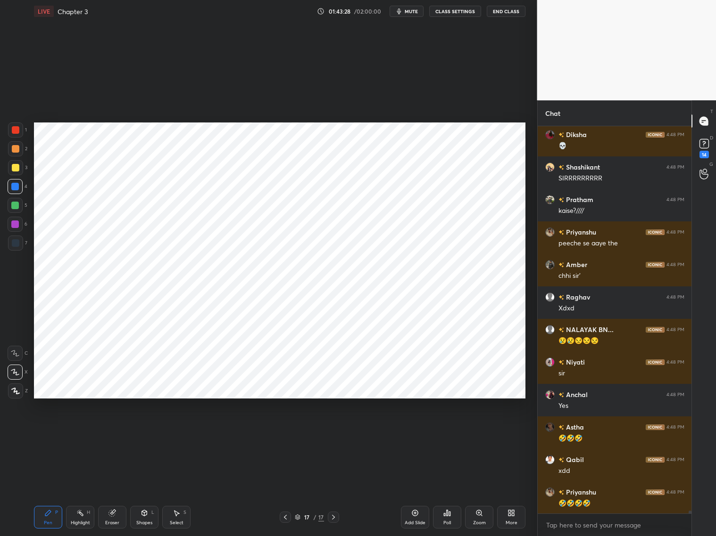
scroll to position [52825, 0]
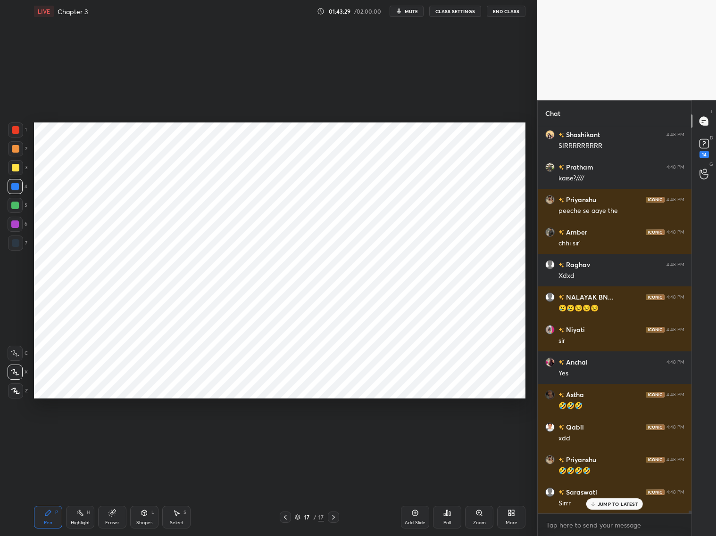
drag, startPoint x: 604, startPoint y: 505, endPoint x: 609, endPoint y: 504, distance: 4.7
click at [604, 490] on p "JUMP TO LATEST" at bounding box center [617, 505] width 41 height 6
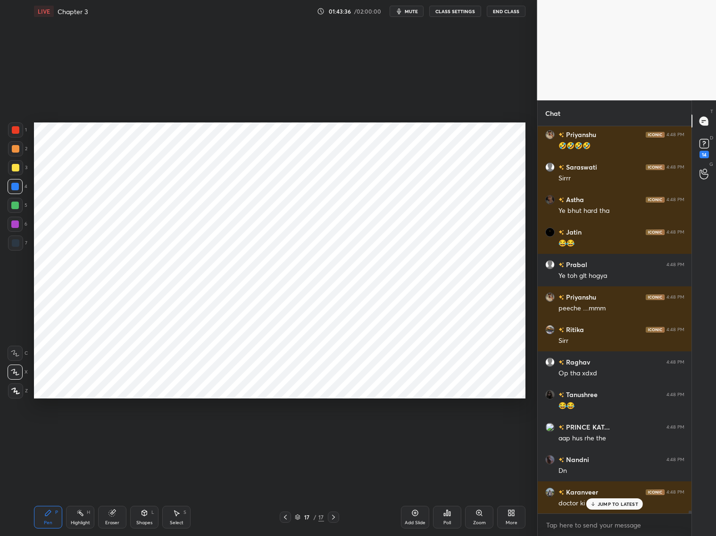
scroll to position [53183, 0]
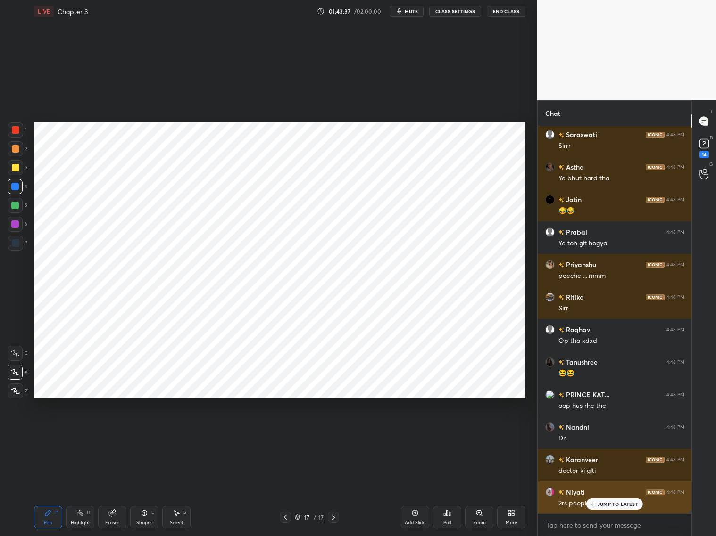
click at [602, 490] on p "JUMP TO LATEST" at bounding box center [617, 505] width 41 height 6
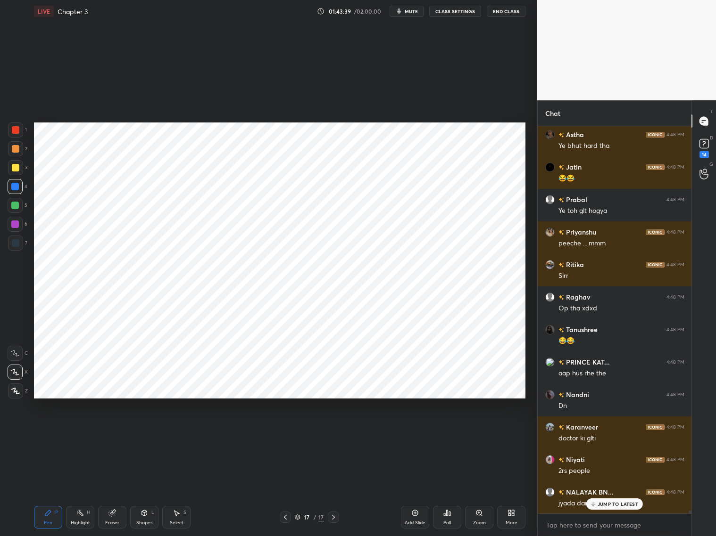
click at [416, 490] on icon at bounding box center [415, 514] width 8 height 8
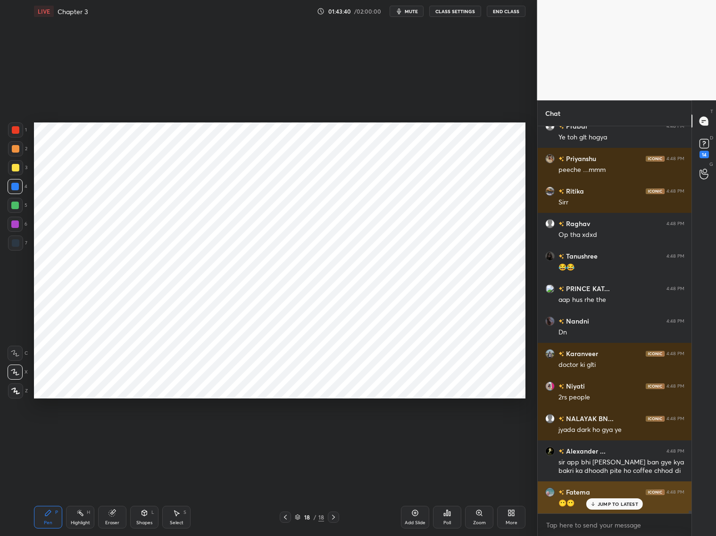
click at [602, 490] on p "JUMP TO LATEST" at bounding box center [617, 505] width 41 height 6
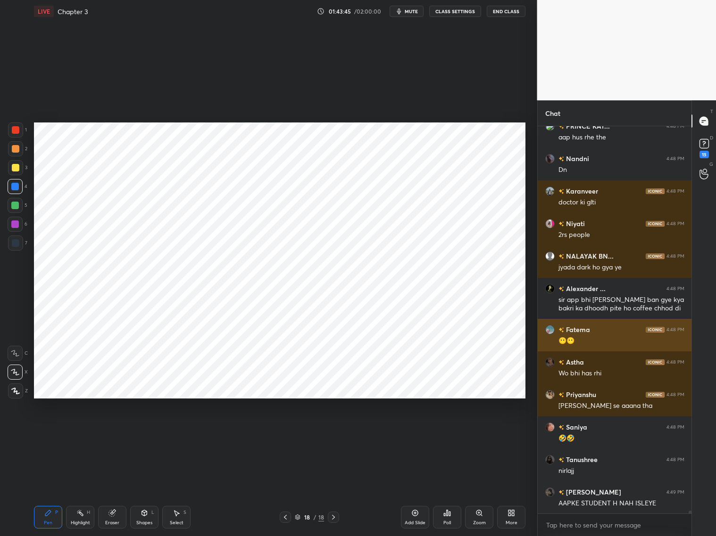
scroll to position [53484, 0]
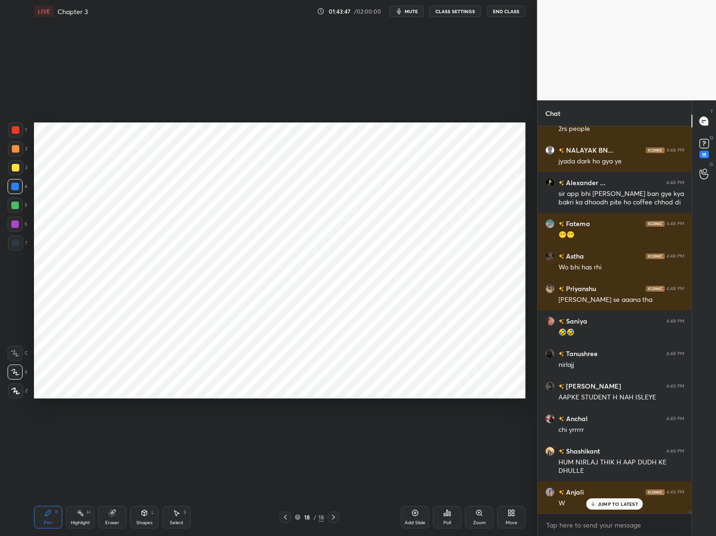
click at [612, 490] on p "JUMP TO LATEST" at bounding box center [617, 505] width 41 height 6
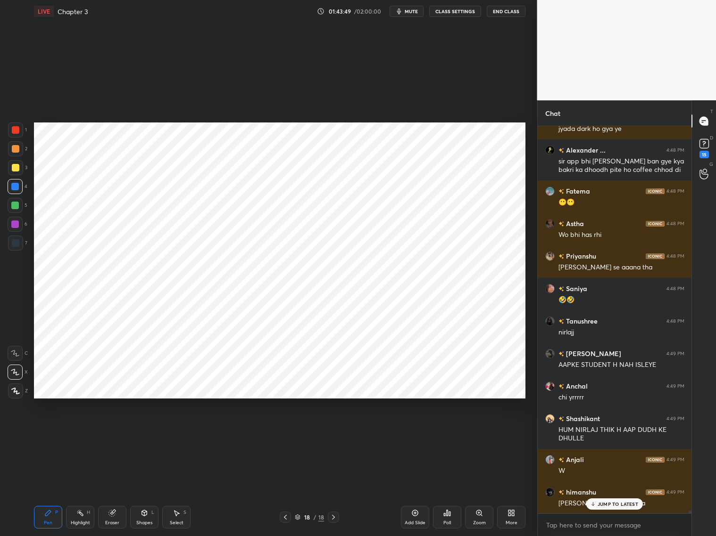
click at [286, 490] on icon at bounding box center [285, 518] width 8 height 8
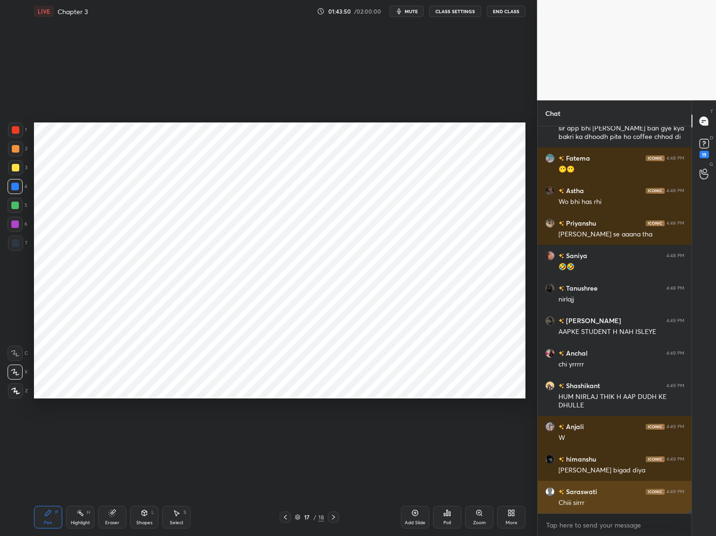
click at [606, 490] on div "Chiii sirrr" at bounding box center [621, 503] width 126 height 9
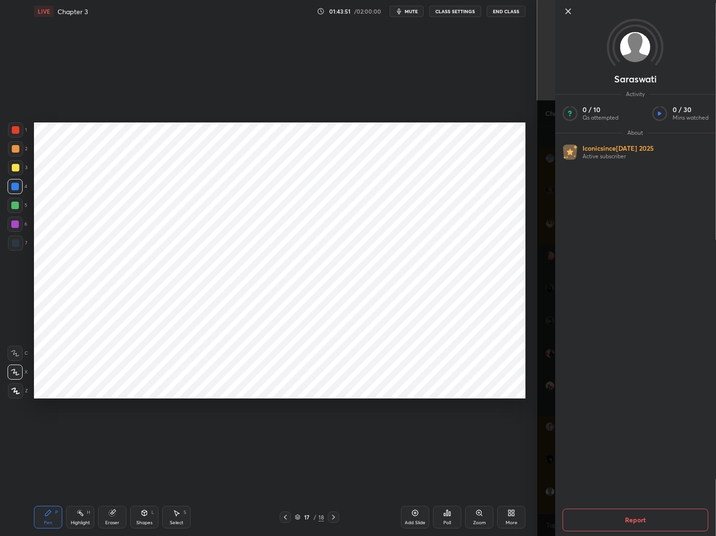
click at [545, 490] on div "Saraswati Activity 0 / 10 Qs attempted 0 / 30 Mins watched About Iconic since […" at bounding box center [626, 268] width 179 height 536
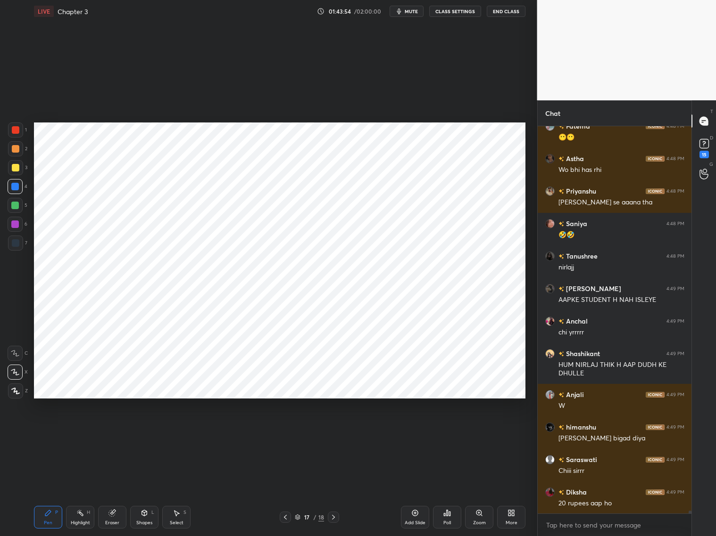
scroll to position [53688, 0]
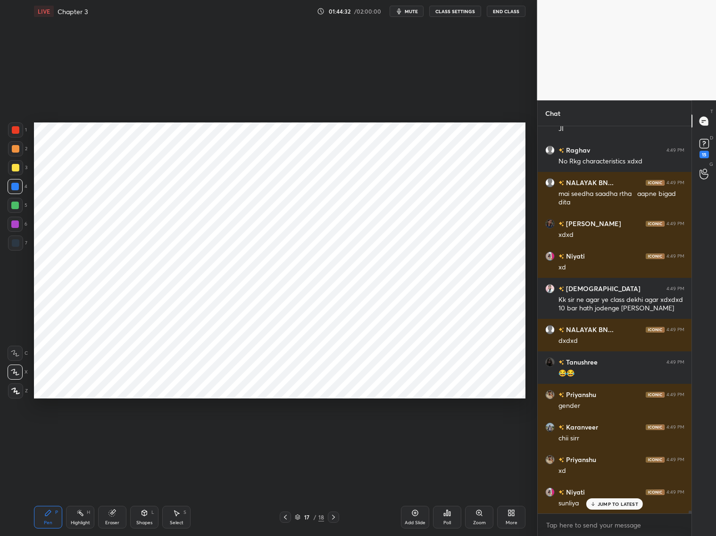
click at [420, 490] on div "Add Slide" at bounding box center [415, 517] width 28 height 23
drag, startPoint x: 613, startPoint y: 503, endPoint x: 630, endPoint y: 504, distance: 17.0
click at [617, 490] on p "JUMP TO LATEST" at bounding box center [617, 505] width 41 height 6
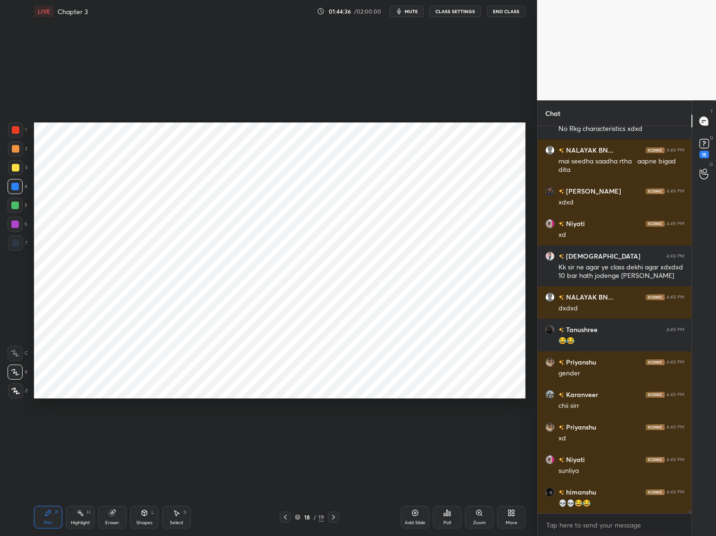
click at [17, 133] on div at bounding box center [15, 130] width 15 height 15
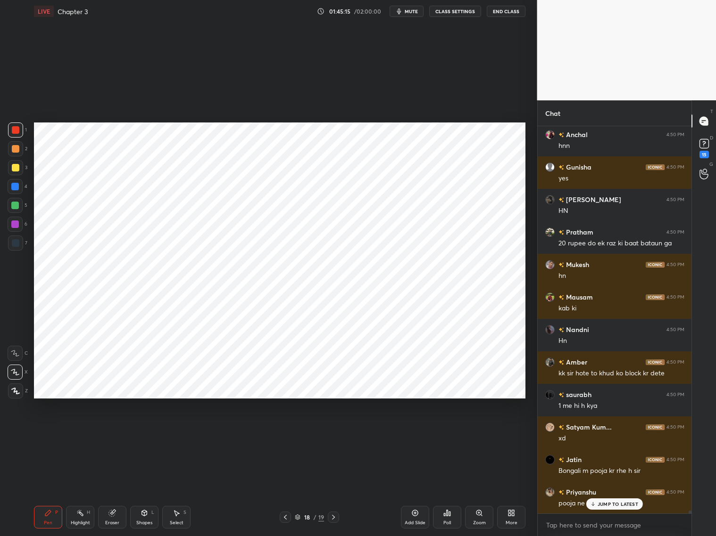
scroll to position [55233, 0]
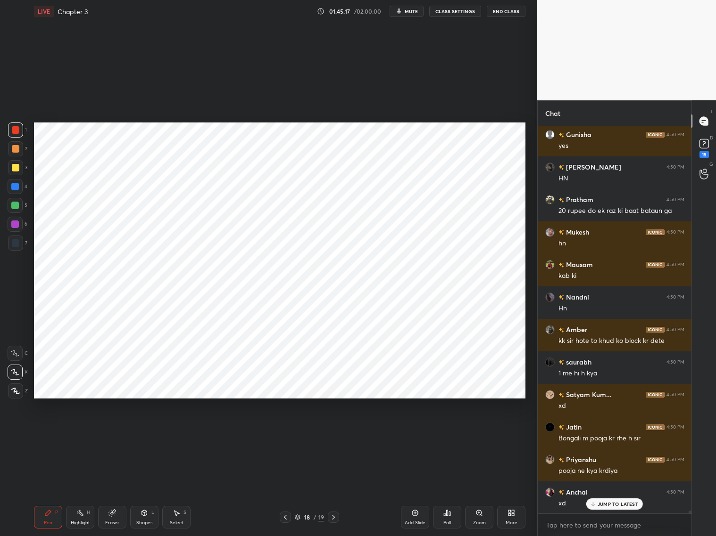
drag, startPoint x: 610, startPoint y: 508, endPoint x: 618, endPoint y: 508, distance: 8.0
click at [609, 490] on div "himanshu 4:49 PM 💀💀😂😂 Niyati 4:49 PM xd muskan 4:49 PM xdxd Shashikant 4:49 PM …" at bounding box center [614, 320] width 154 height 388
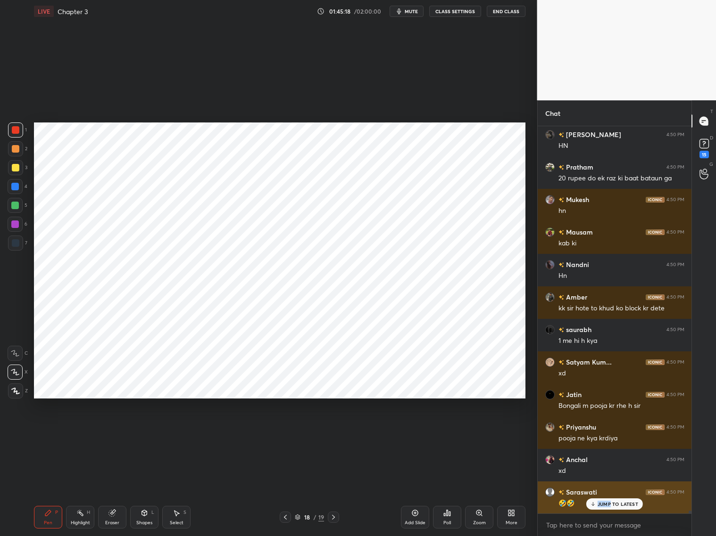
click at [611, 490] on p "JUMP TO LATEST" at bounding box center [617, 505] width 41 height 6
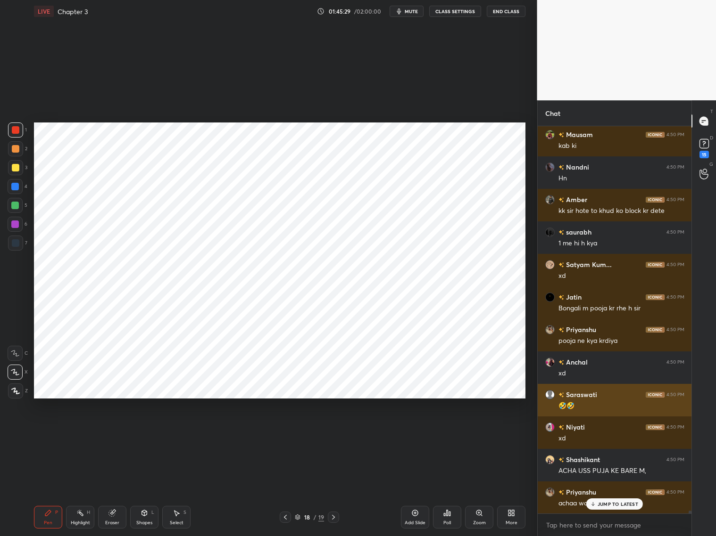
scroll to position [55396, 0]
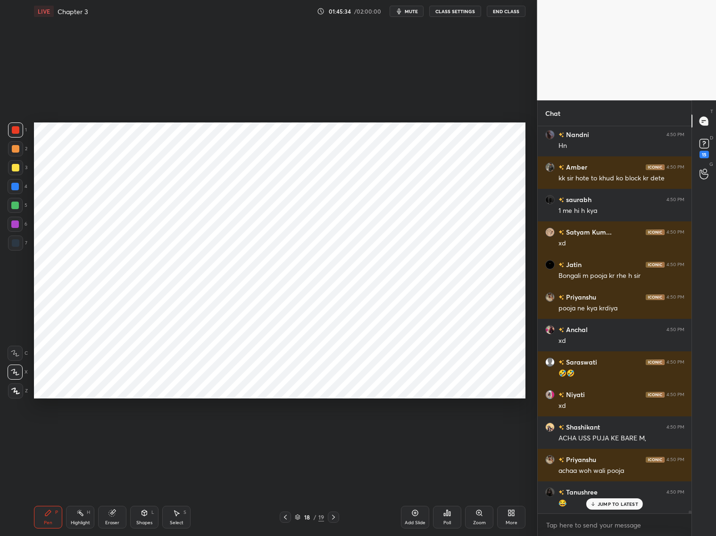
click at [18, 190] on div at bounding box center [15, 186] width 15 height 15
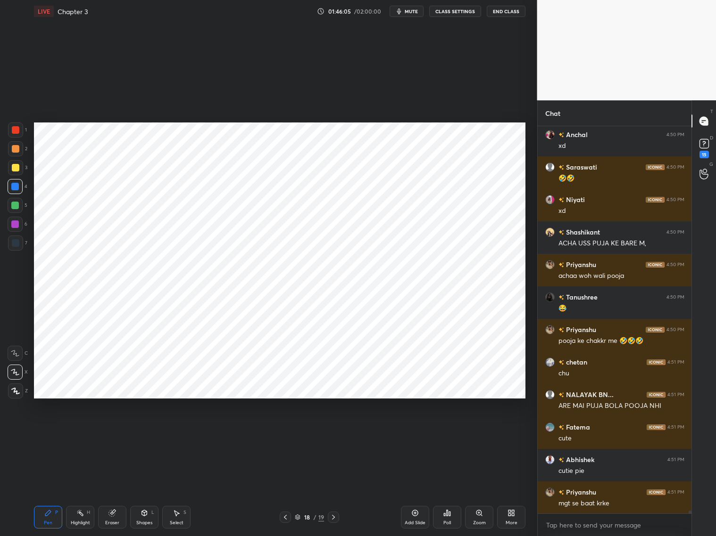
scroll to position [55624, 0]
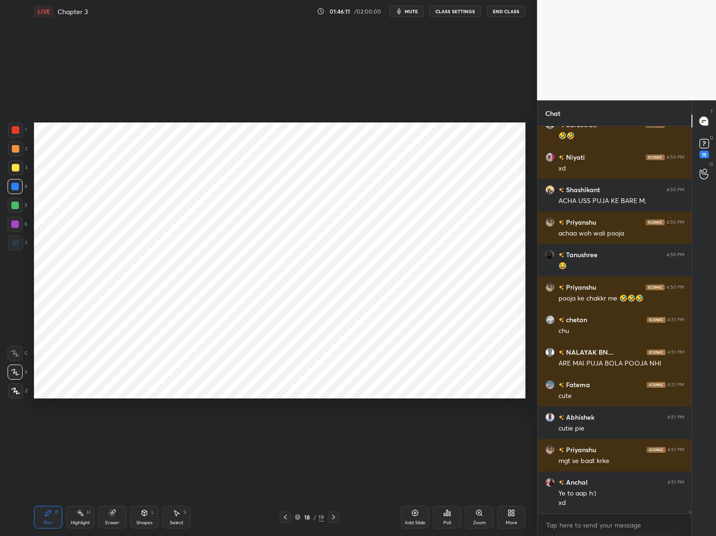
drag, startPoint x: 14, startPoint y: 239, endPoint x: 32, endPoint y: 236, distance: 17.8
click at [15, 239] on div at bounding box center [15, 243] width 15 height 15
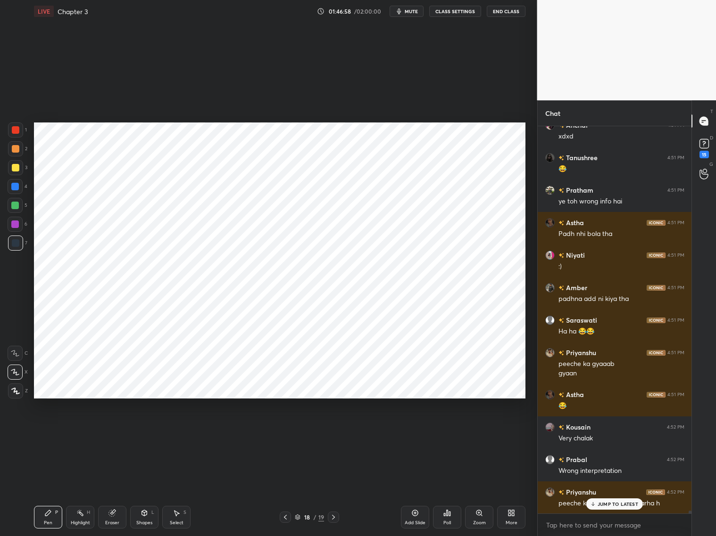
scroll to position [56391, 0]
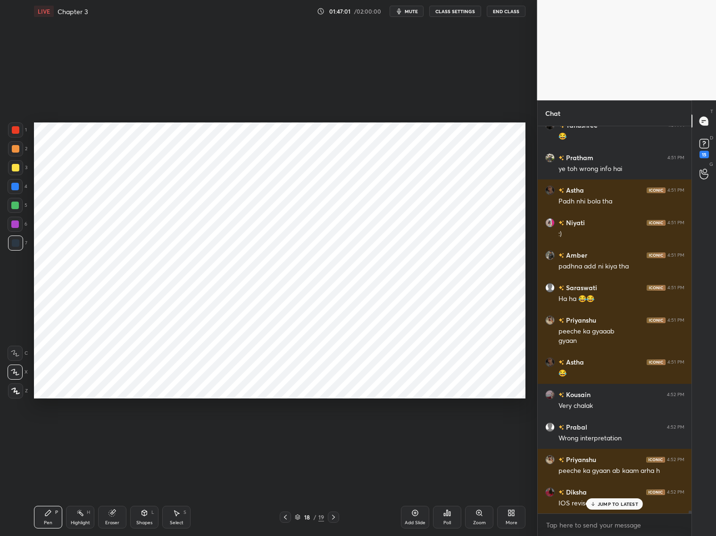
click at [114, 490] on div "Eraser" at bounding box center [112, 517] width 28 height 23
click at [52, 490] on div "Pen P" at bounding box center [48, 517] width 28 height 23
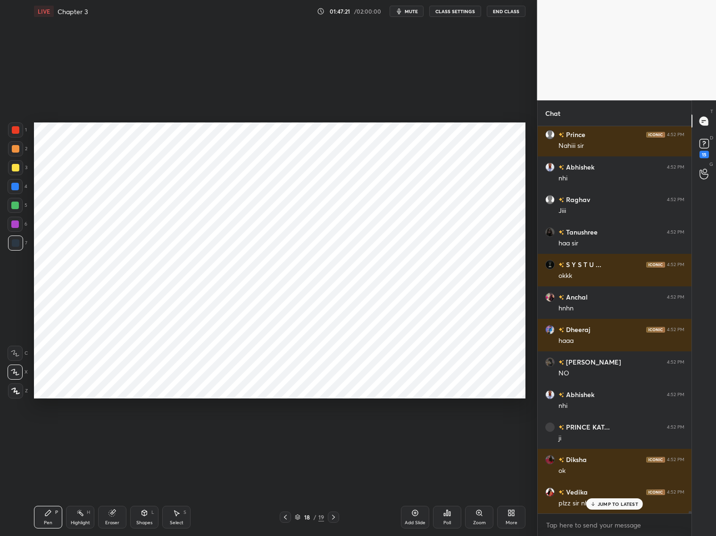
scroll to position [57562, 0]
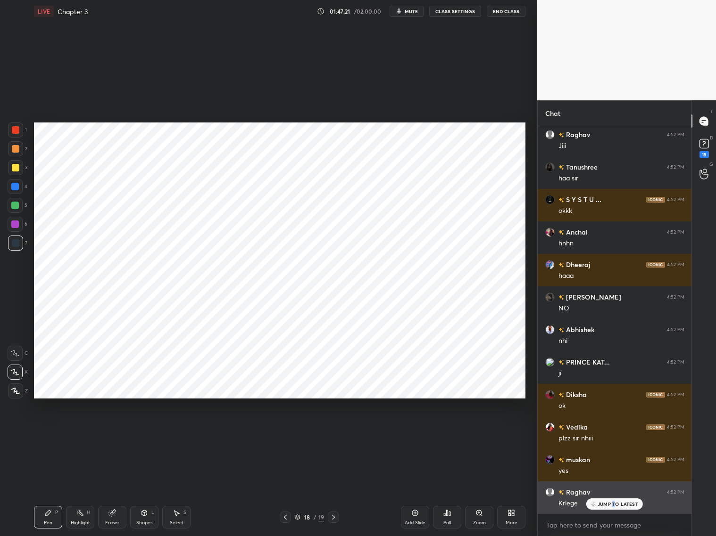
click at [614, 490] on p "JUMP TO LATEST" at bounding box center [617, 505] width 41 height 6
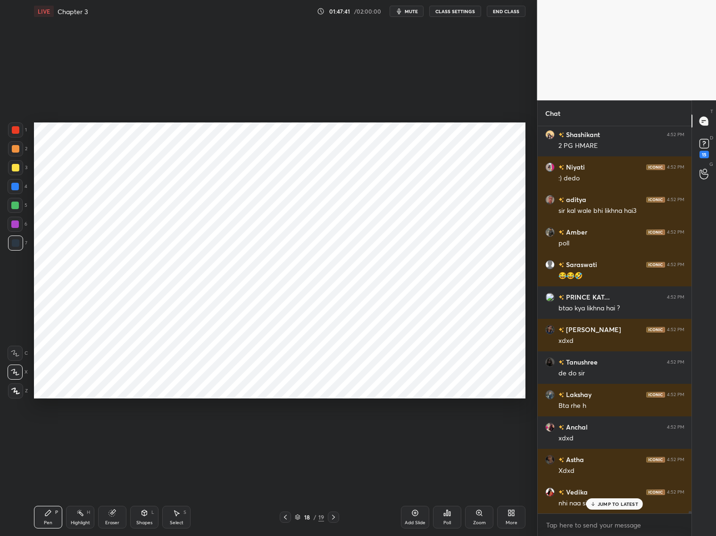
scroll to position [58473, 0]
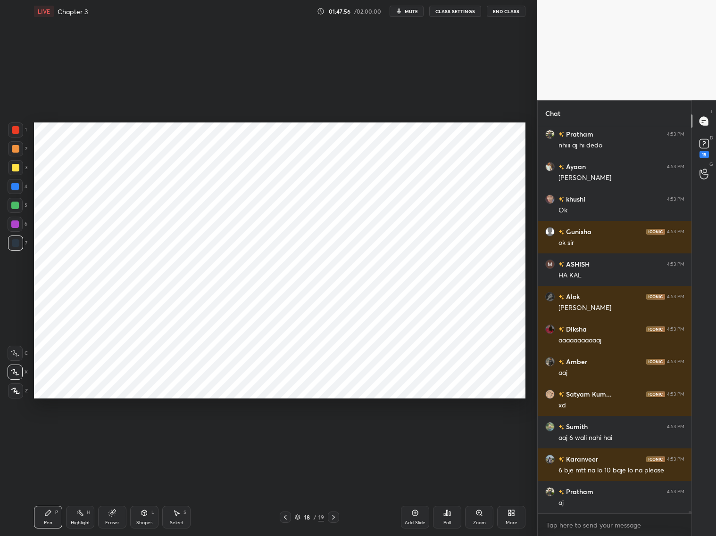
click at [15, 189] on div at bounding box center [15, 187] width 8 height 8
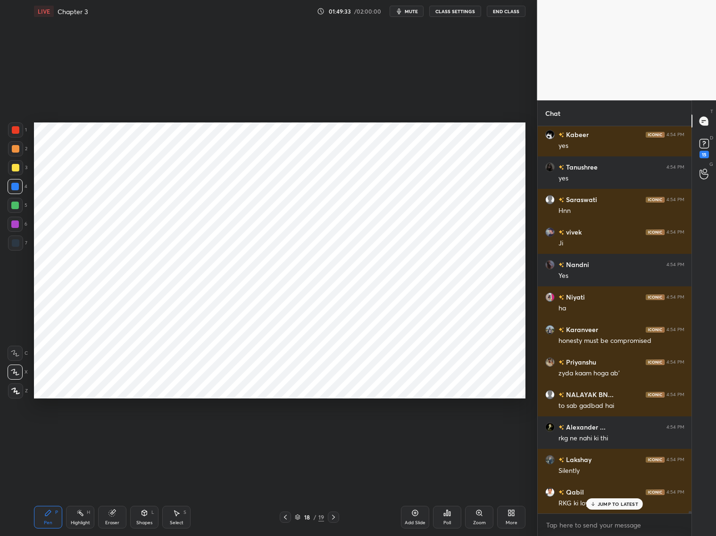
drag, startPoint x: 111, startPoint y: 520, endPoint x: 107, endPoint y: 486, distance: 34.2
click at [109, 490] on div "Eraser" at bounding box center [112, 523] width 14 height 5
click at [48, 490] on div "Pen P" at bounding box center [48, 517] width 28 height 23
click at [15, 248] on div at bounding box center [15, 243] width 15 height 15
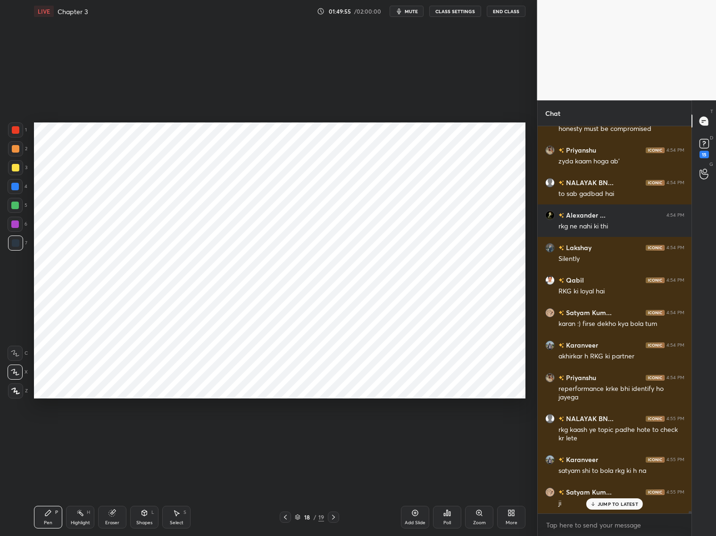
click at [14, 185] on div at bounding box center [15, 187] width 8 height 8
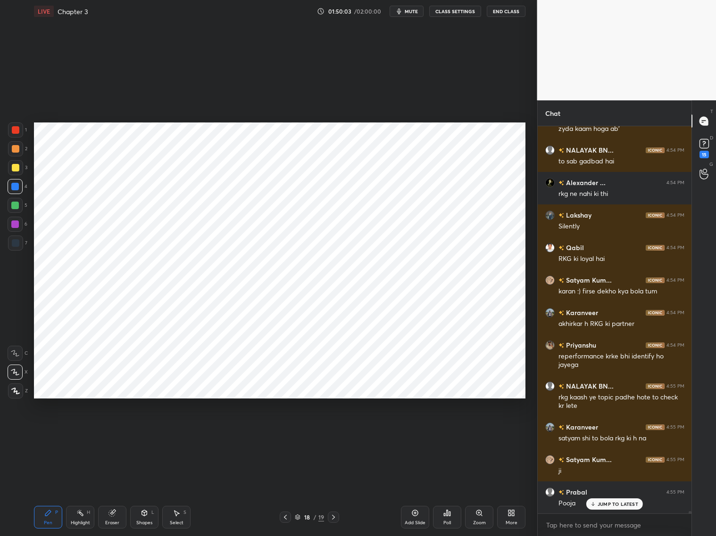
drag, startPoint x: 15, startPoint y: 242, endPoint x: 17, endPoint y: 233, distance: 9.2
click at [16, 240] on div at bounding box center [16, 243] width 8 height 8
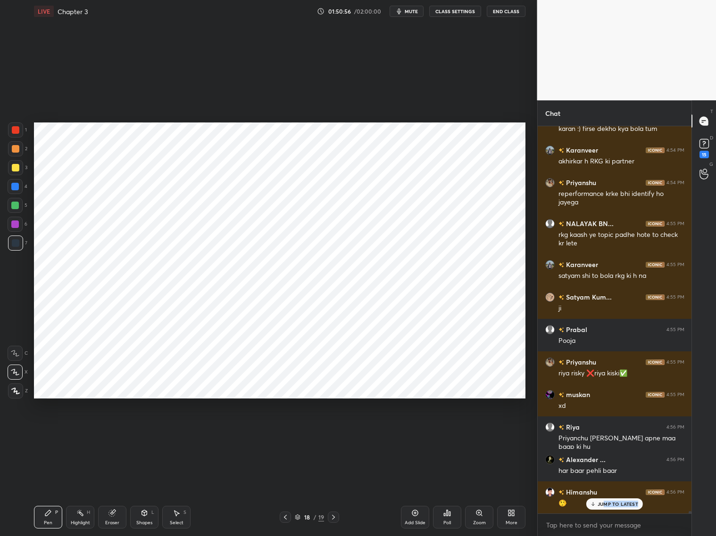
scroll to position [59926, 0]
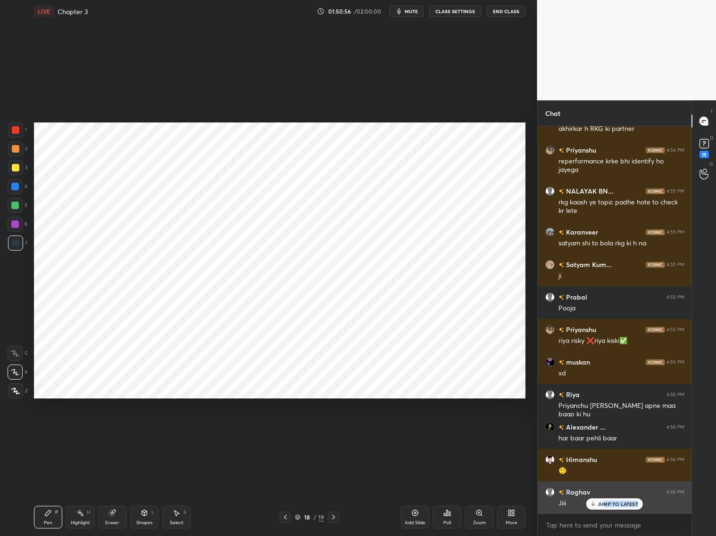
click at [603, 490] on div "JUMP TO LATEST" at bounding box center [614, 504] width 57 height 11
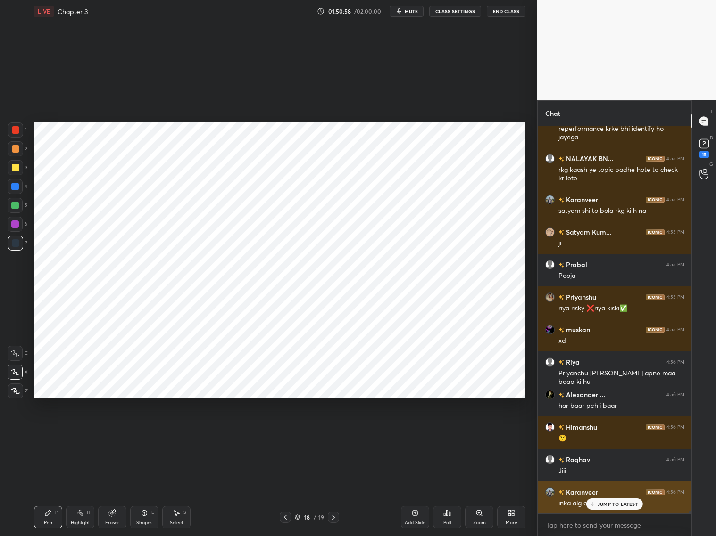
drag, startPoint x: 601, startPoint y: 504, endPoint x: 609, endPoint y: 496, distance: 11.3
click at [603, 490] on p "JUMP TO LATEST" at bounding box center [617, 505] width 41 height 6
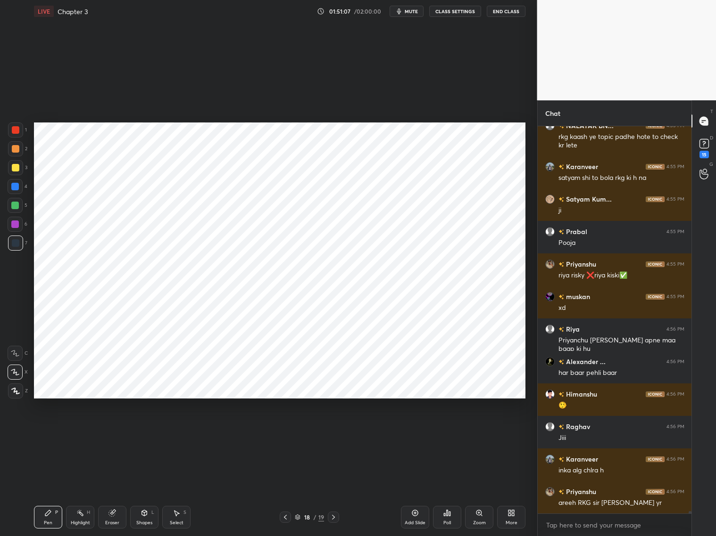
click at [421, 490] on div "Add Slide" at bounding box center [415, 517] width 28 height 23
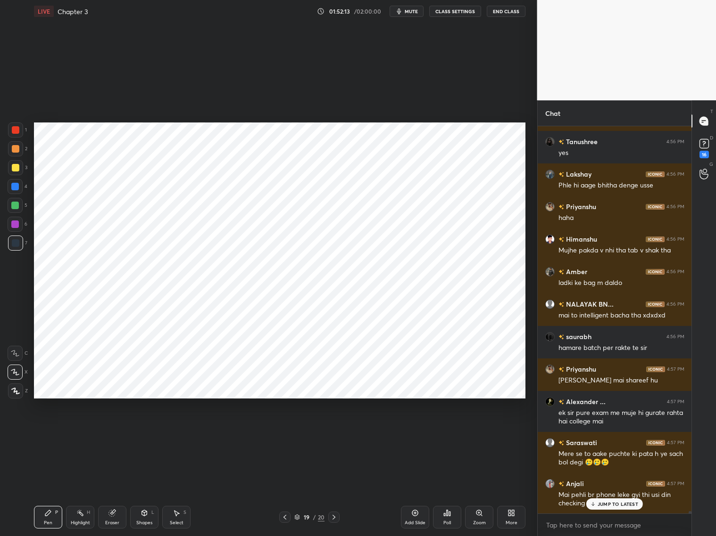
scroll to position [60928, 0]
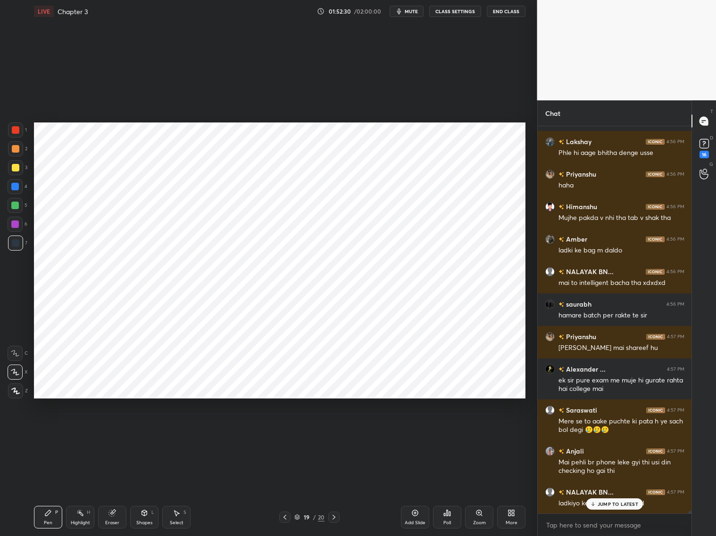
click at [17, 189] on div at bounding box center [15, 187] width 8 height 8
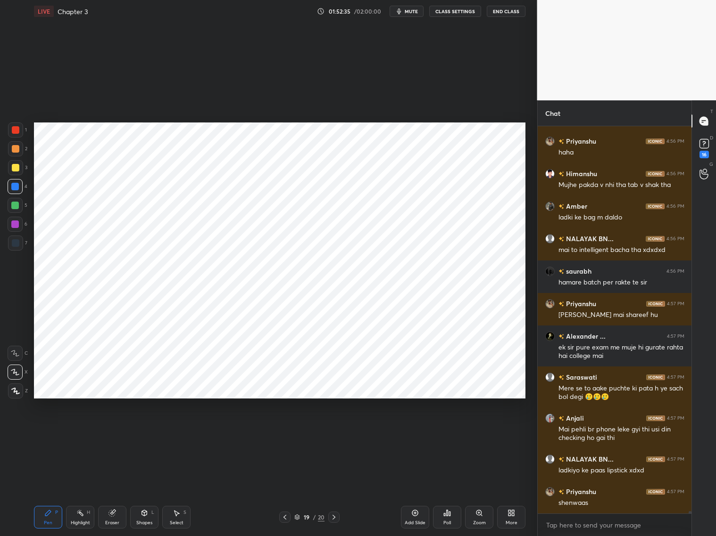
drag, startPoint x: 14, startPoint y: 241, endPoint x: 26, endPoint y: 208, distance: 34.6
click at [15, 238] on div at bounding box center [15, 243] width 15 height 15
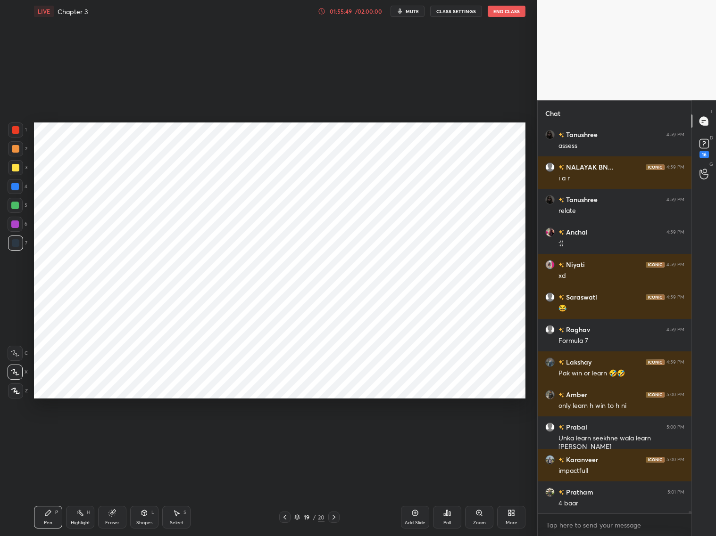
scroll to position [62483, 0]
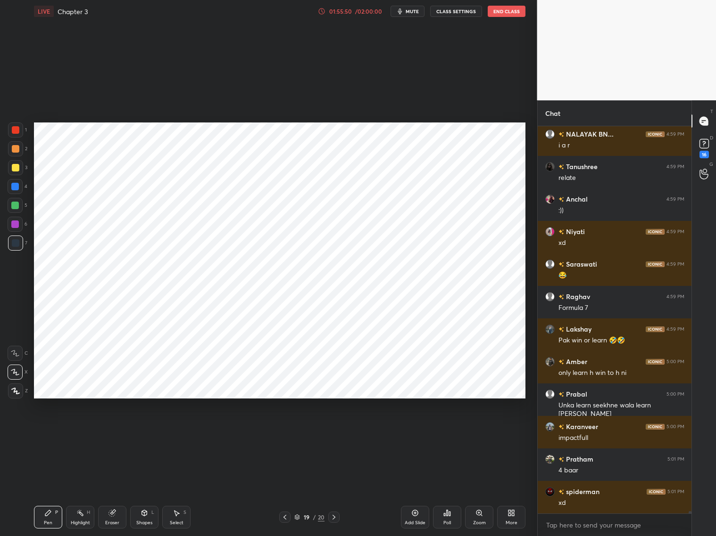
click at [17, 189] on div at bounding box center [15, 187] width 8 height 8
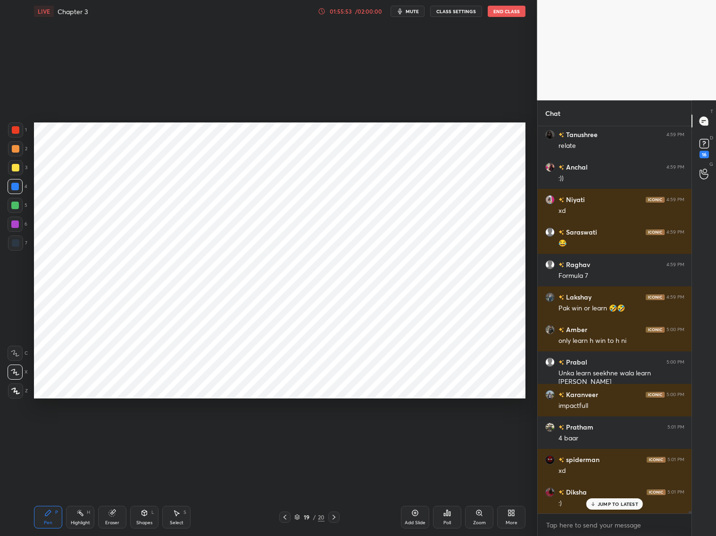
scroll to position [62548, 0]
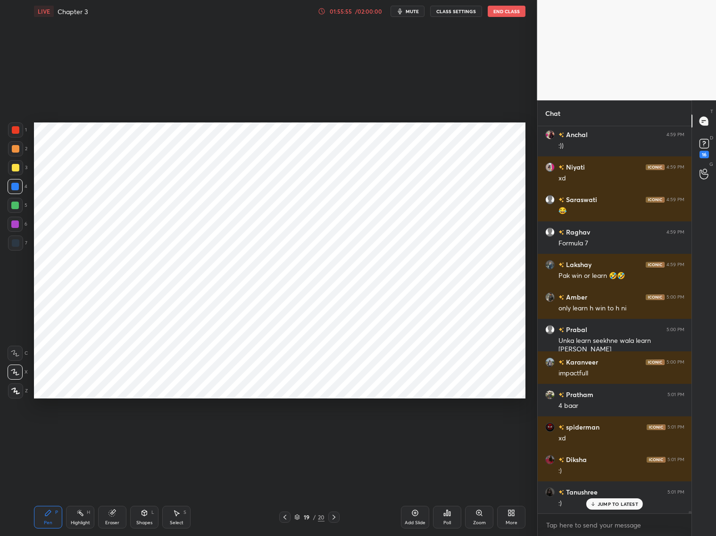
click at [17, 240] on div at bounding box center [16, 243] width 8 height 8
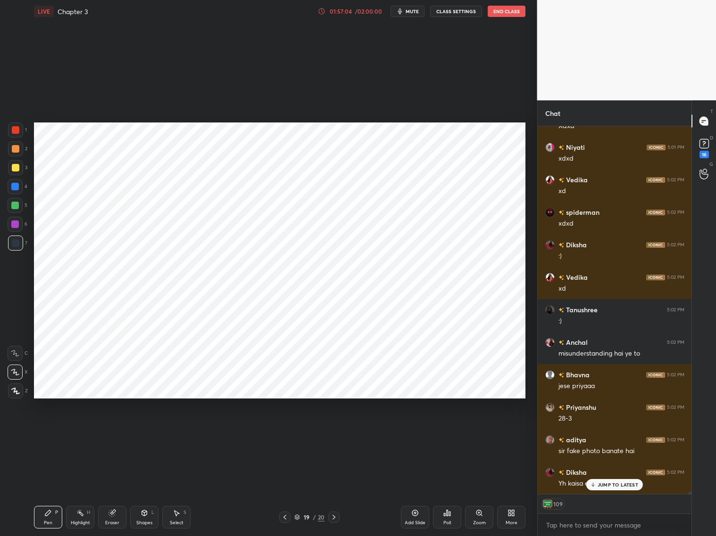
scroll to position [63381, 0]
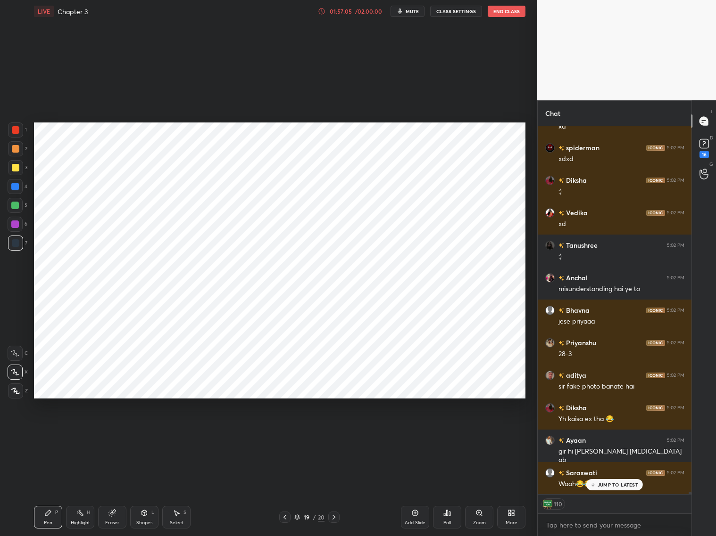
click at [285, 490] on icon at bounding box center [285, 518] width 8 height 8
click at [333, 490] on icon at bounding box center [334, 518] width 8 height 8
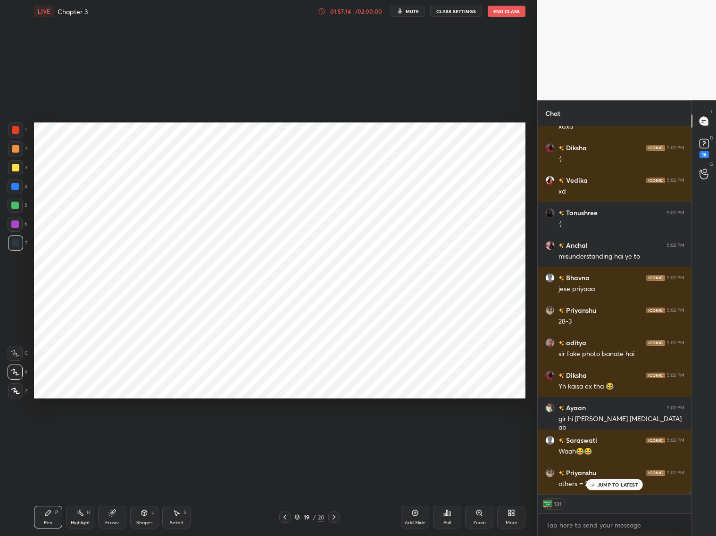
scroll to position [63446, 0]
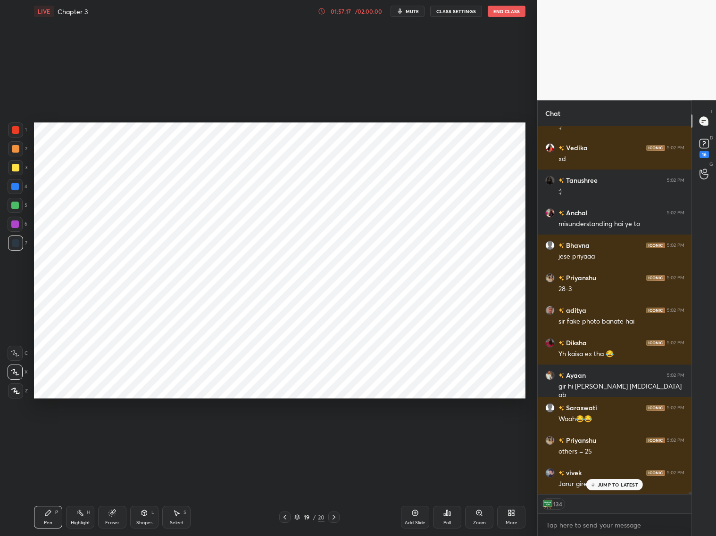
click at [283, 490] on icon at bounding box center [285, 518] width 8 height 8
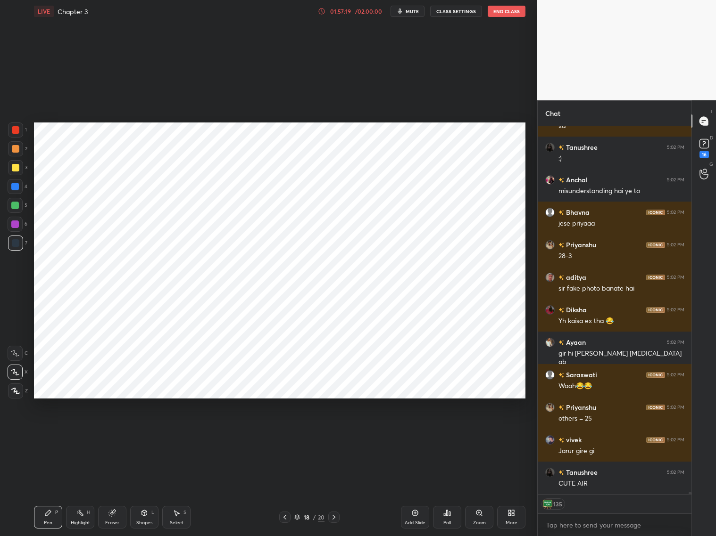
click at [333, 490] on icon at bounding box center [333, 517] width 3 height 5
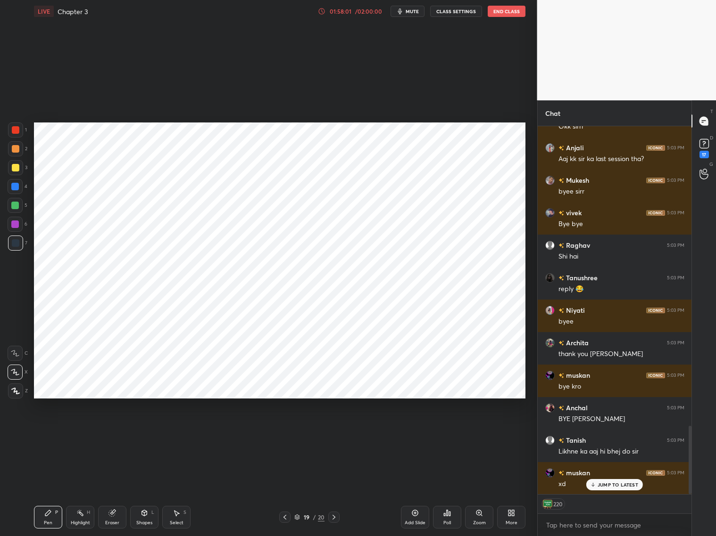
scroll to position [1608, 0]
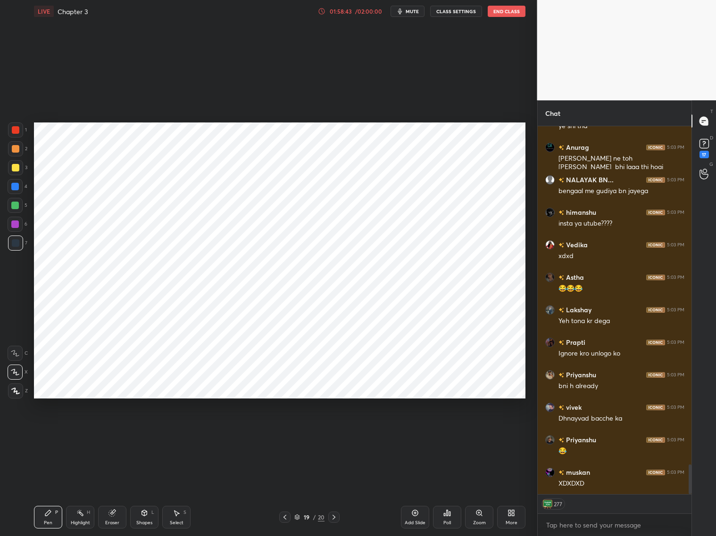
click at [515, 15] on button "End Class" at bounding box center [506, 11] width 38 height 11
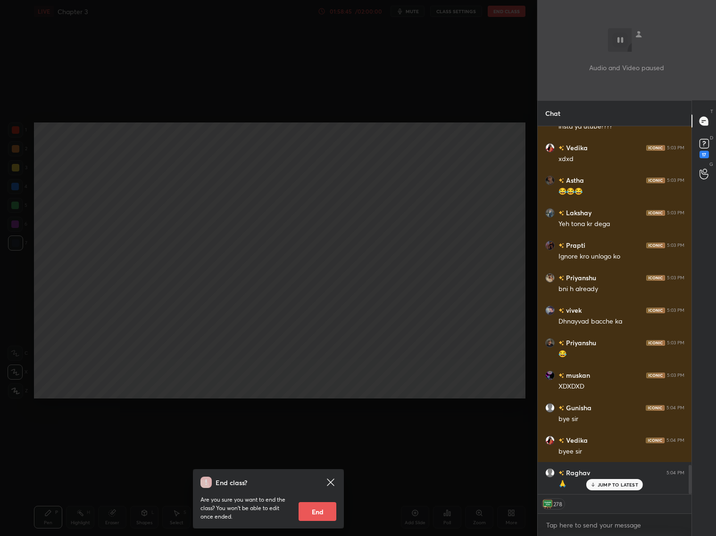
click at [329, 490] on button "End" at bounding box center [317, 512] width 38 height 19
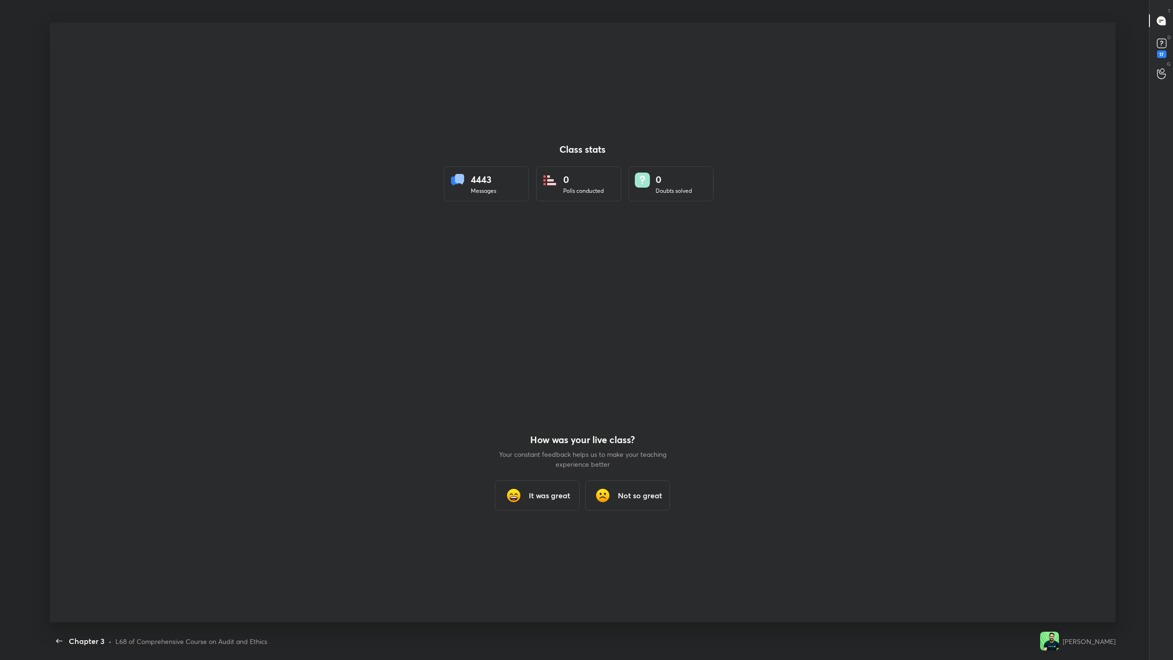
type textarea "x"
